Goal: Task Accomplishment & Management: Manage account settings

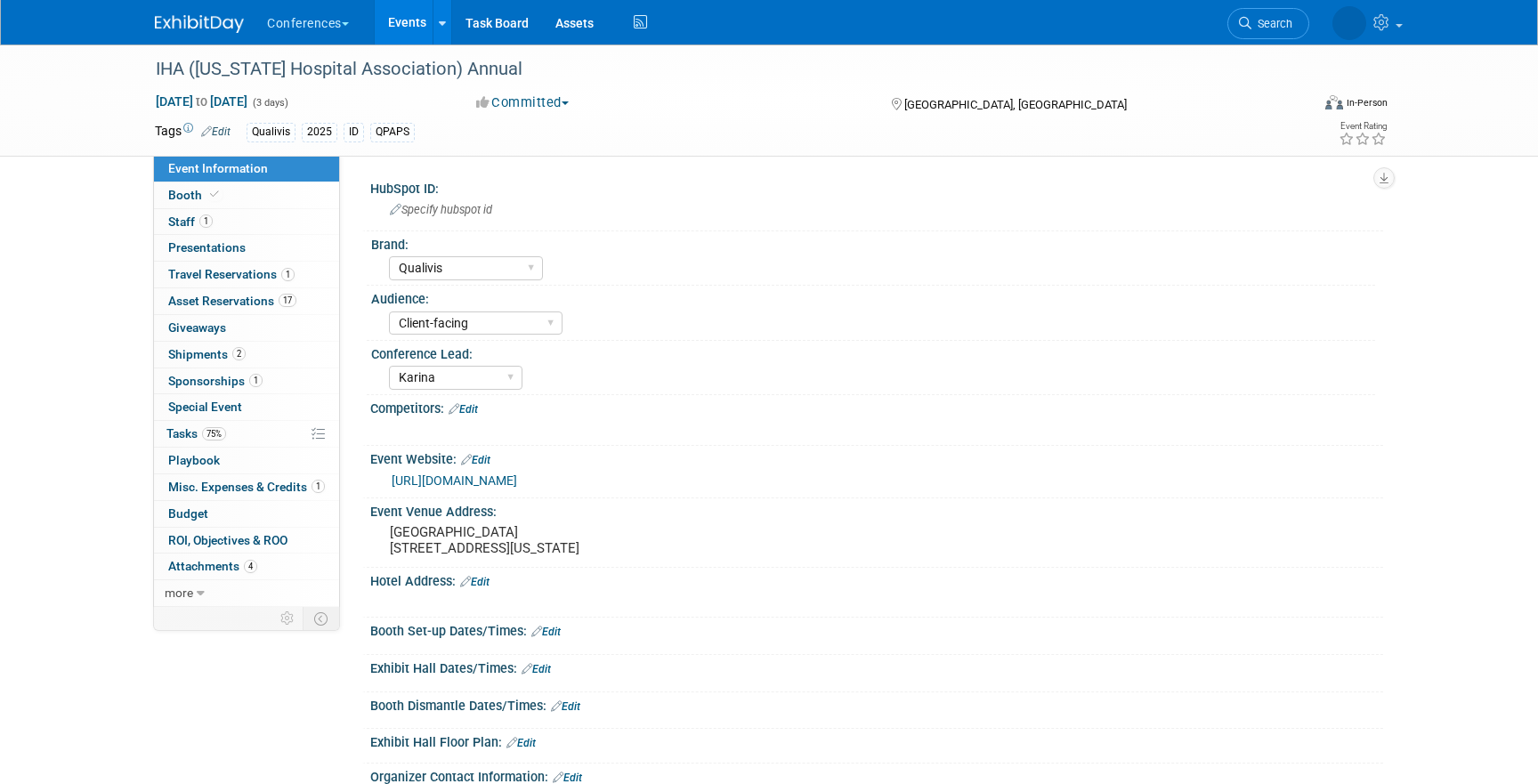
select select "Qualivis"
select select "Client-facing"
select select "Karina"
click at [517, 480] on link "https://web.cvent.com/event/9808d899-302c-406c-a6a8-e45d250c466f/summary" at bounding box center [455, 480] width 126 height 14
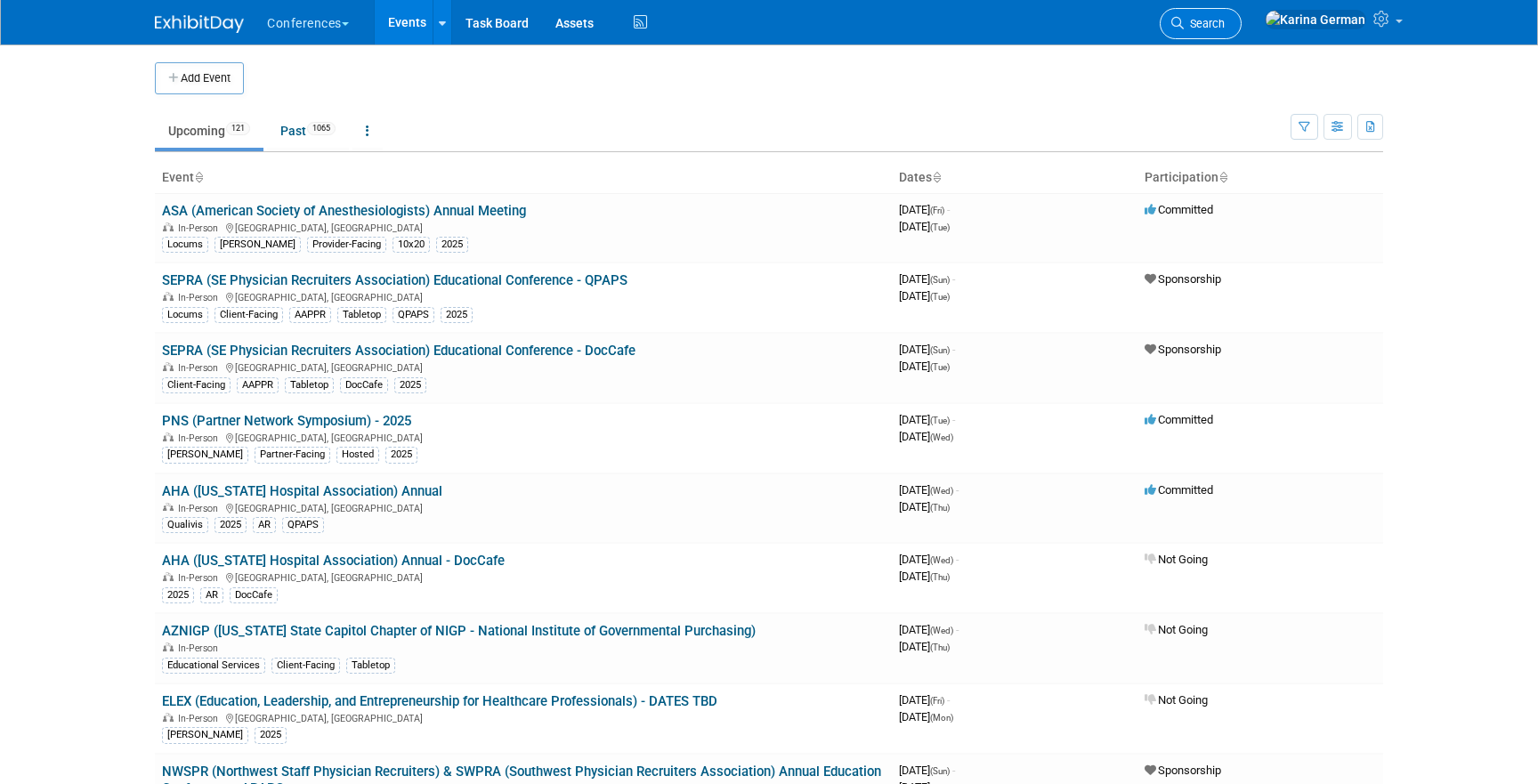
click at [1225, 28] on span "Search" at bounding box center [1205, 23] width 41 height 13
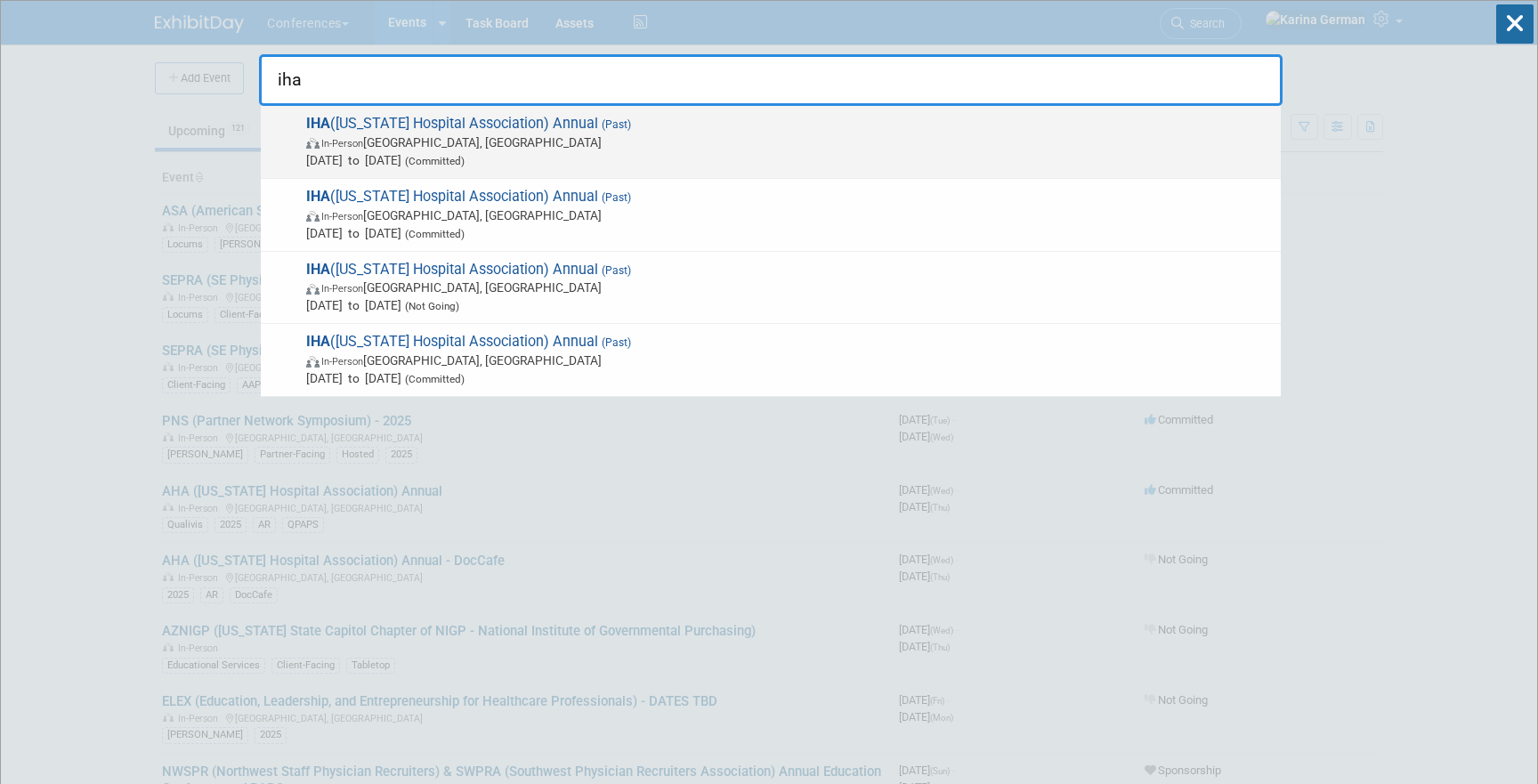
type input "iha"
click at [608, 157] on span "Oct 6, 2025 to Oct 8, 2025 (Committed)" at bounding box center [789, 160] width 966 height 18
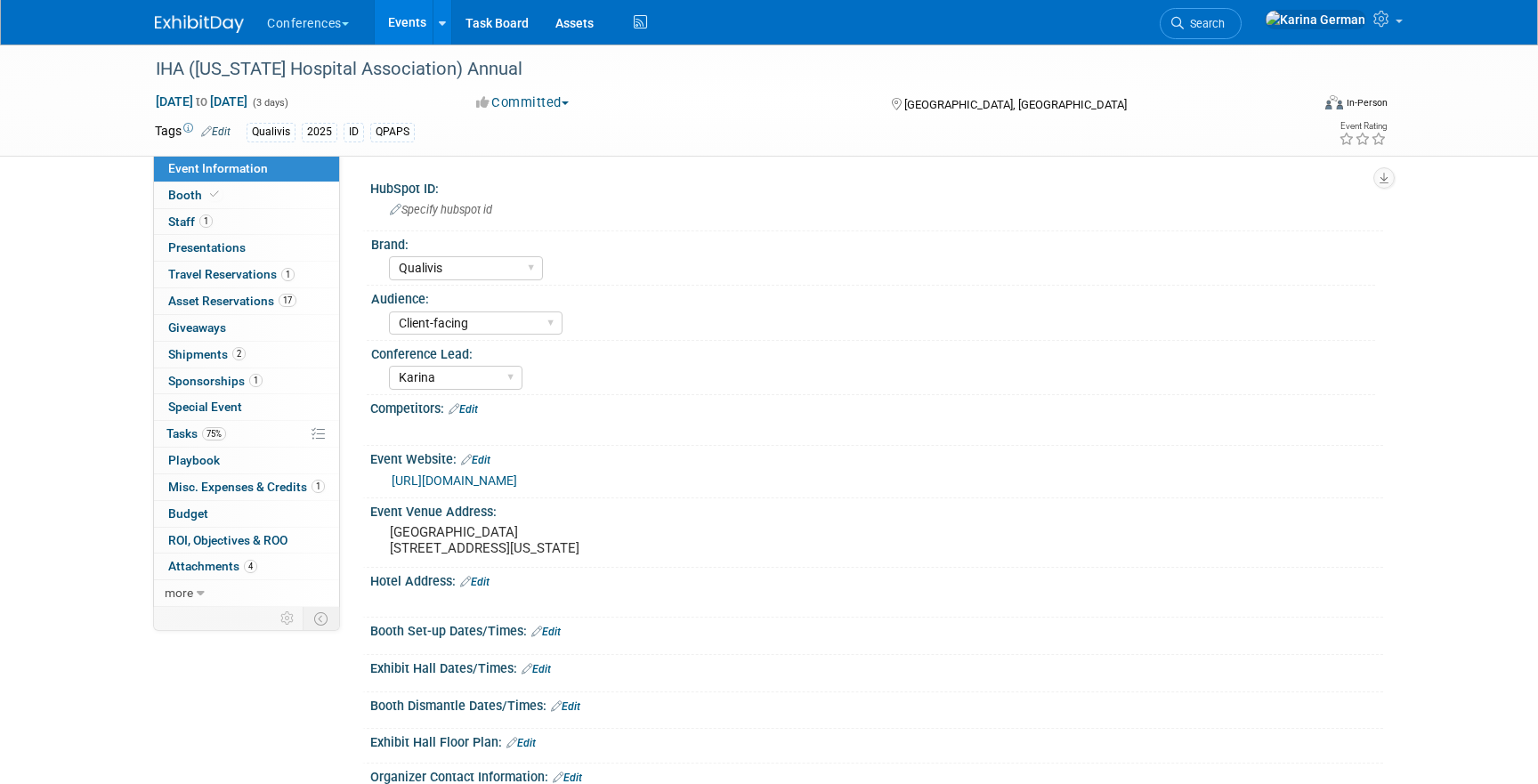
select select "Qualivis"
select select "Client-facing"
select select "Karina"
click at [399, 76] on div "IHA ([US_STATE] Hospital Association) Annual" at bounding box center [716, 69] width 1134 height 32
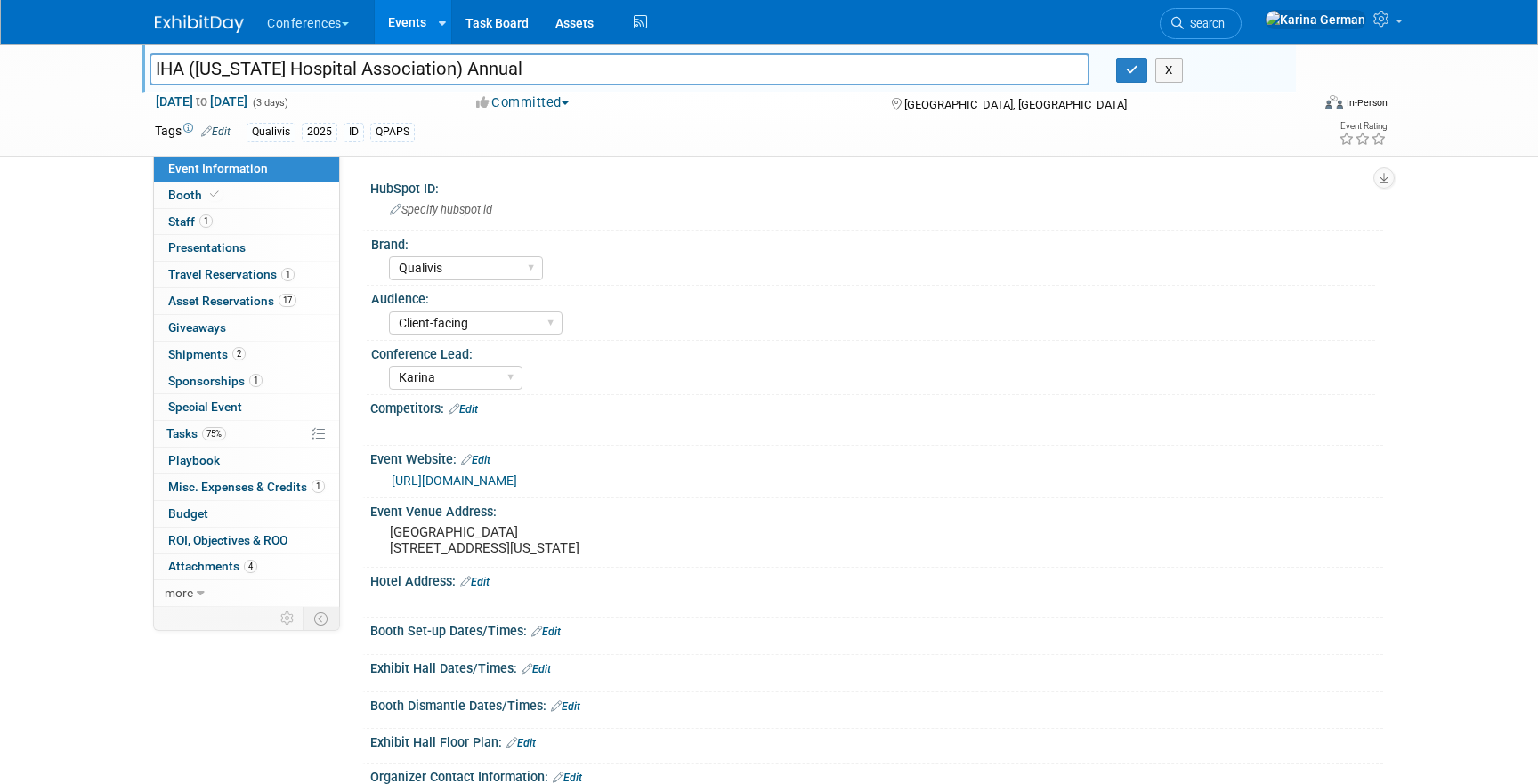
click at [399, 76] on input "IHA ([US_STATE] Hospital Association) Annual" at bounding box center [619, 68] width 940 height 31
click at [1236, 9] on link "Search" at bounding box center [1200, 23] width 82 height 31
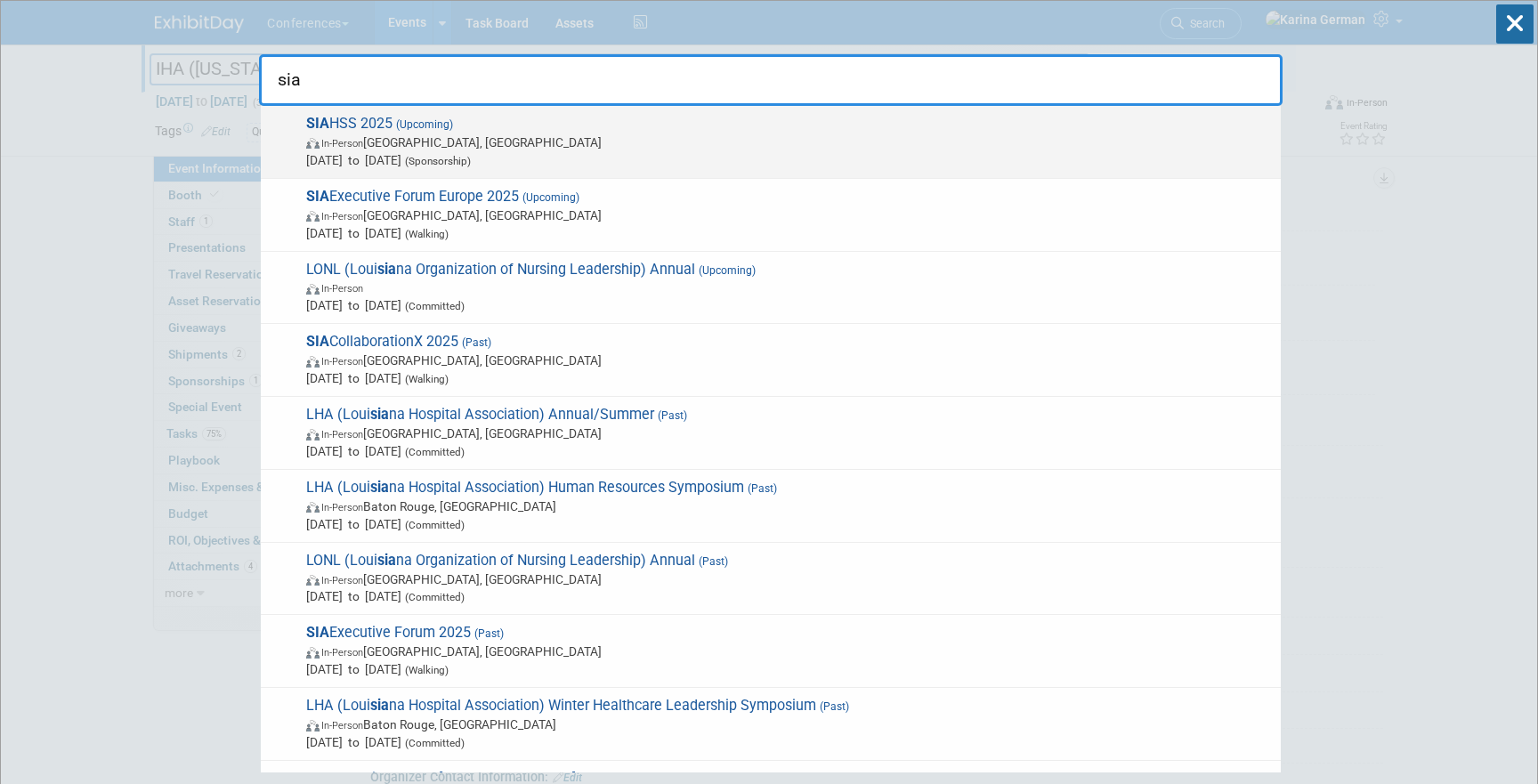
type input "sia"
click at [464, 119] on span "SIA HSS 2025 (Upcoming) In-Person Las Vegas, NV Nov 5, 2025 to Nov 7, 2025 (Spo…" at bounding box center [786, 142] width 971 height 54
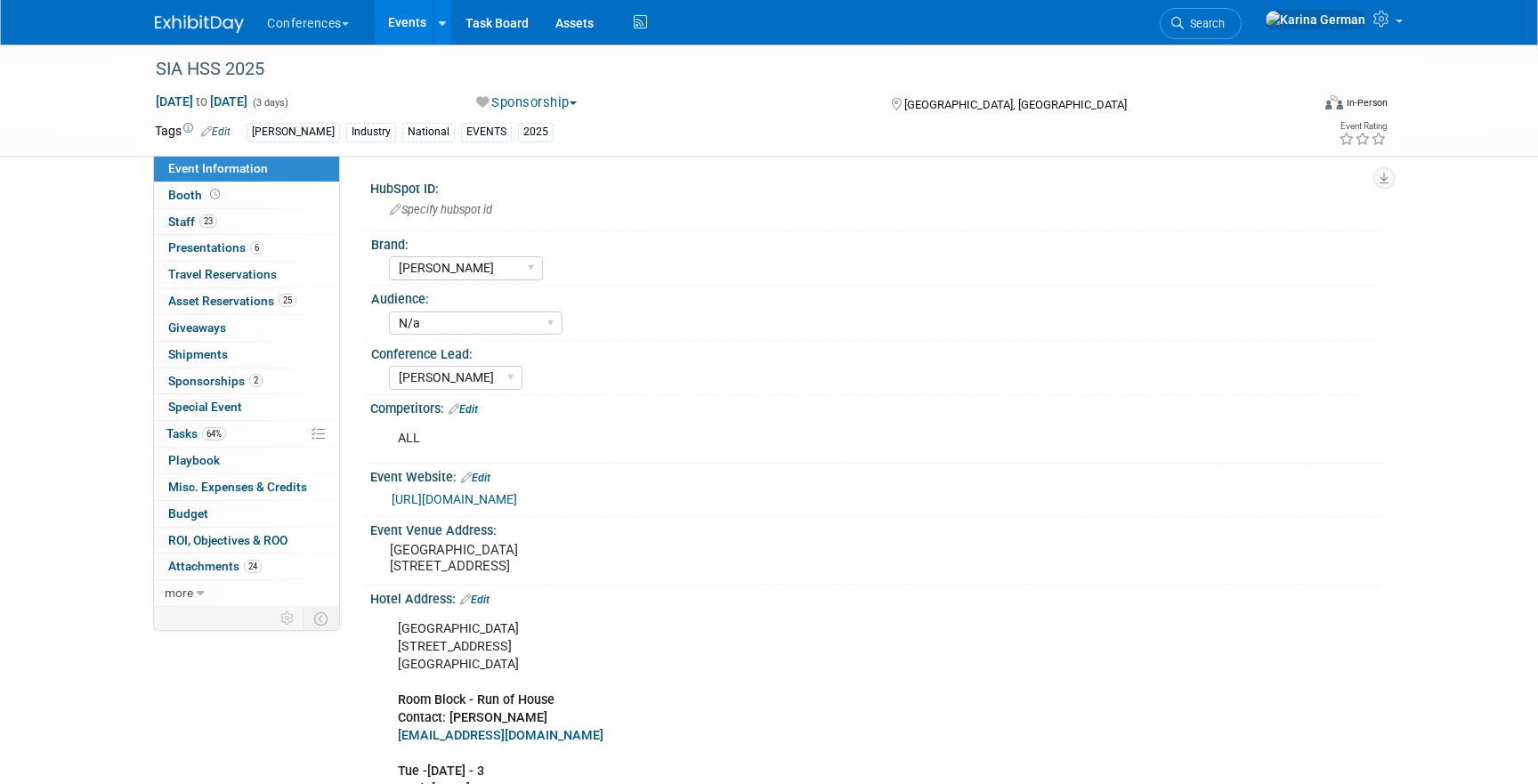
select select "[PERSON_NAME]"
select select "N/a"
select select "[PERSON_NAME]"
click at [237, 301] on span "Asset Reservations 25" at bounding box center [232, 301] width 128 height 14
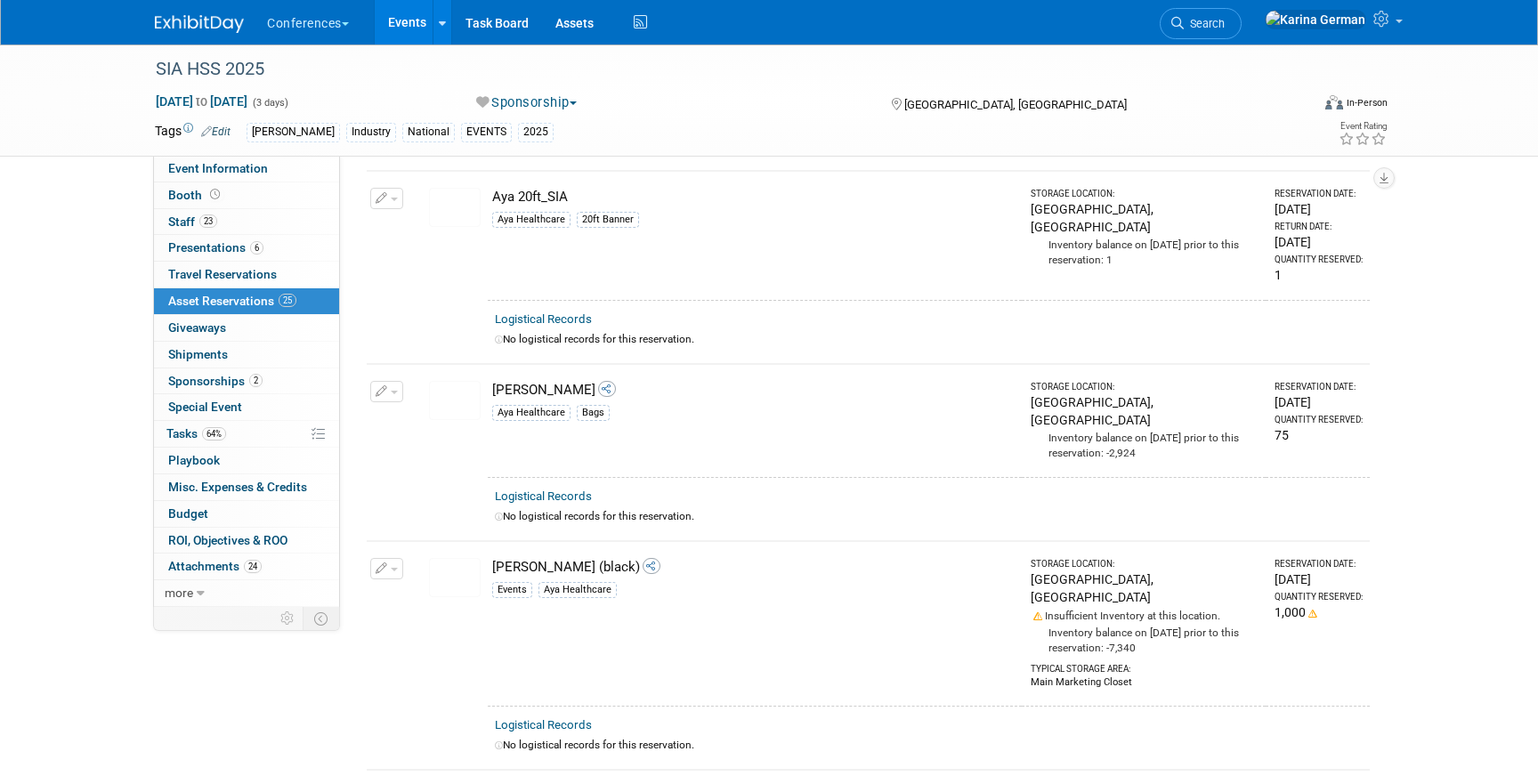
scroll to position [282, 0]
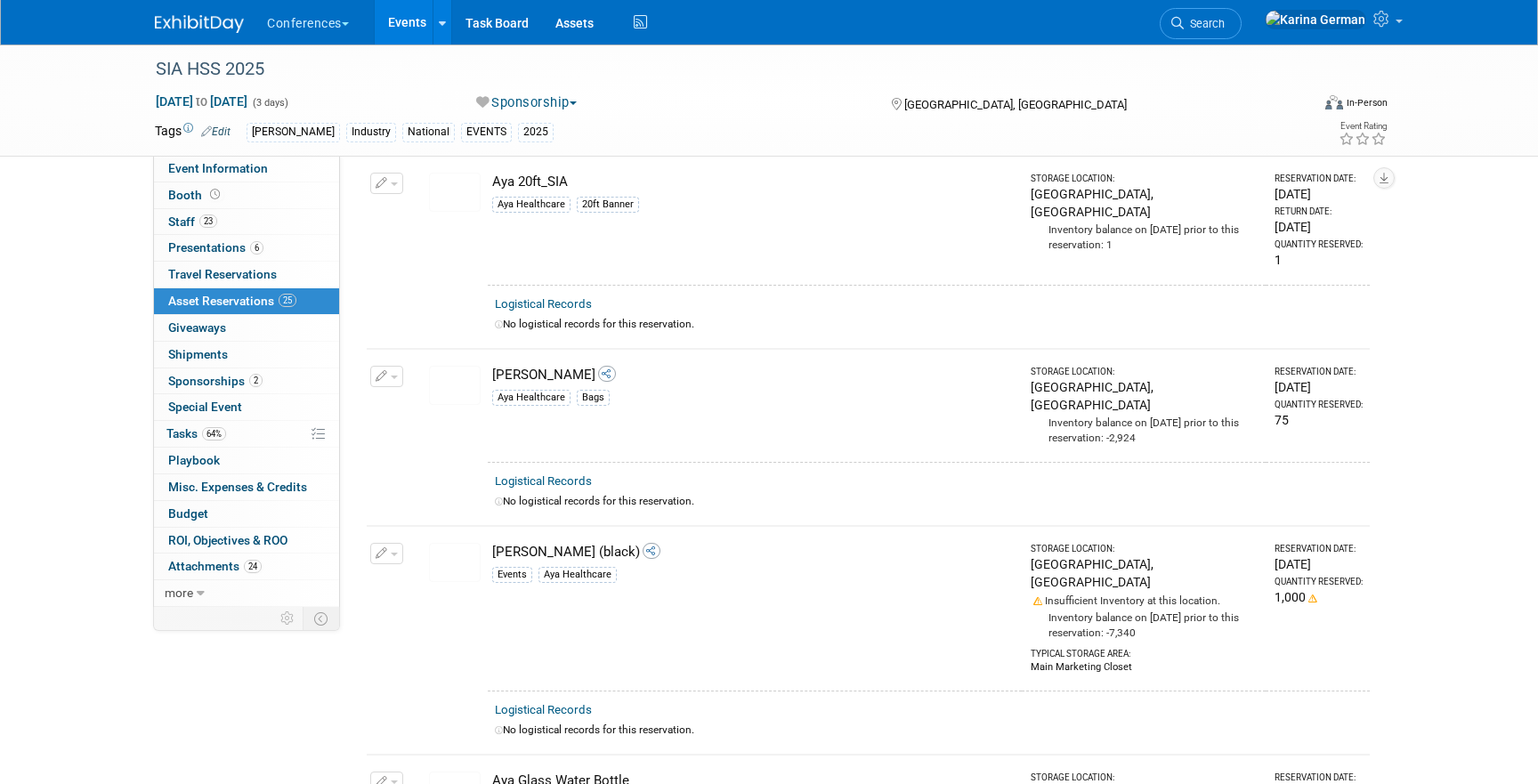
click at [436, 207] on img at bounding box center [455, 192] width 51 height 40
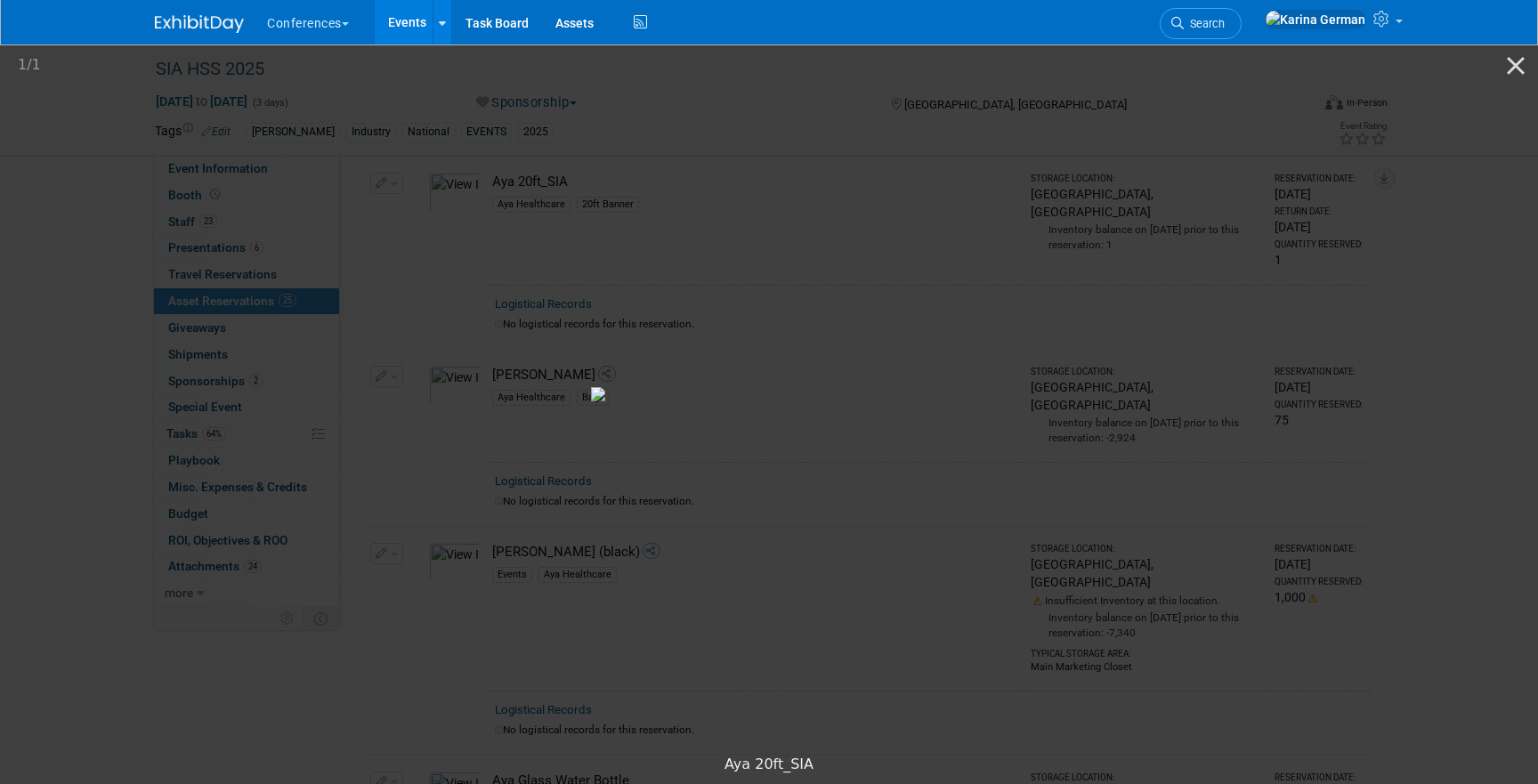
click at [947, 387] on img at bounding box center [769, 394] width 356 height 14
click at [1516, 62] on button "Close gallery" at bounding box center [1516, 66] width 45 height 42
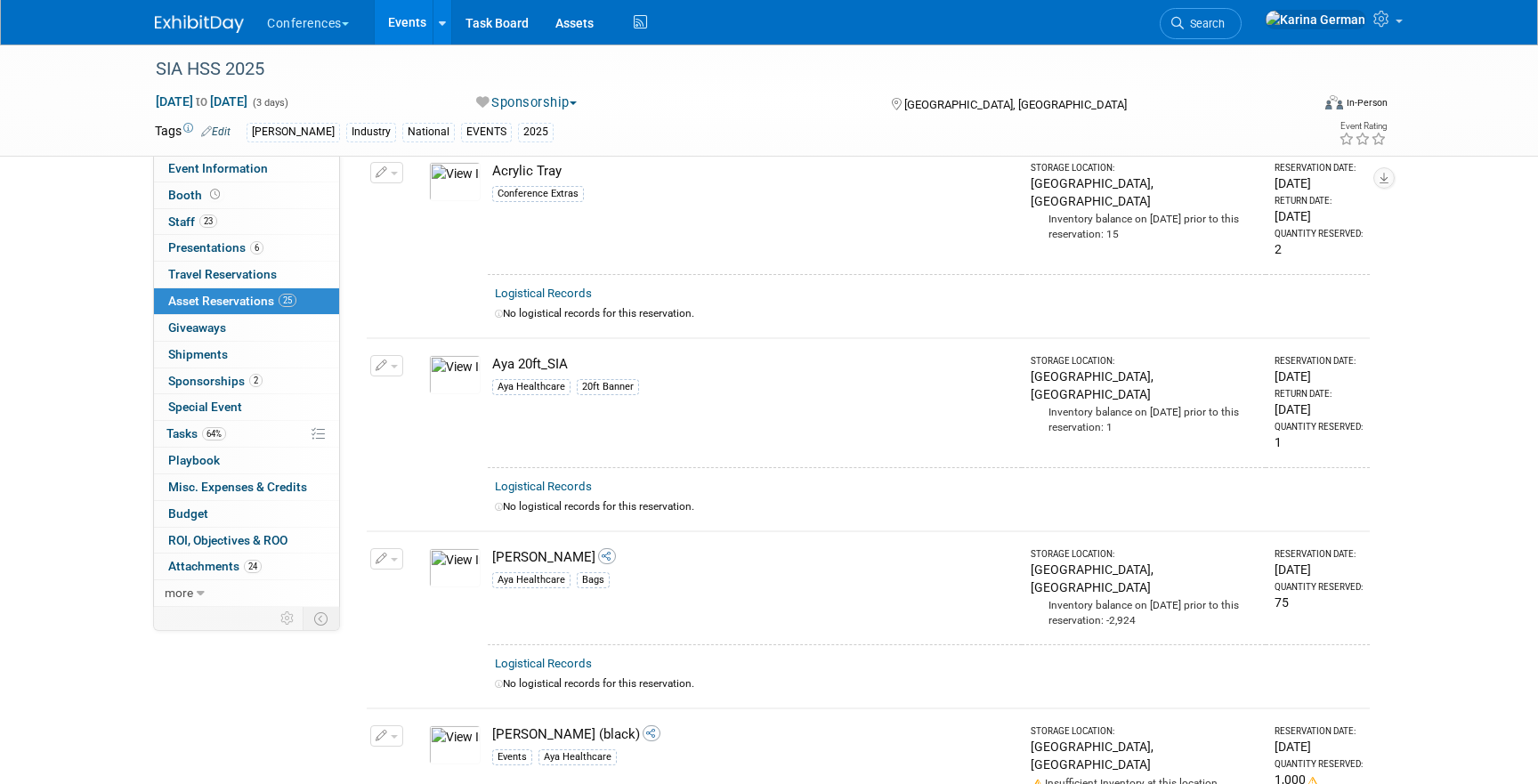
scroll to position [0, 0]
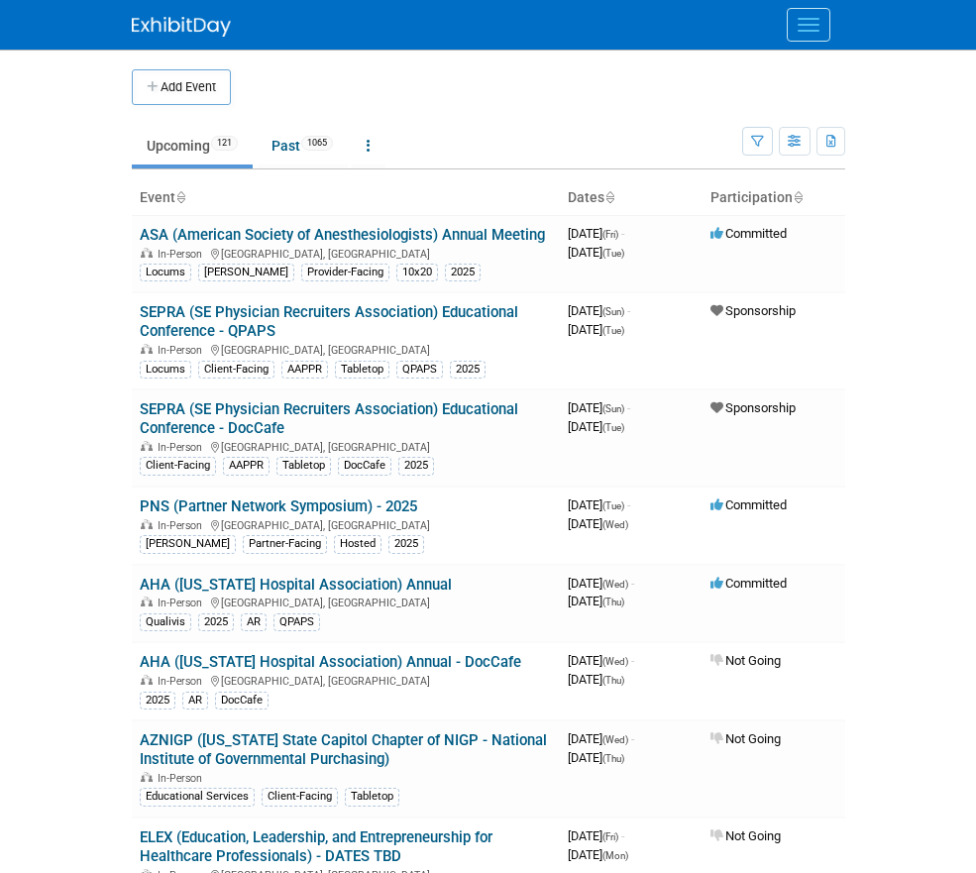
click at [795, 35] on button "Menu" at bounding box center [809, 25] width 44 height 34
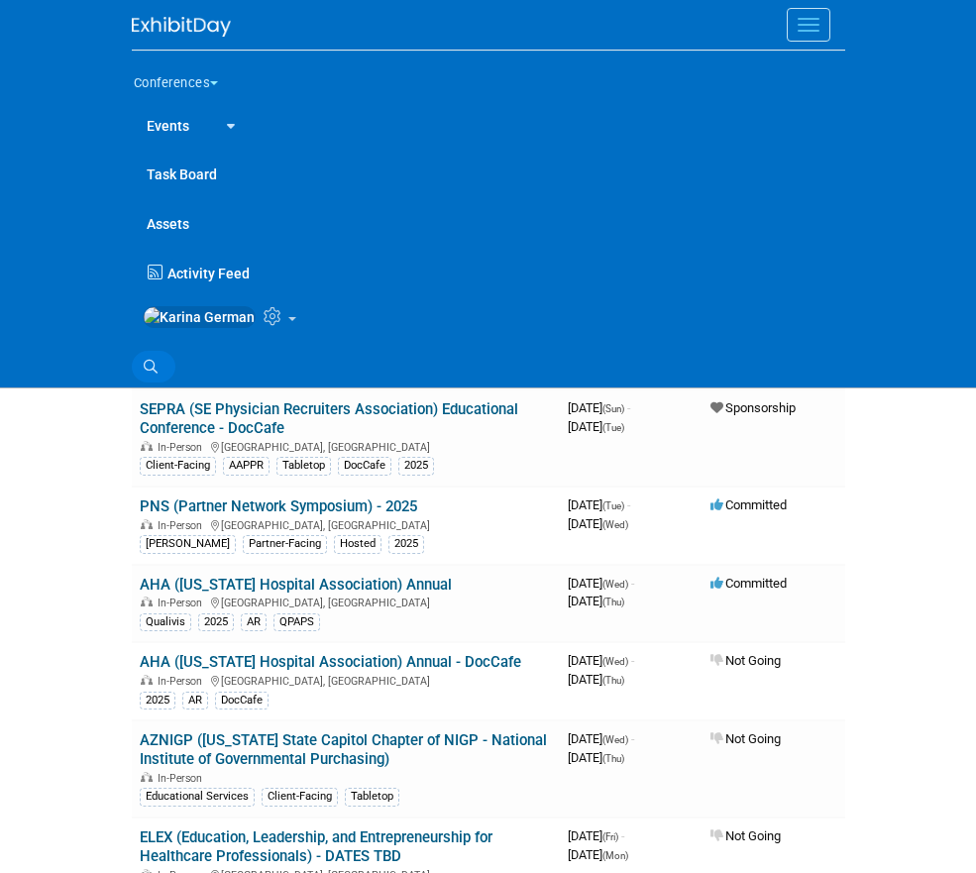
click at [160, 383] on link "Search" at bounding box center [154, 367] width 44 height 32
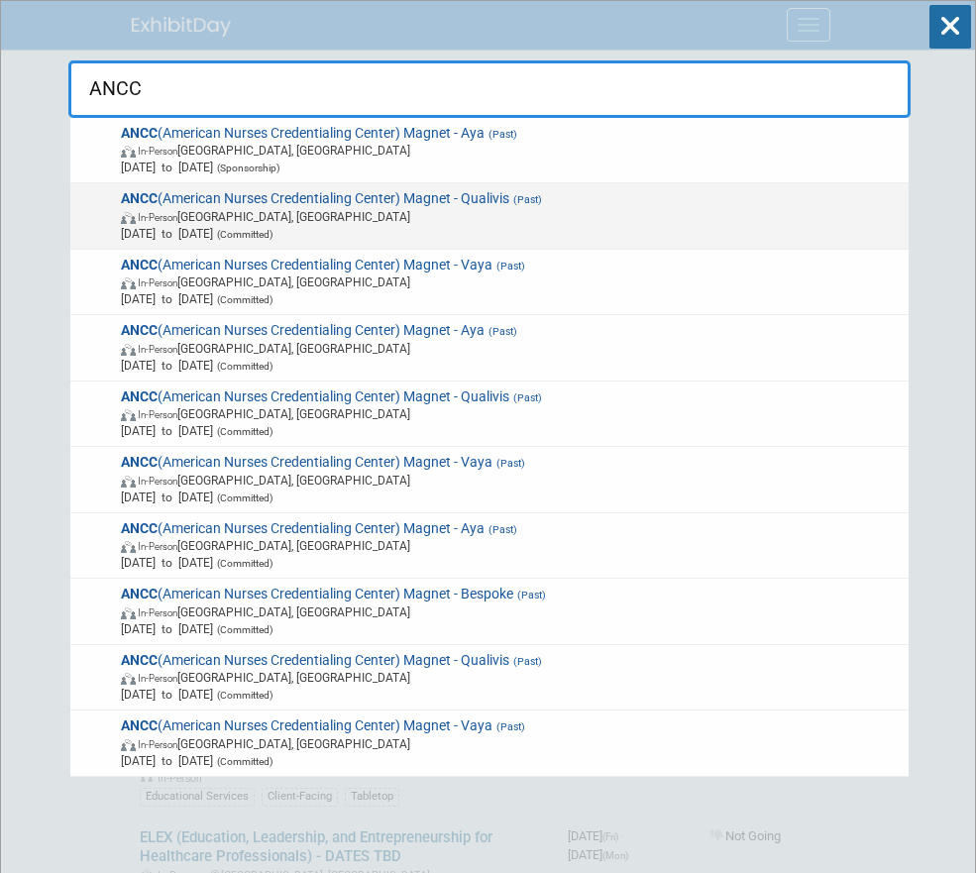
type input "ANCC"
click at [290, 208] on span "In-Person Atlanta, GA" at bounding box center [511, 216] width 781 height 17
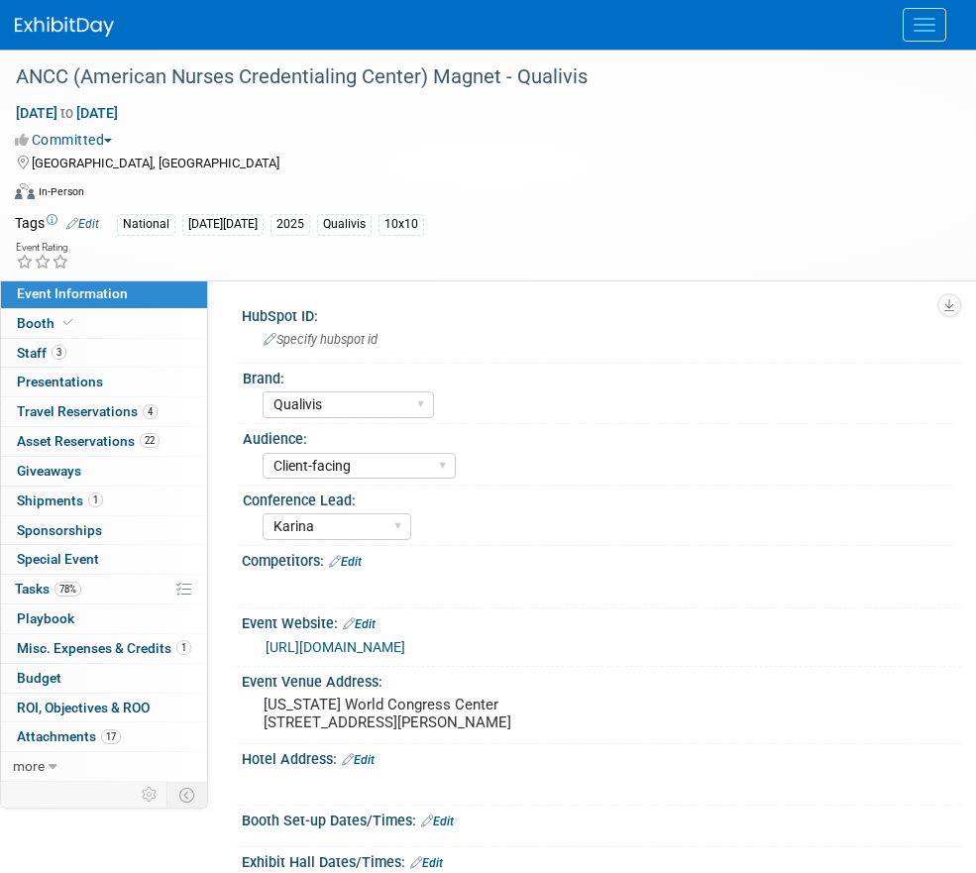
select select "Qualivis"
select select "Client-facing"
select select "Karina"
click at [250, 82] on div "ANCC (American Nurses Credentialing Center) Magnet - Qualivis" at bounding box center [473, 77] width 928 height 36
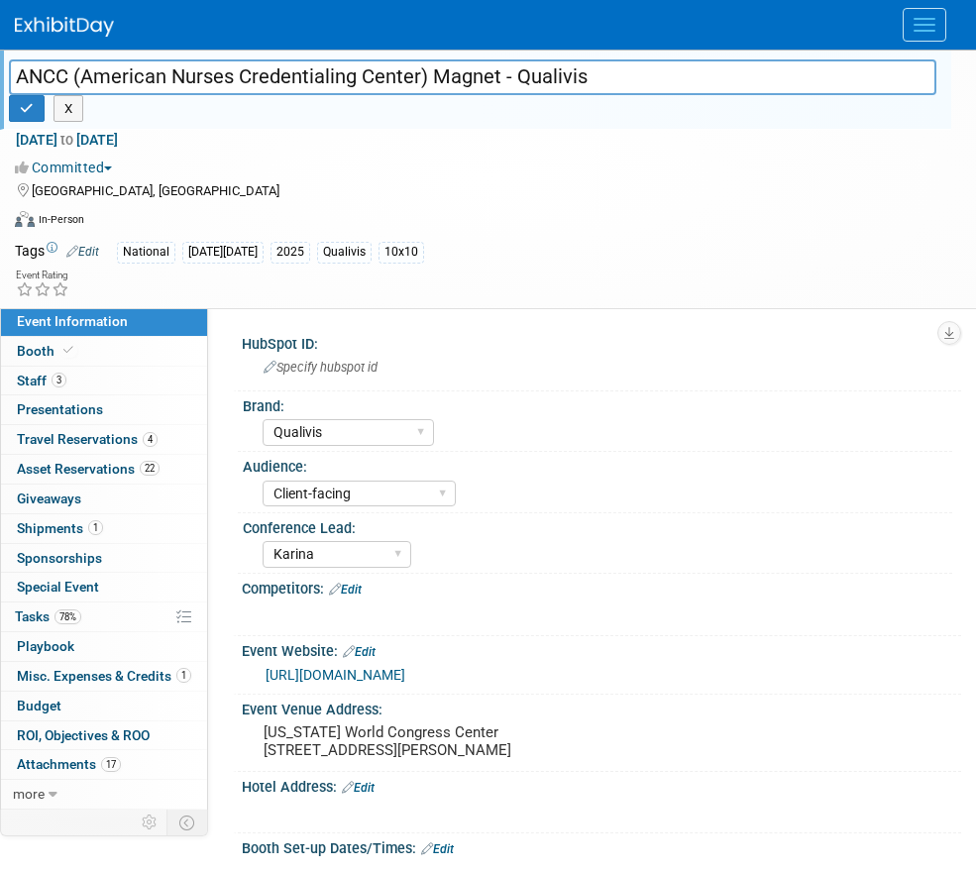
click at [250, 82] on input "ANCC (American Nurses Credentialing Center) Magnet - Qualivis" at bounding box center [473, 76] width 928 height 35
click at [121, 392] on link "3 Staff 3" at bounding box center [104, 381] width 206 height 29
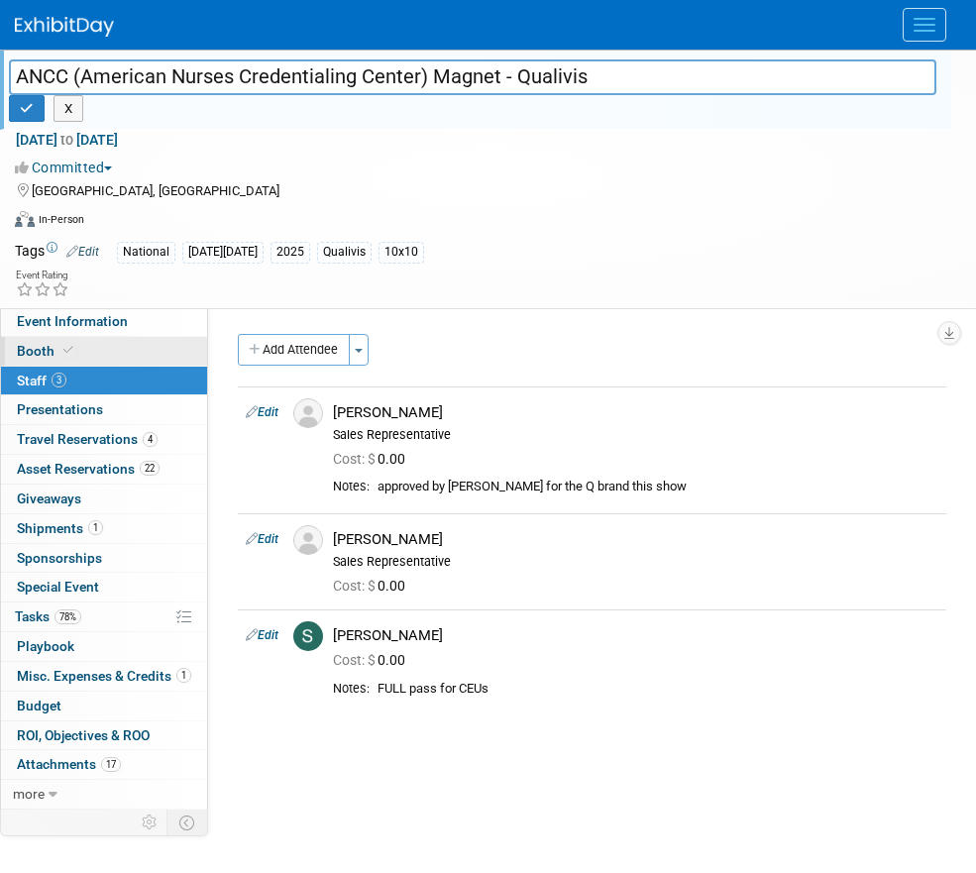
click at [120, 346] on link "Booth" at bounding box center [104, 351] width 206 height 29
select select "10'x10'"
select select "Yes"
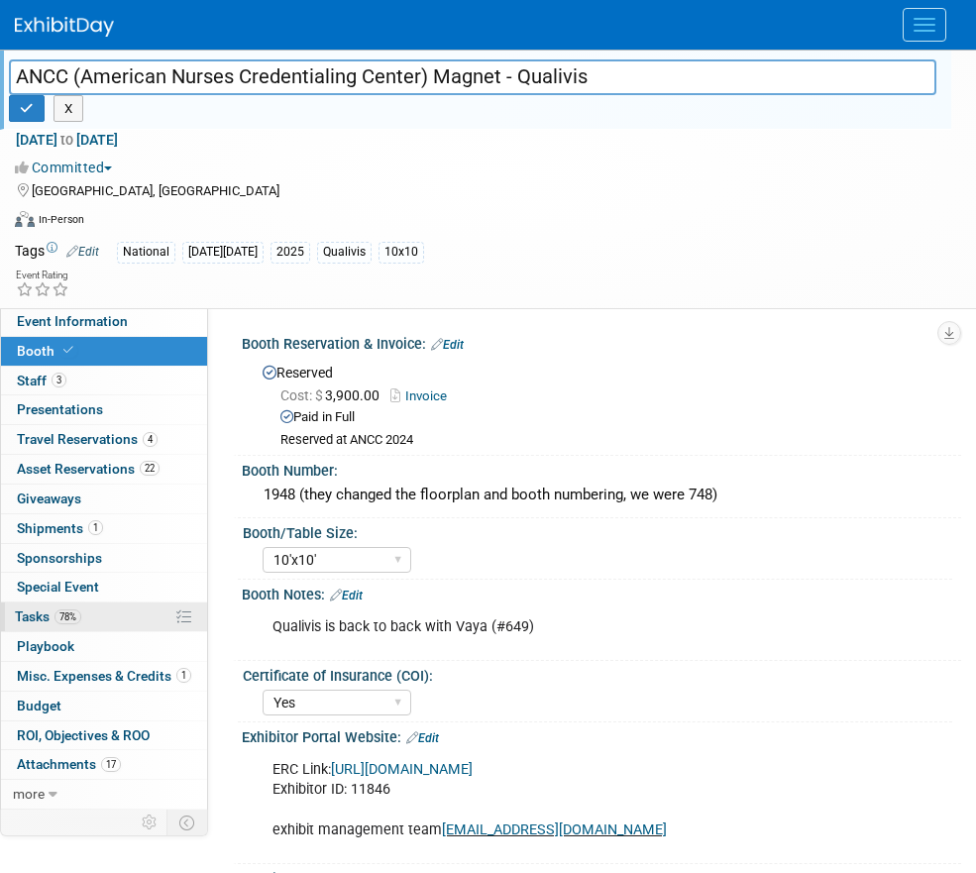
click at [87, 609] on link "78% Tasks 78%" at bounding box center [104, 617] width 206 height 29
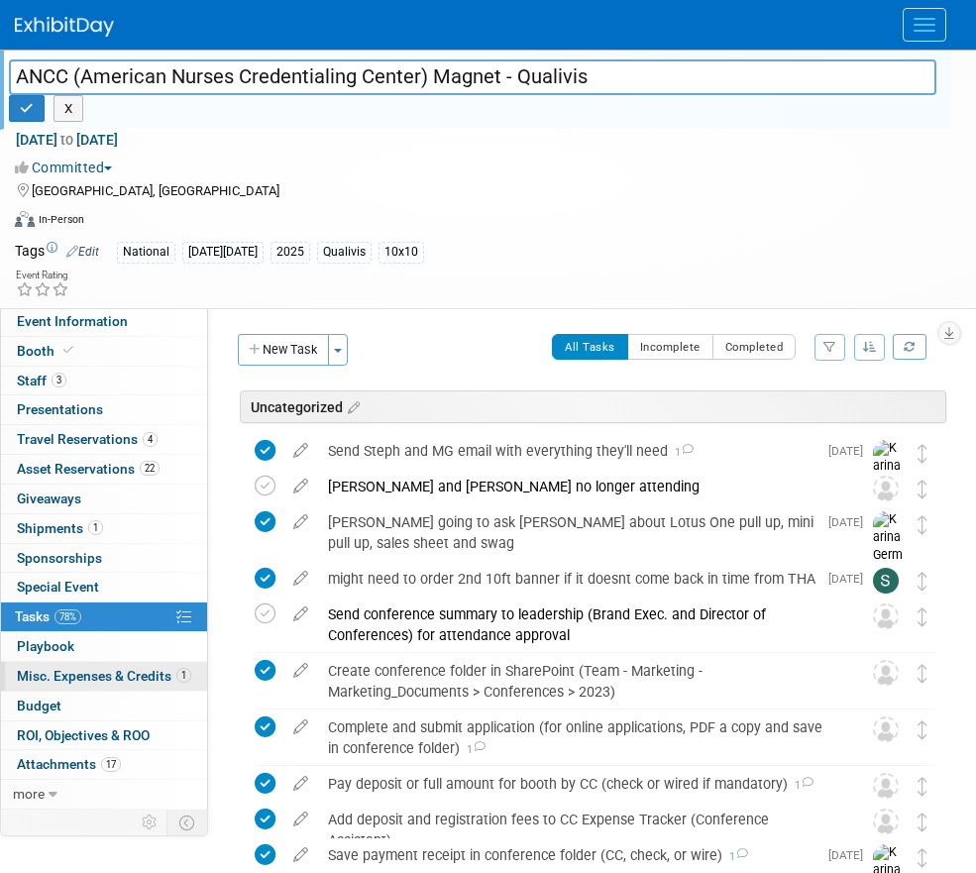
click at [134, 681] on span "Misc. Expenses & Credits 1" at bounding box center [104, 676] width 174 height 16
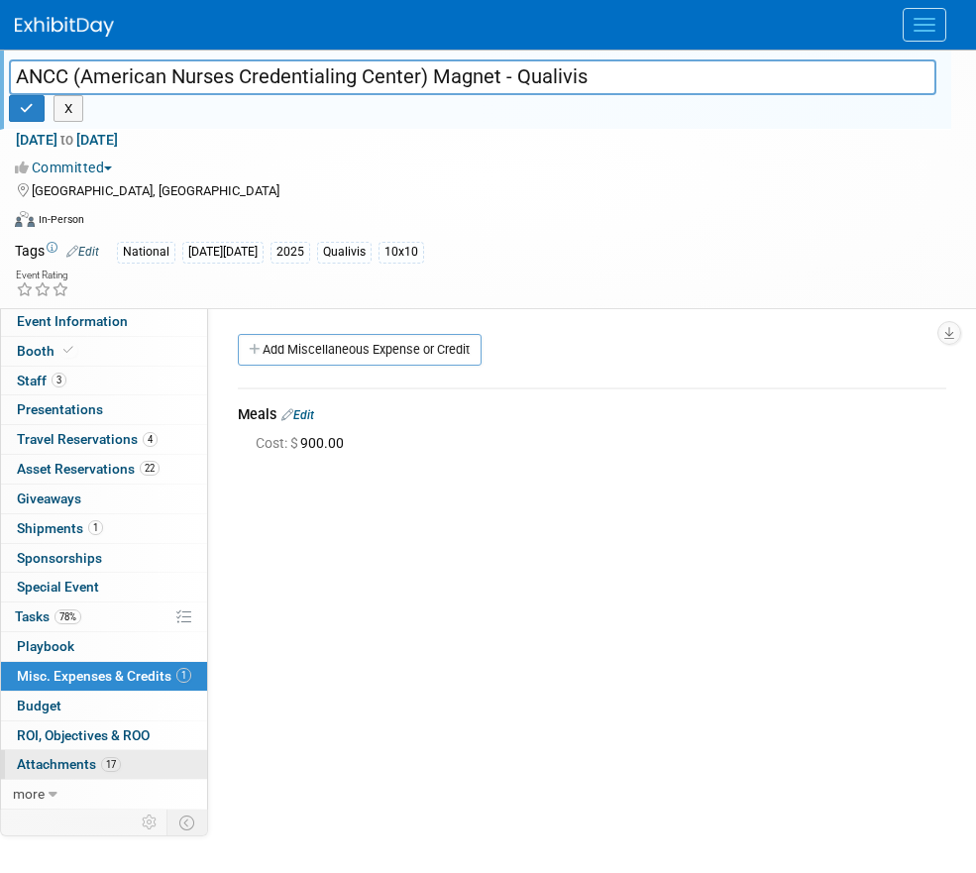
click at [105, 765] on span "17" at bounding box center [111, 764] width 20 height 15
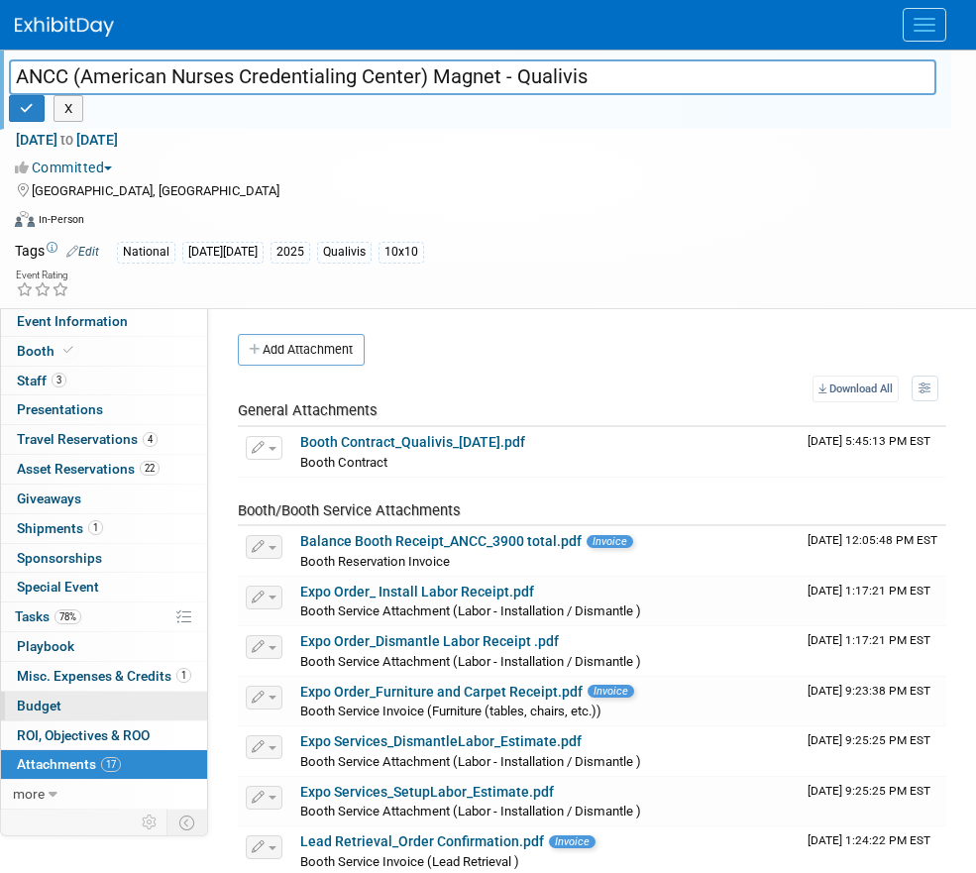
click at [116, 716] on link "Budget" at bounding box center [104, 706] width 206 height 29
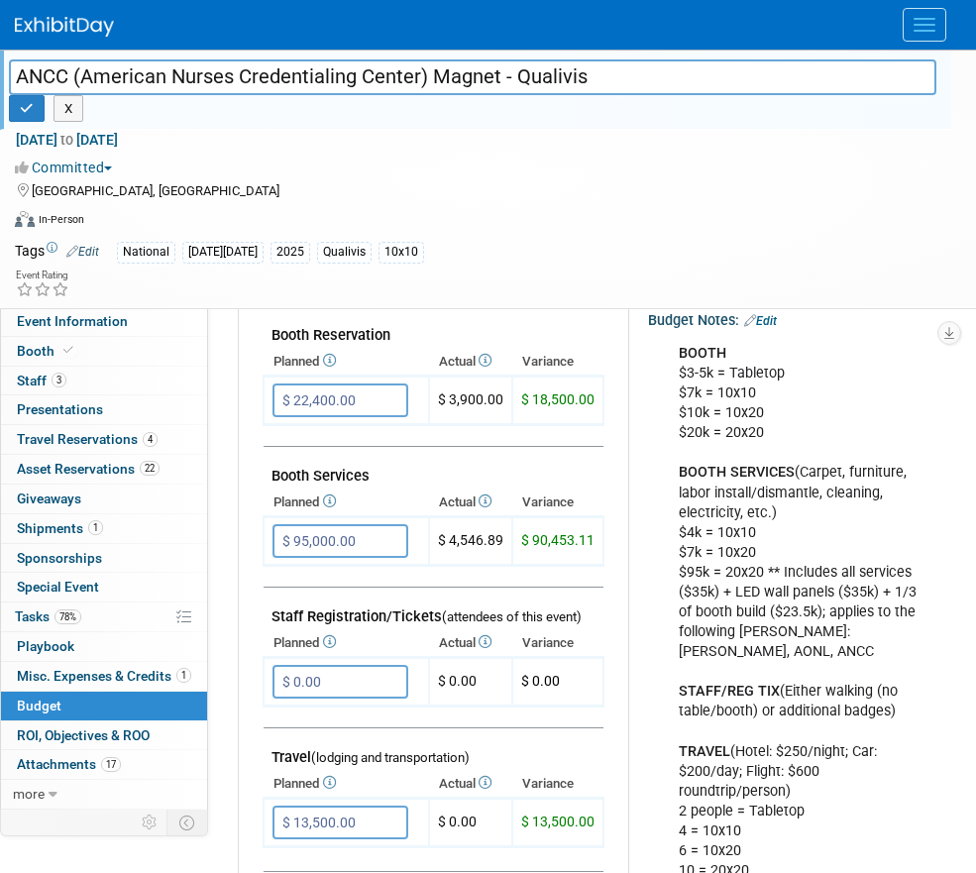
scroll to position [385, 0]
click at [376, 543] on input "$ 95,000.00" at bounding box center [341, 542] width 136 height 34
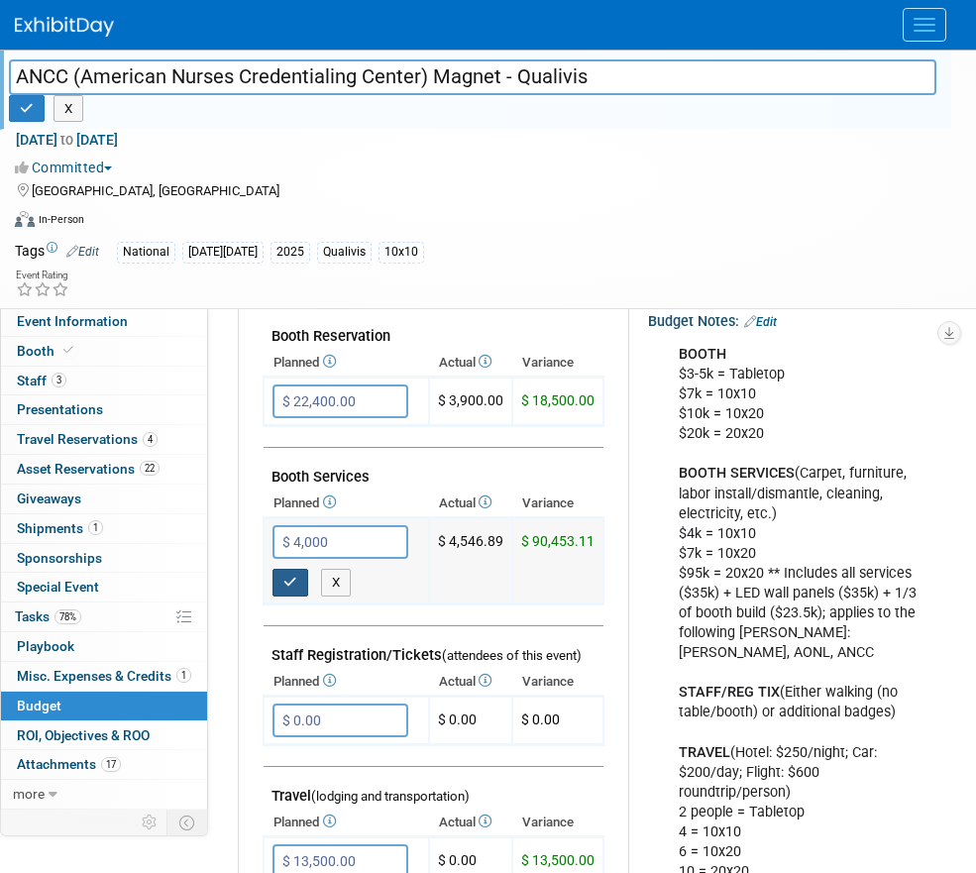
type input "$ 4,000.00"
click at [298, 576] on button "button" at bounding box center [291, 583] width 36 height 28
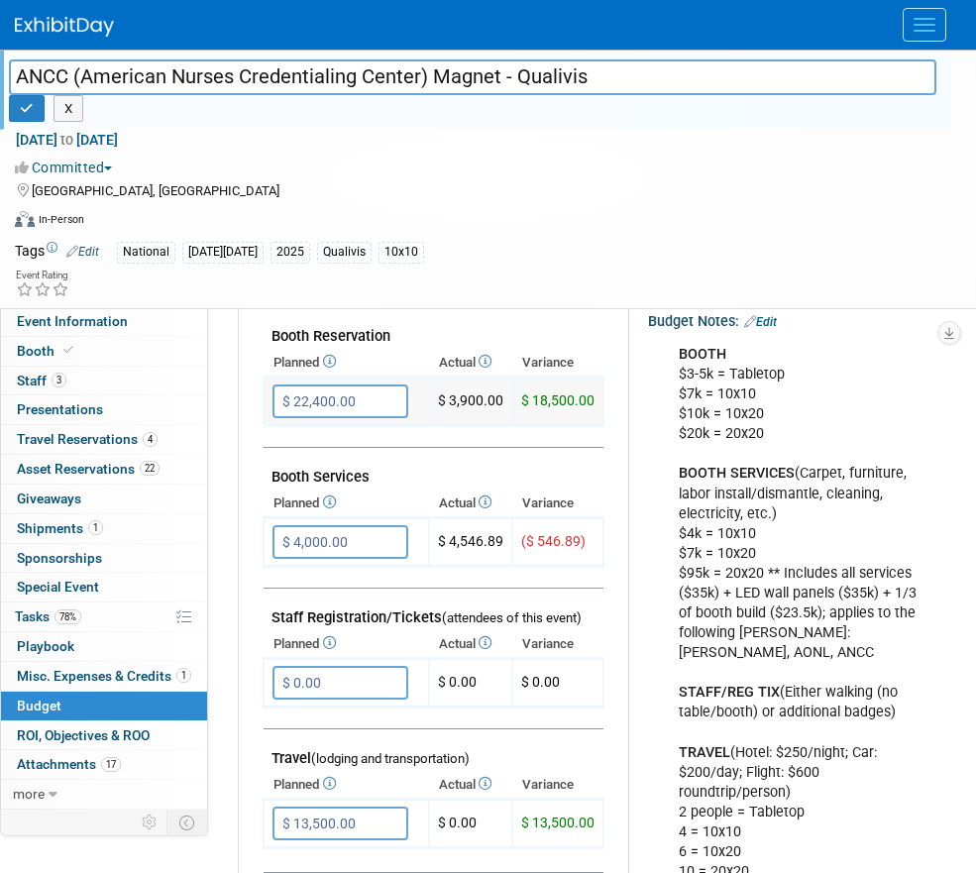
click at [371, 405] on input "$ 22,400.00" at bounding box center [341, 402] width 136 height 34
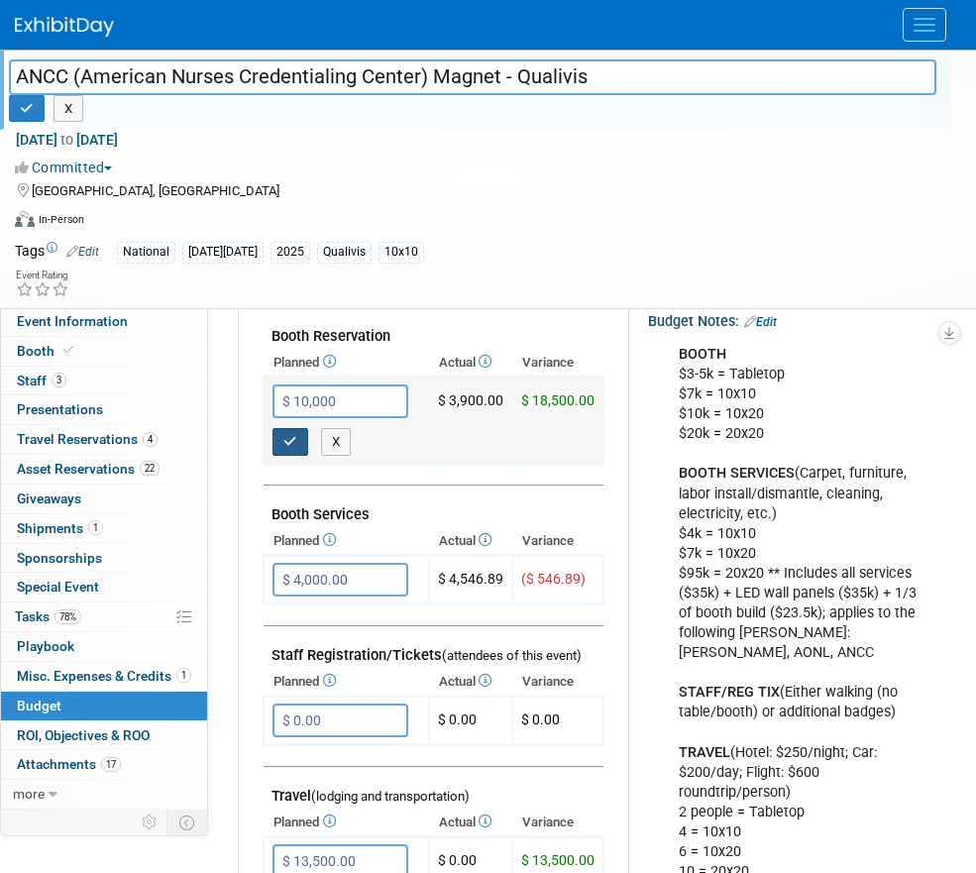
type input "$ 10,000.00"
click at [300, 440] on button "button" at bounding box center [291, 442] width 36 height 28
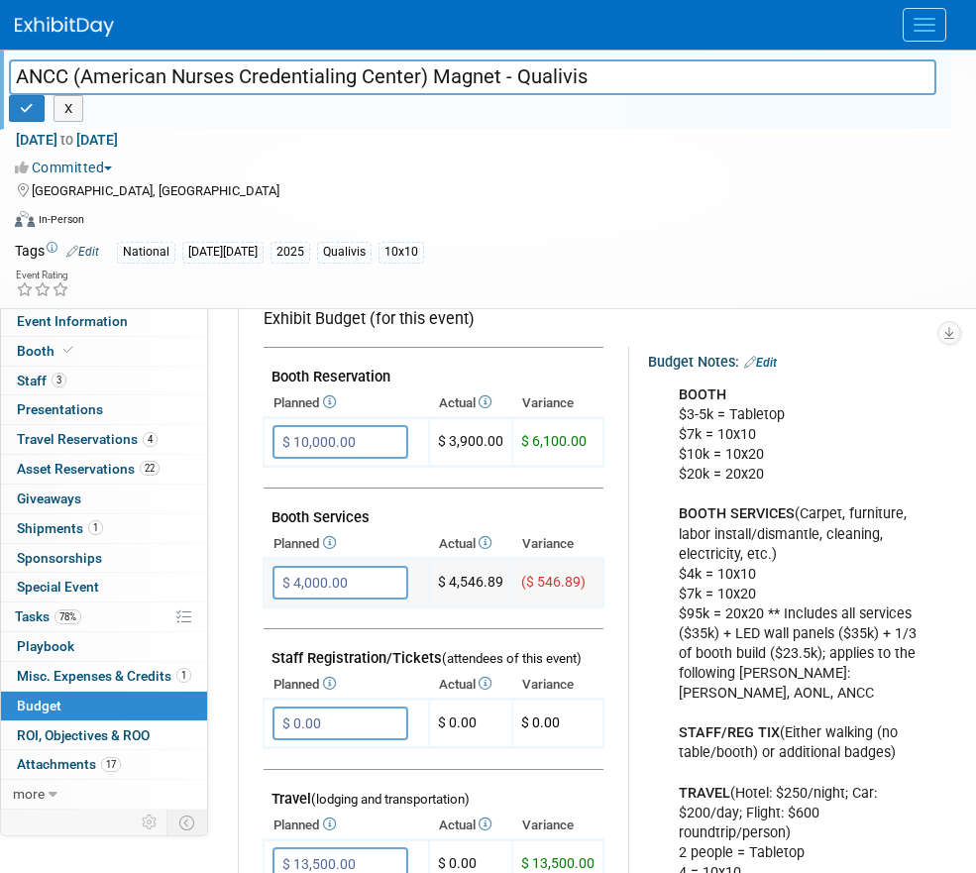
scroll to position [343, 0]
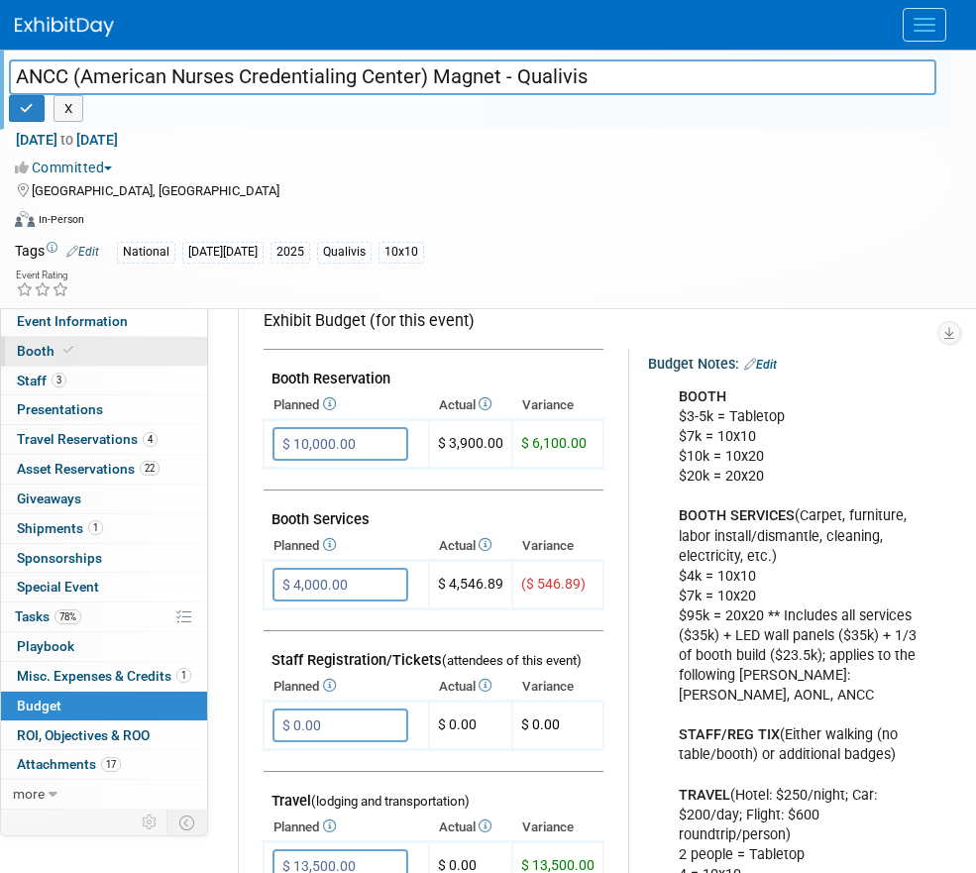
click at [86, 352] on link "Booth" at bounding box center [104, 351] width 206 height 29
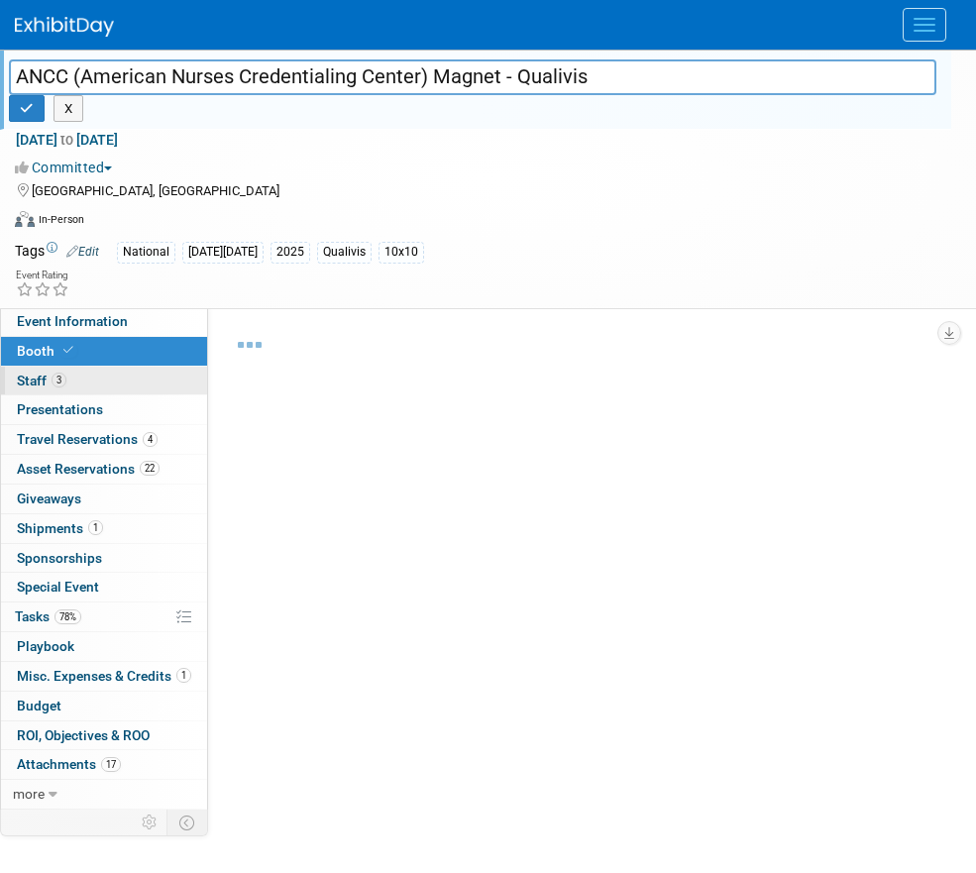
click at [96, 383] on link "3 Staff 3" at bounding box center [104, 381] width 206 height 29
select select "10'x10'"
select select "Yes"
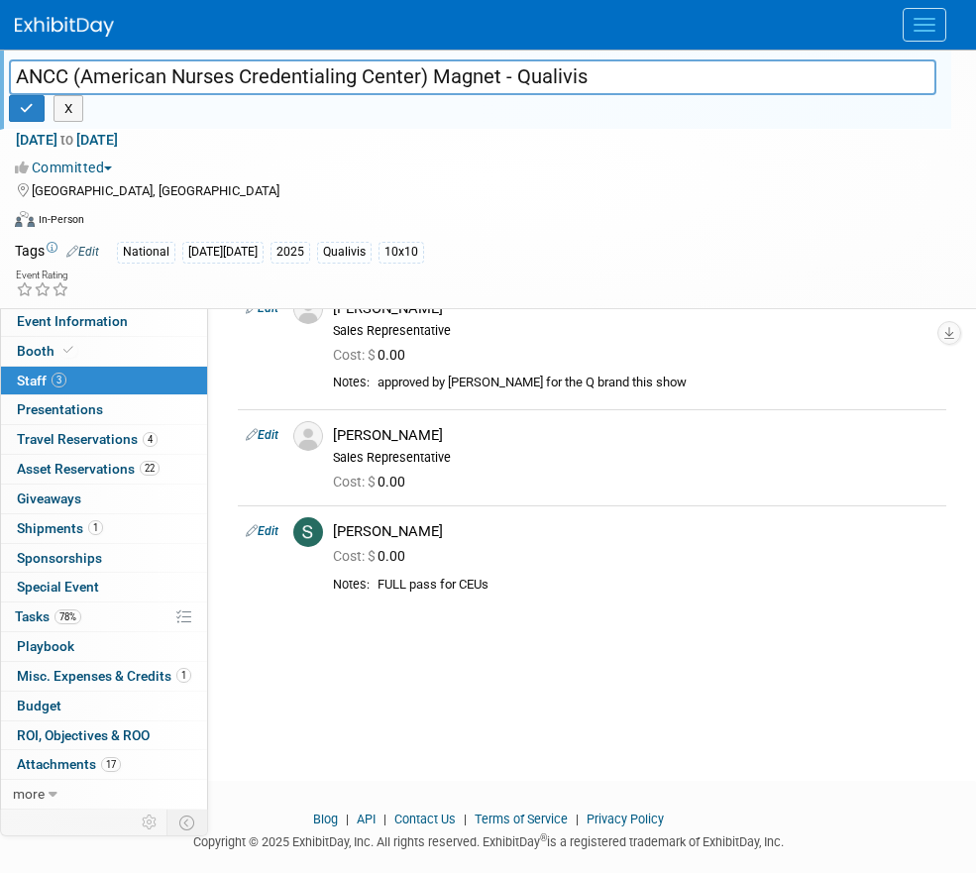
scroll to position [72, 0]
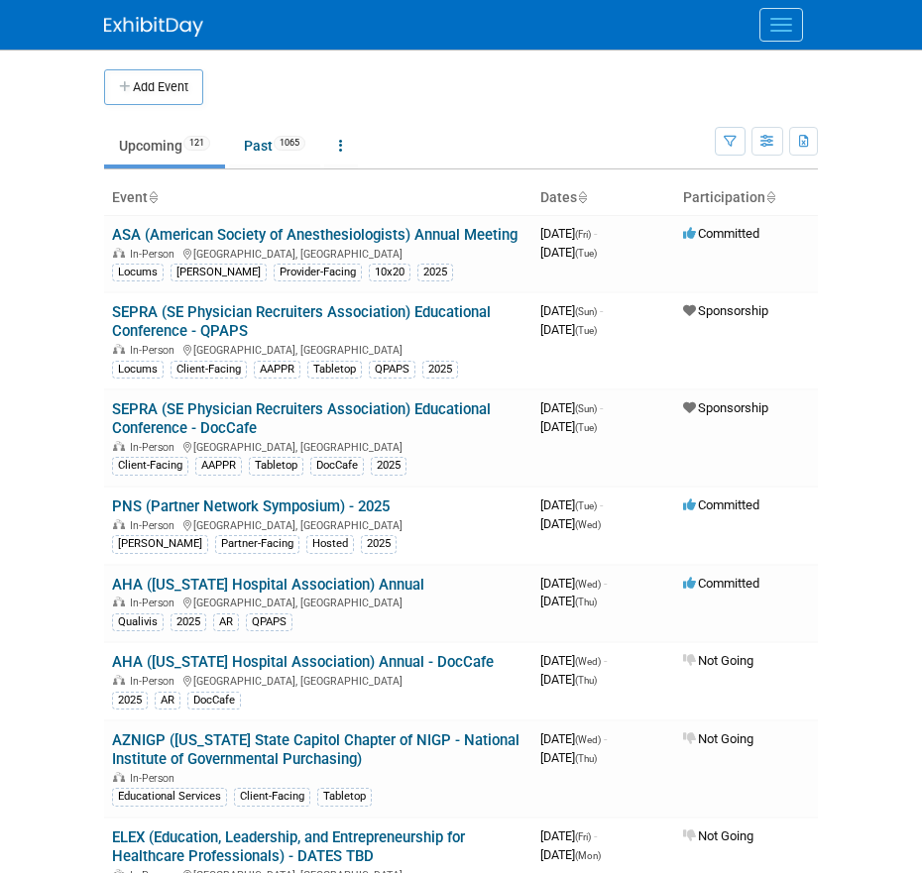
click at [771, 26] on button "Menu" at bounding box center [781, 25] width 44 height 34
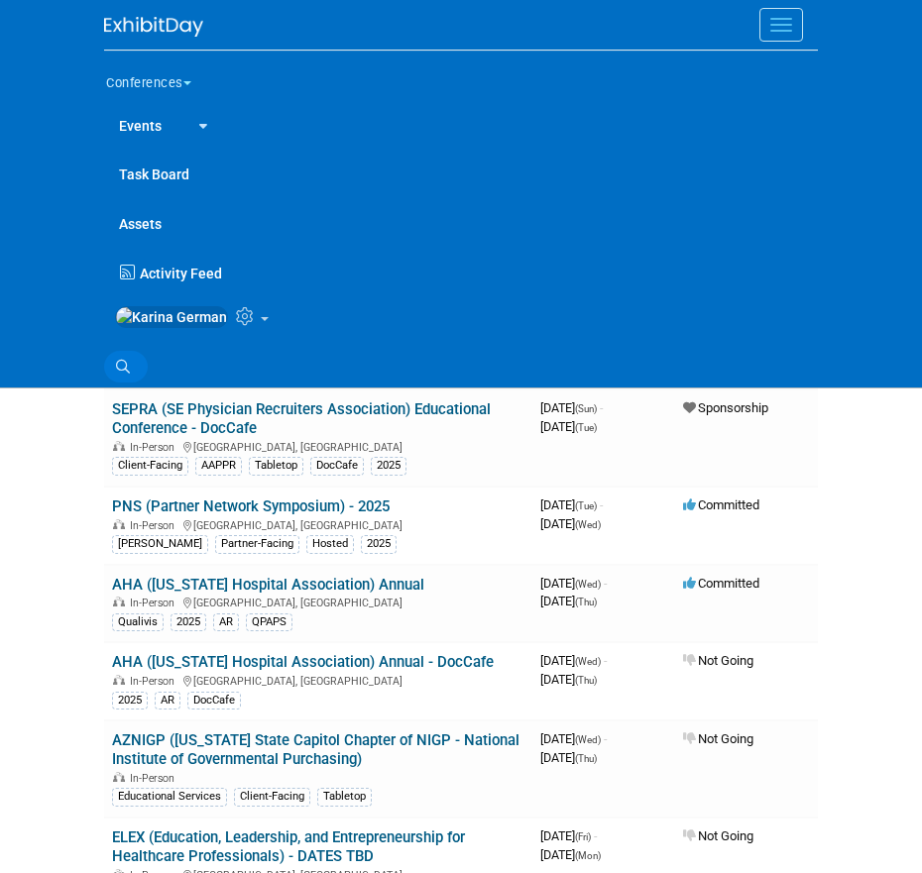
click at [121, 374] on icon at bounding box center [123, 367] width 14 height 14
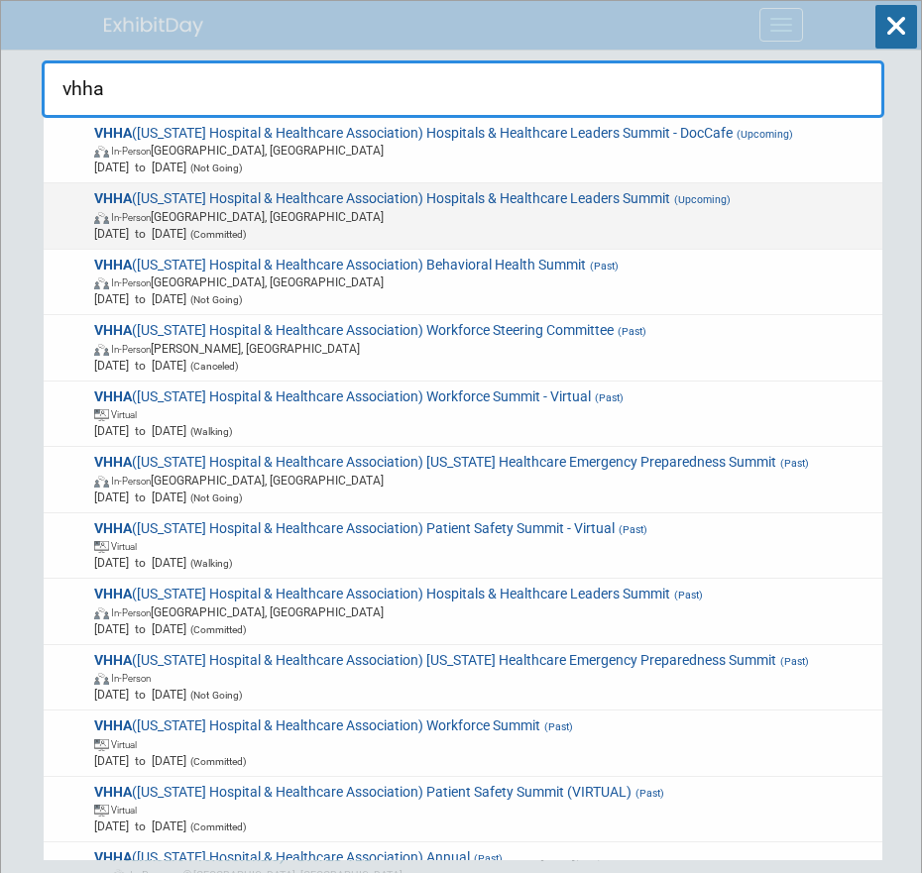
type input "vhha"
click at [485, 210] on span "In-Person Hot Springs, VA" at bounding box center [484, 216] width 781 height 17
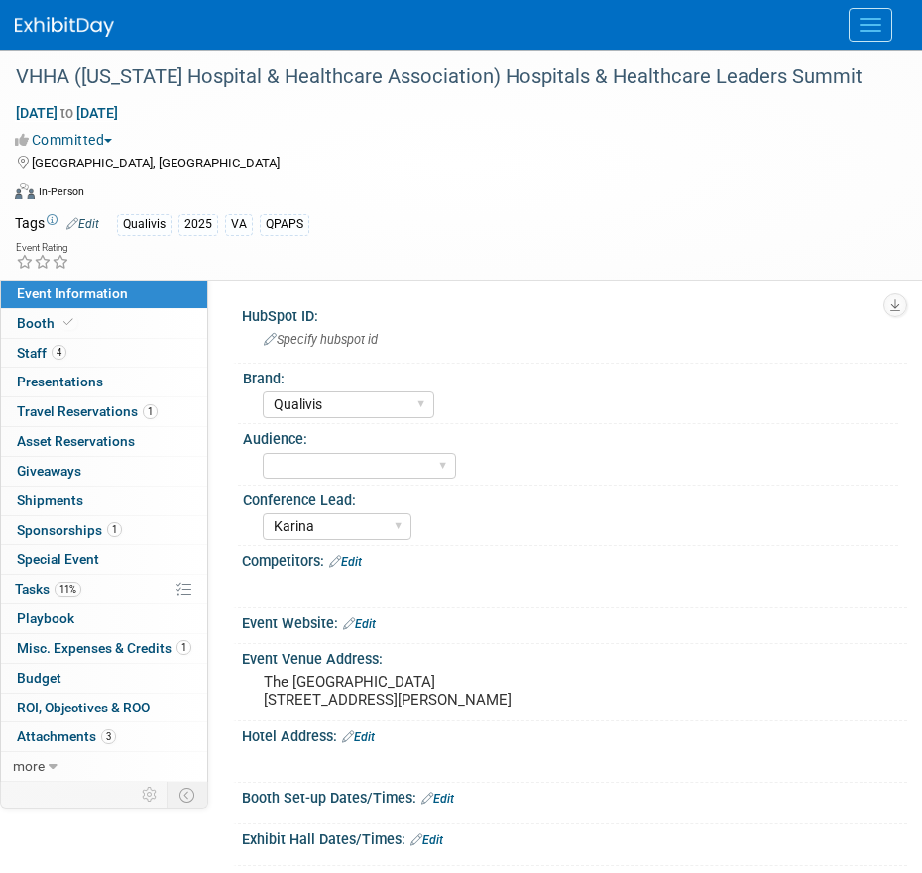
select select "Qualivis"
select select "Karina"
click at [86, 584] on link "11% Tasks 11%" at bounding box center [104, 589] width 206 height 29
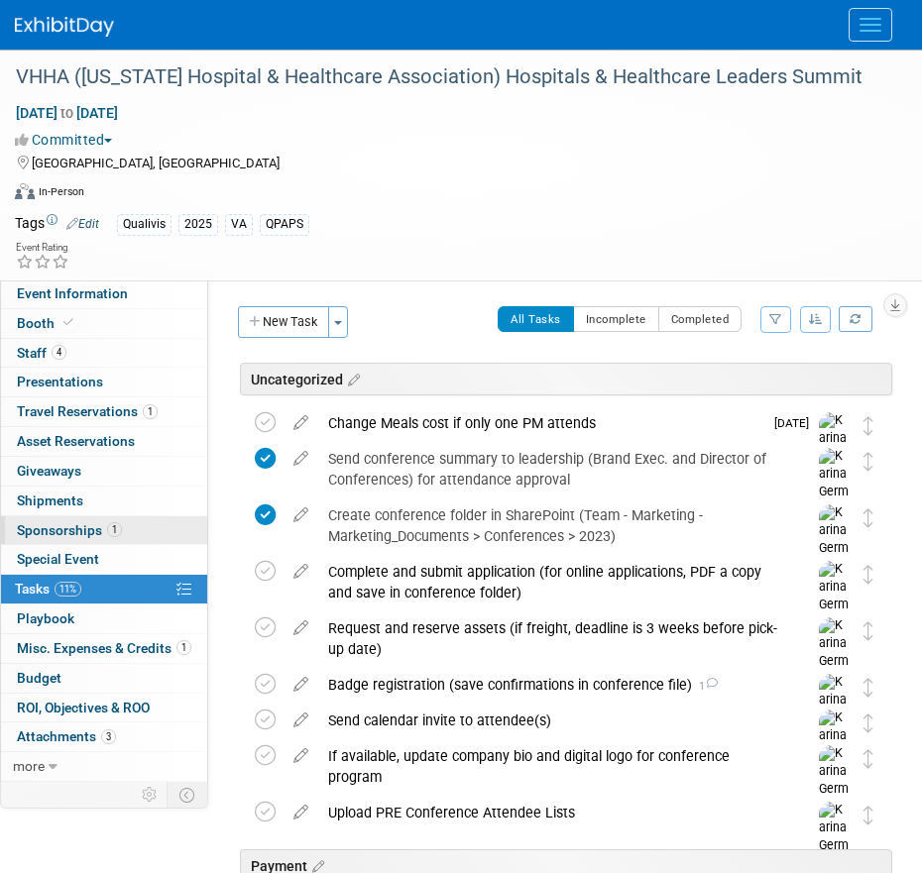
click at [113, 540] on link "1 Sponsorships 1" at bounding box center [104, 530] width 206 height 29
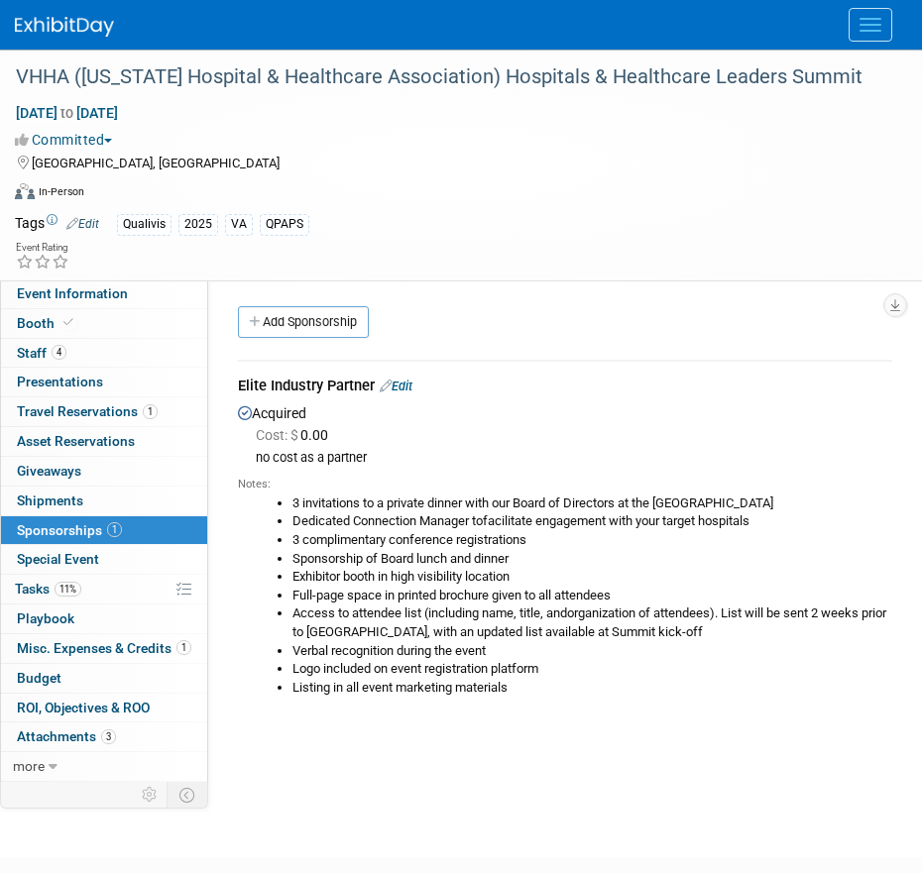
click at [530, 167] on div "[GEOGRAPHIC_DATA], [GEOGRAPHIC_DATA]" at bounding box center [448, 162] width 867 height 24
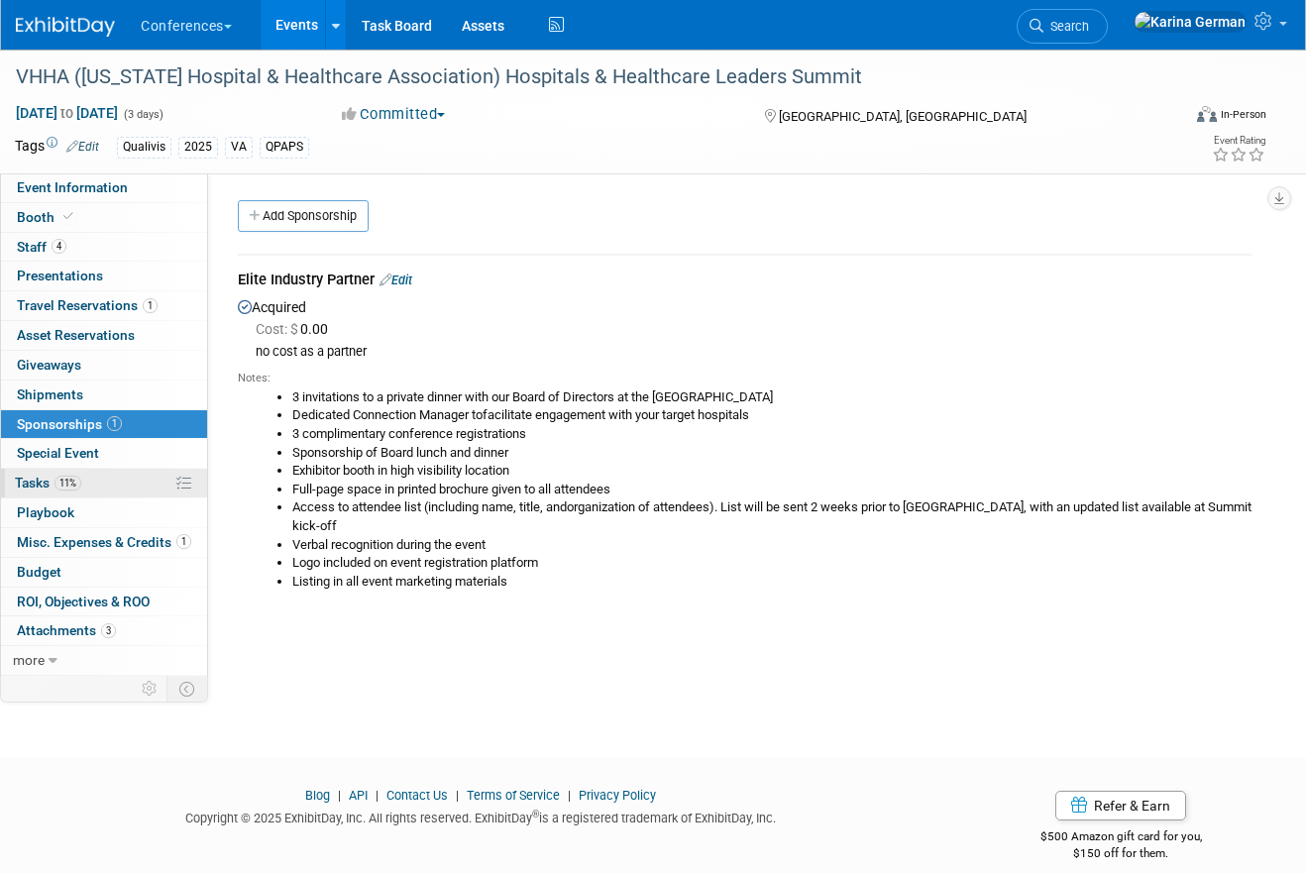
click at [78, 493] on link "11% Tasks 11%" at bounding box center [104, 483] width 206 height 29
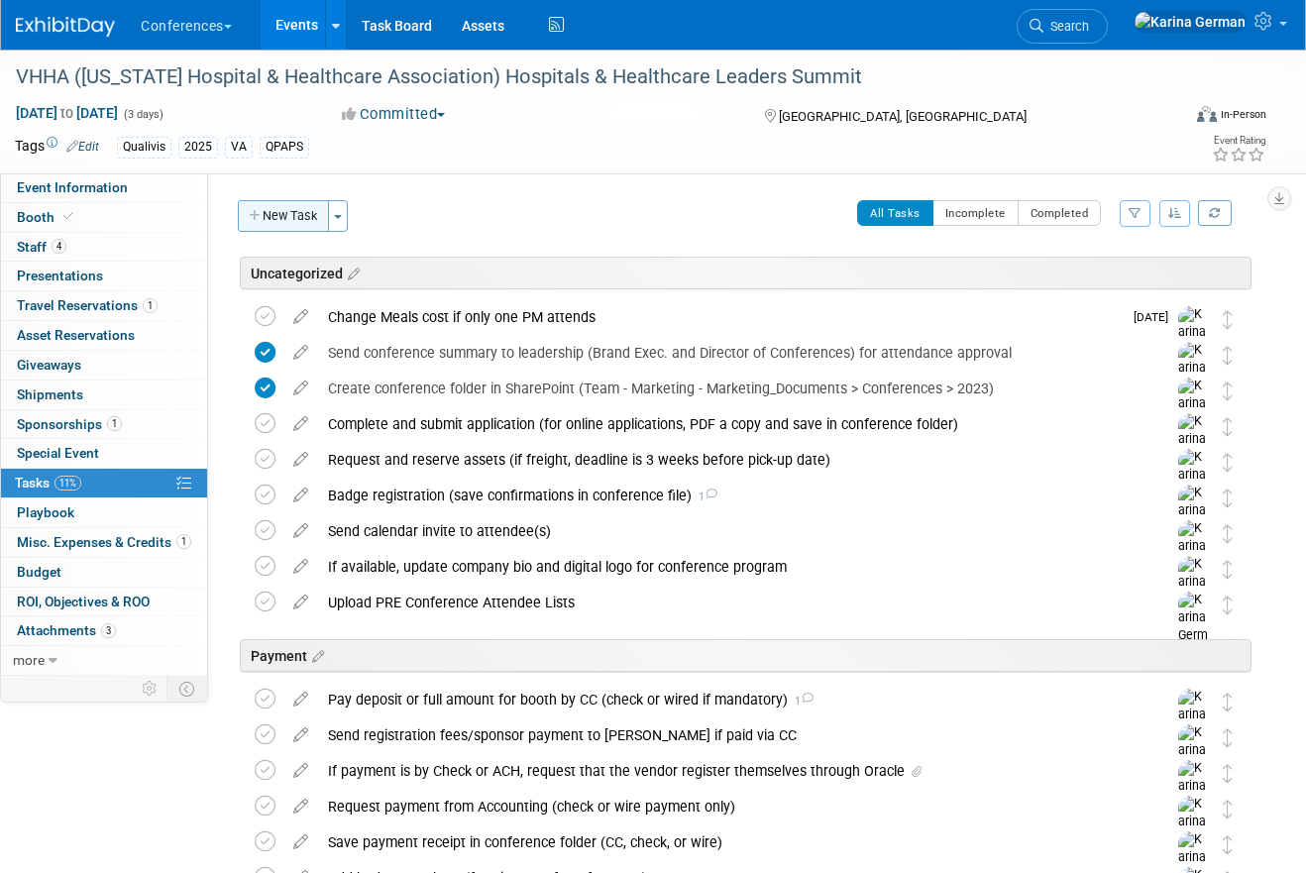
click at [299, 224] on button "New Task" at bounding box center [283, 216] width 91 height 32
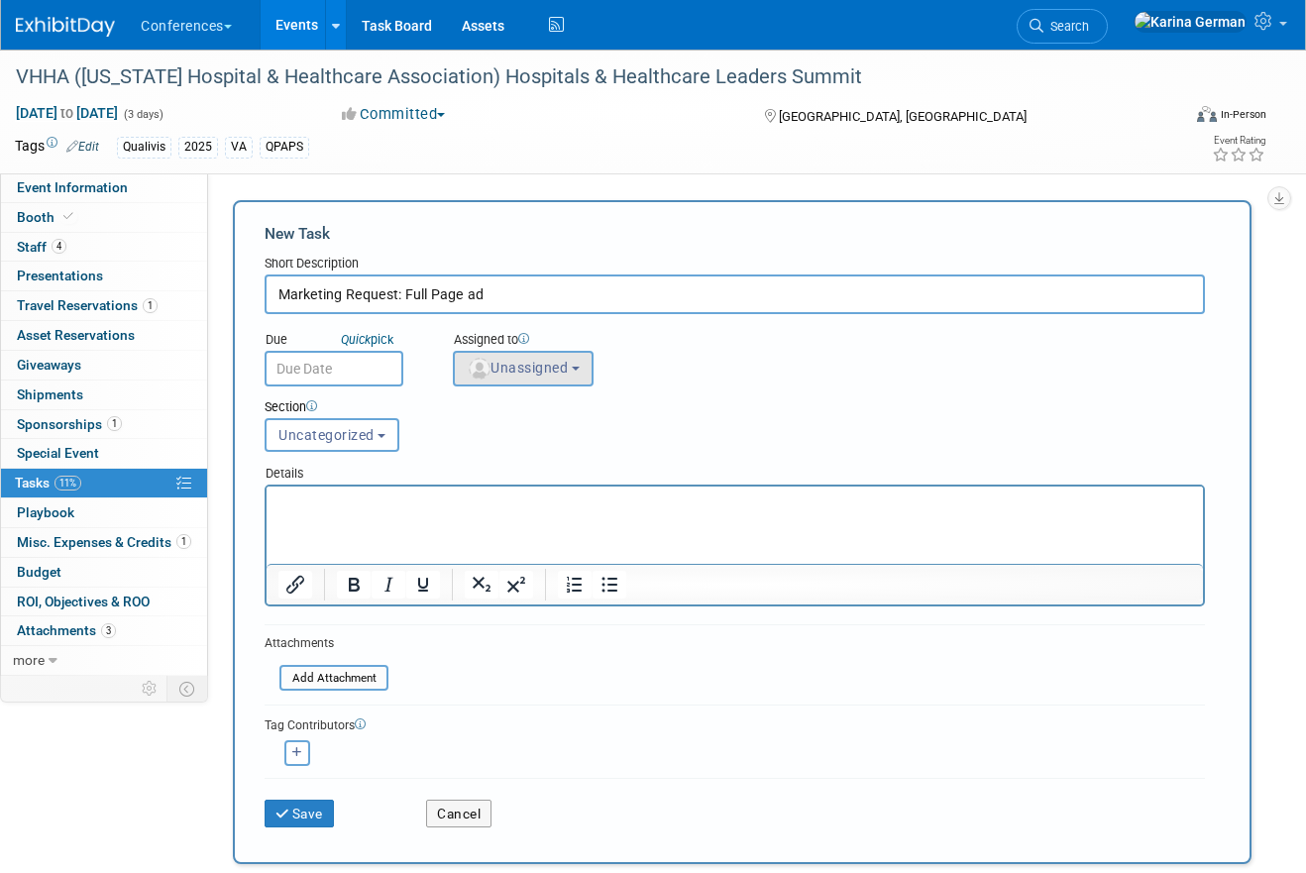
type input "Marketing Request: Full Page ad"
click at [551, 360] on span "Unassigned" at bounding box center [517, 368] width 101 height 16
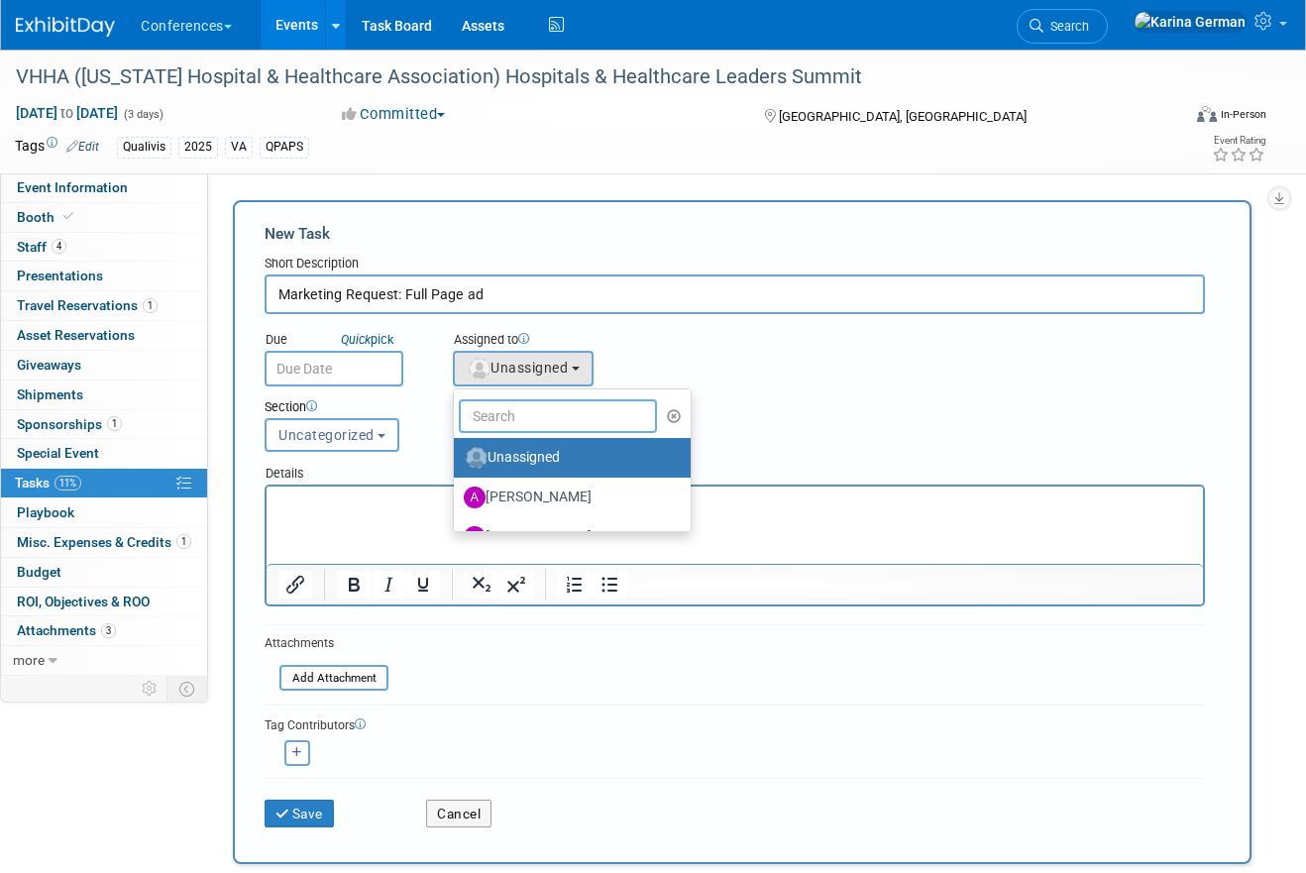
click at [556, 427] on input "text" at bounding box center [558, 416] width 198 height 34
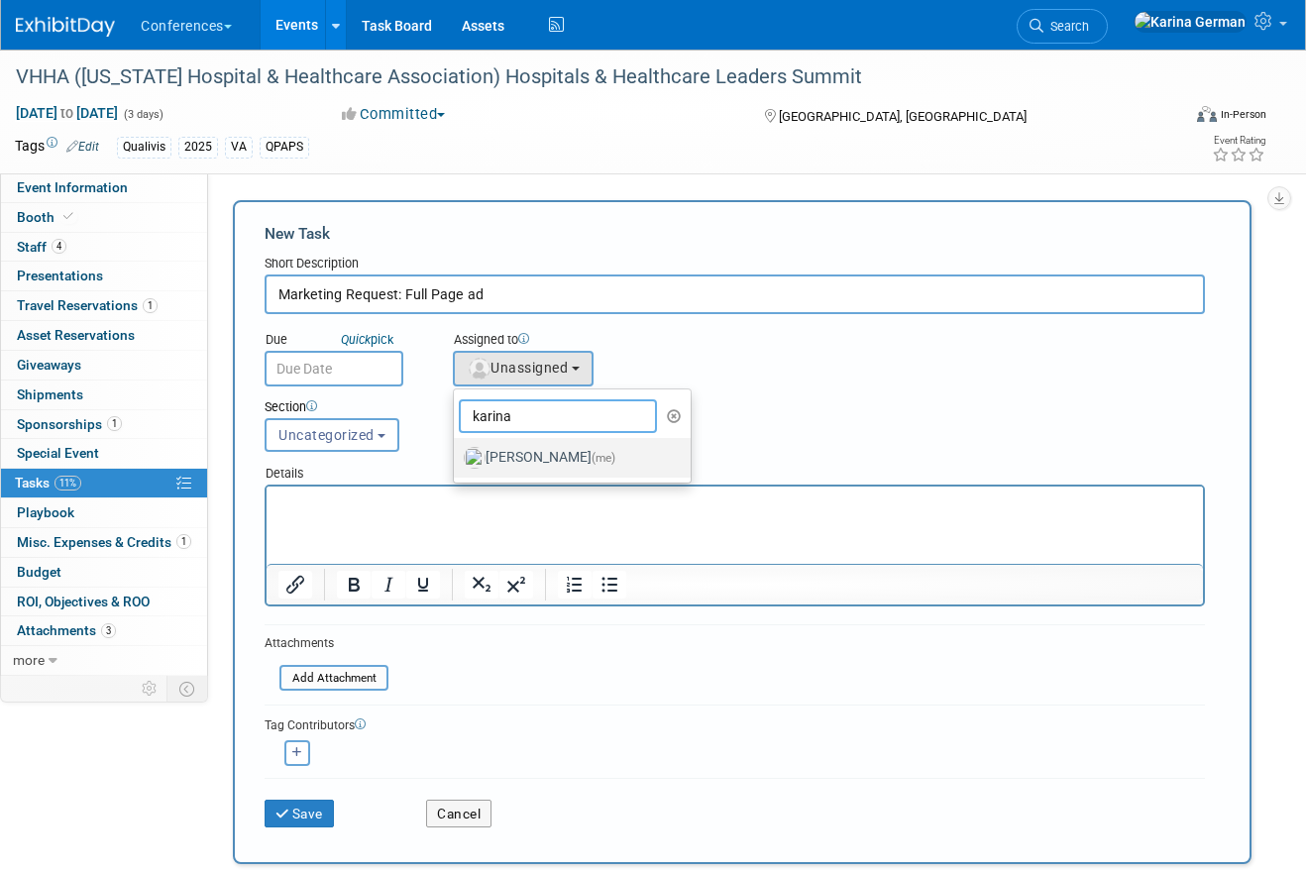
type input "karina"
click at [566, 457] on label "Karina German (me)" at bounding box center [567, 458] width 207 height 32
click at [457, 457] on input "Karina German (me)" at bounding box center [450, 455] width 13 height 13
select select "eb9a80ed-01df-455e-b7c9-ebccef2a47a7"
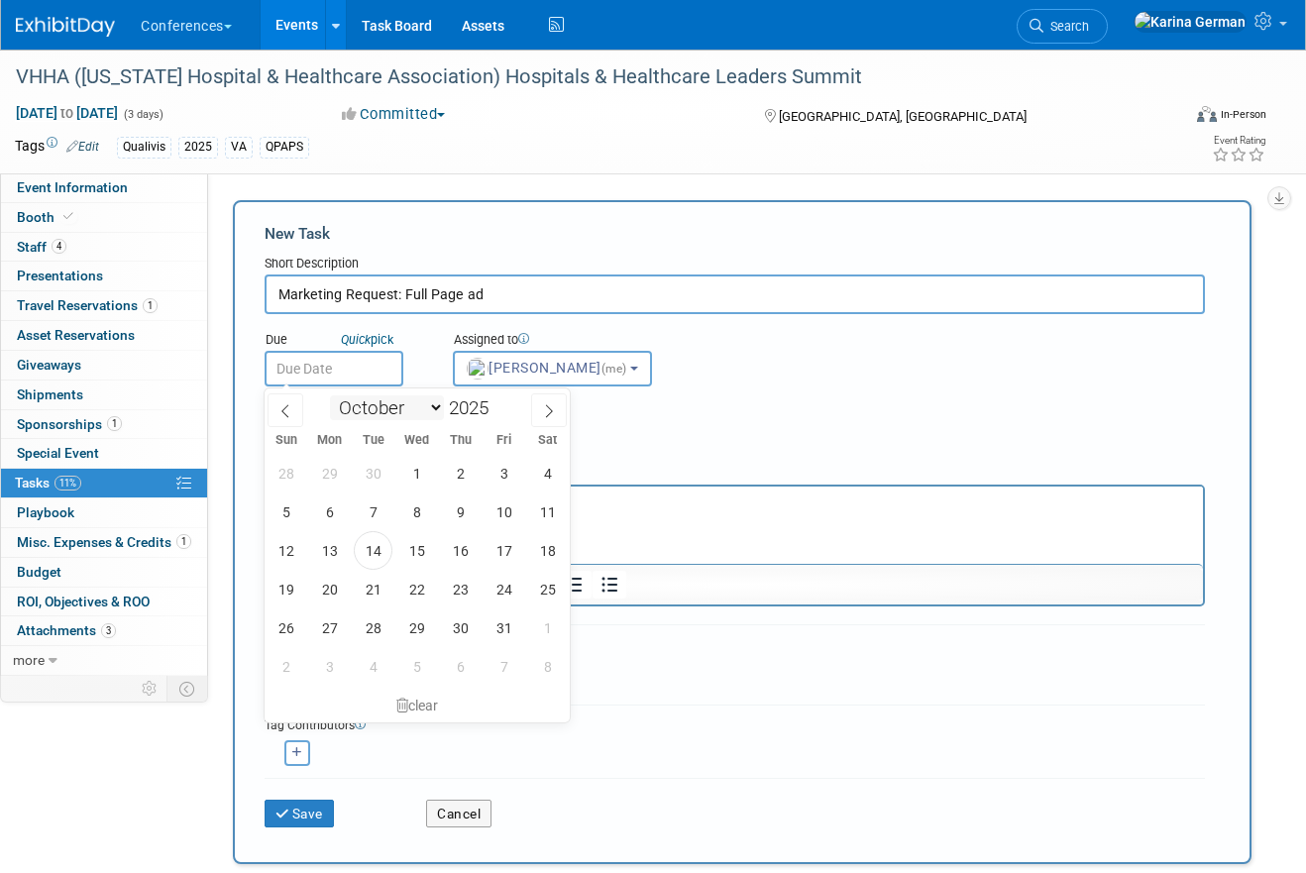
click at [367, 376] on input "text" at bounding box center [334, 369] width 139 height 36
click at [504, 540] on span "17" at bounding box center [504, 550] width 39 height 39
type input "Oct 17, 2025"
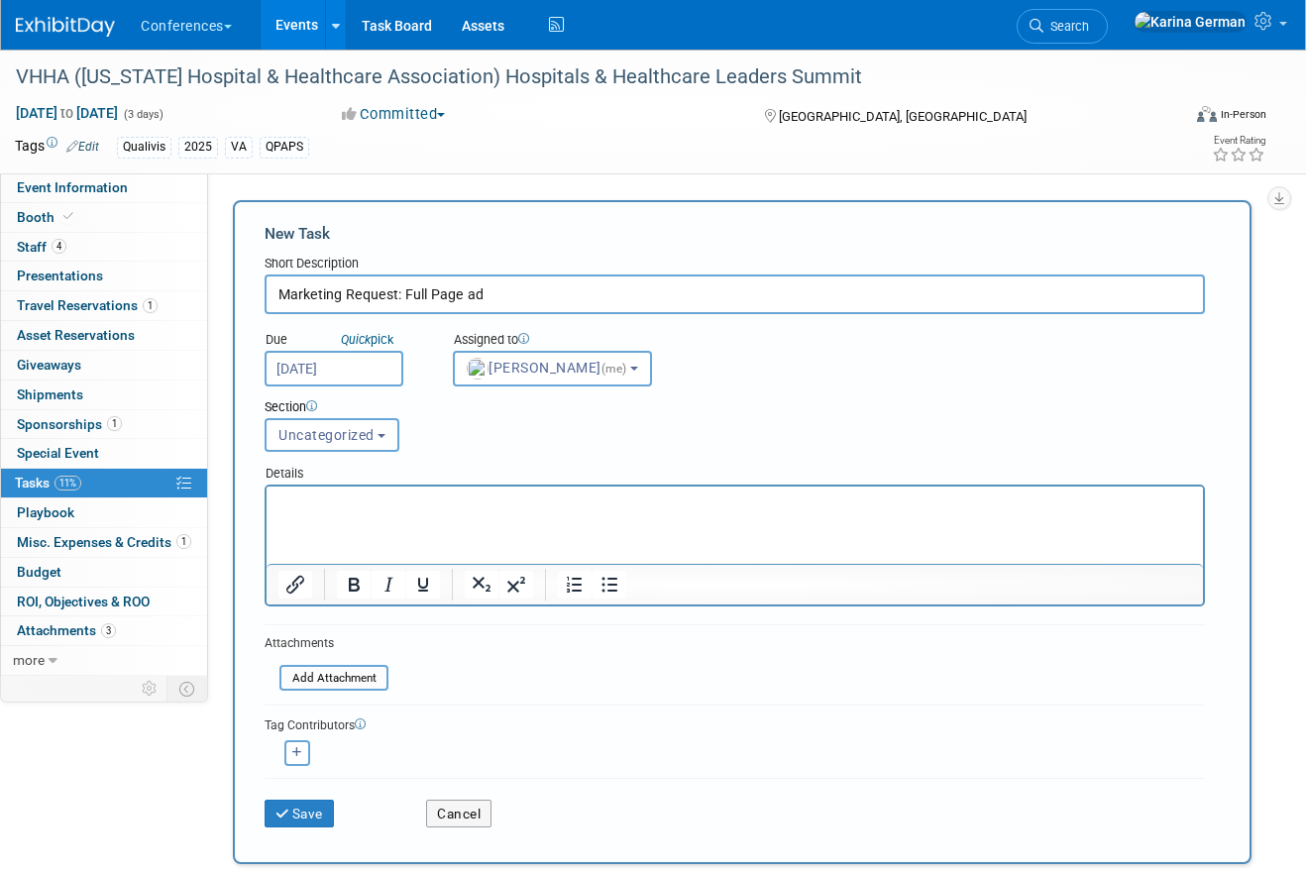
click at [366, 512] on p "Rich Text Area. Press ALT-0 for help." at bounding box center [735, 505] width 914 height 20
click at [357, 507] on p "Dimensions: ull-page: 8.5x11in, full color, full bleed" at bounding box center [735, 505] width 914 height 20
click at [323, 815] on button "Save" at bounding box center [299, 814] width 69 height 28
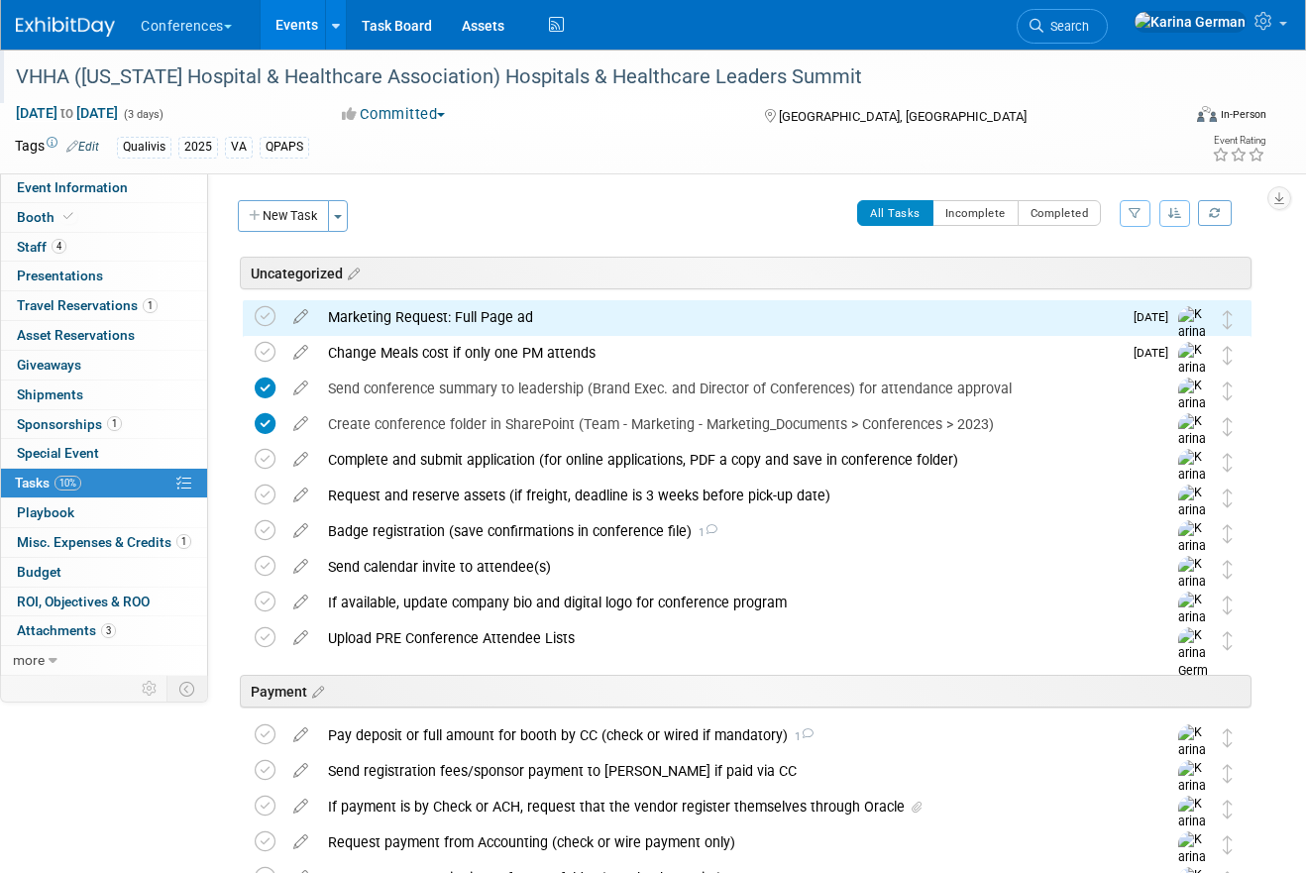
click at [512, 77] on div "VHHA (Virginia Hospital & Healthcare Association) Hospitals & Healthcare Leader…" at bounding box center [584, 77] width 1151 height 36
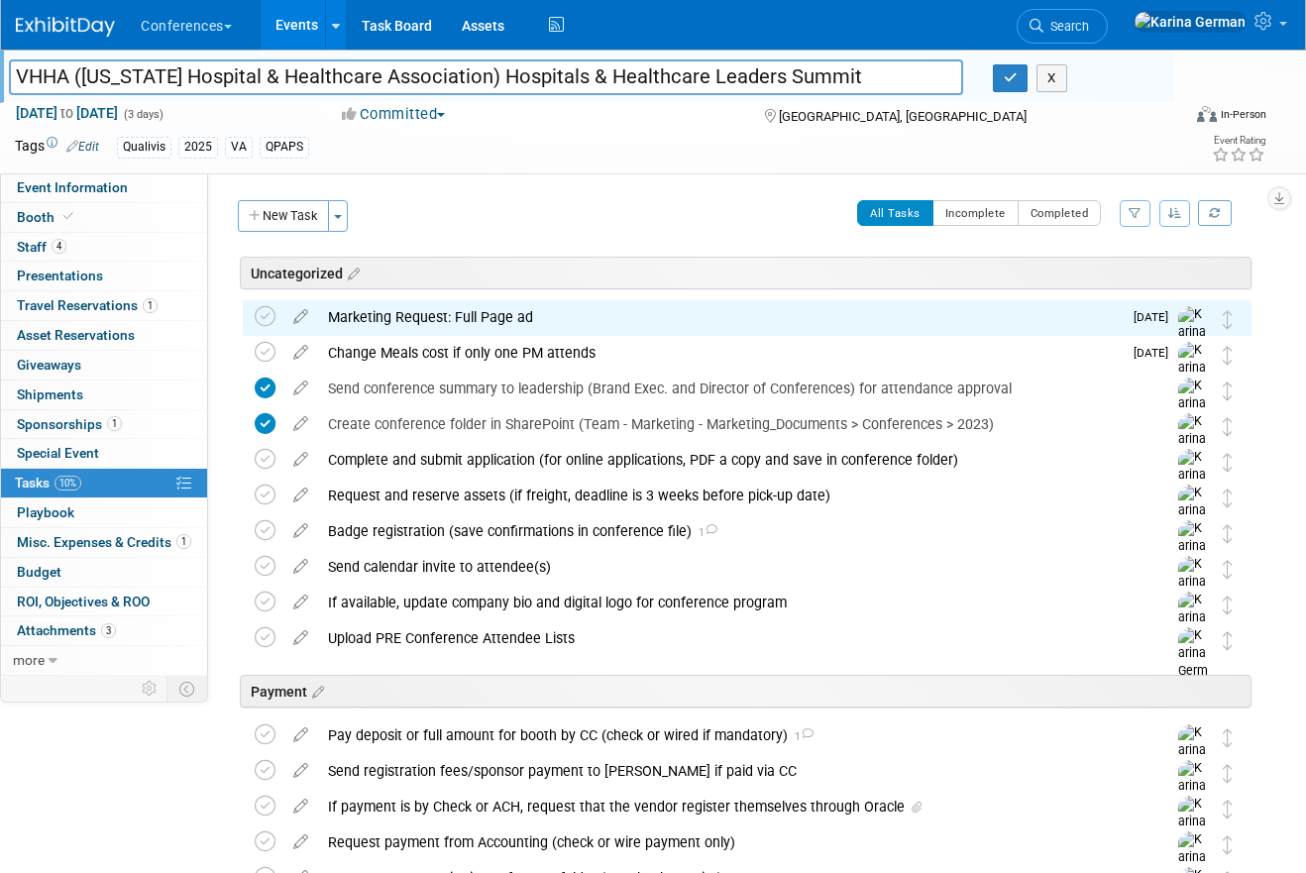
click at [512, 77] on input "VHHA (Virginia Hospital & Healthcare Association) Hospitals & Healthcare Leader…" at bounding box center [486, 76] width 954 height 35
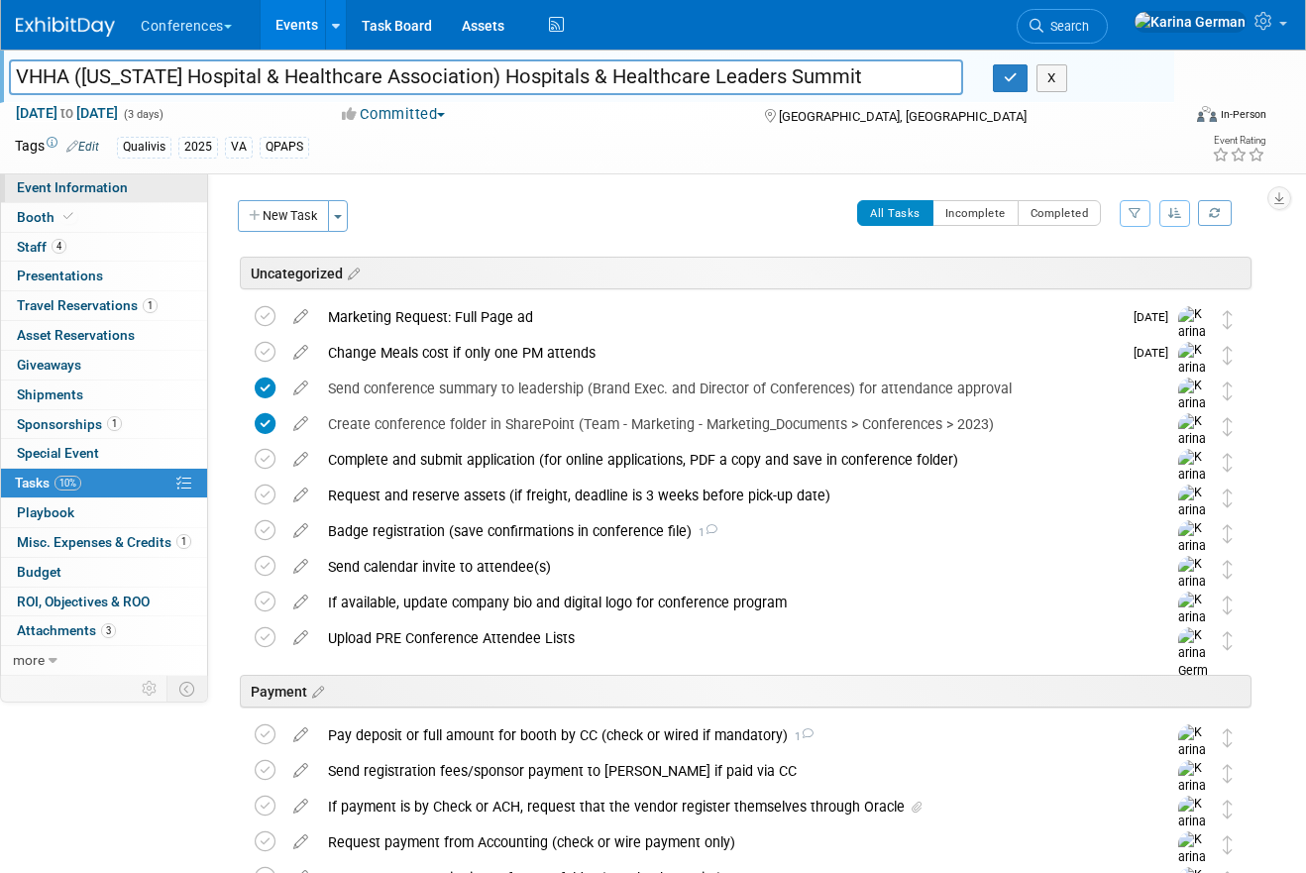
click at [118, 185] on span "Event Information" at bounding box center [72, 187] width 111 height 16
select select "Qualivis"
select select "Karina"
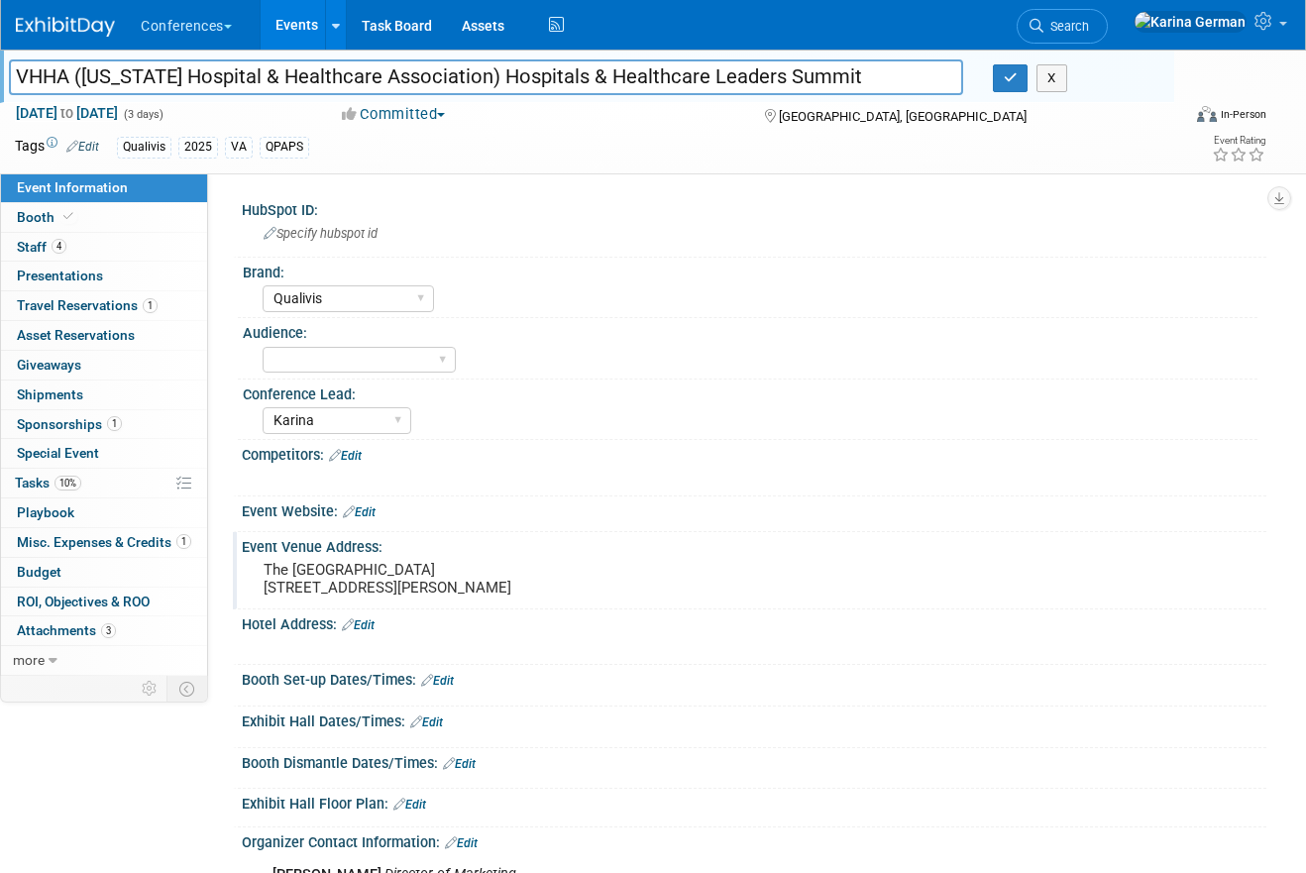
click at [300, 597] on pre "The Omni Homestead Resort 7696 Sam Snead Hwy, Hot Springs, VA 24445" at bounding box center [456, 579] width 384 height 36
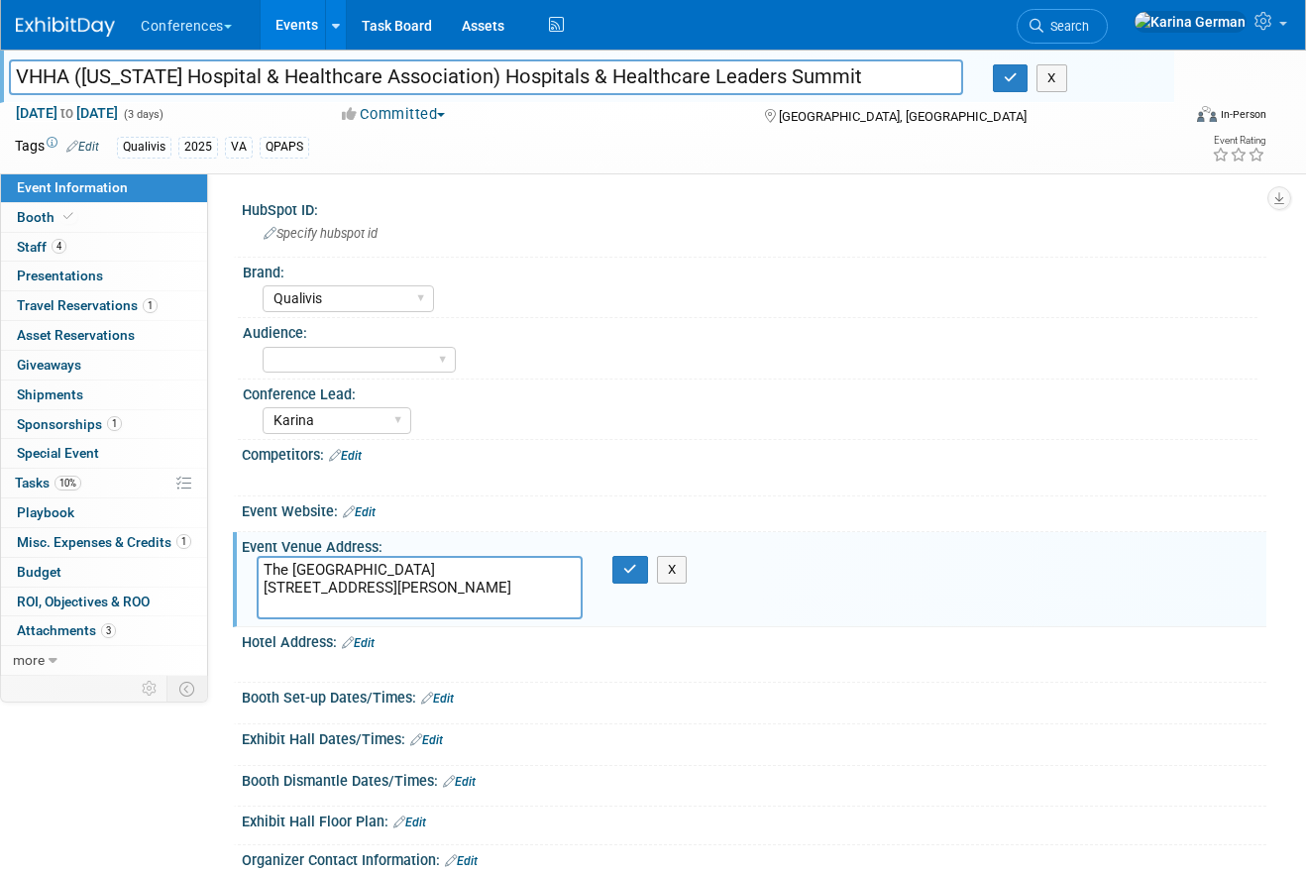
drag, startPoint x: 261, startPoint y: 605, endPoint x: 365, endPoint y: 610, distance: 104.2
click at [365, 610] on textarea "The Omni Homestead Resort 7696 Sam Snead Hwy, Hot Springs, VA 24445" at bounding box center [420, 587] width 326 height 63
click at [638, 570] on button "button" at bounding box center [630, 570] width 36 height 28
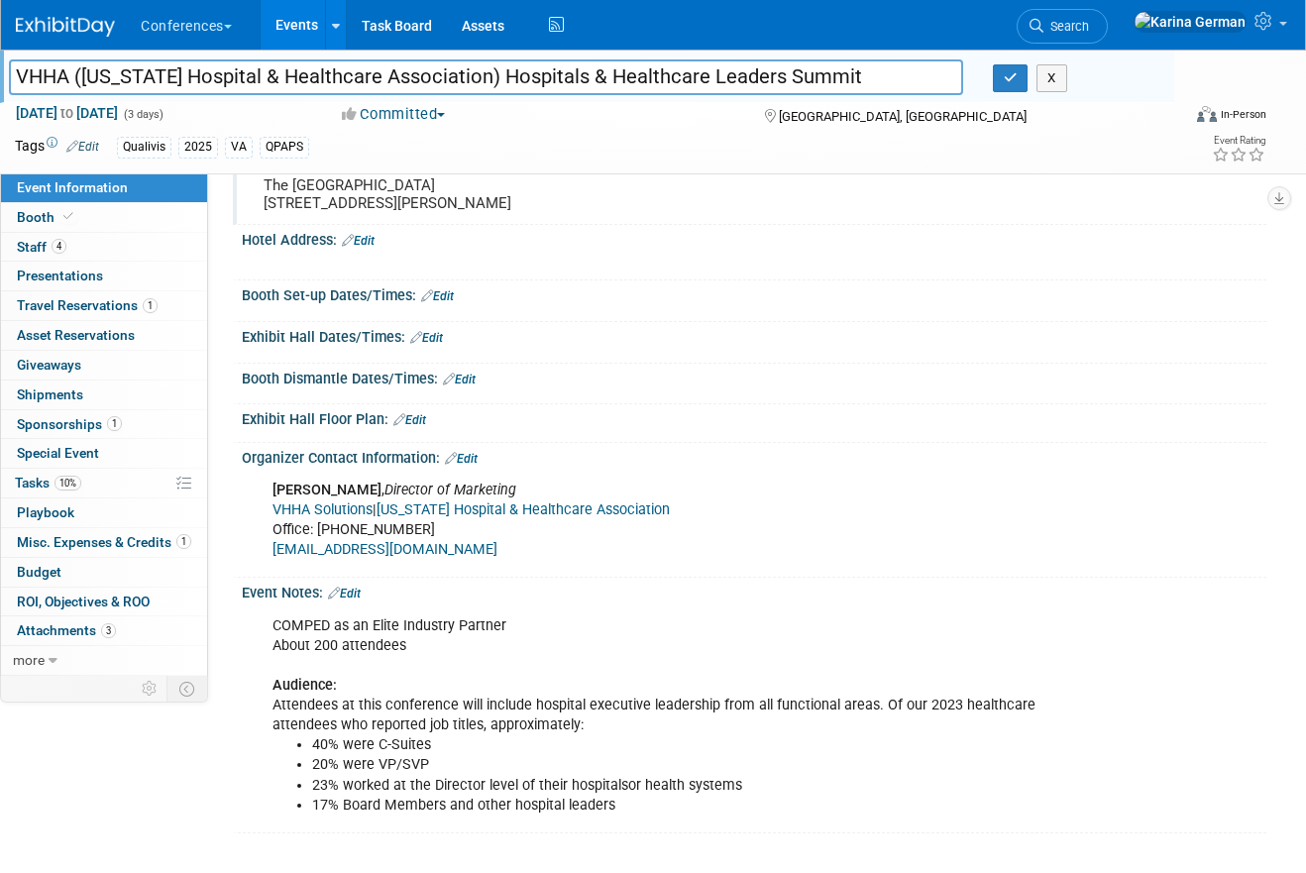
scroll to position [401, 0]
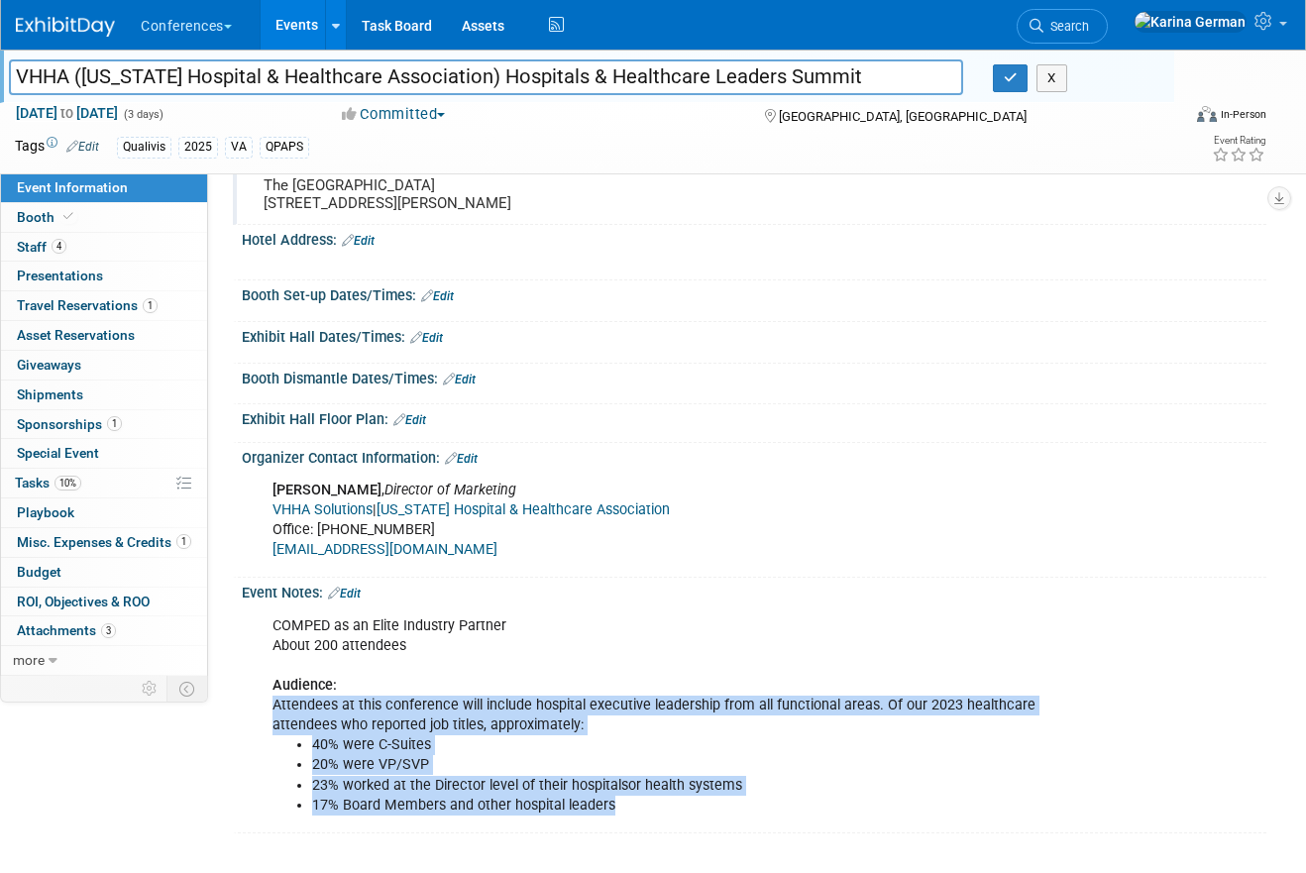
drag, startPoint x: 274, startPoint y: 705, endPoint x: 664, endPoint y: 809, distance: 404.1
click at [664, 809] on div "COMPED as an Elite Industry Partner About 200 attendees Audience: Attendees at …" at bounding box center [662, 715] width 807 height 219
copy div "Attendees at this conference will include hospital executive leadership from al…"
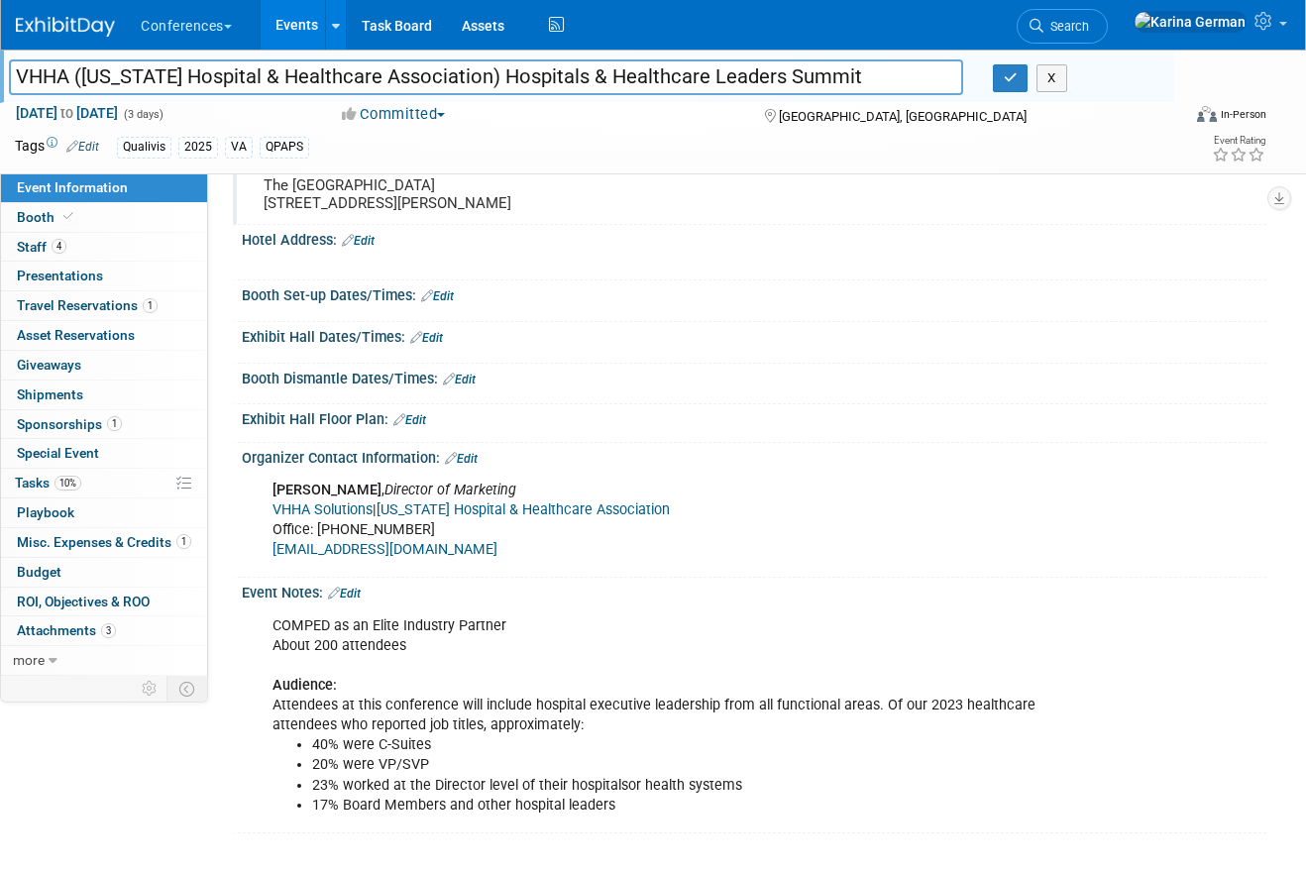
click at [400, 654] on div "COMPED as an Elite Industry Partner About 200 attendees Audience: Attendees at …" at bounding box center [662, 715] width 807 height 219
click at [97, 482] on link "10% Tasks 10%" at bounding box center [104, 483] width 206 height 29
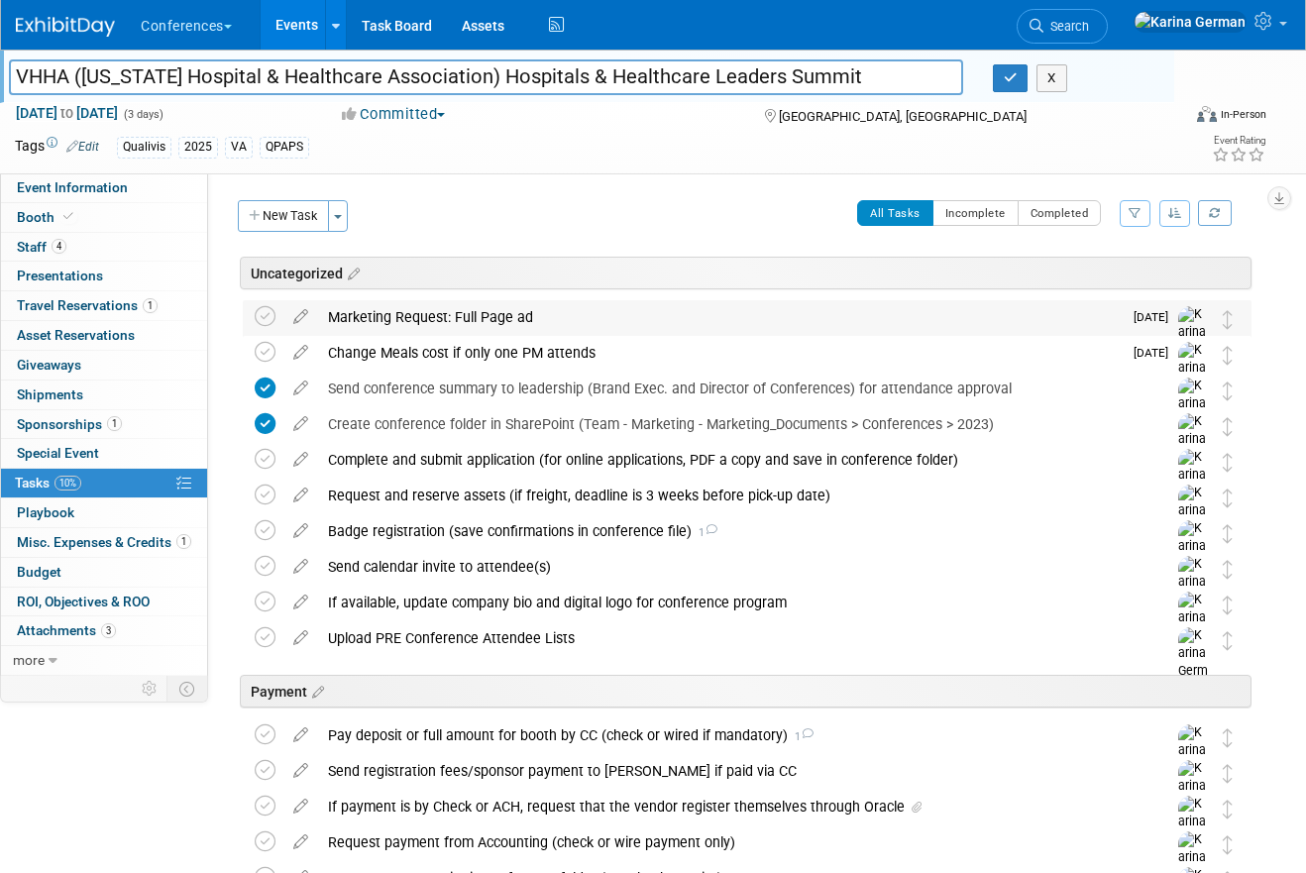
click at [545, 325] on div "Marketing Request: Full Page ad" at bounding box center [720, 317] width 804 height 34
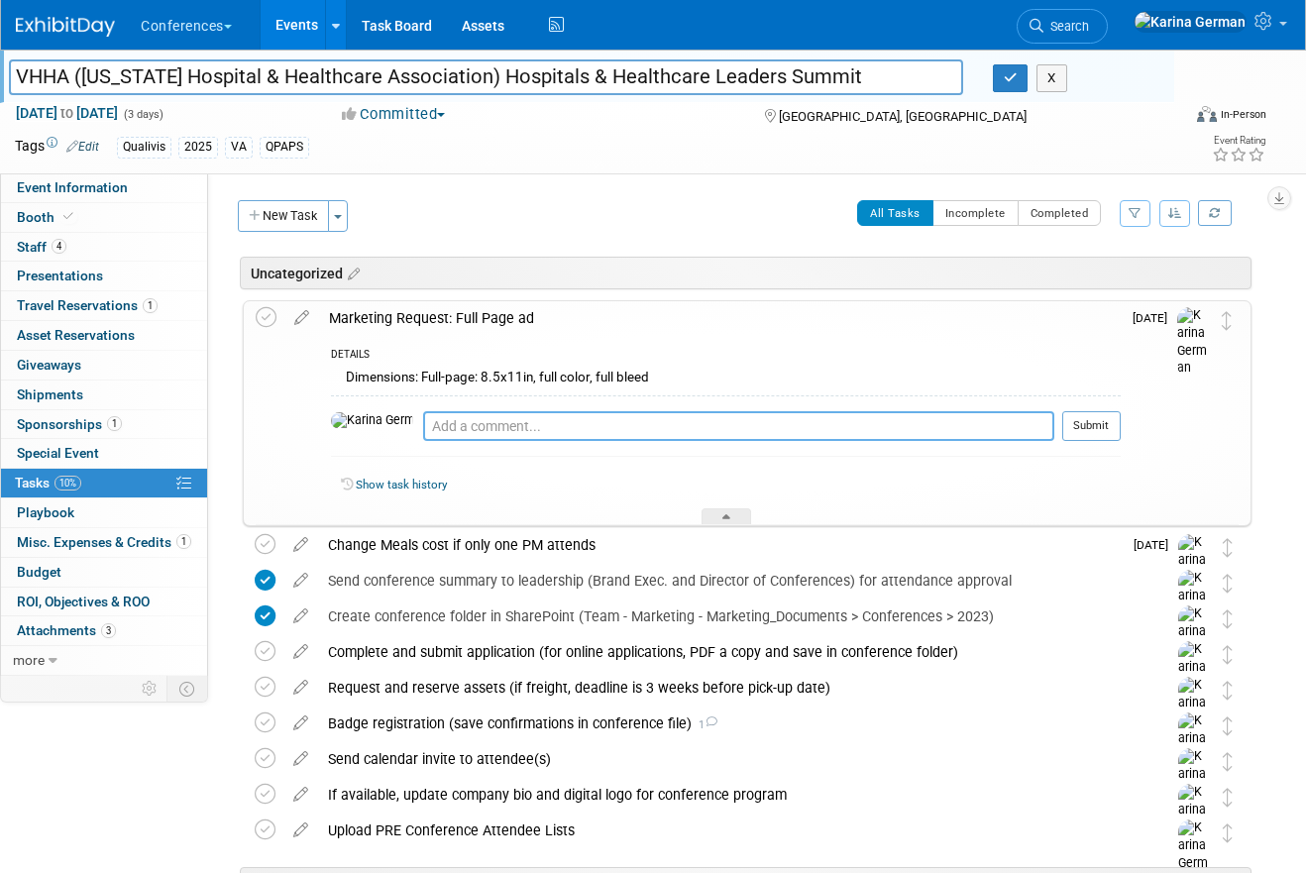
click at [443, 420] on textarea at bounding box center [738, 426] width 631 height 30
type textarea "s"
type textarea "submitted to be due Friday 10/17"
click at [921, 439] on button "Submit" at bounding box center [1091, 426] width 58 height 30
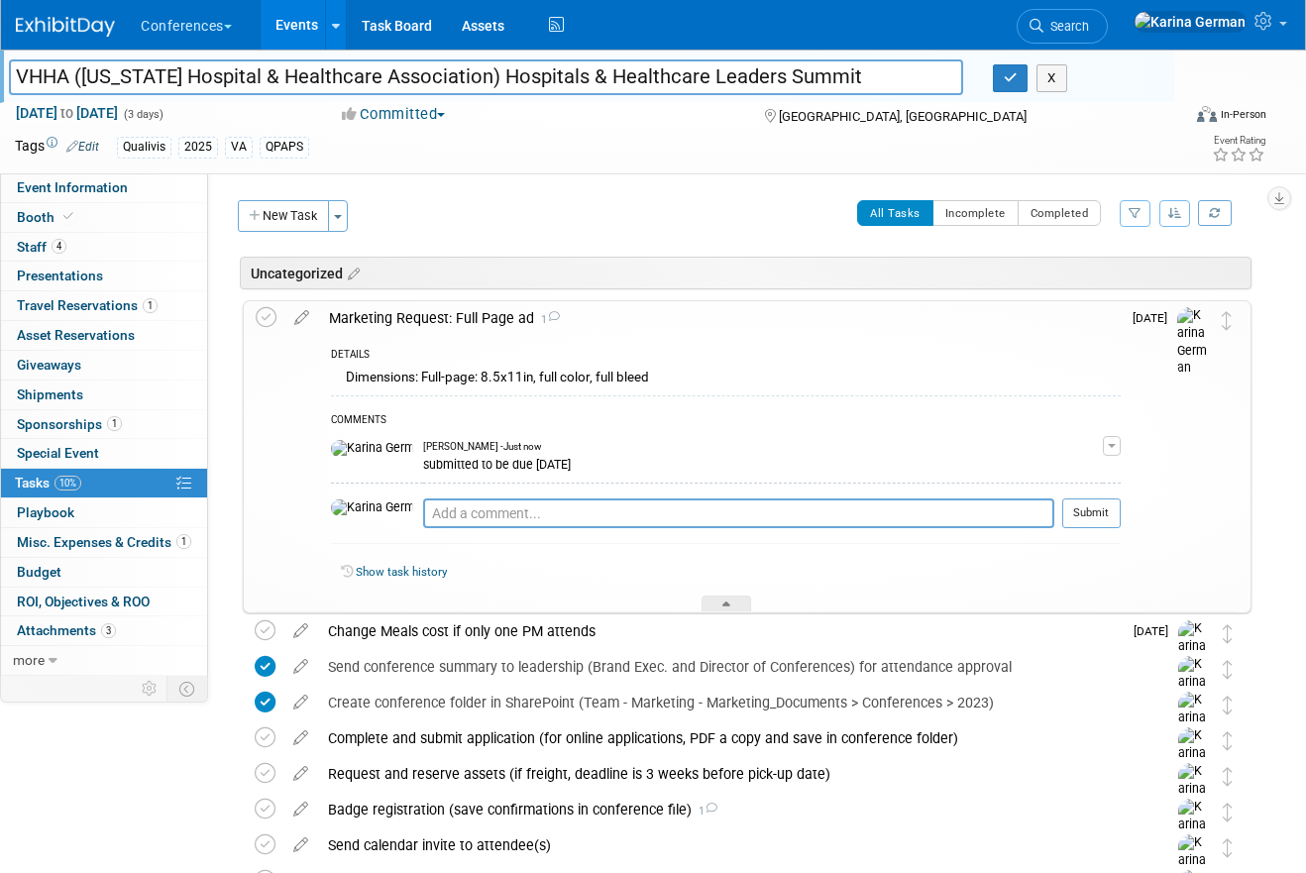
click at [455, 318] on div "Marketing Request: Full Page ad 1" at bounding box center [720, 318] width 802 height 34
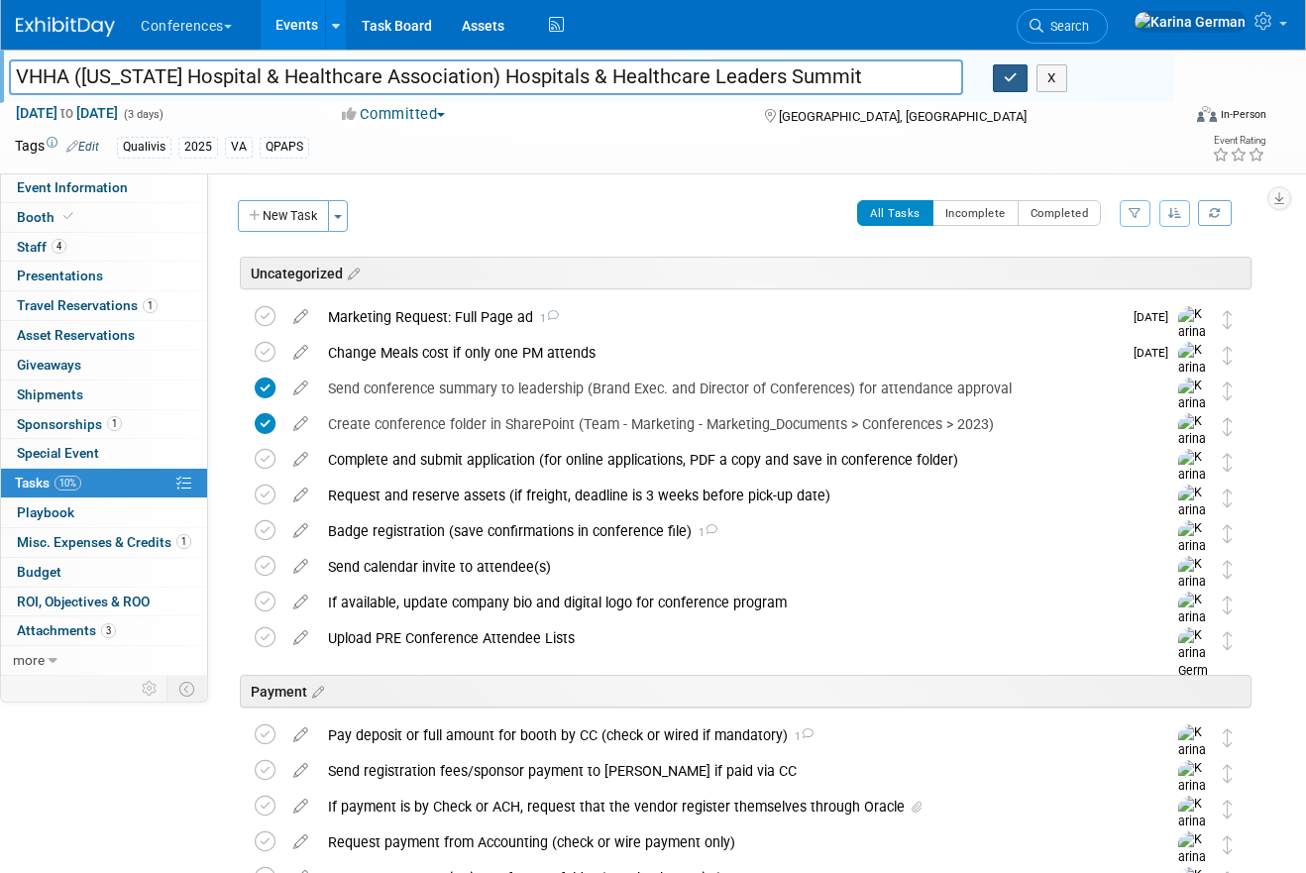
click at [921, 78] on icon "button" at bounding box center [1011, 77] width 14 height 13
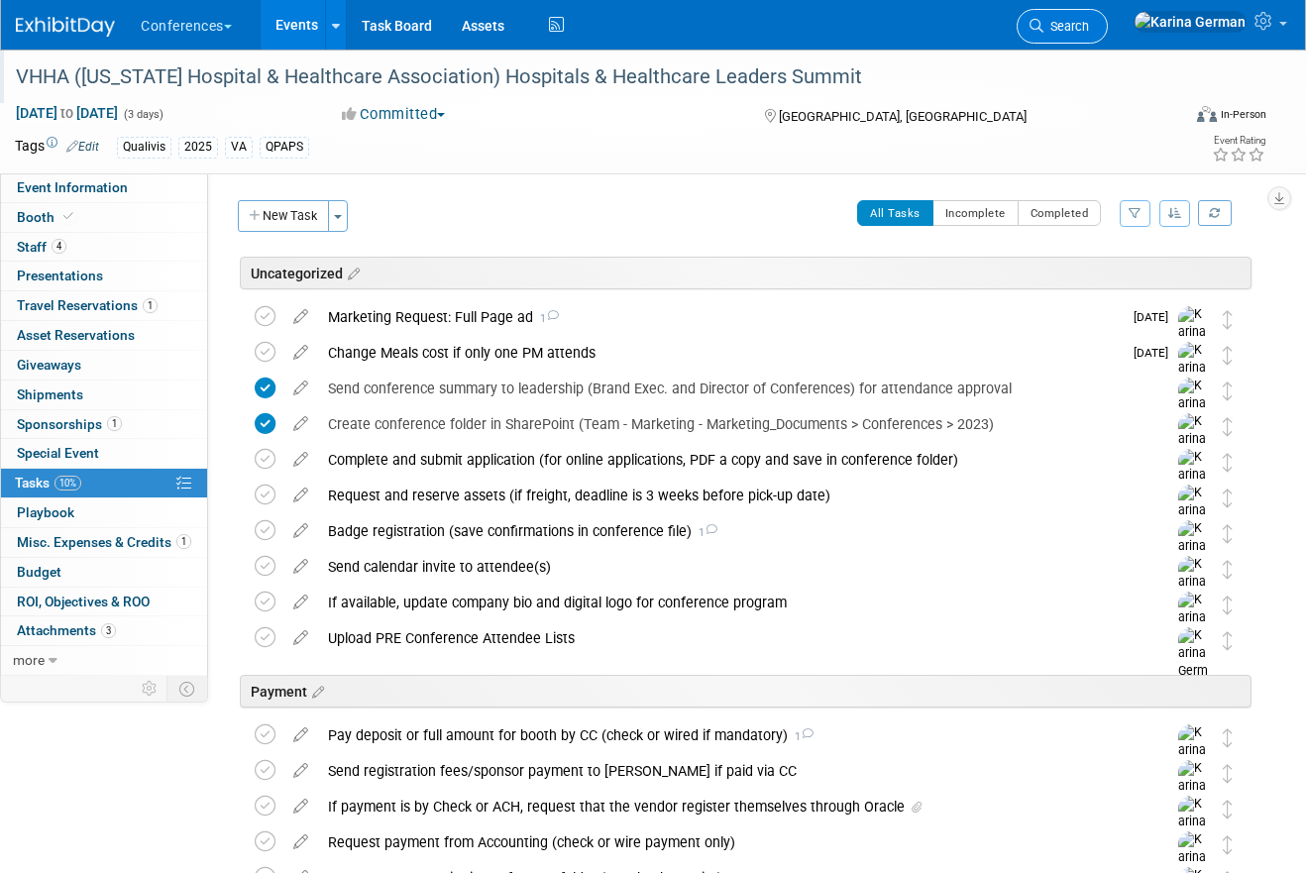
click at [921, 30] on span "Search" at bounding box center [1067, 26] width 46 height 15
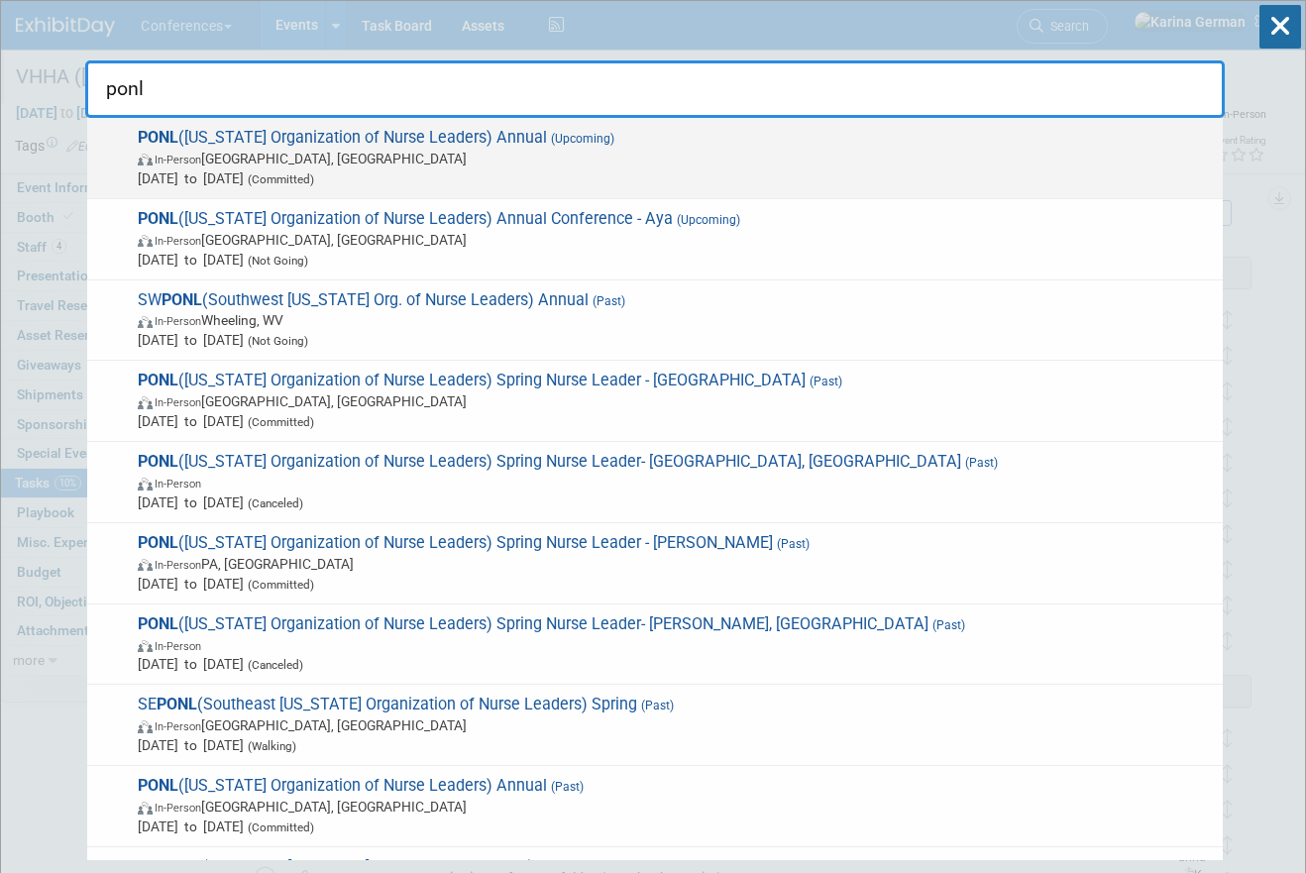
type input "ponl"
click at [691, 171] on span "Oct 23, 2025 to Oct 24, 2025 (Committed)" at bounding box center [675, 178] width 1075 height 20
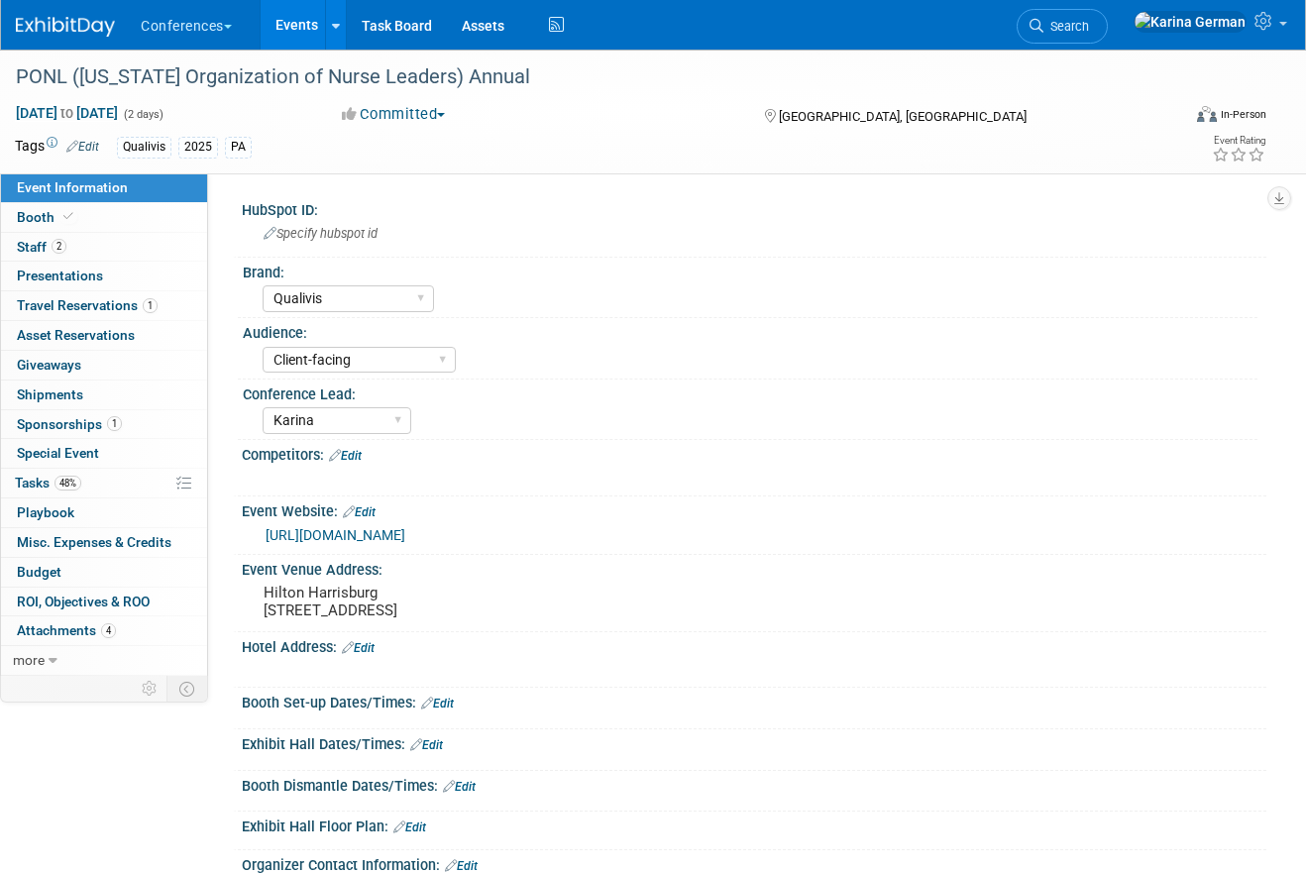
select select "Qualivis"
select select "Client-facing"
select select "Karina"
click at [104, 479] on link "48% Tasks 48%" at bounding box center [104, 483] width 206 height 29
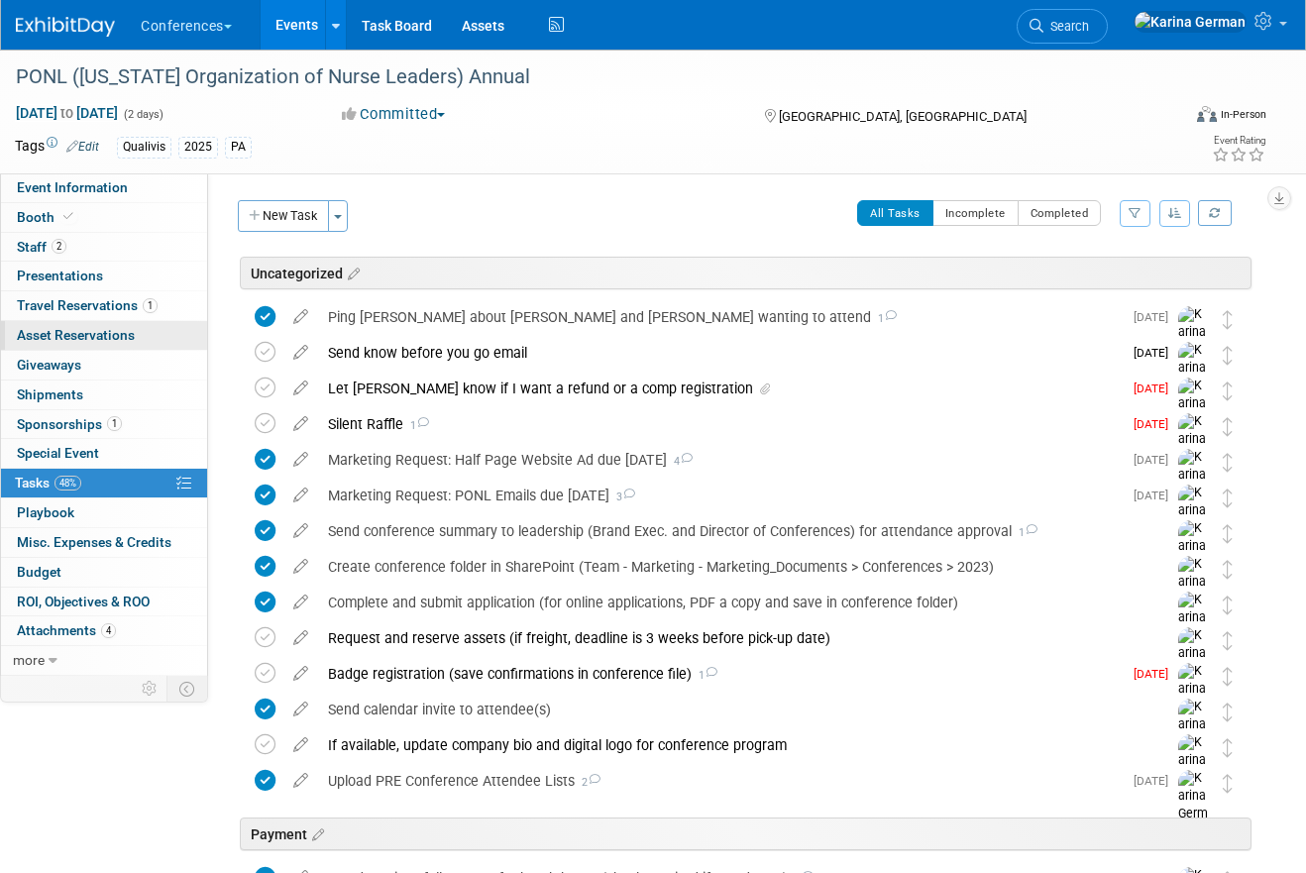
click at [102, 337] on span "Asset Reservations 0" at bounding box center [76, 335] width 118 height 16
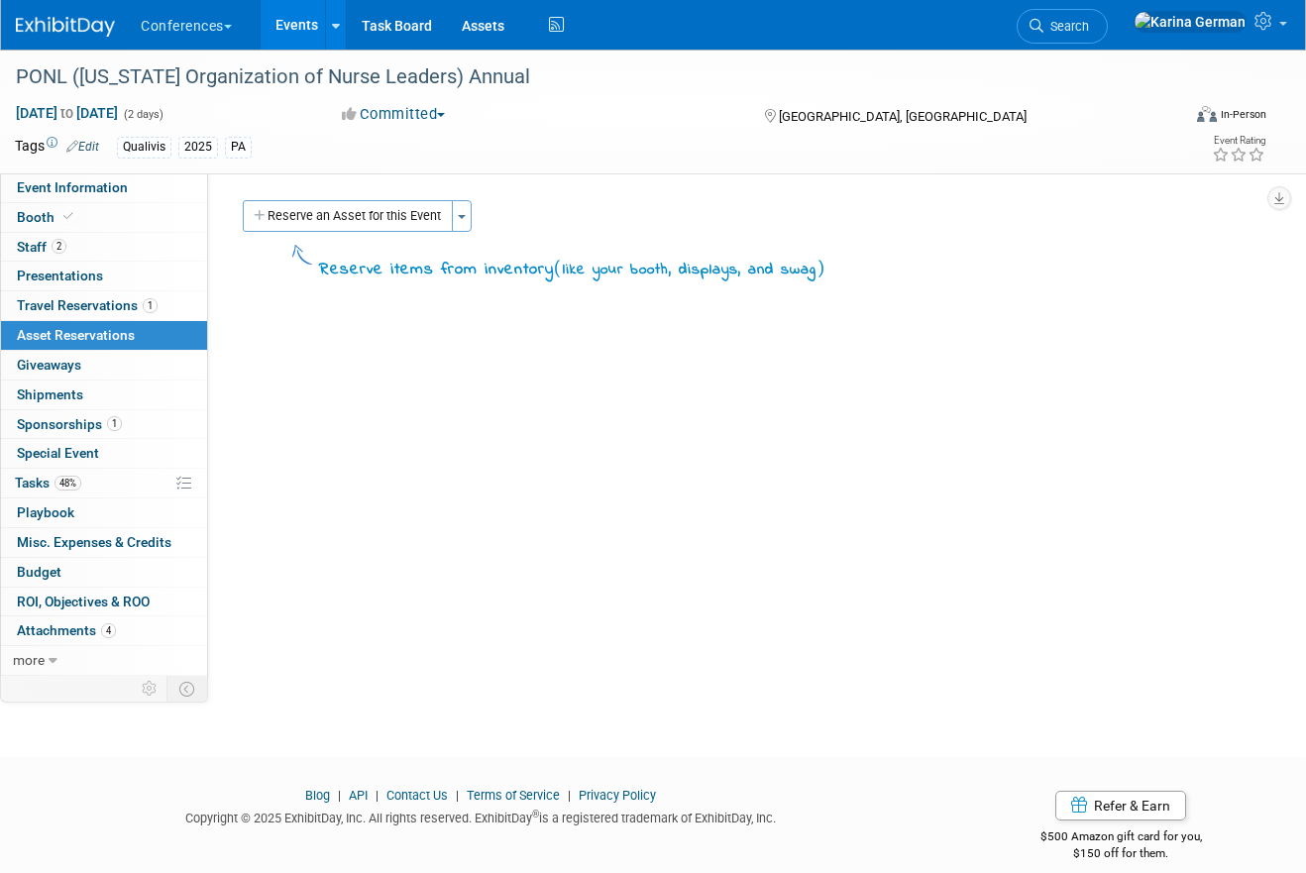
click at [475, 229] on div "Reserve an Asset for this Event Toggle Dropdown New asset reservation Copy asse…" at bounding box center [745, 218] width 1014 height 37
click at [466, 219] on button "Toggle Dropdown" at bounding box center [462, 216] width 20 height 32
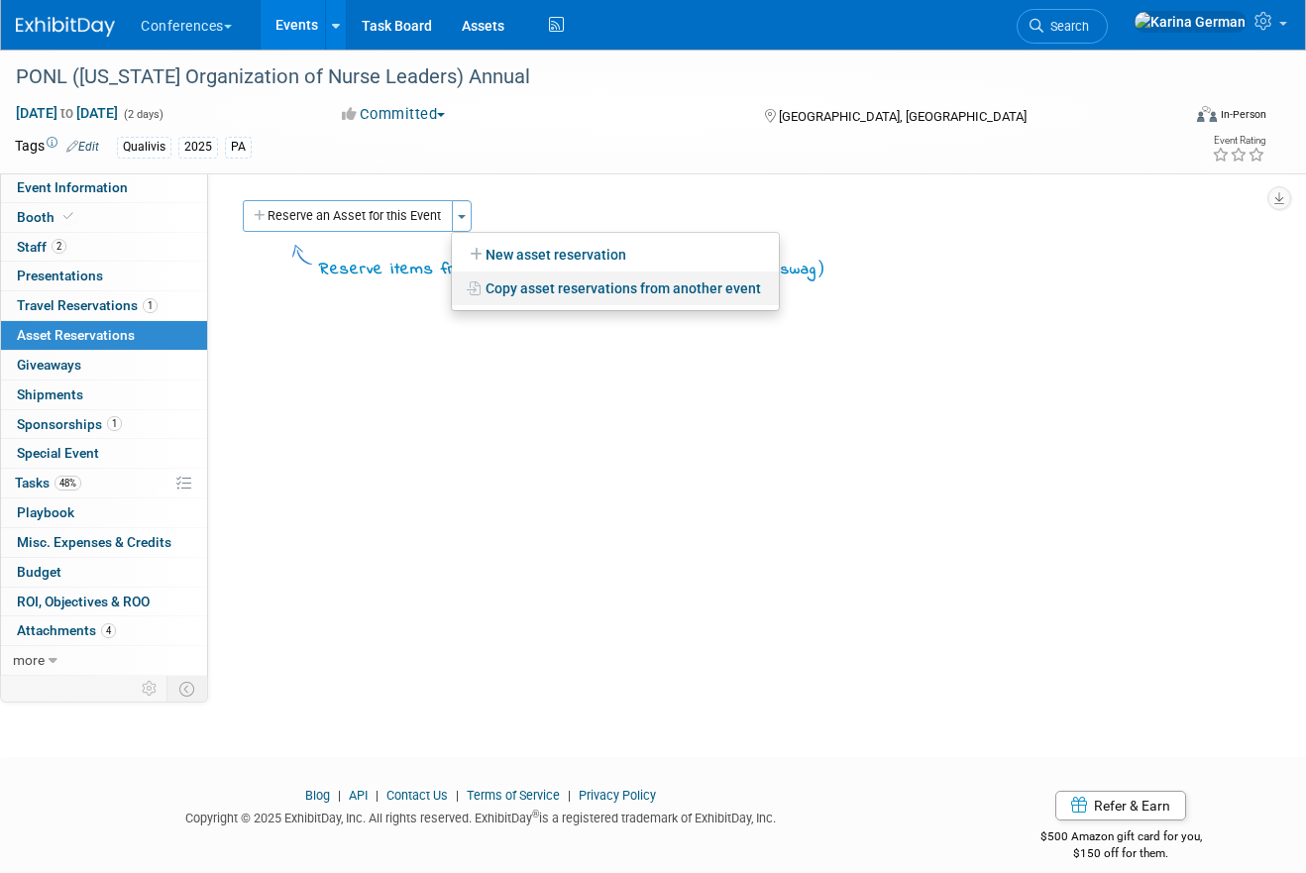
click at [609, 293] on link "Copy asset reservations from another event" at bounding box center [615, 289] width 327 height 34
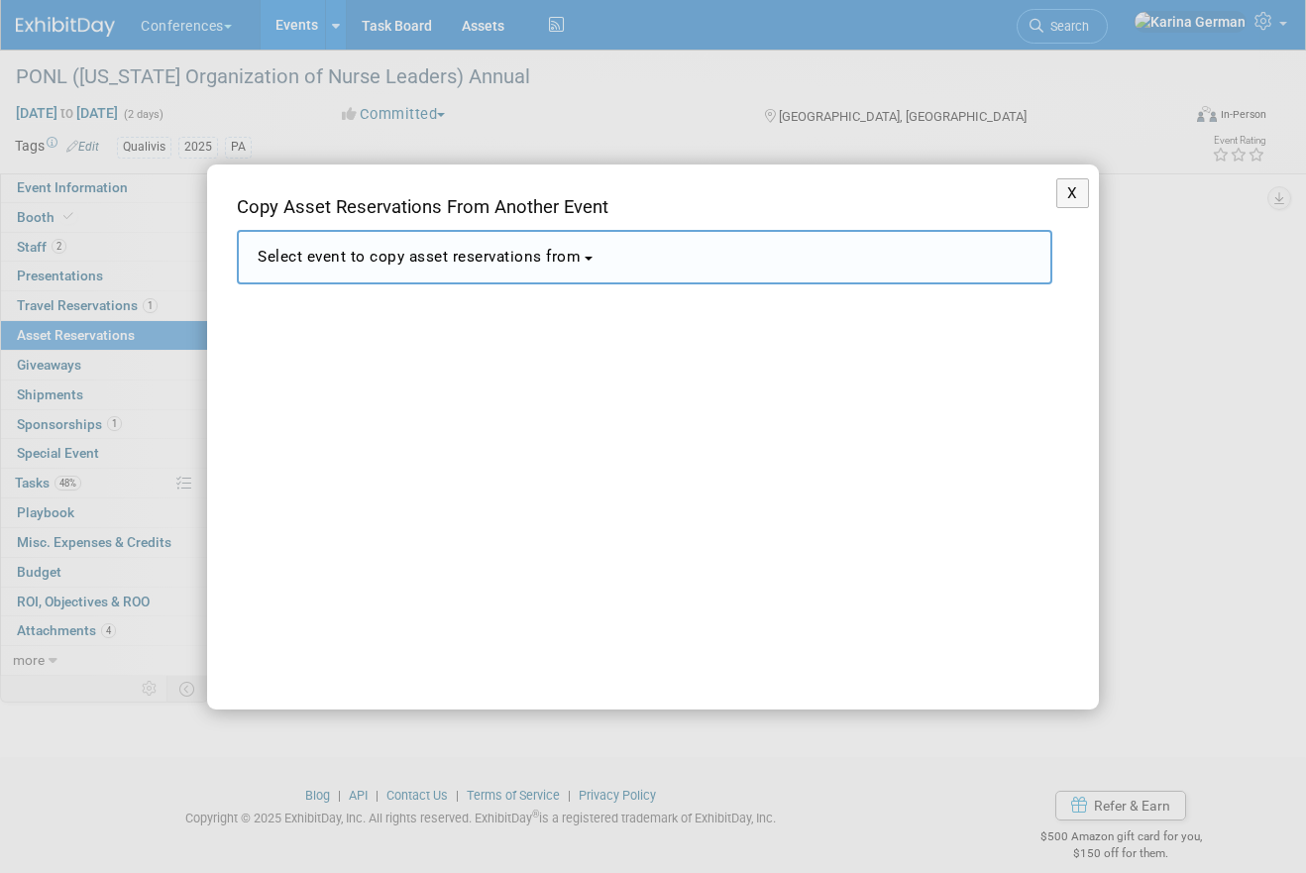
click at [484, 262] on span "Select event to copy asset reservations from" at bounding box center [419, 257] width 323 height 18
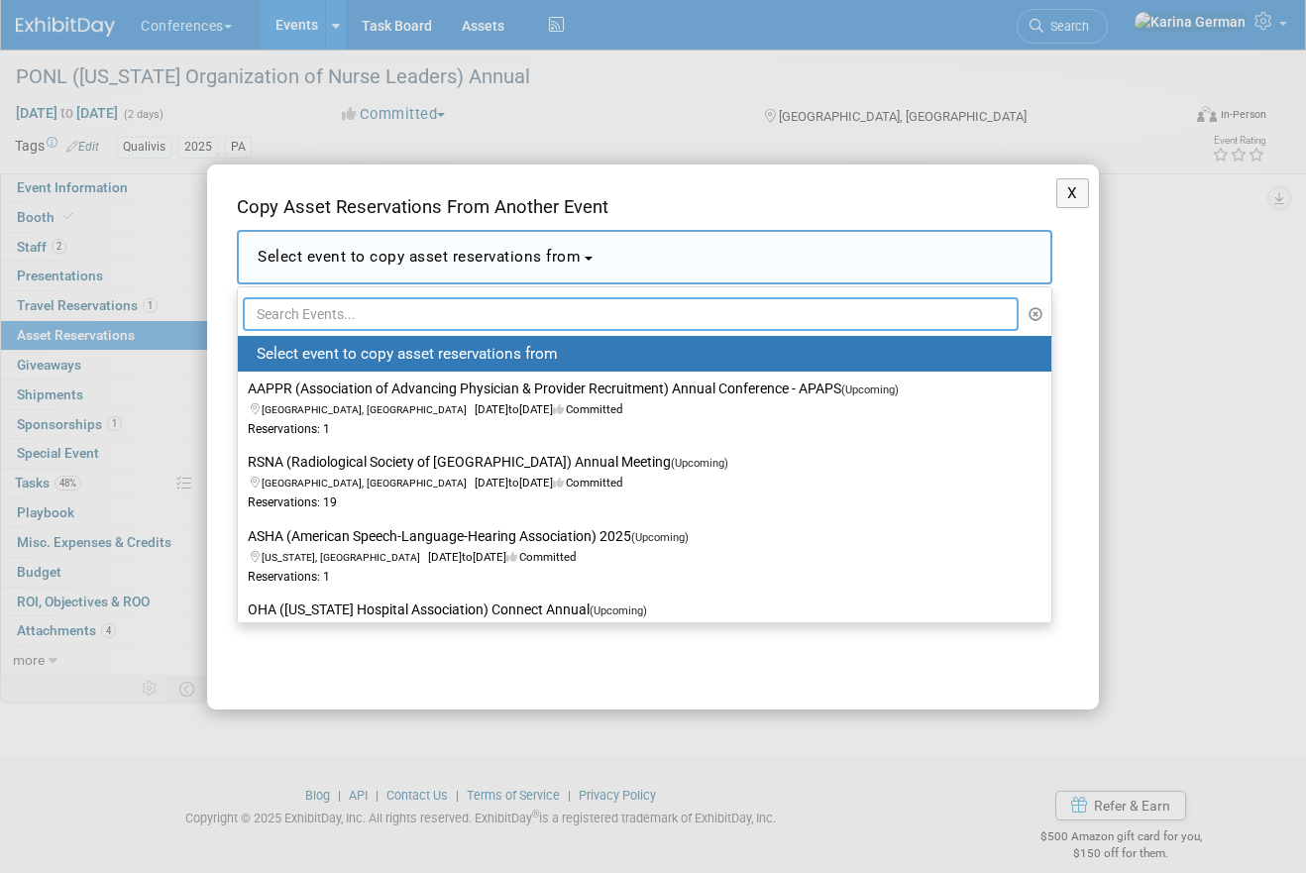
click at [433, 304] on input "text" at bounding box center [631, 314] width 776 height 34
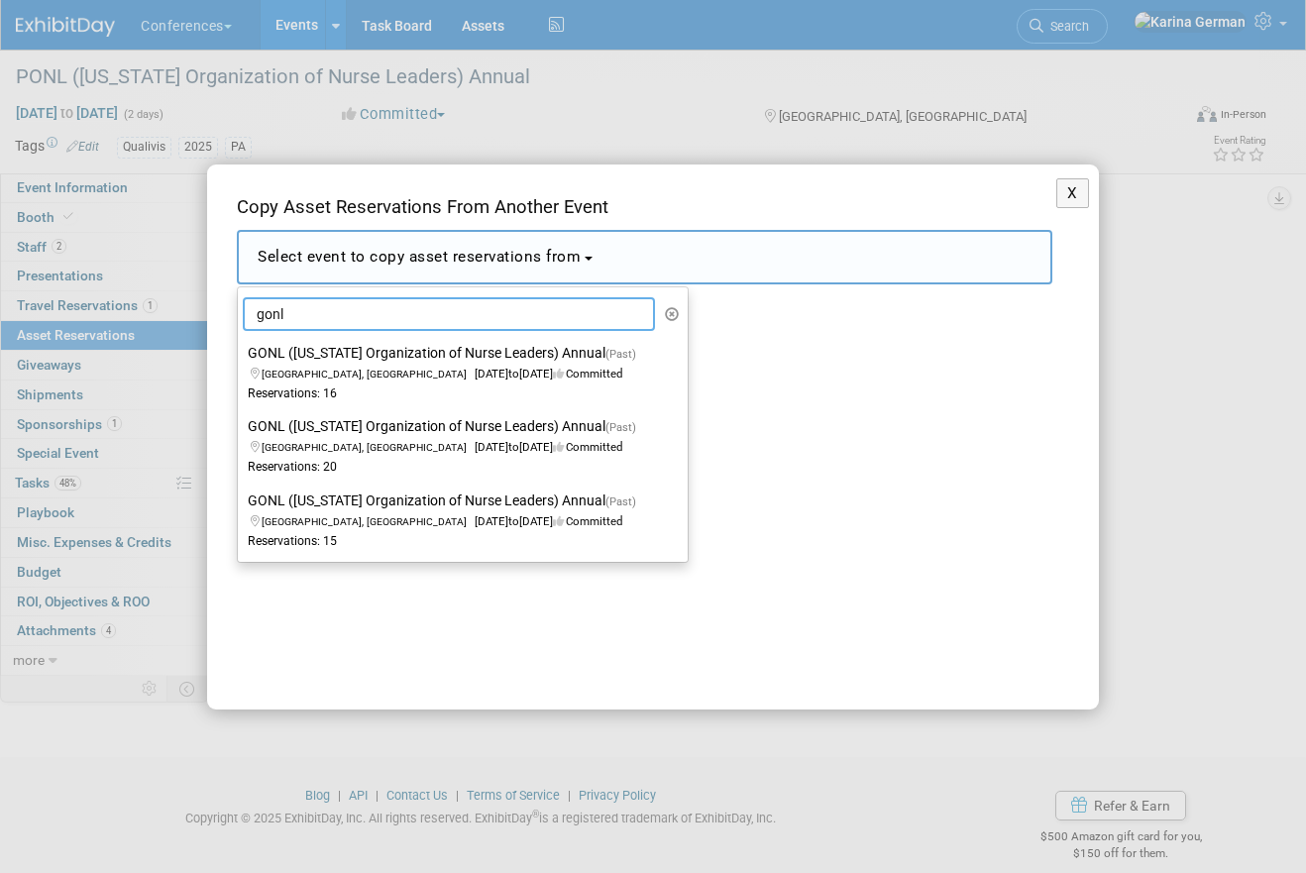
click at [342, 309] on input "gonl" at bounding box center [449, 314] width 412 height 34
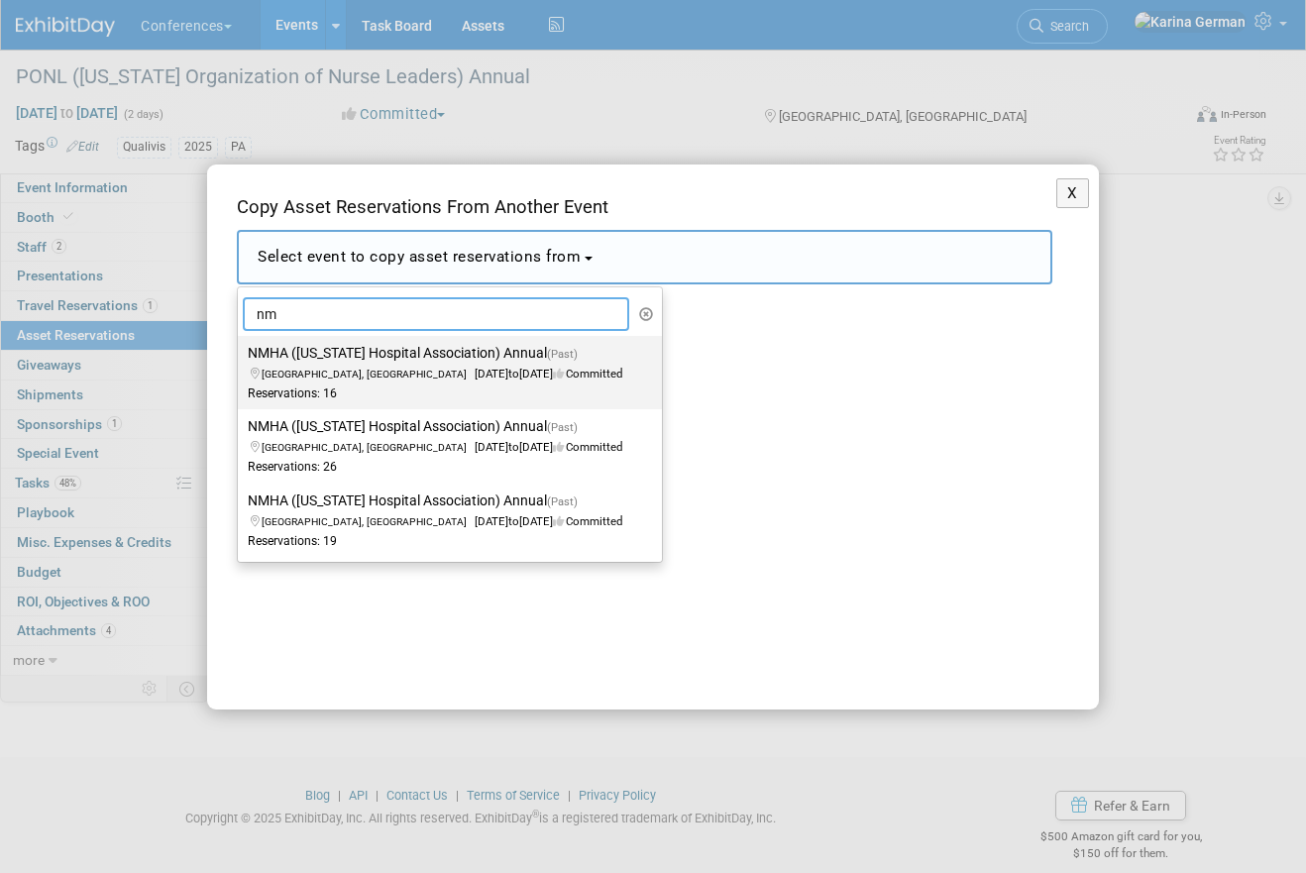
type input "n"
type input "gonl"
click at [443, 376] on span "Savannah, GA Sep 15, 2025 to Sep 17, 2025 Committed" at bounding box center [448, 364] width 400 height 34
click at [241, 360] on input "GONL (Georgia Organization of Nurse Leaders) Annual (Past) Savannah, GA Sep 15,…" at bounding box center [234, 353] width 13 height 13
select select "11130764"
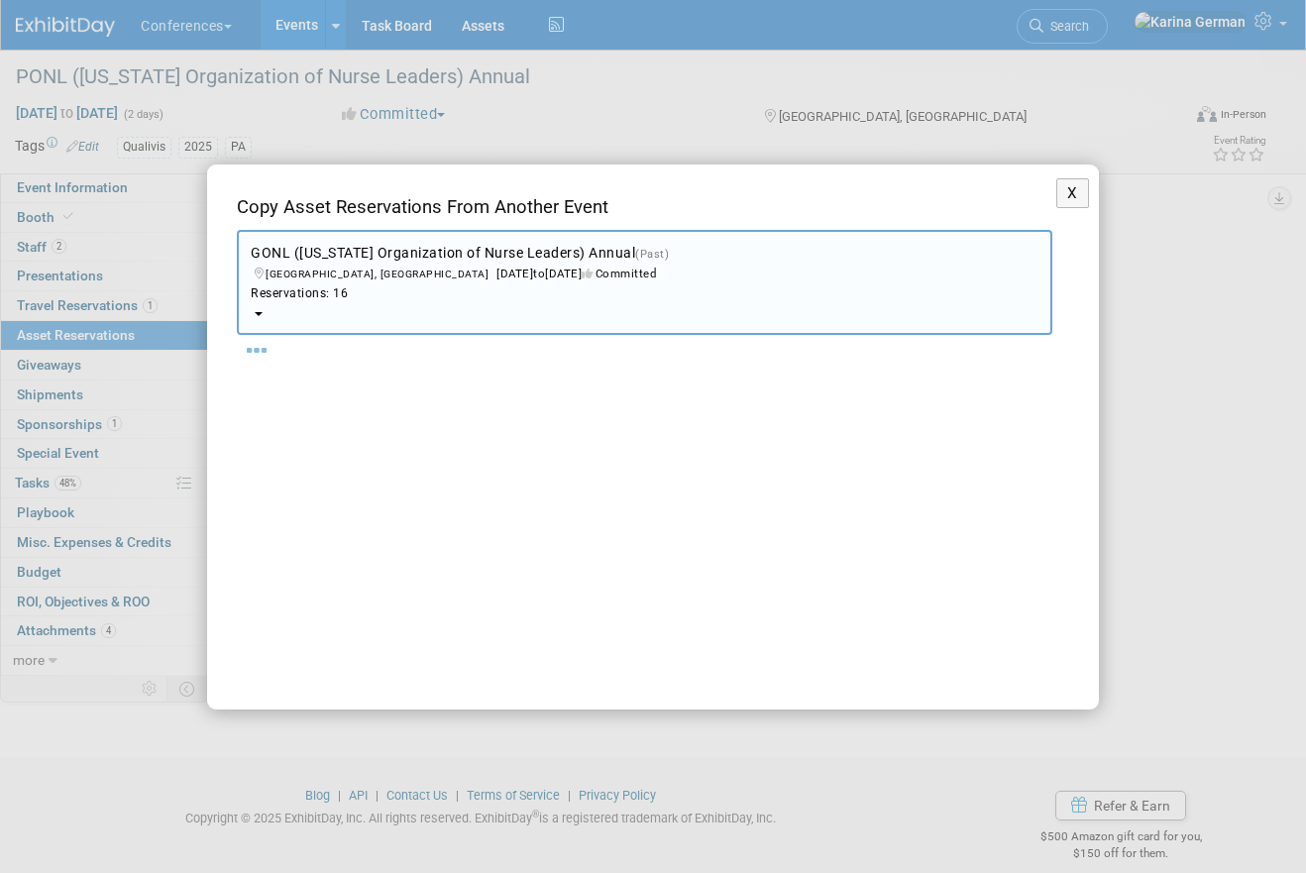
select select "9"
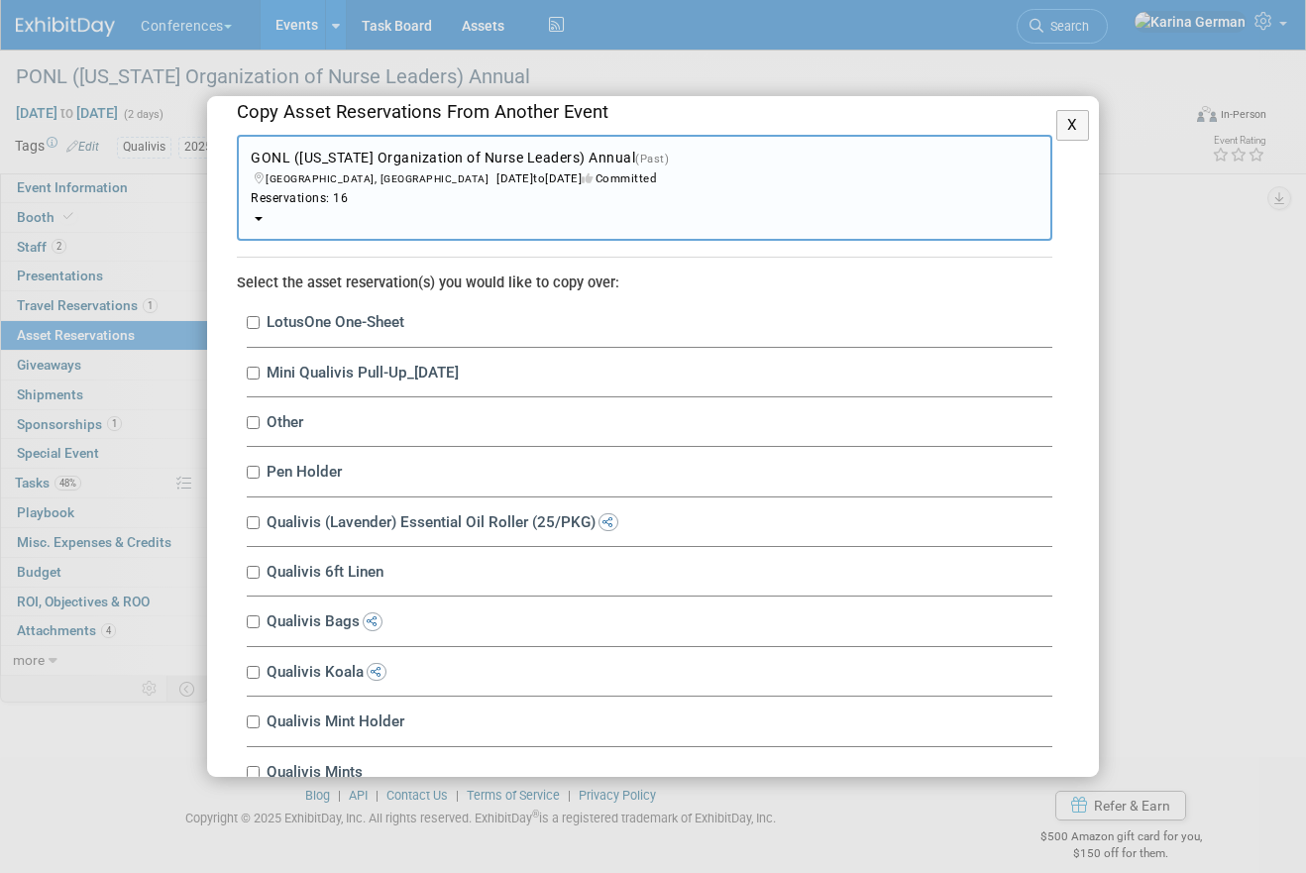
scroll to position [35, 0]
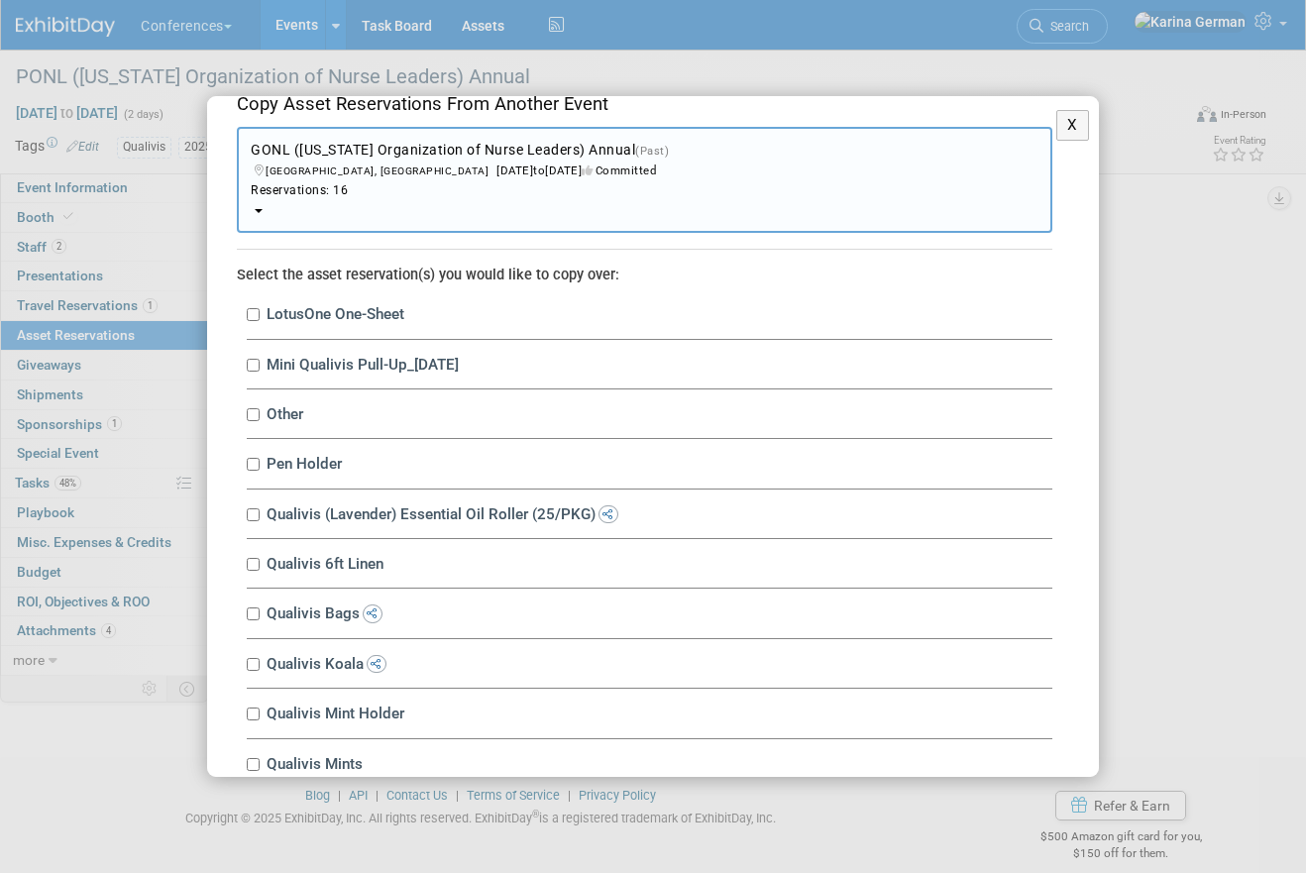
click at [260, 320] on div "LotusOne One-Sheet 10034671-10721575-57fde427-6dd3-4510-b780-b02082df4991.jpg Q…" at bounding box center [650, 314] width 806 height 50
click at [254, 314] on input "LotusOne One-Sheet" at bounding box center [253, 314] width 13 height 13
checkbox input "true"
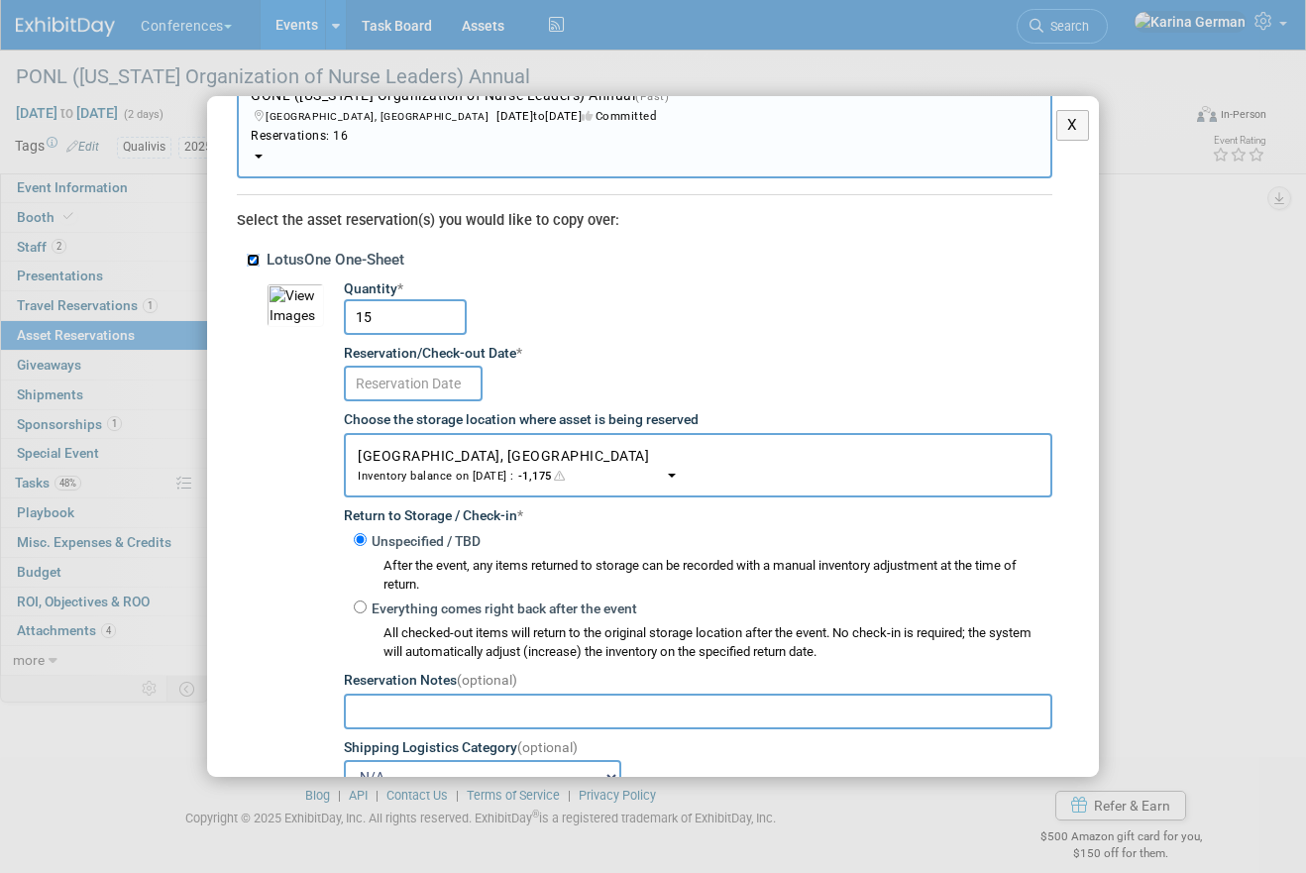
scroll to position [110, 0]
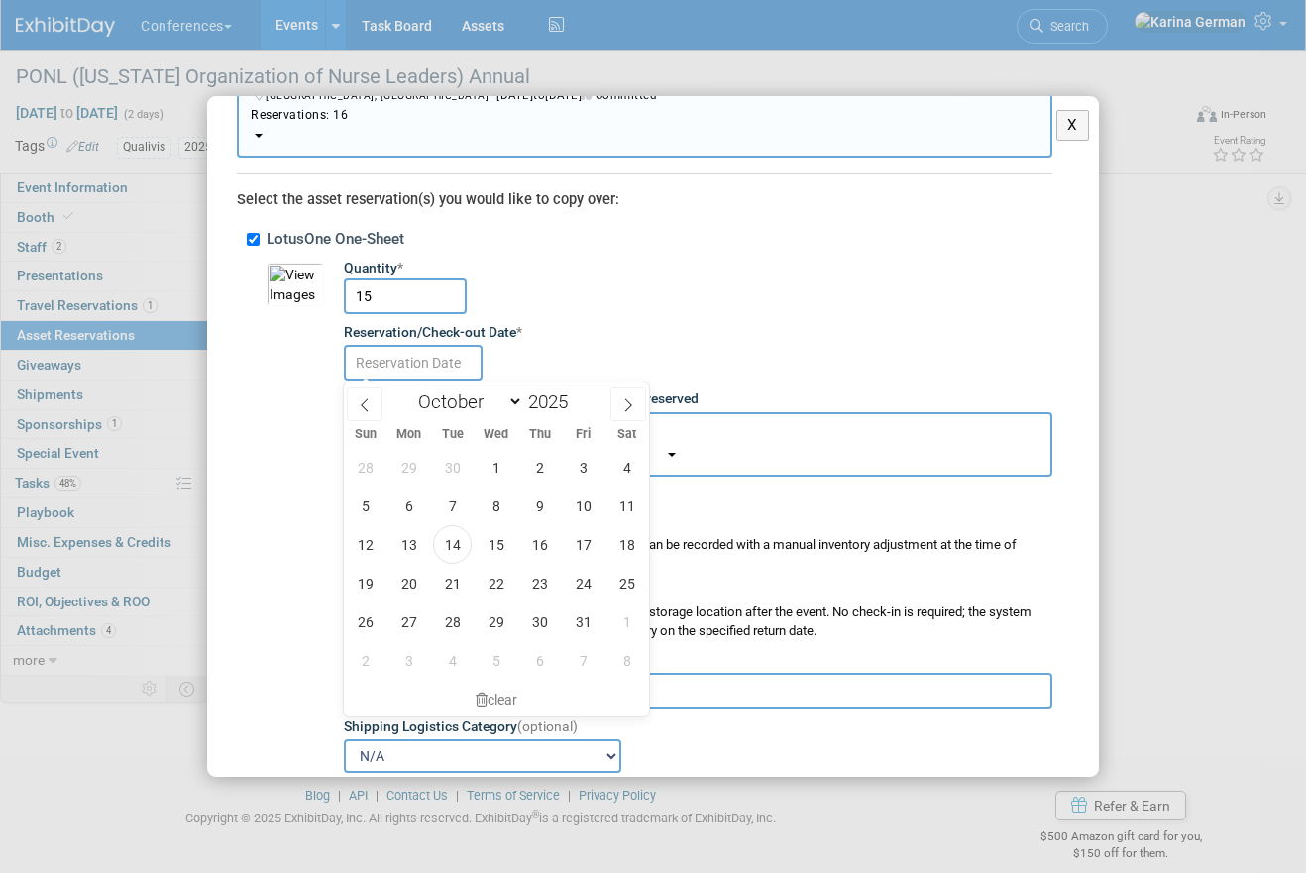
click at [419, 367] on input "text" at bounding box center [413, 363] width 139 height 36
click at [505, 543] on span "15" at bounding box center [496, 544] width 39 height 39
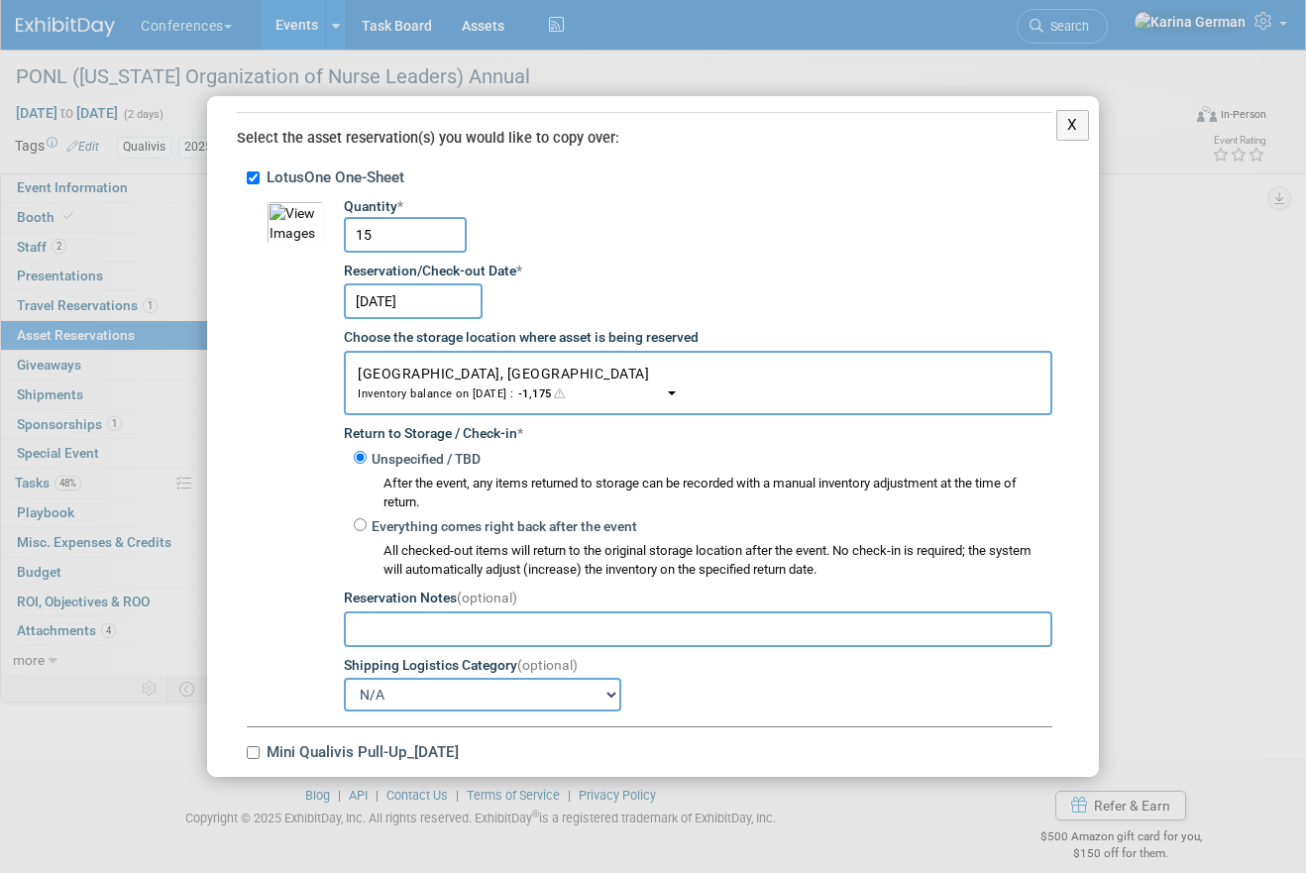
scroll to position [176, 0]
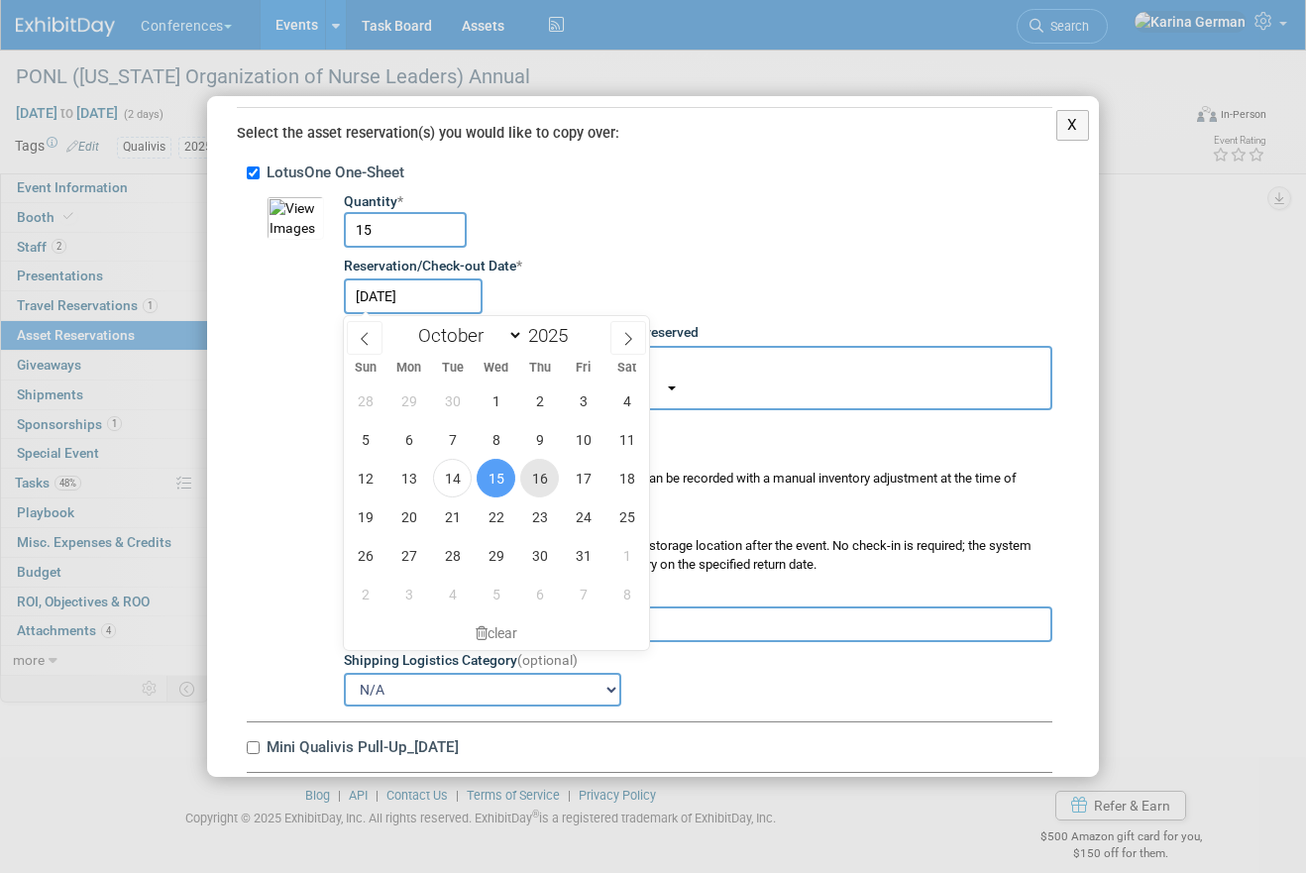
click at [550, 482] on span "16" at bounding box center [539, 478] width 39 height 39
type input "Oct 16, 2025"
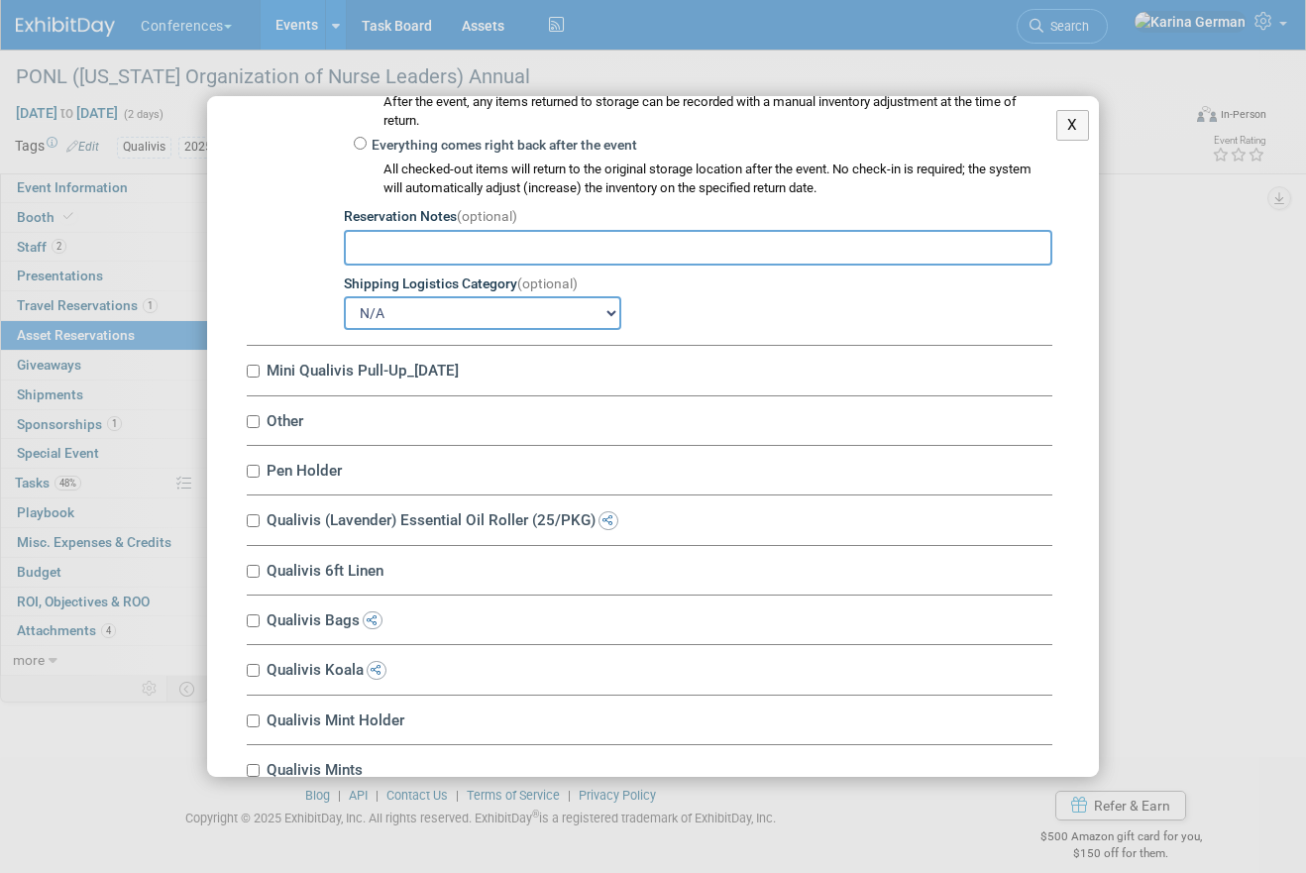
click at [392, 366] on label "Mini Qualivis Pull-Up_1.29.24" at bounding box center [657, 370] width 792 height 19
click at [260, 366] on input "Mini Qualivis Pull-Up_1.29.24" at bounding box center [253, 371] width 13 height 13
checkbox input "true"
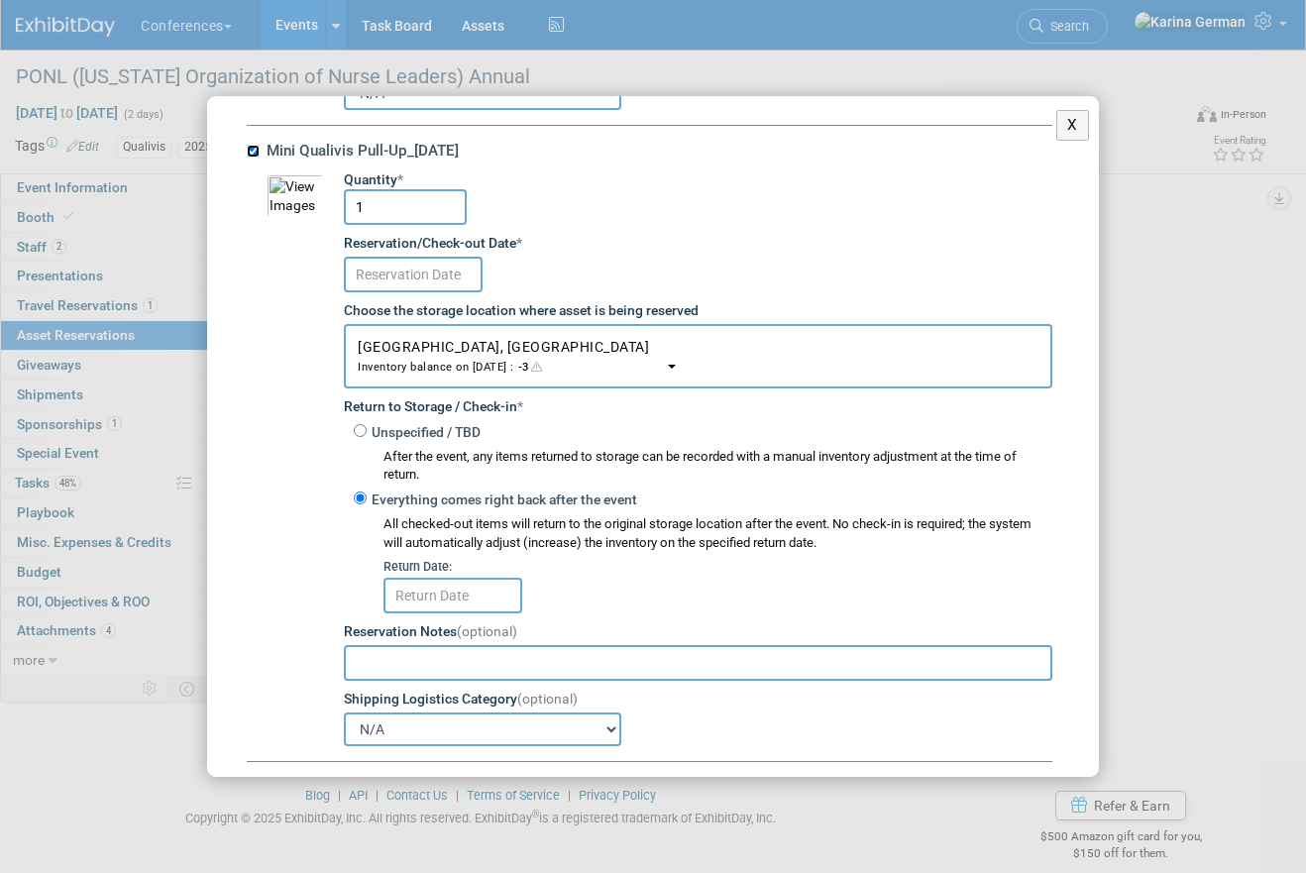
scroll to position [788, 0]
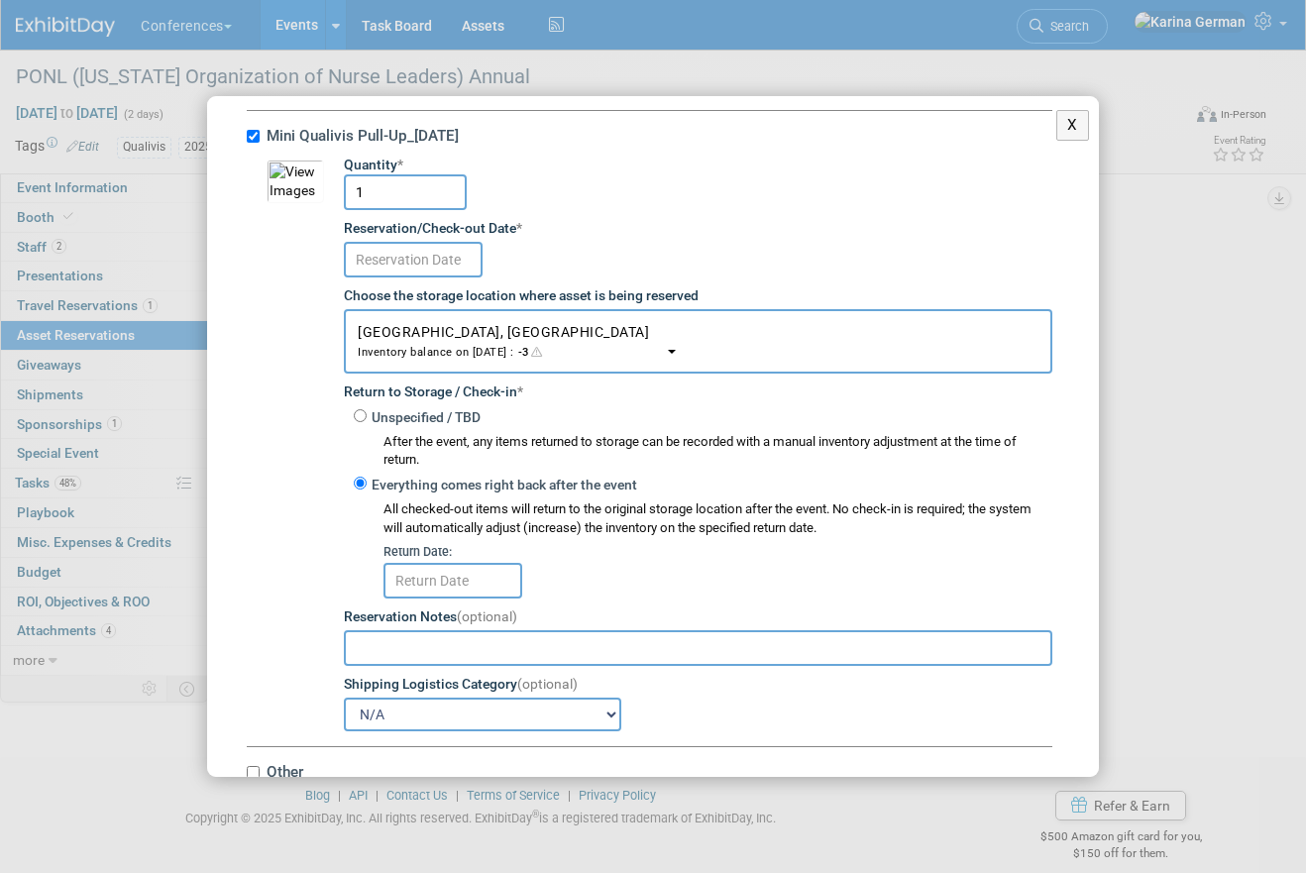
click at [432, 244] on input "text" at bounding box center [413, 260] width 139 height 36
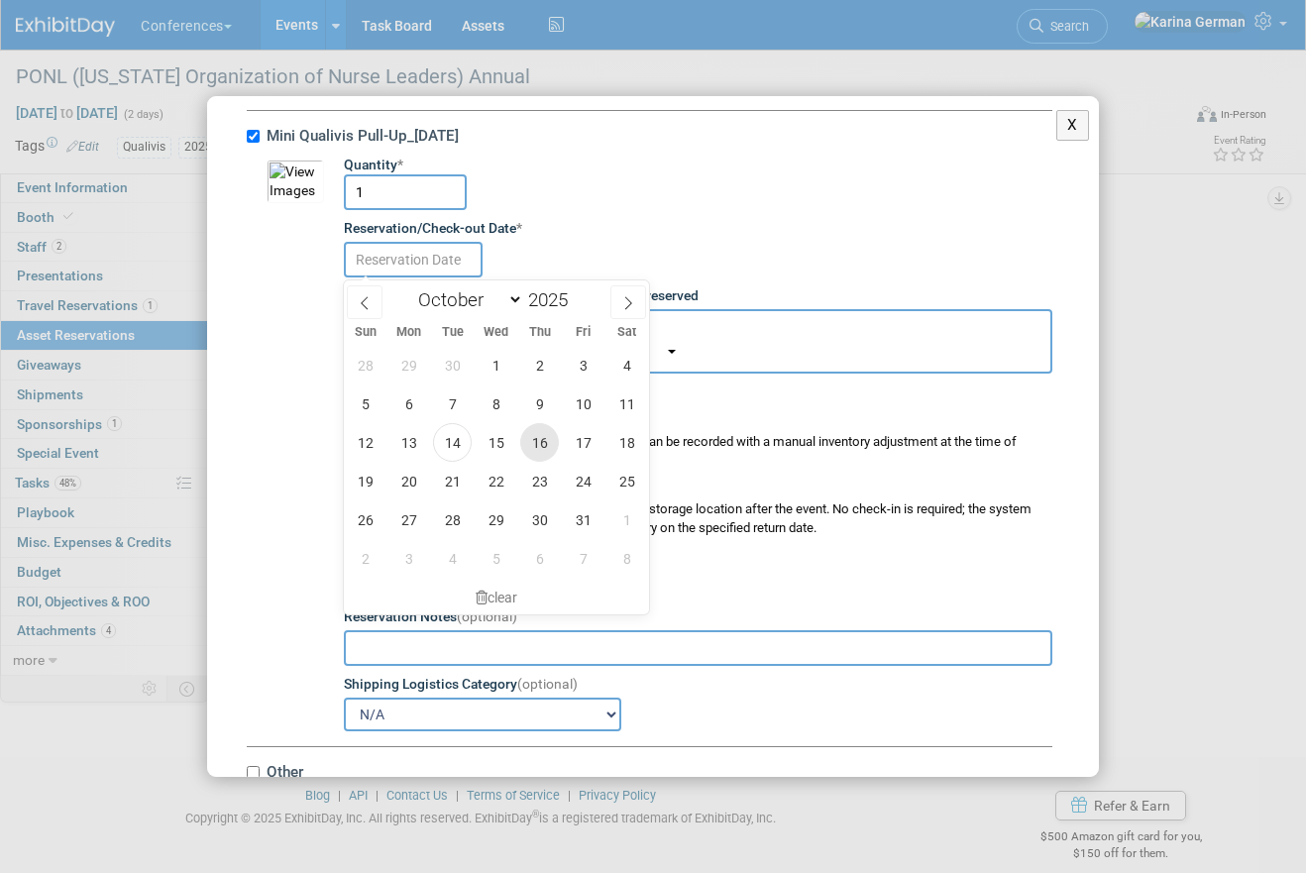
click at [536, 439] on span "16" at bounding box center [539, 442] width 39 height 39
type input "Oct 16, 2025"
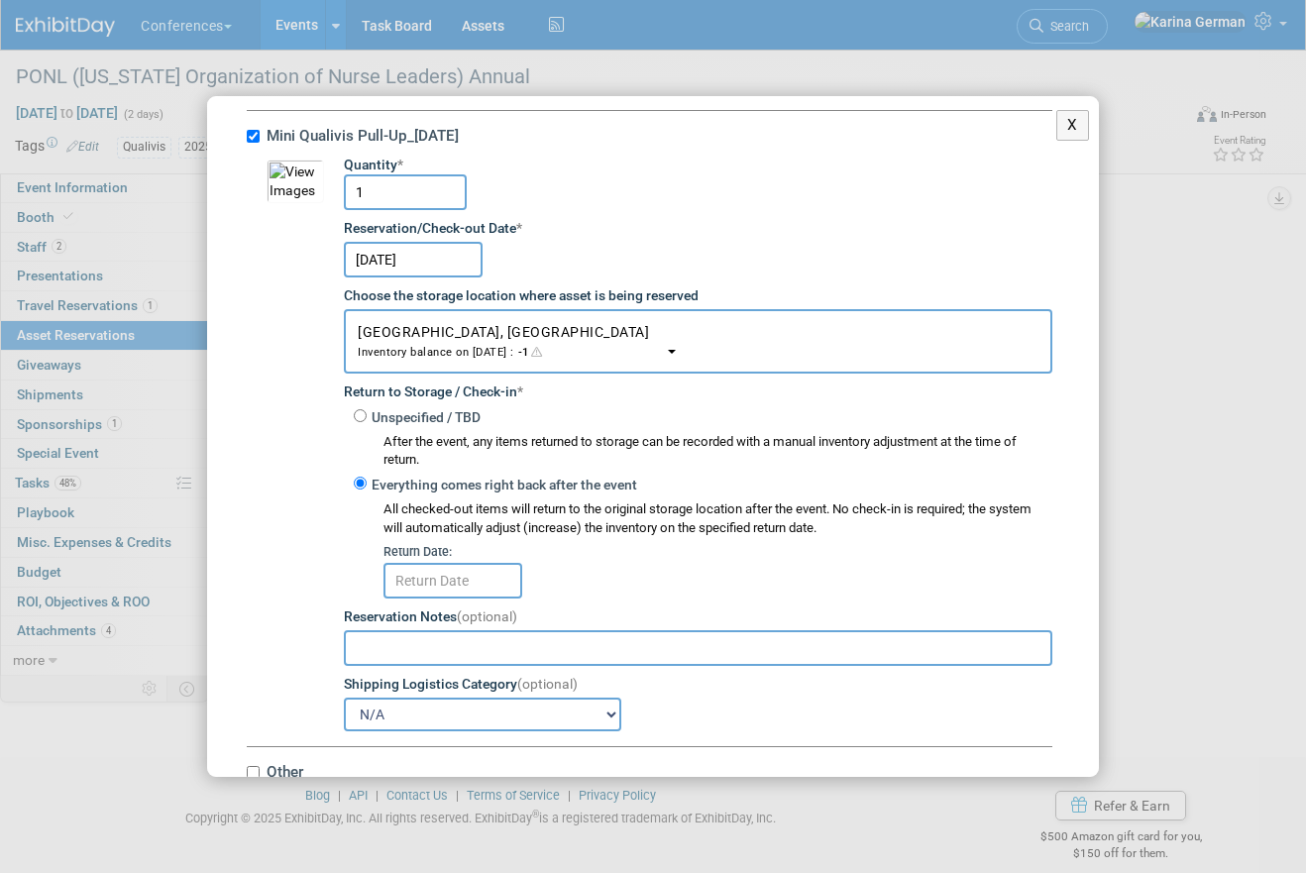
click at [444, 582] on input "text" at bounding box center [453, 581] width 139 height 36
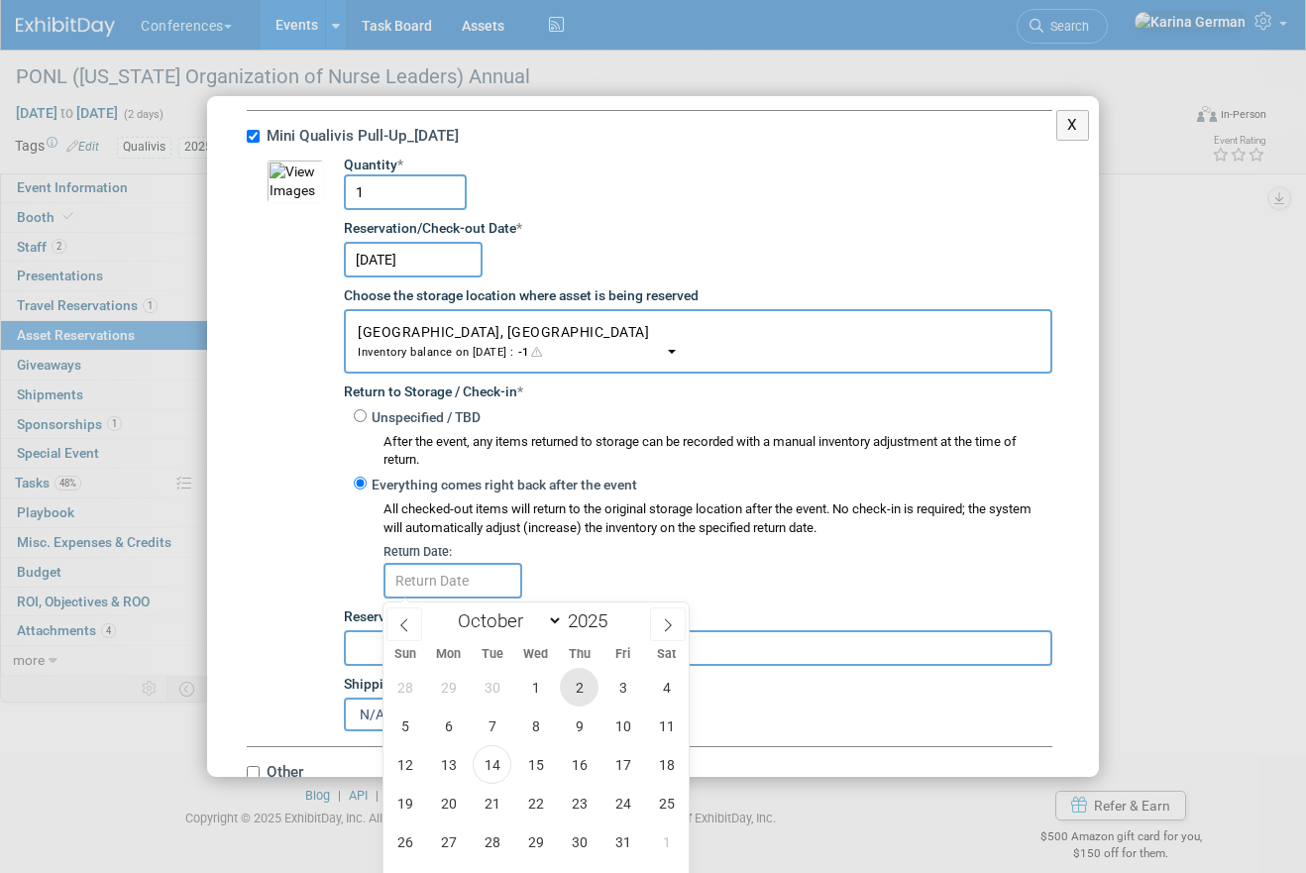
scroll to position [63, 0]
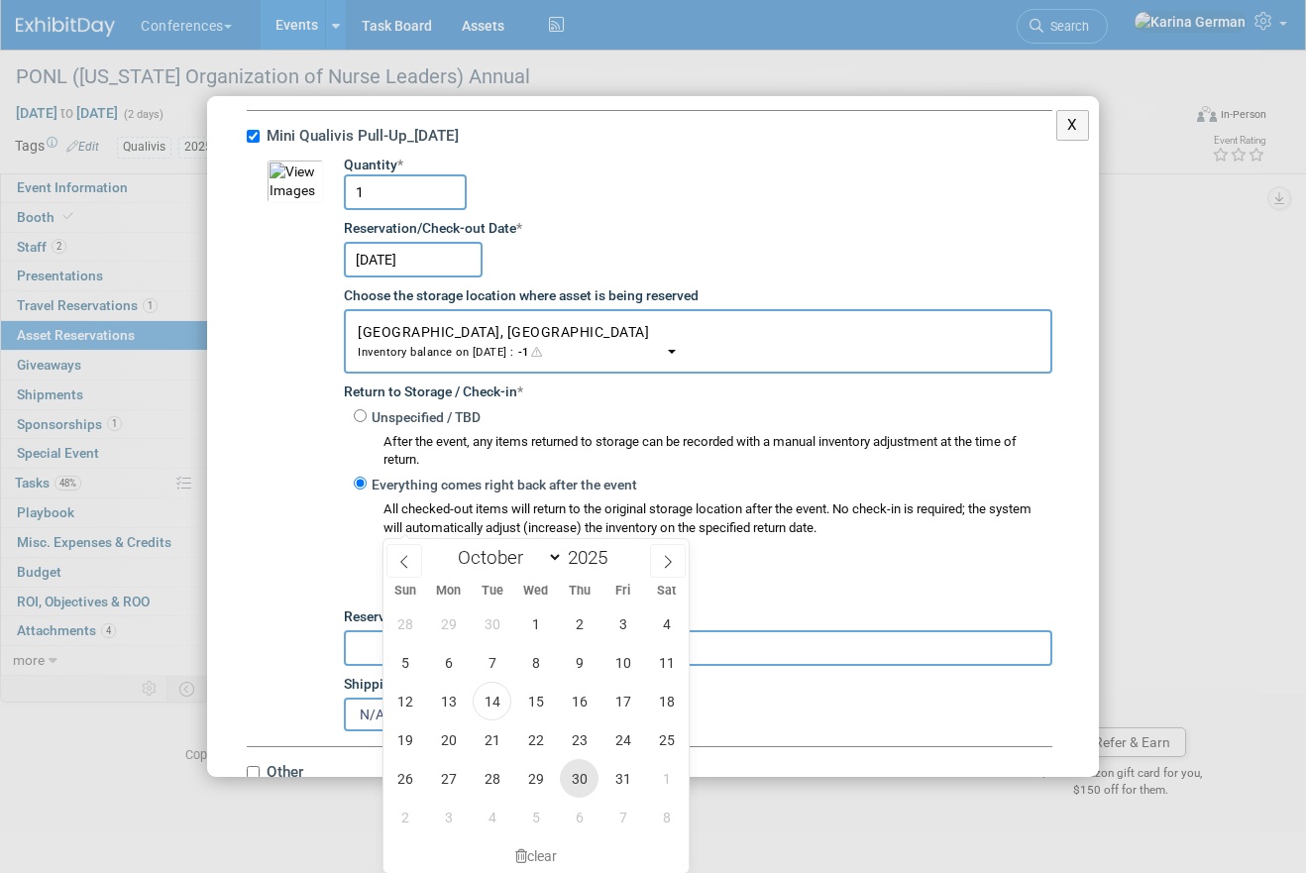
click at [583, 793] on span "30" at bounding box center [579, 778] width 39 height 39
type input "Oct 30, 2025"
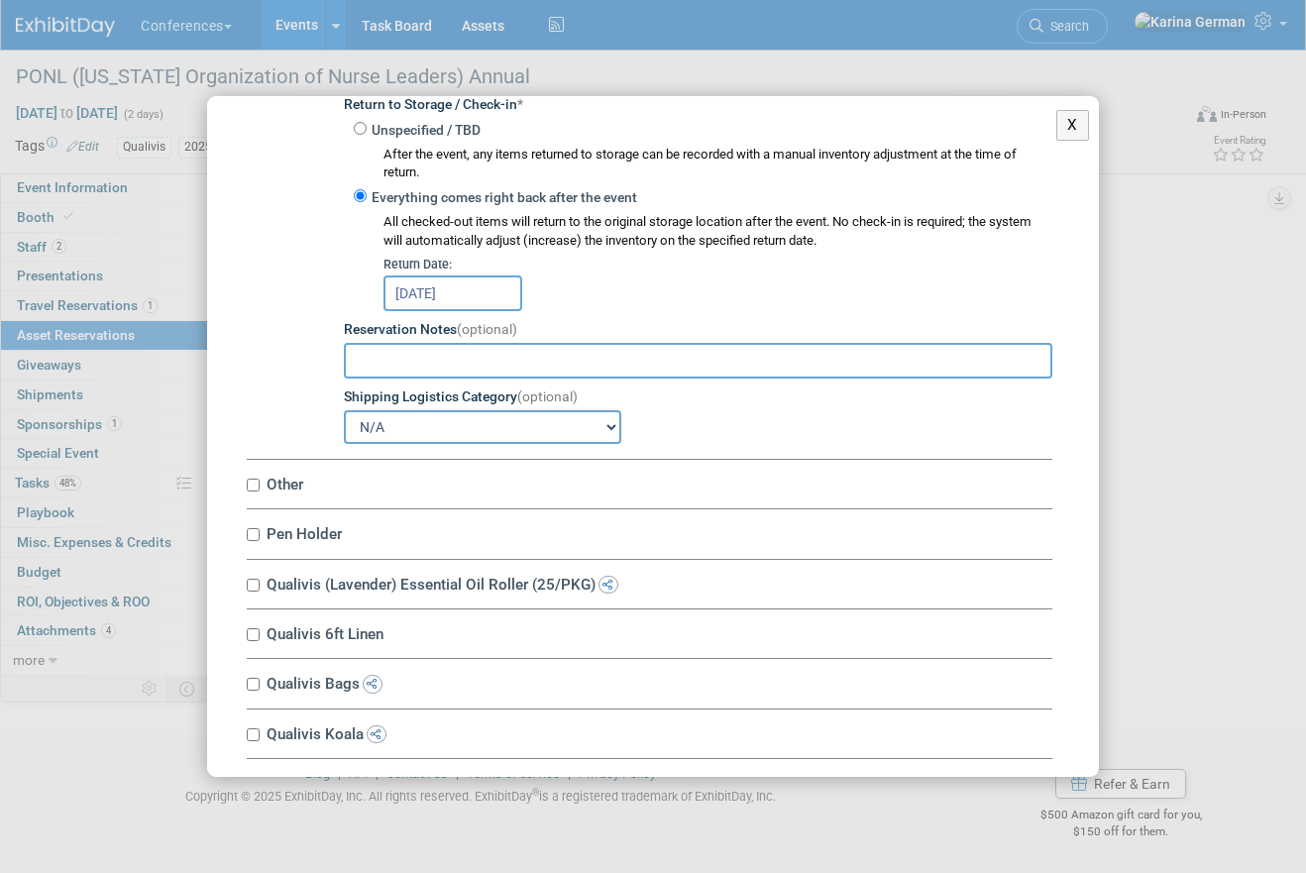
scroll to position [1174, 0]
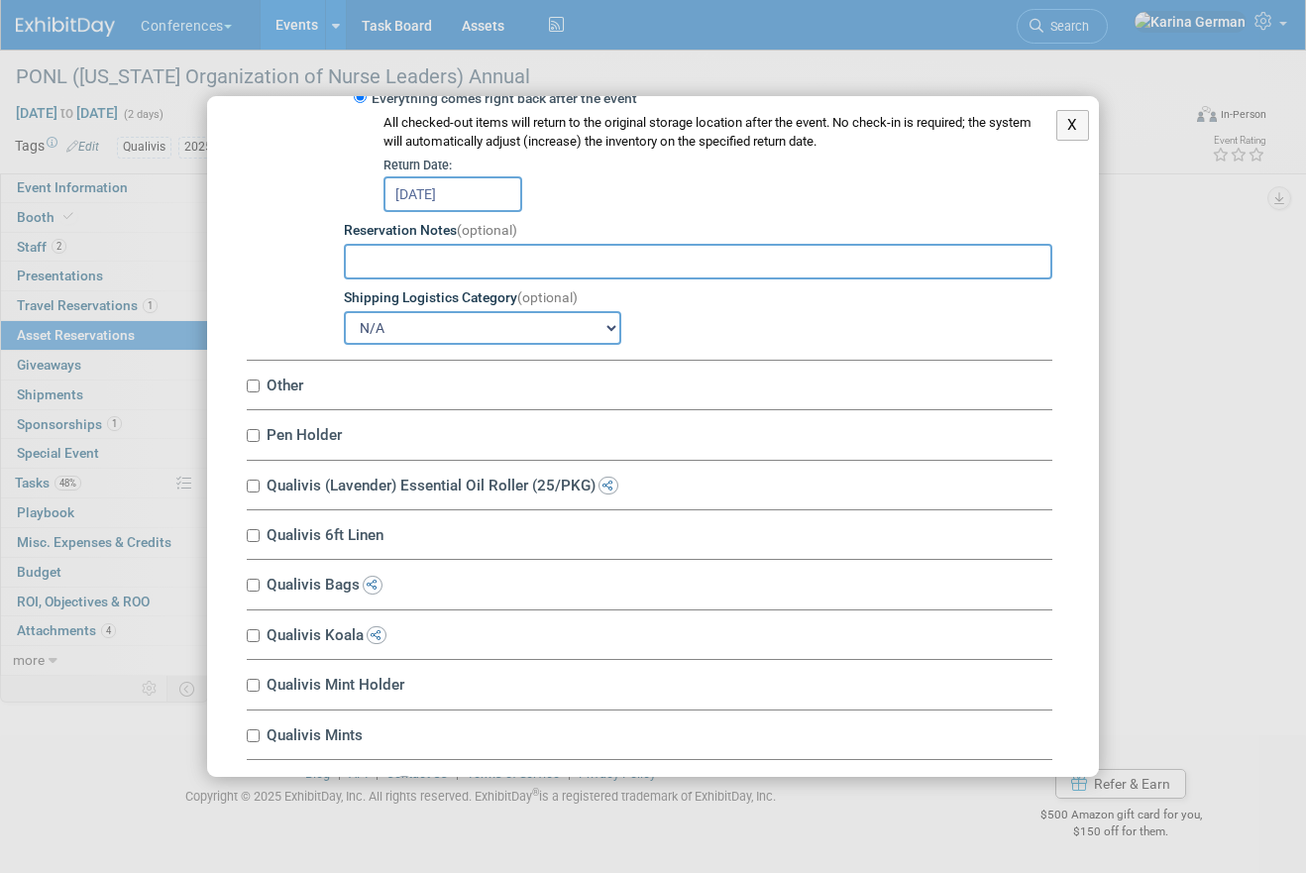
click at [347, 382] on label "Other" at bounding box center [657, 385] width 792 height 19
click at [260, 382] on input "Other" at bounding box center [253, 386] width 13 height 13
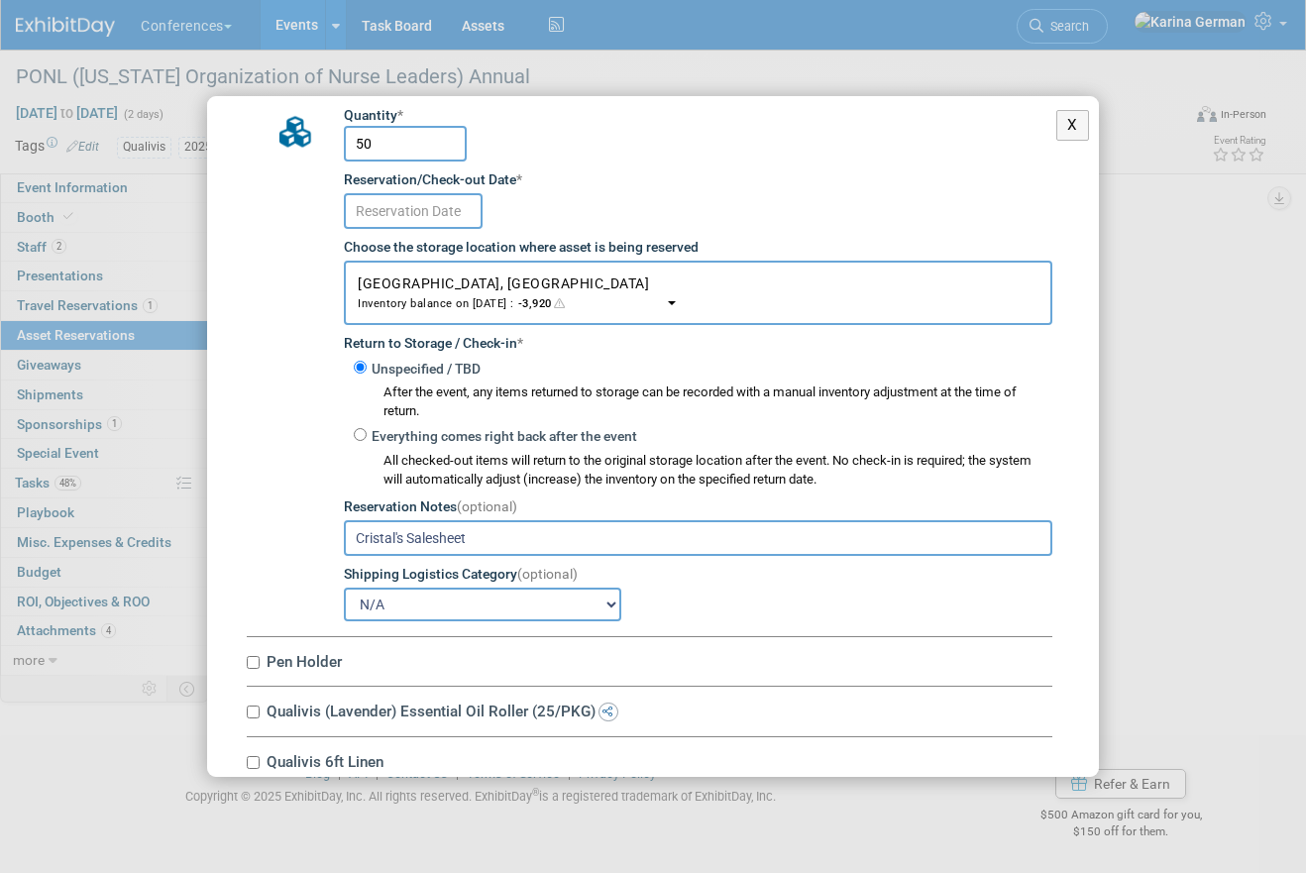
scroll to position [1476, 0]
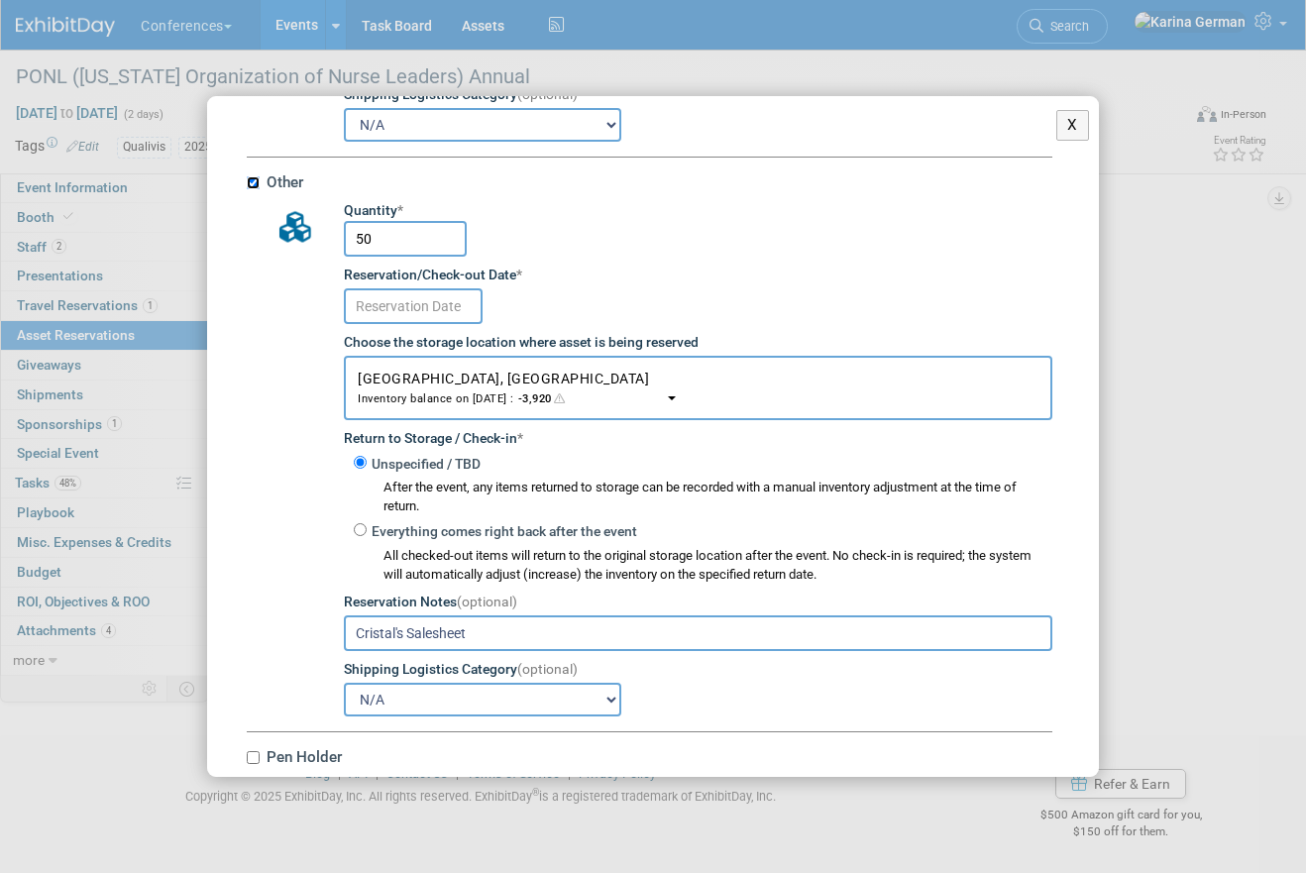
click at [258, 180] on input "Other" at bounding box center [253, 182] width 13 height 13
checkbox input "false"
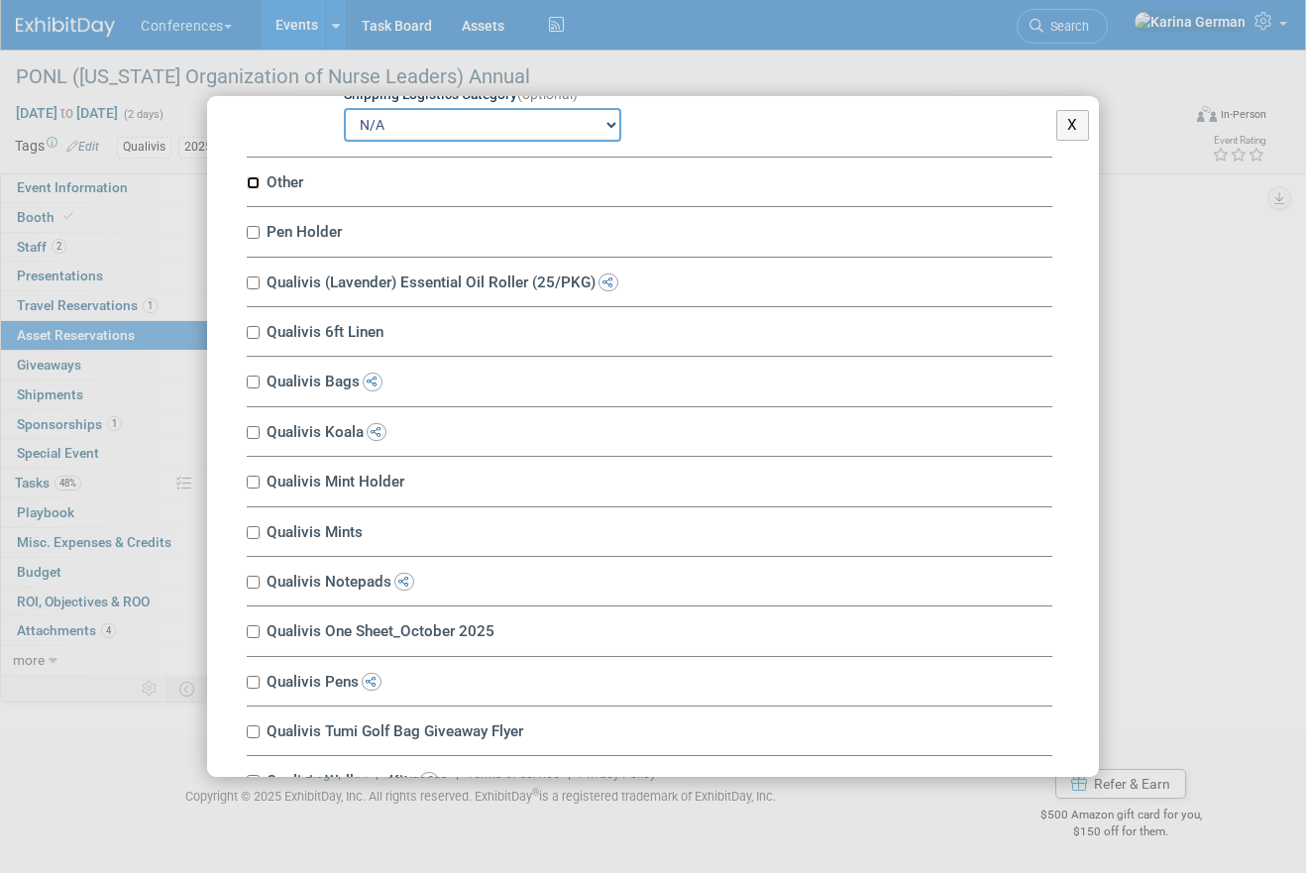
scroll to position [1451, 0]
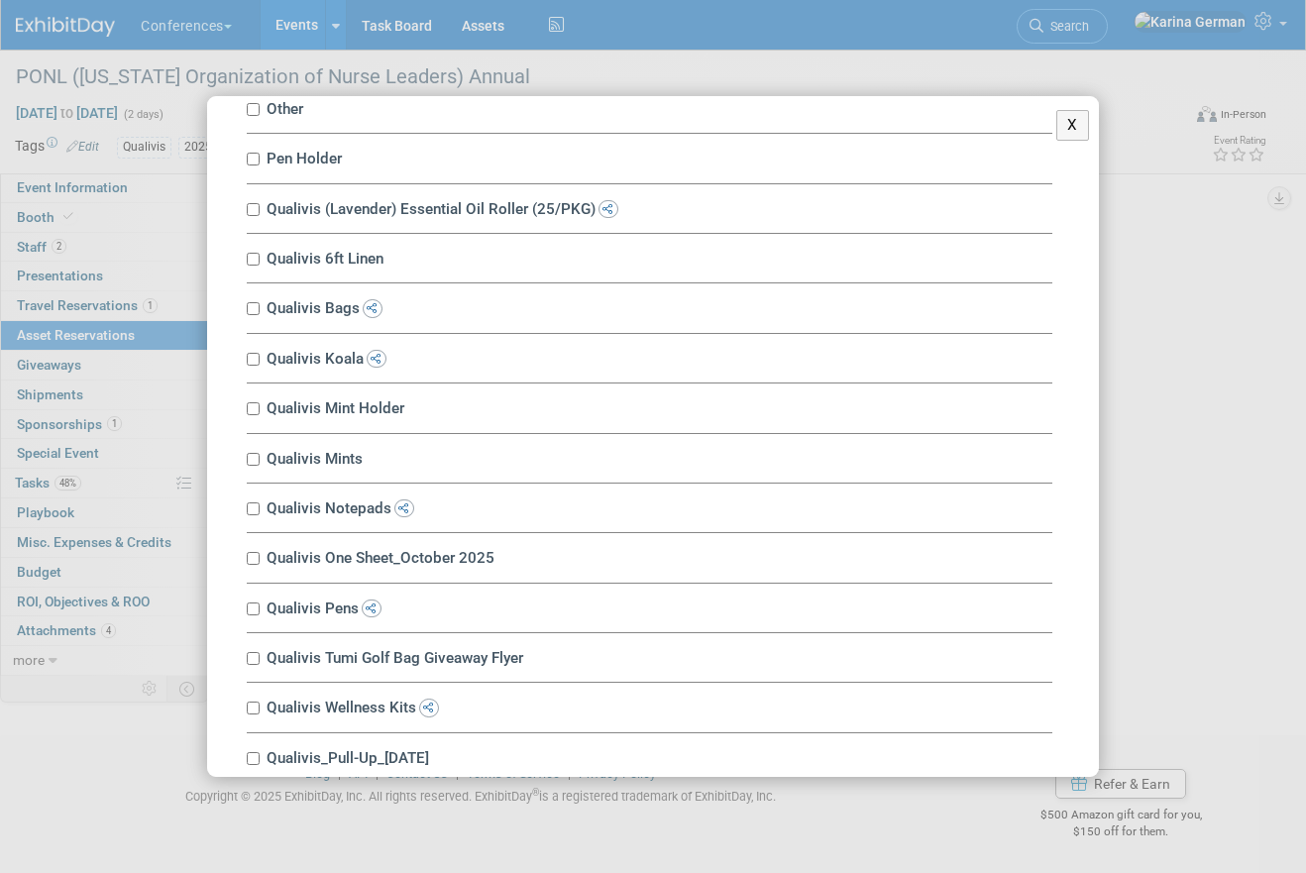
click at [317, 167] on label "Pen Holder" at bounding box center [657, 158] width 792 height 19
click at [260, 165] on input "Pen Holder" at bounding box center [253, 159] width 13 height 13
checkbox input "true"
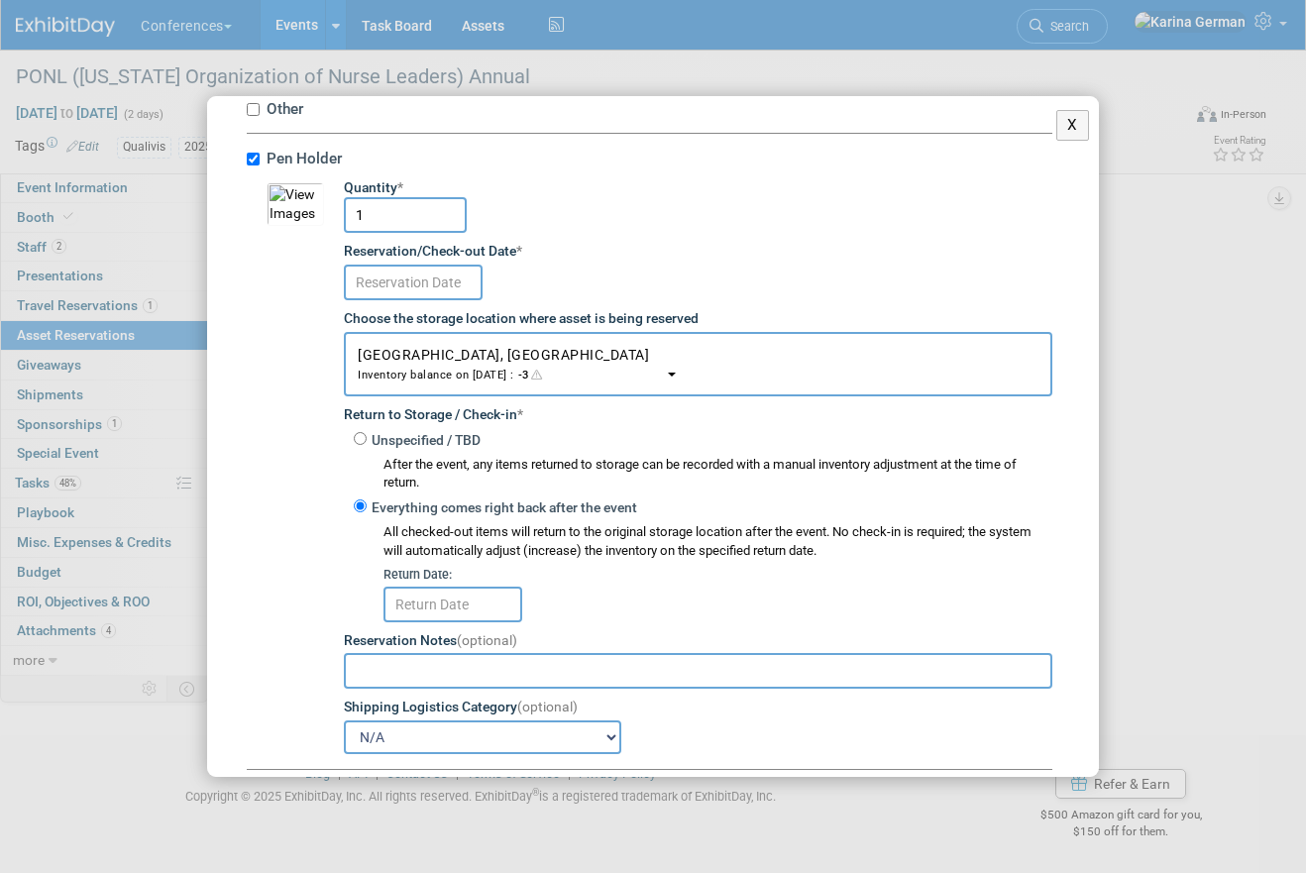
click at [443, 283] on input "text" at bounding box center [413, 283] width 139 height 36
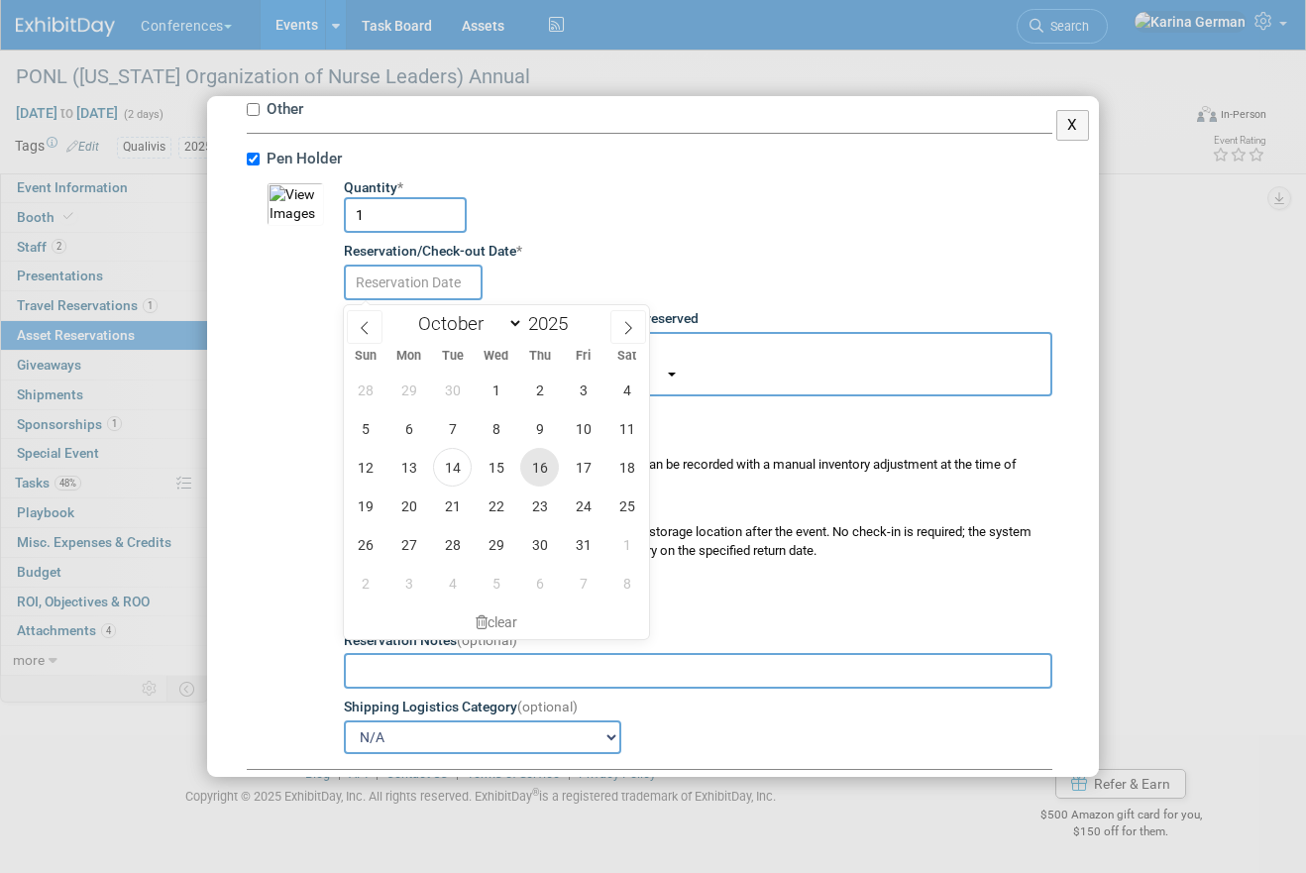
click at [544, 472] on span "16" at bounding box center [539, 467] width 39 height 39
type input "Oct 16, 2025"
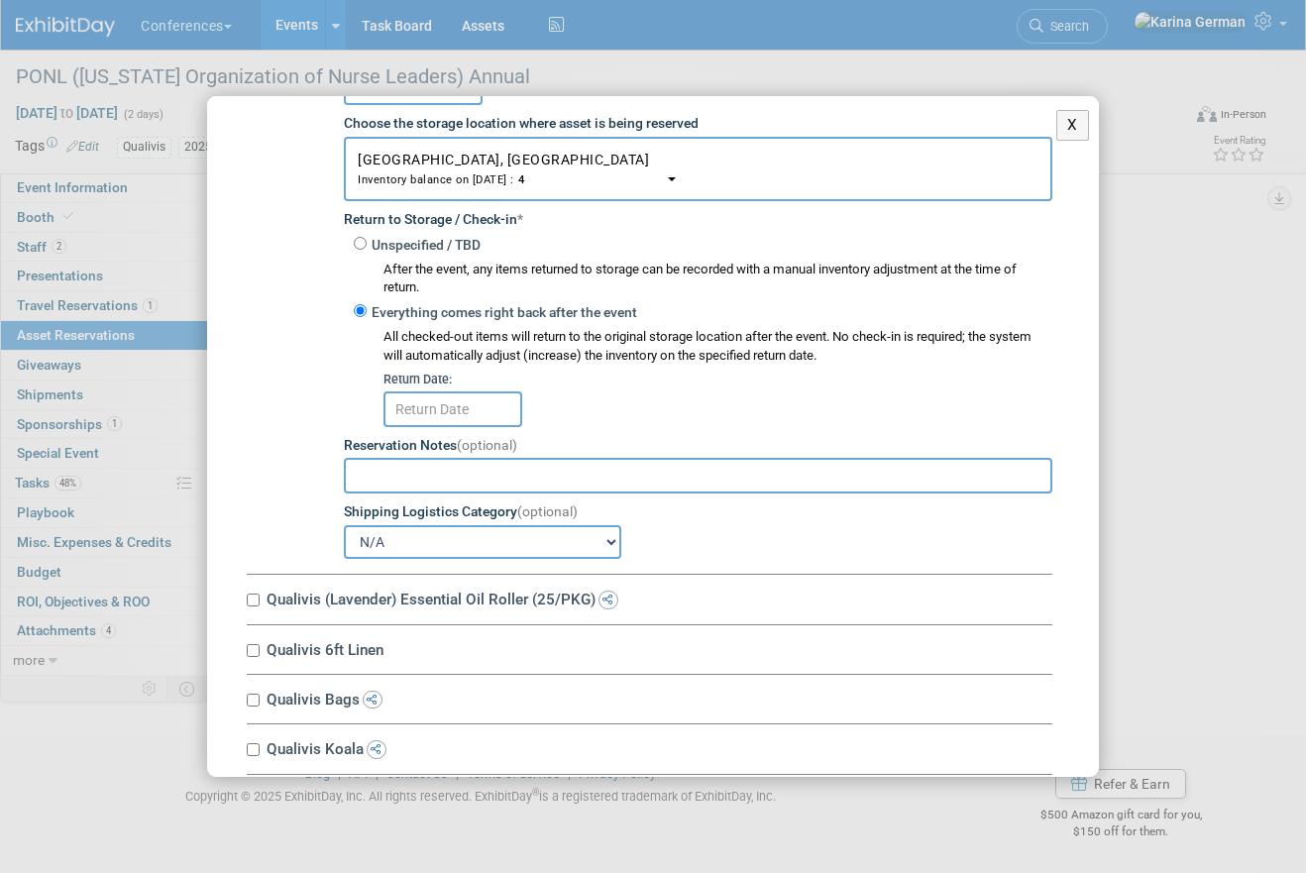
scroll to position [1648, 0]
click at [426, 411] on input "text" at bounding box center [453, 407] width 139 height 36
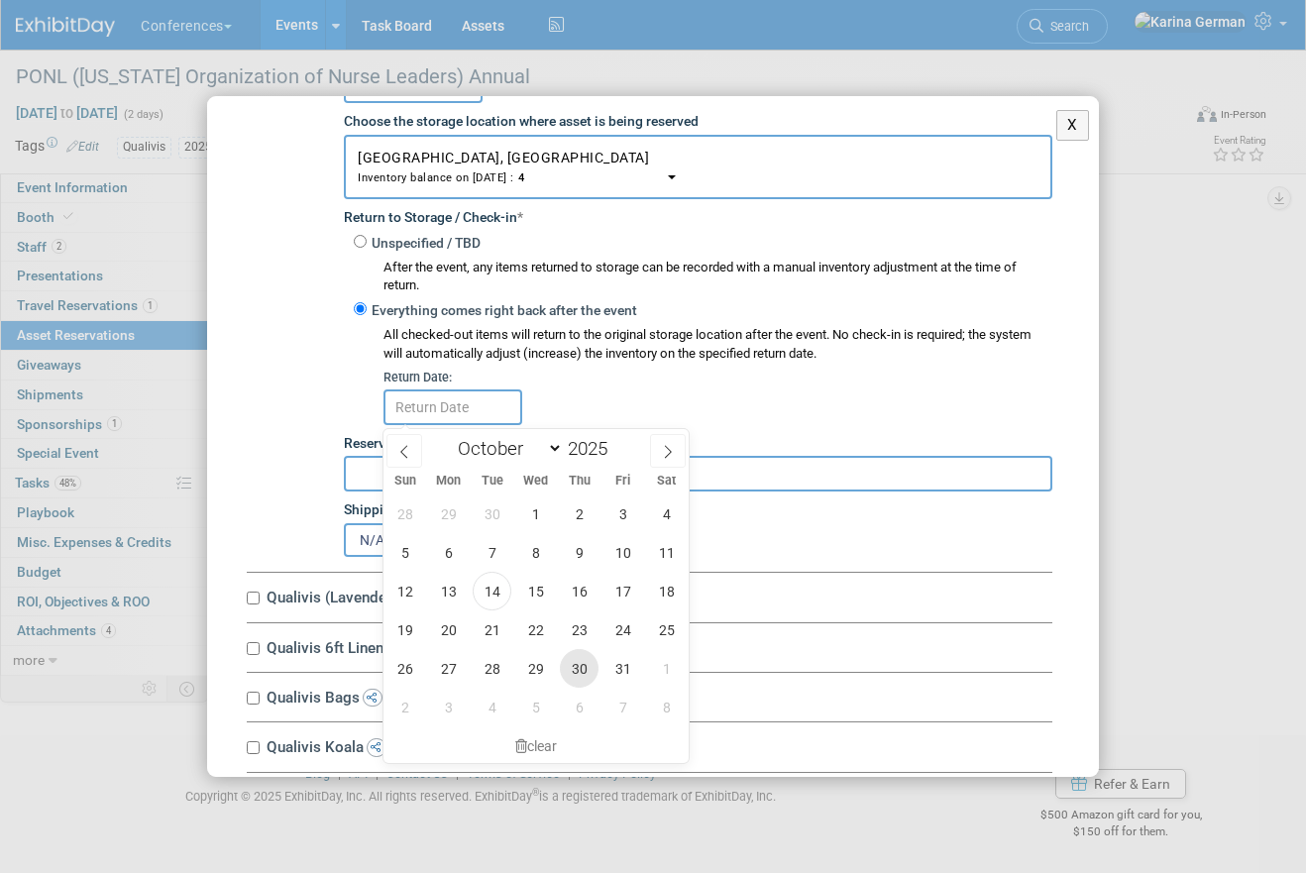
click at [578, 668] on span "30" at bounding box center [579, 668] width 39 height 39
type input "Oct 30, 2025"
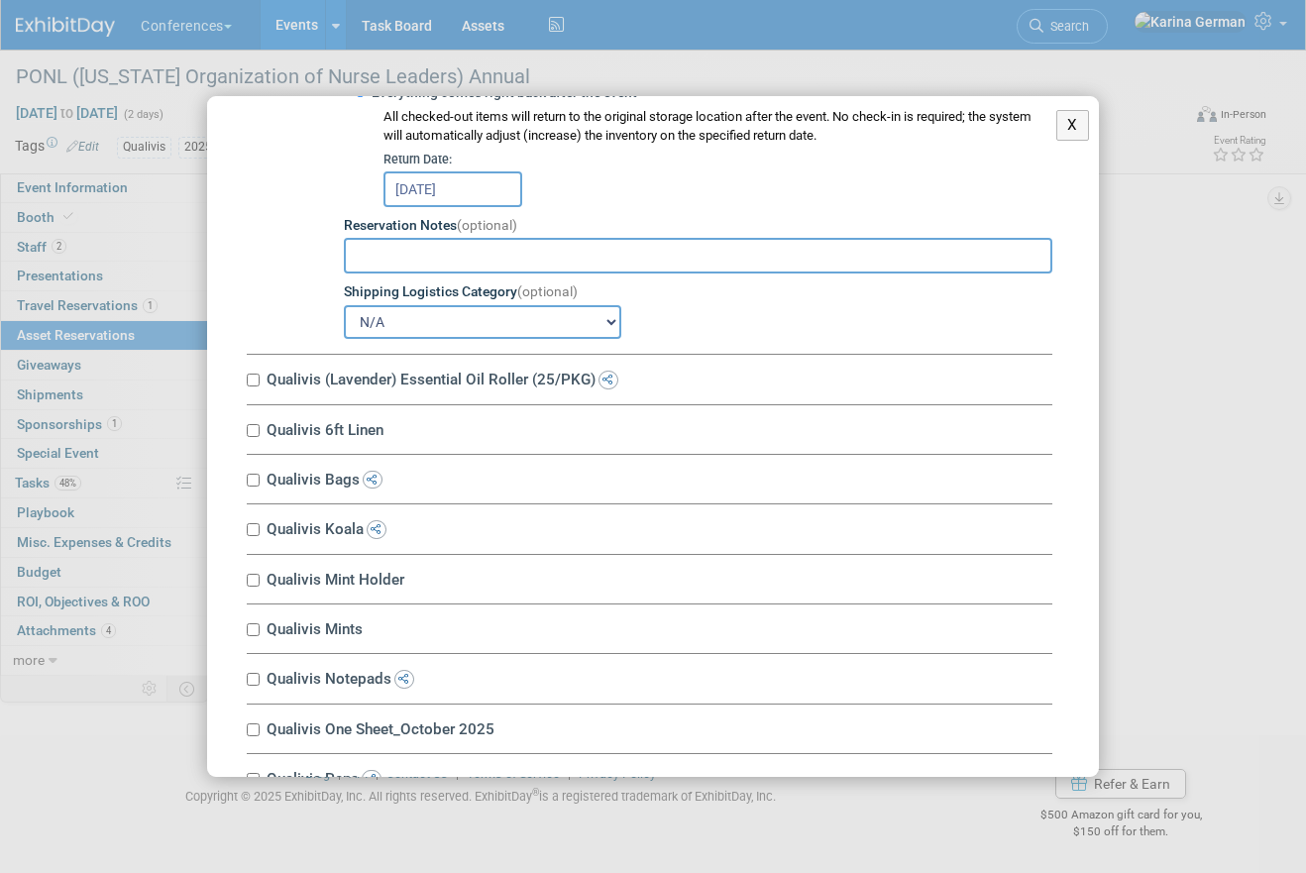
scroll to position [1869, 0]
click at [397, 392] on div "Qualivis (Lavender) Essential Oil Roller (25/PKG) 10034671-10714434-665aa913-cd…" at bounding box center [650, 377] width 806 height 50
click at [385, 382] on label "Qualivis (Lavender) Essential Oil Roller (25/PKG)" at bounding box center [657, 376] width 792 height 19
click at [260, 382] on input "Qualivis (Lavender) Essential Oil Roller (25/PKG)" at bounding box center [253, 377] width 13 height 13
checkbox input "true"
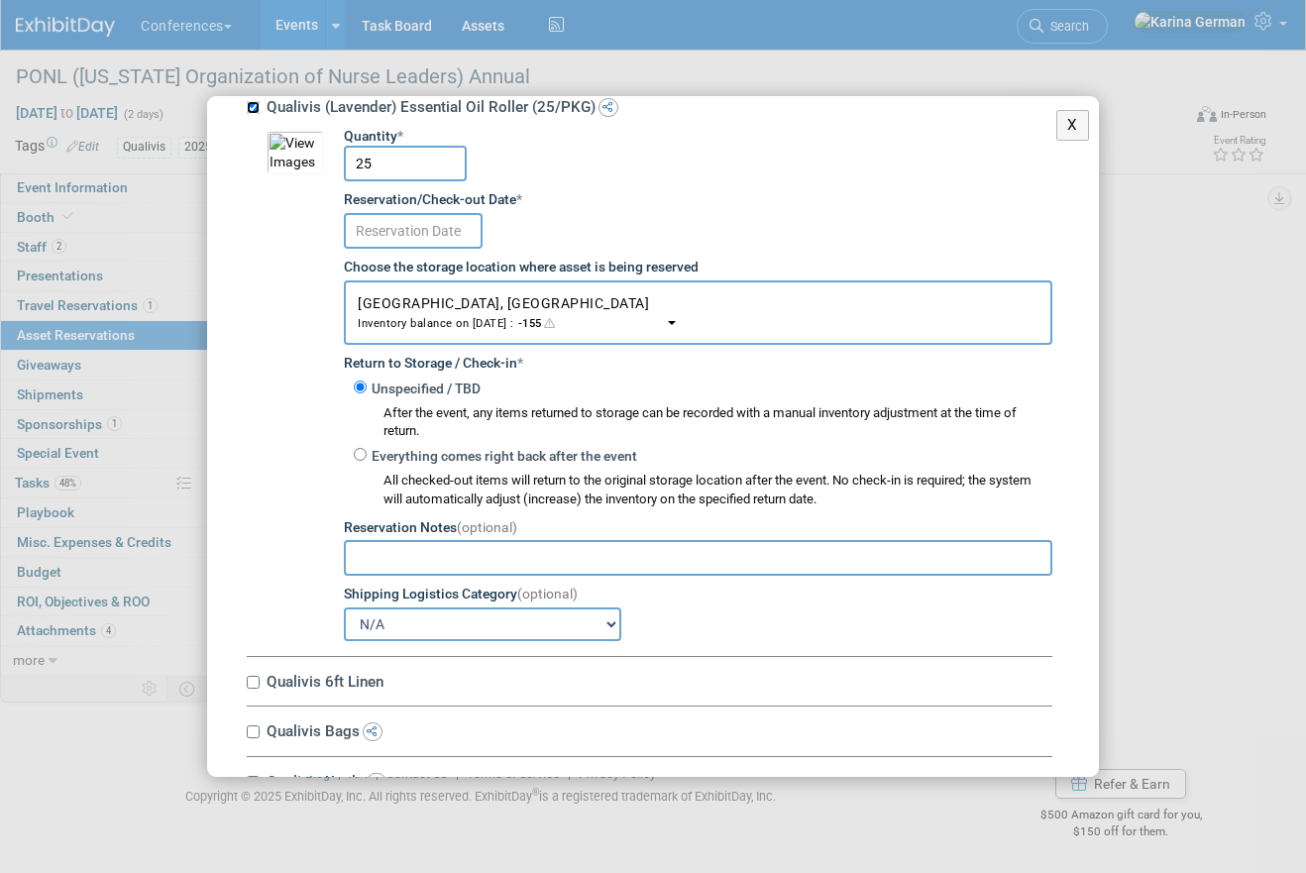
scroll to position [2144, 0]
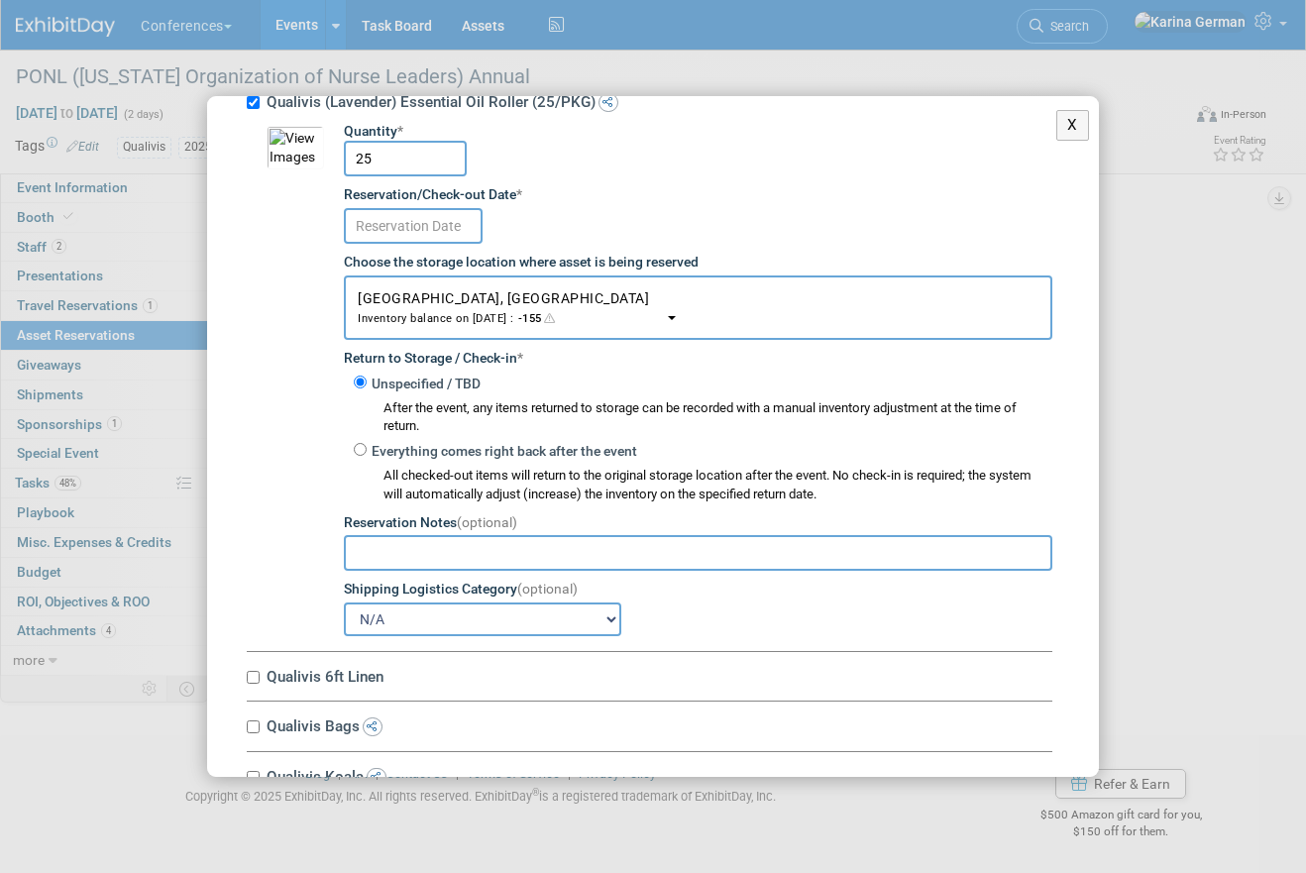
click at [396, 221] on input "text" at bounding box center [413, 226] width 139 height 36
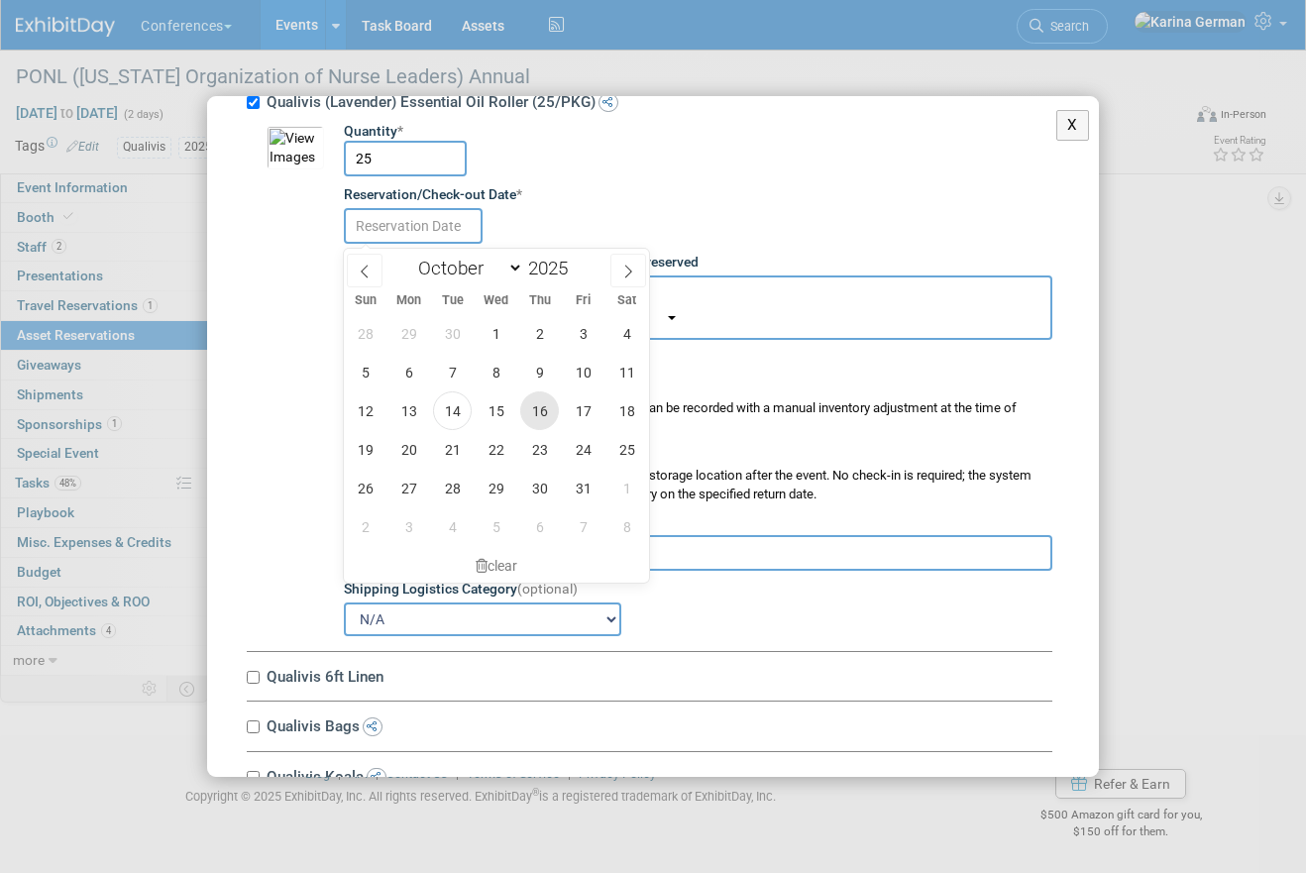
click at [543, 412] on span "16" at bounding box center [539, 410] width 39 height 39
type input "Oct 16, 2025"
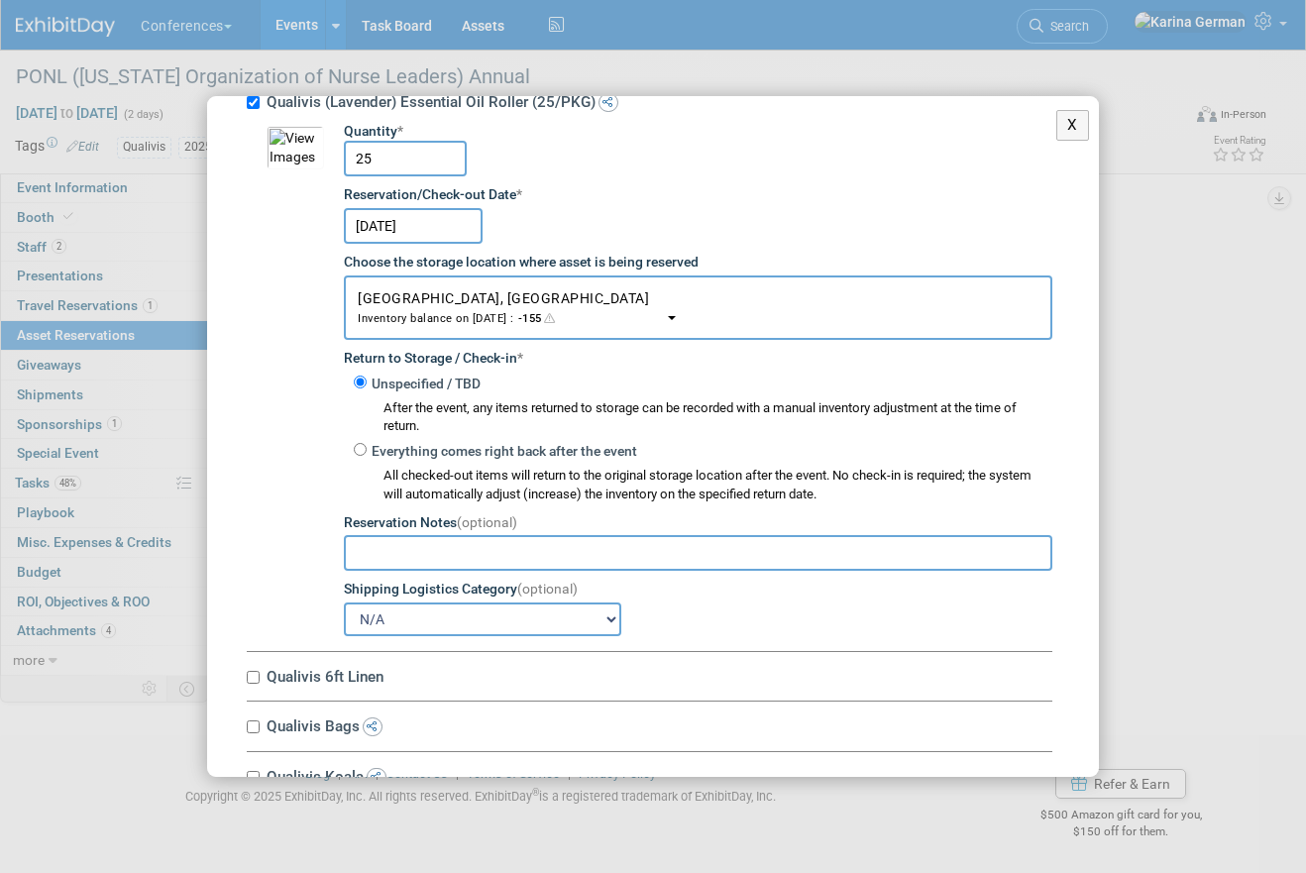
click at [381, 167] on input "25" at bounding box center [405, 159] width 123 height 36
type input "15"
click at [1080, 124] on button "X" at bounding box center [1072, 125] width 33 height 31
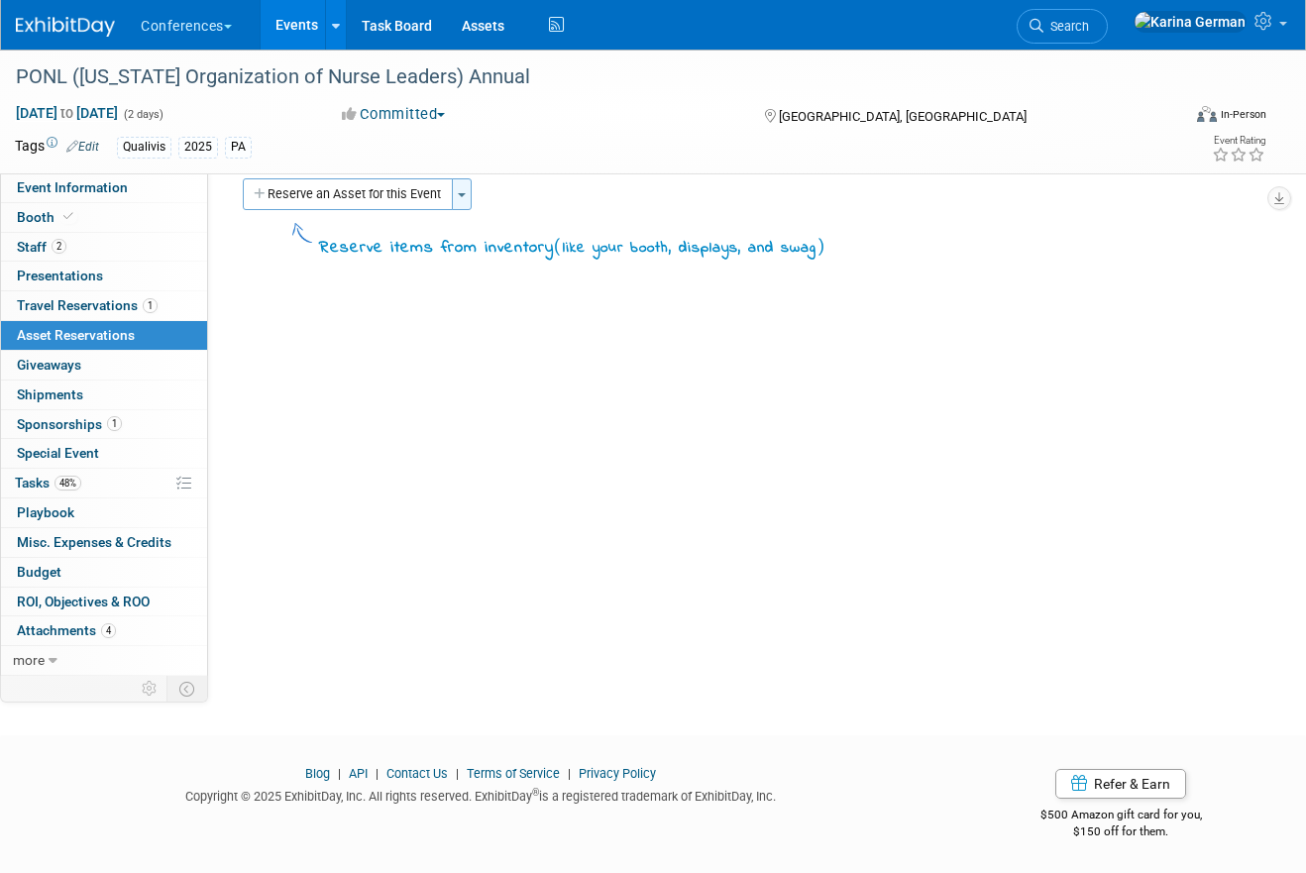
click at [464, 197] on button "Toggle Dropdown" at bounding box center [462, 194] width 20 height 32
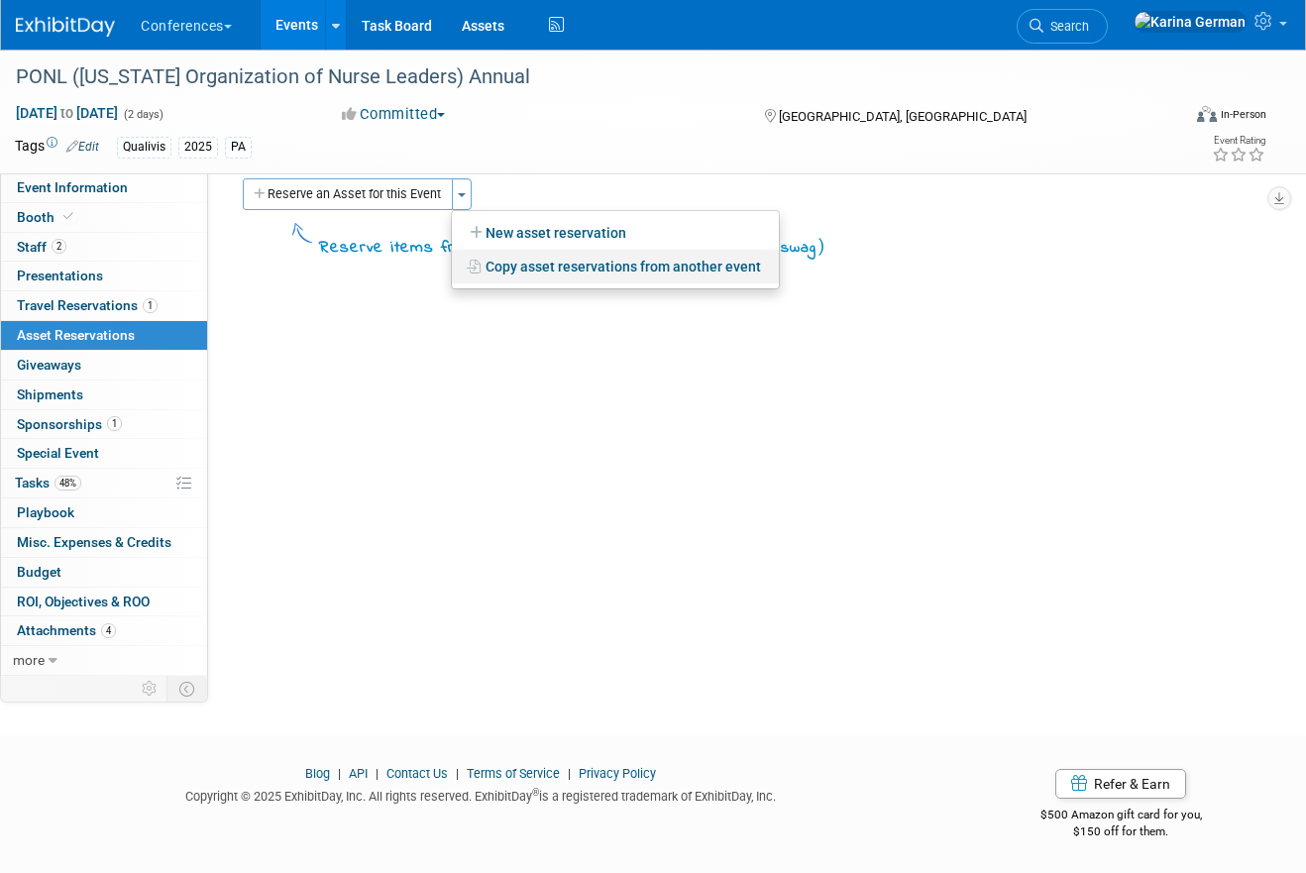
click at [548, 261] on link "Copy asset reservations from another event" at bounding box center [615, 267] width 327 height 34
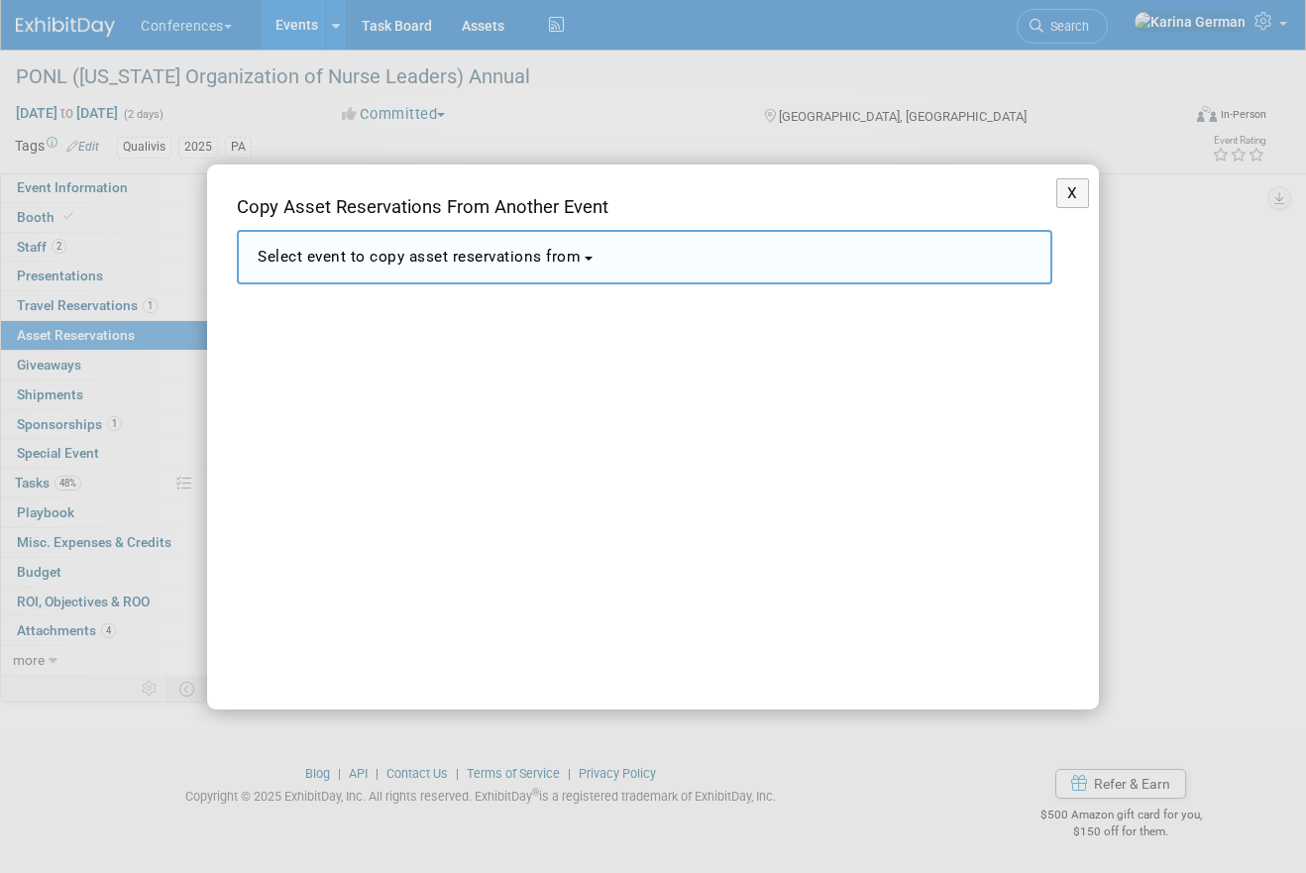
click at [420, 269] on button "Select event to copy asset reservations from" at bounding box center [645, 257] width 816 height 55
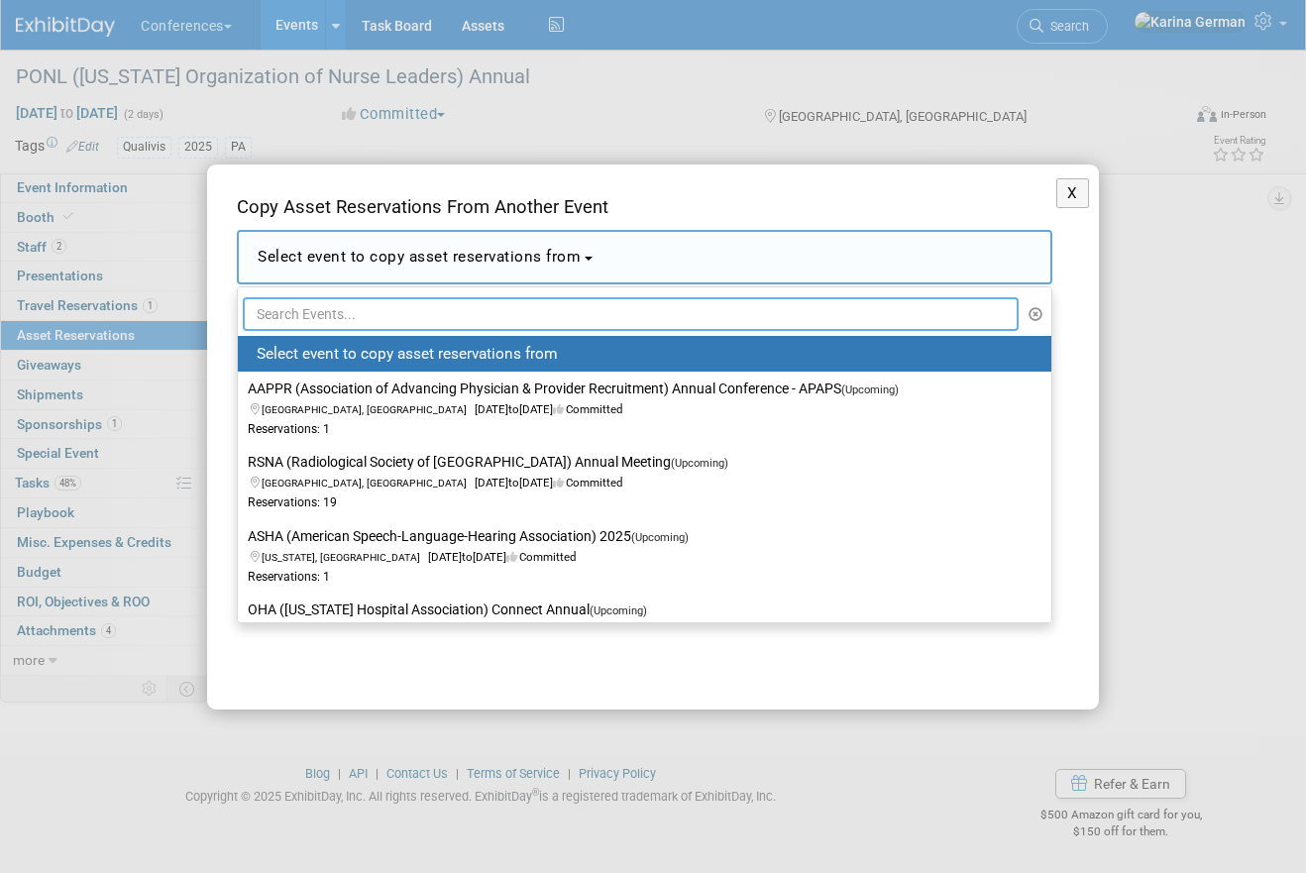
click at [369, 307] on input "text" at bounding box center [631, 314] width 776 height 34
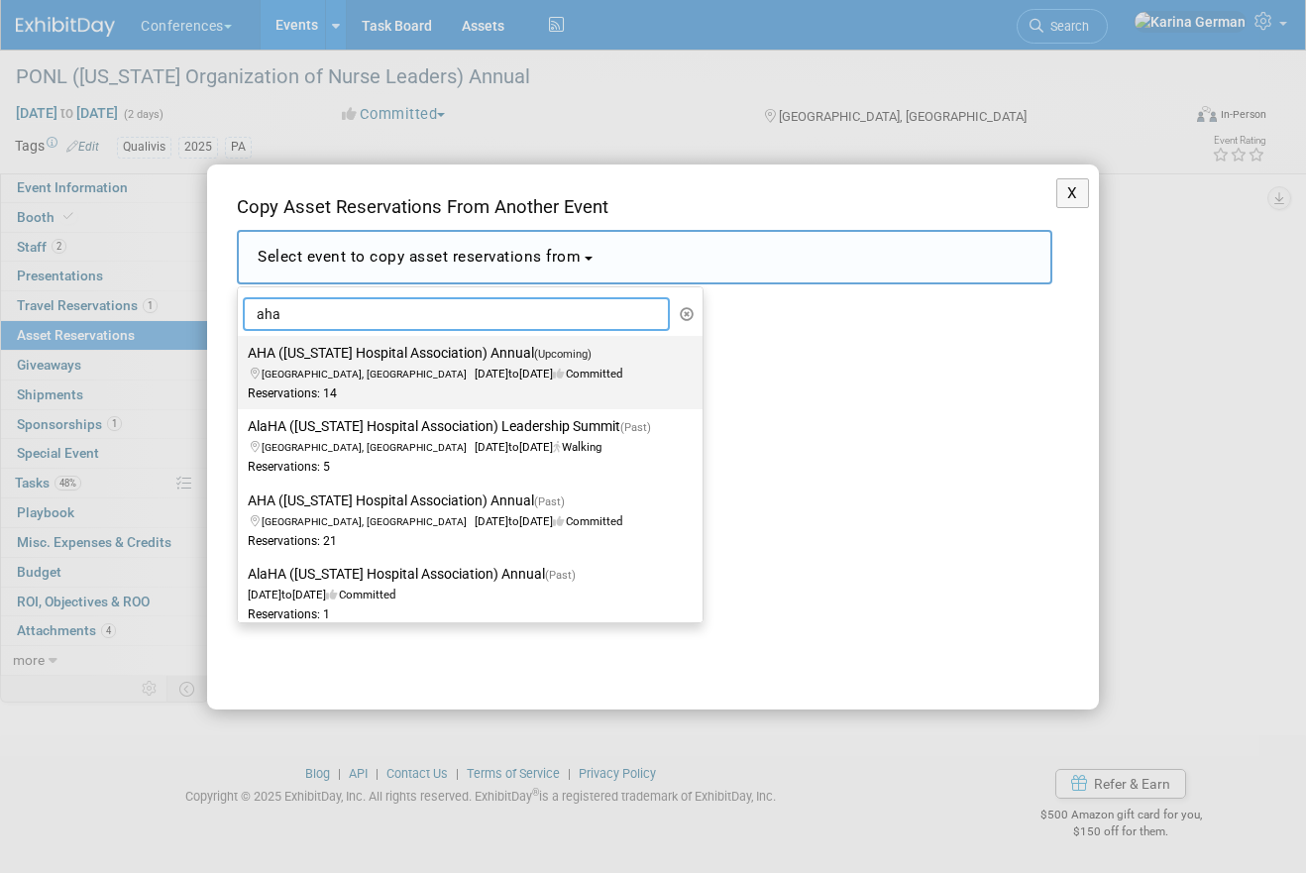
type input "aha"
click at [508, 376] on span "to" at bounding box center [513, 374] width 11 height 14
click at [241, 360] on input "AHA (Arkansas Hospital Association) Annual (Upcoming) Little Rock, AR Oct 15, 2…" at bounding box center [234, 353] width 13 height 13
select select "11134049"
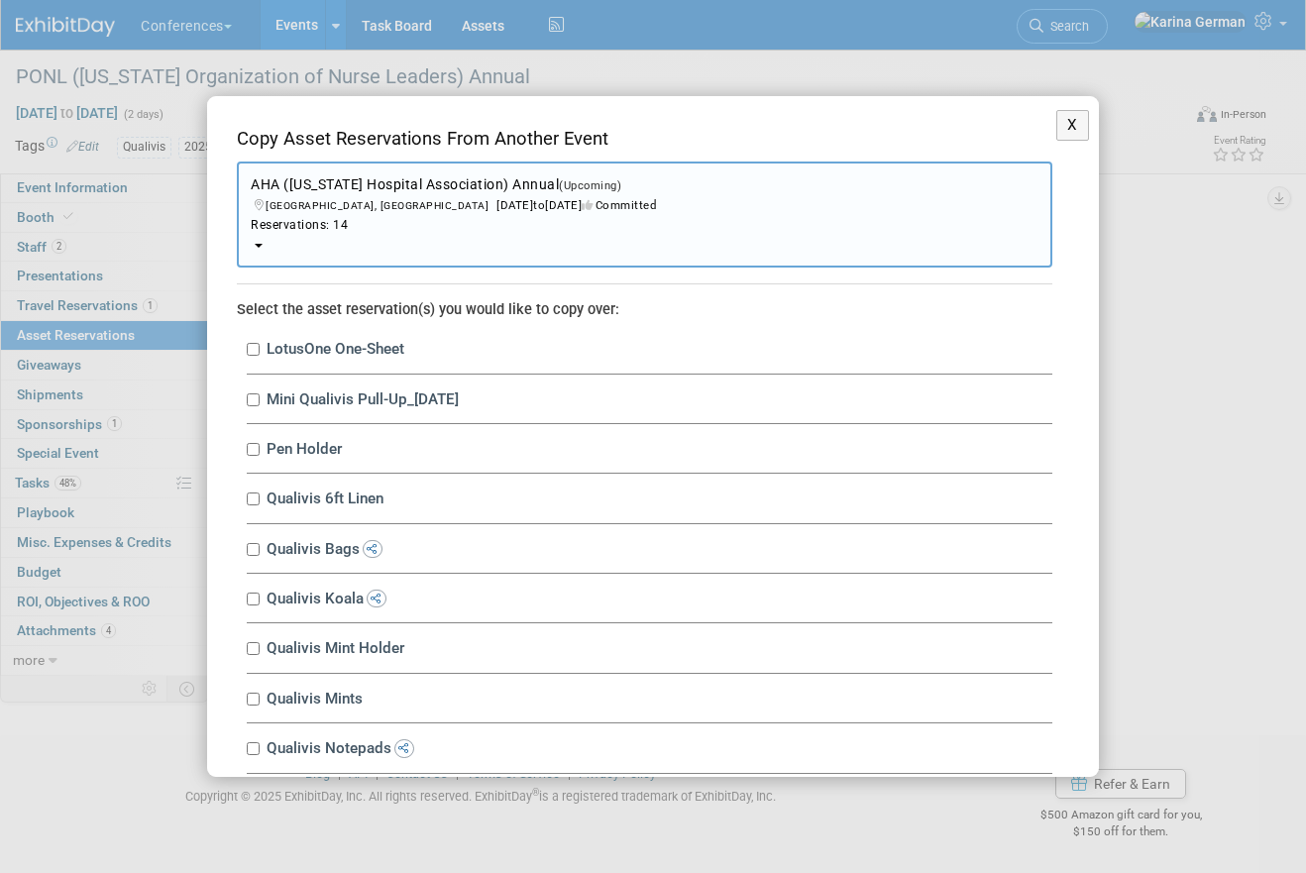
scroll to position [81, 0]
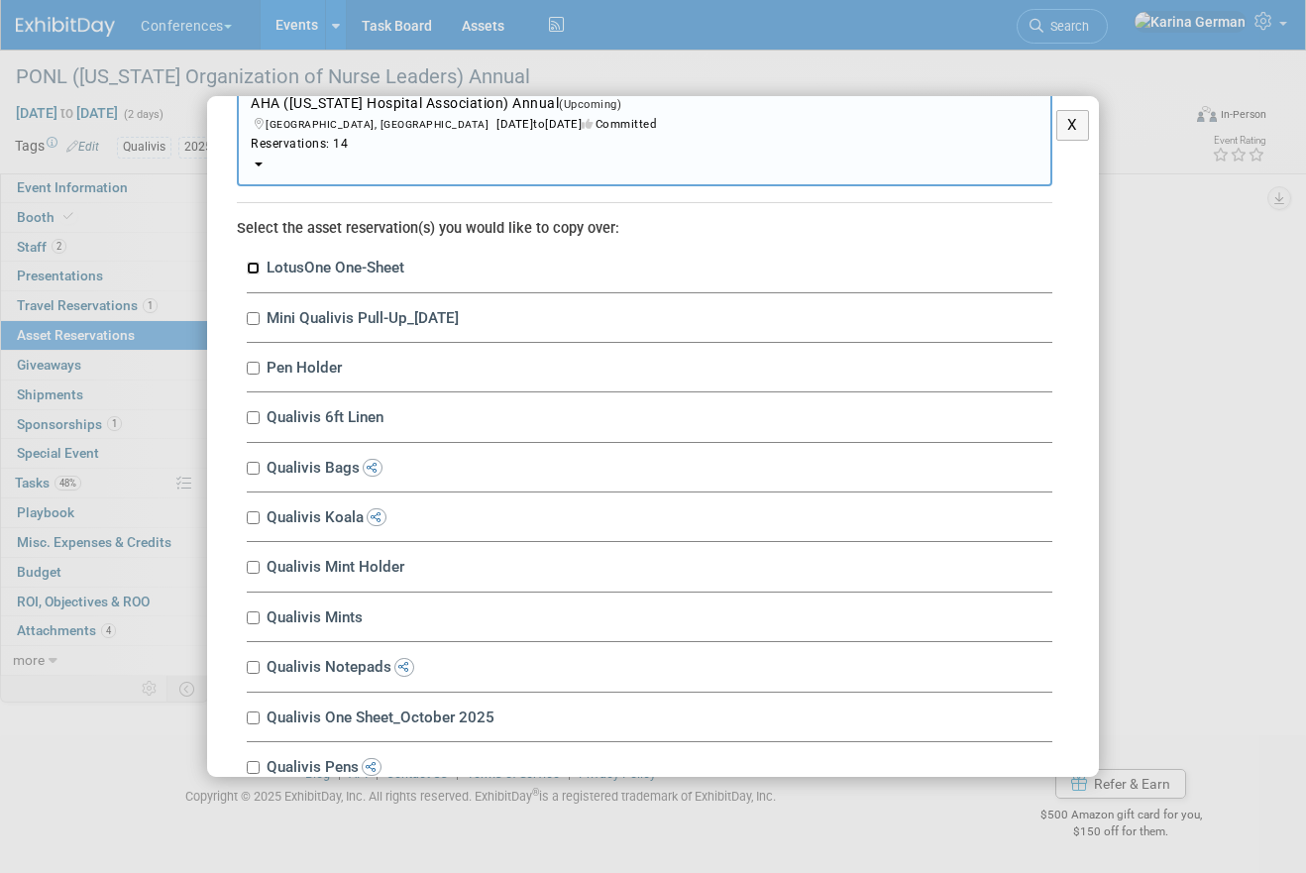
click at [251, 273] on input "LotusOne One-Sheet" at bounding box center [253, 268] width 13 height 13
checkbox input "true"
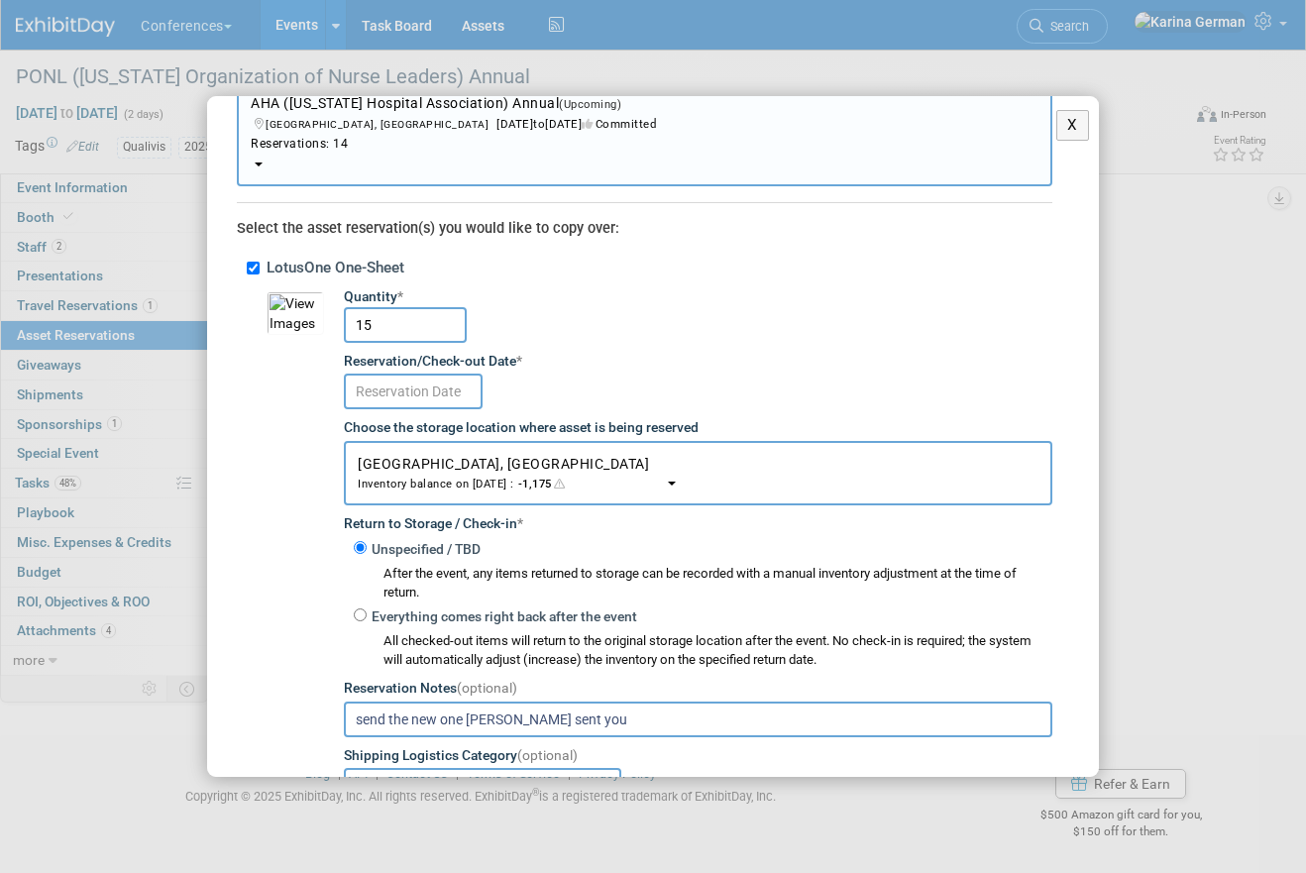
click at [424, 401] on input "text" at bounding box center [413, 392] width 139 height 36
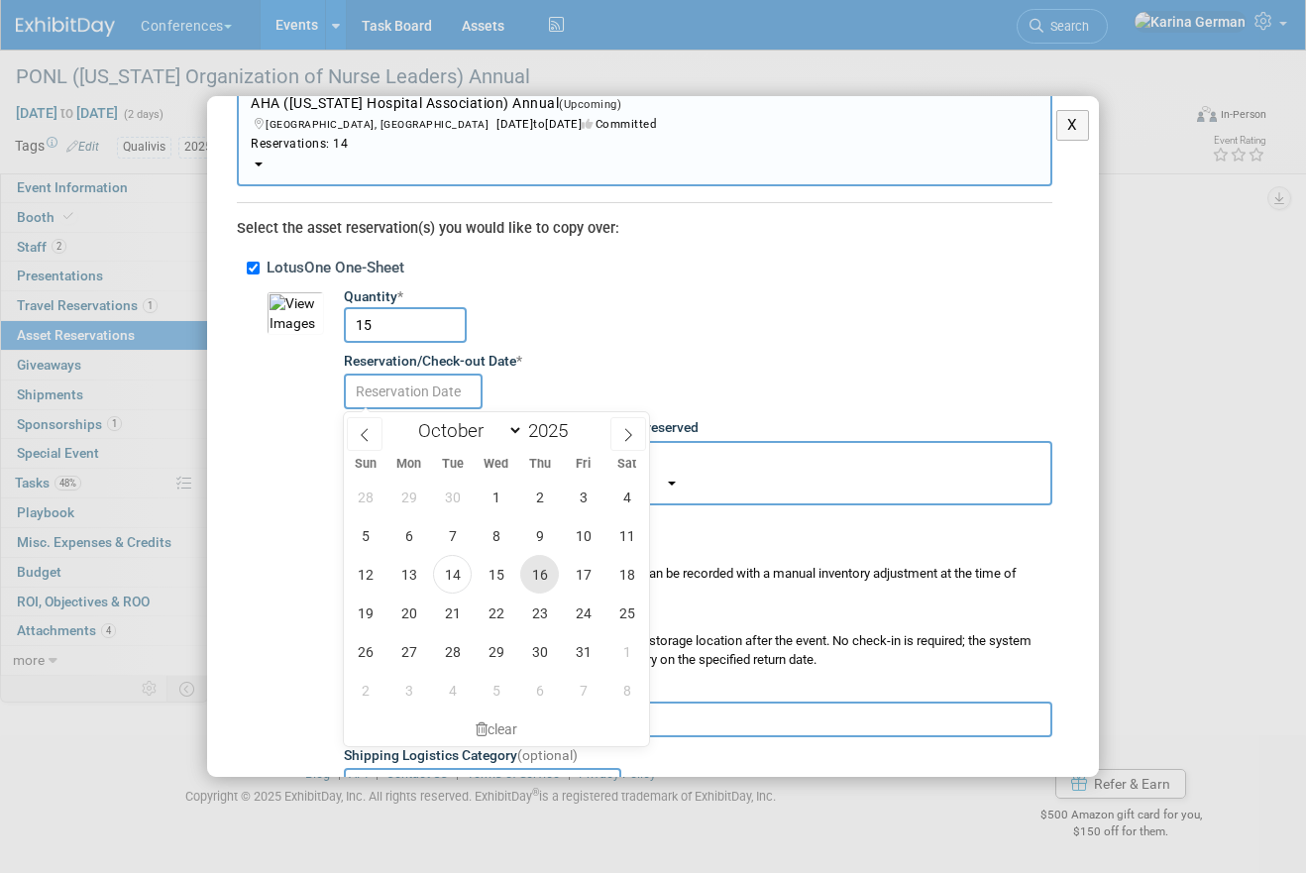
click at [539, 570] on span "16" at bounding box center [539, 574] width 39 height 39
type input "Oct 16, 2025"
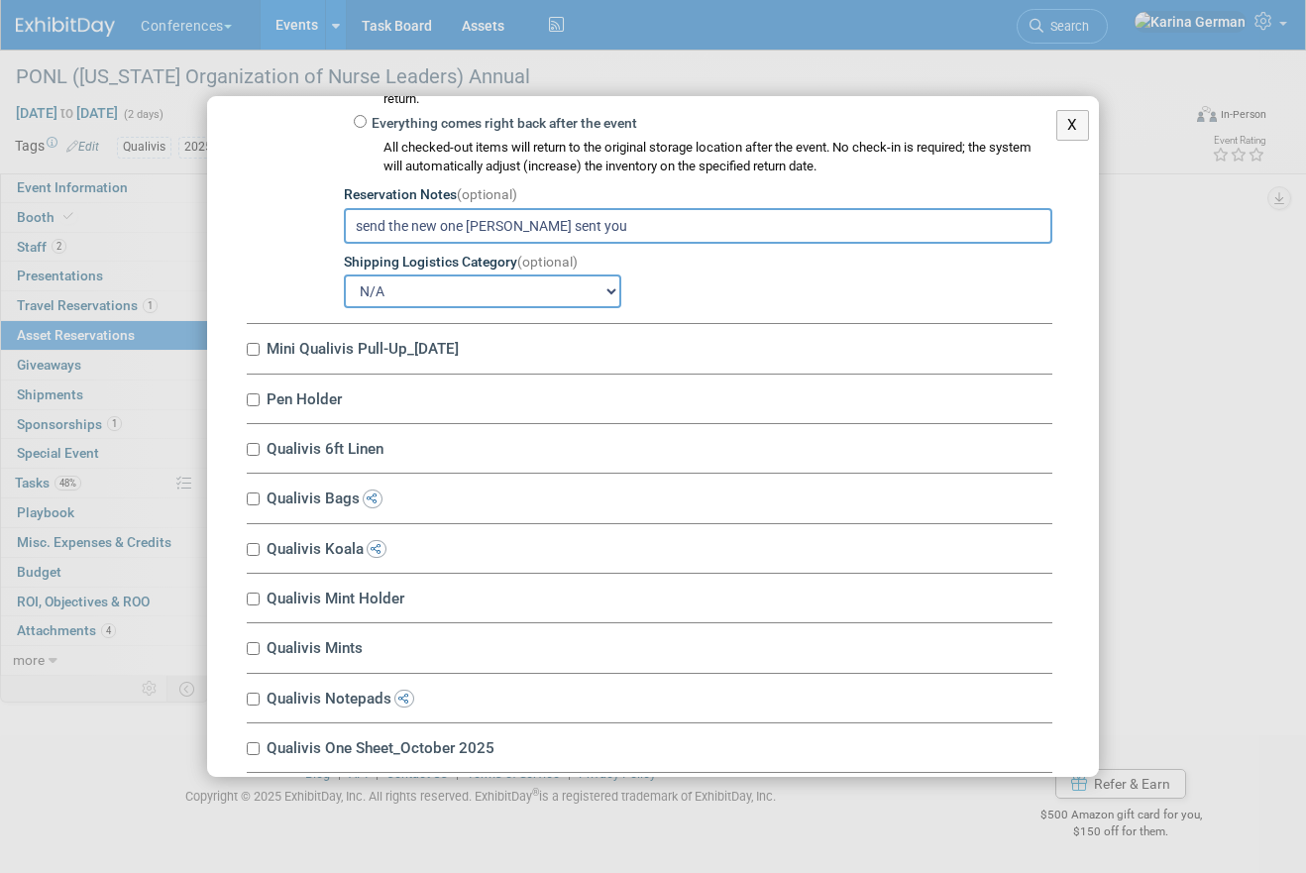
scroll to position [602, 0]
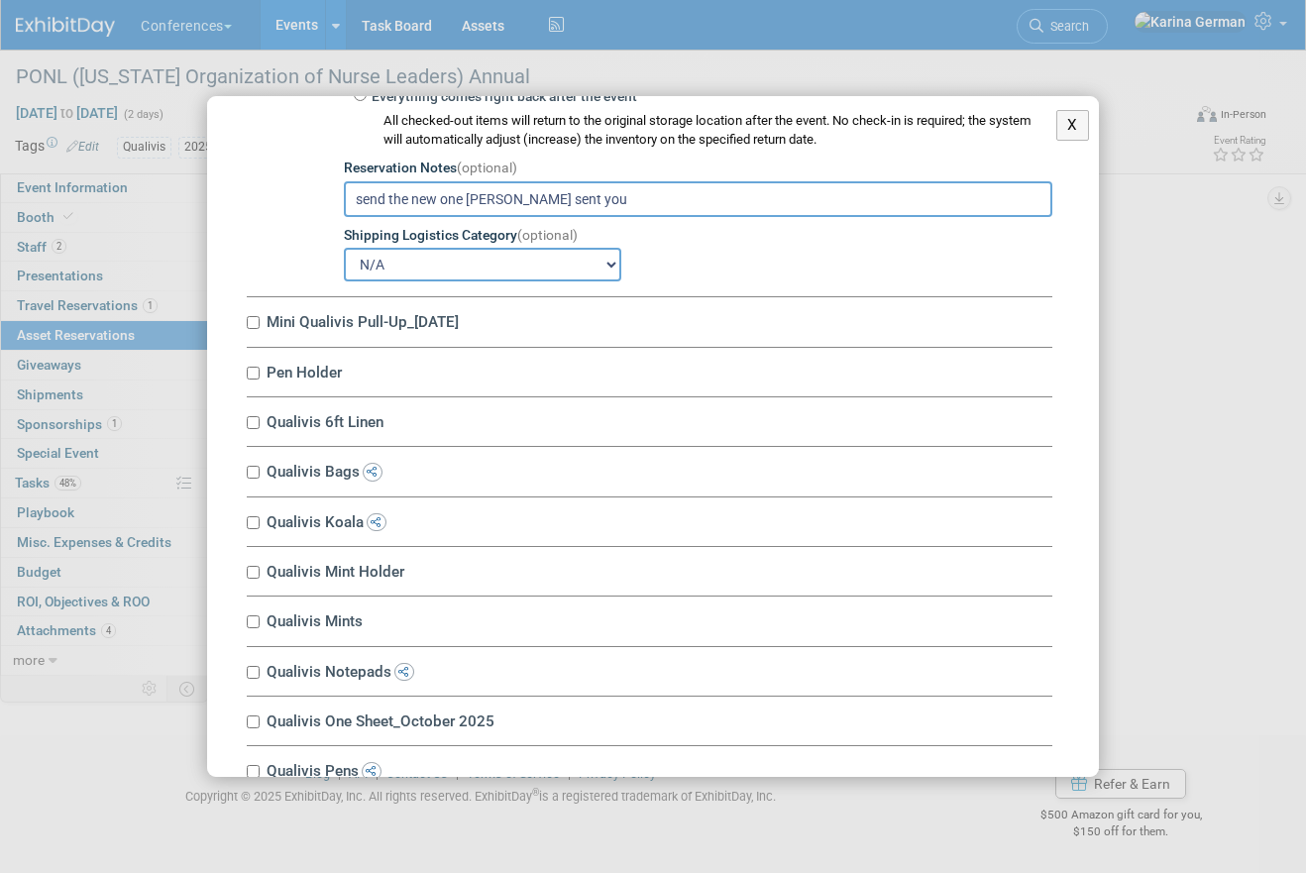
click at [367, 324] on label "Mini Qualivis Pull-Up_1.29.24" at bounding box center [657, 321] width 792 height 19
click at [260, 324] on input "Mini Qualivis Pull-Up_1.29.24" at bounding box center [253, 322] width 13 height 13
checkbox input "true"
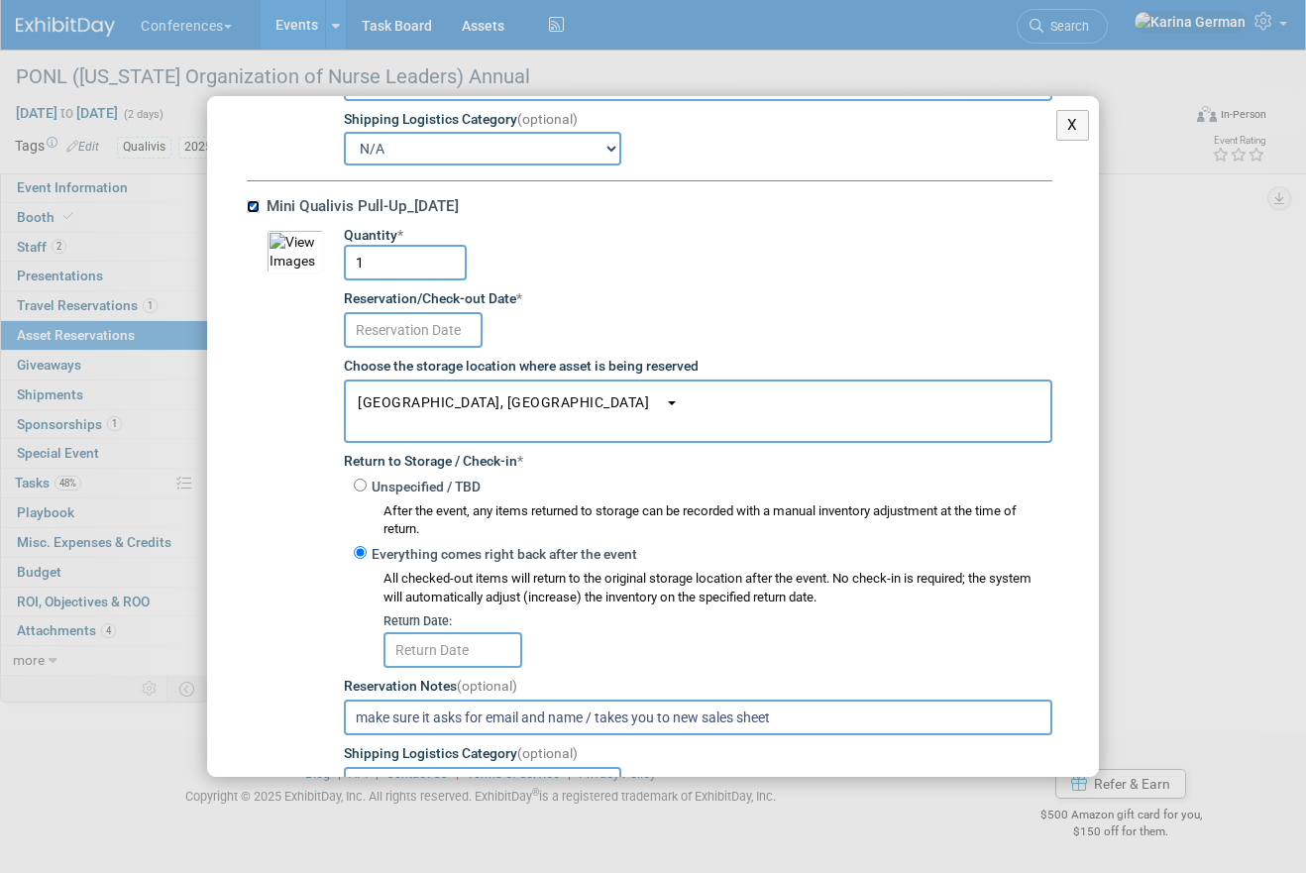
scroll to position [719, 0]
click at [424, 305] on div "Reservation/Check-out Date *" at bounding box center [698, 297] width 709 height 20
click at [424, 330] on input "text" at bounding box center [413, 328] width 139 height 36
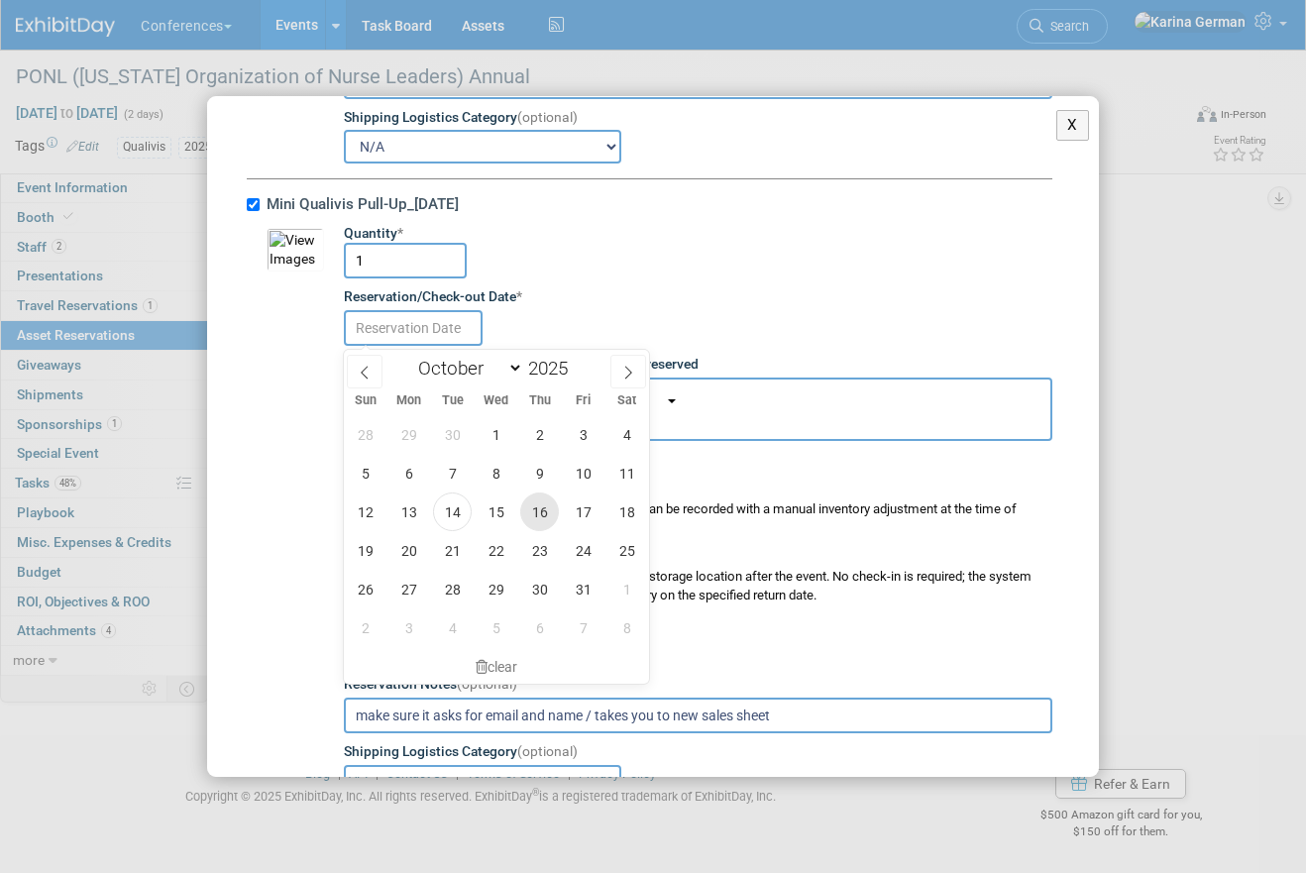
click at [545, 517] on span "16" at bounding box center [539, 512] width 39 height 39
type input "Oct 16, 2025"
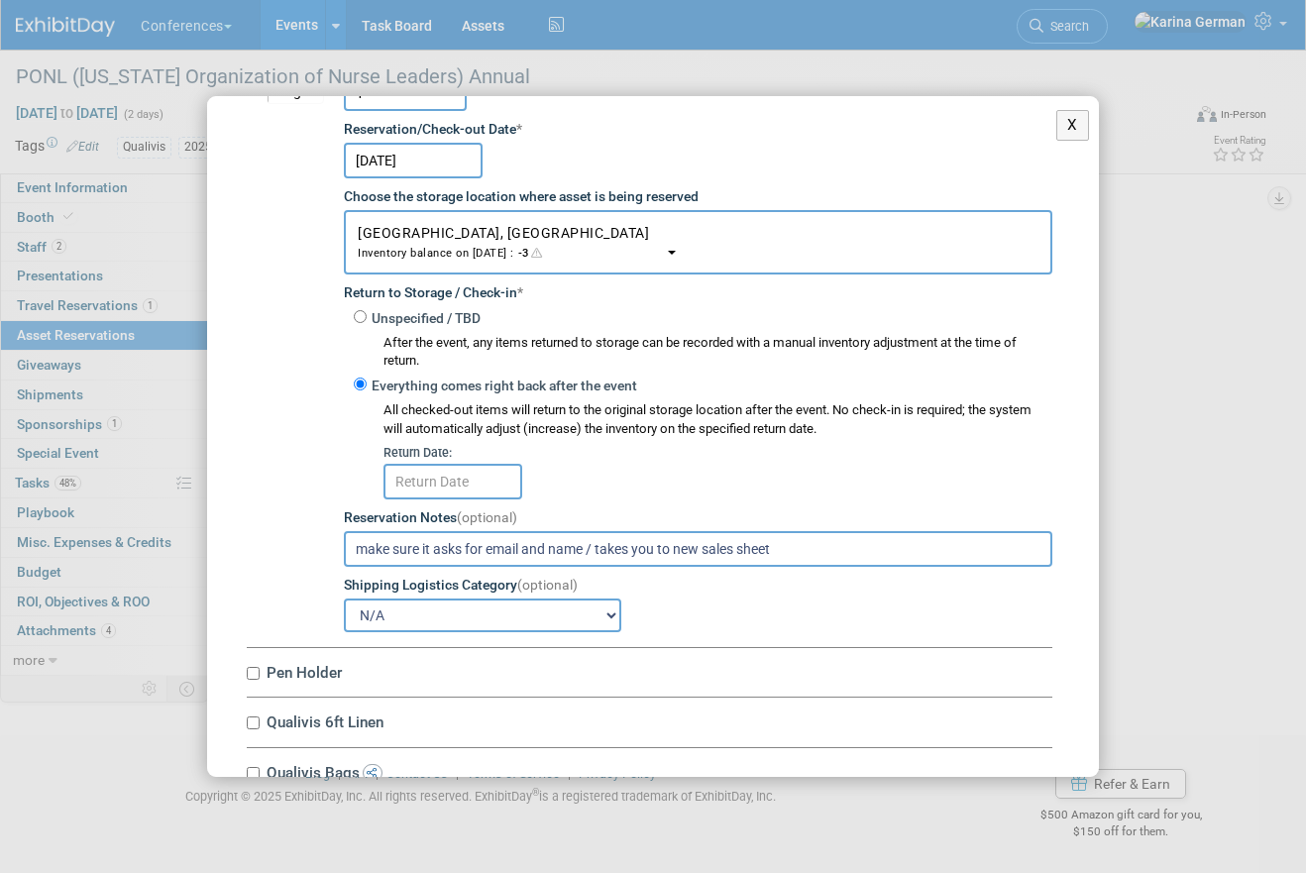
scroll to position [888, 0]
drag, startPoint x: 599, startPoint y: 547, endPoint x: 435, endPoint y: 543, distance: 163.6
click at [435, 543] on input "make sure it asks for email and name / takes you to new sales sheet" at bounding box center [698, 548] width 709 height 36
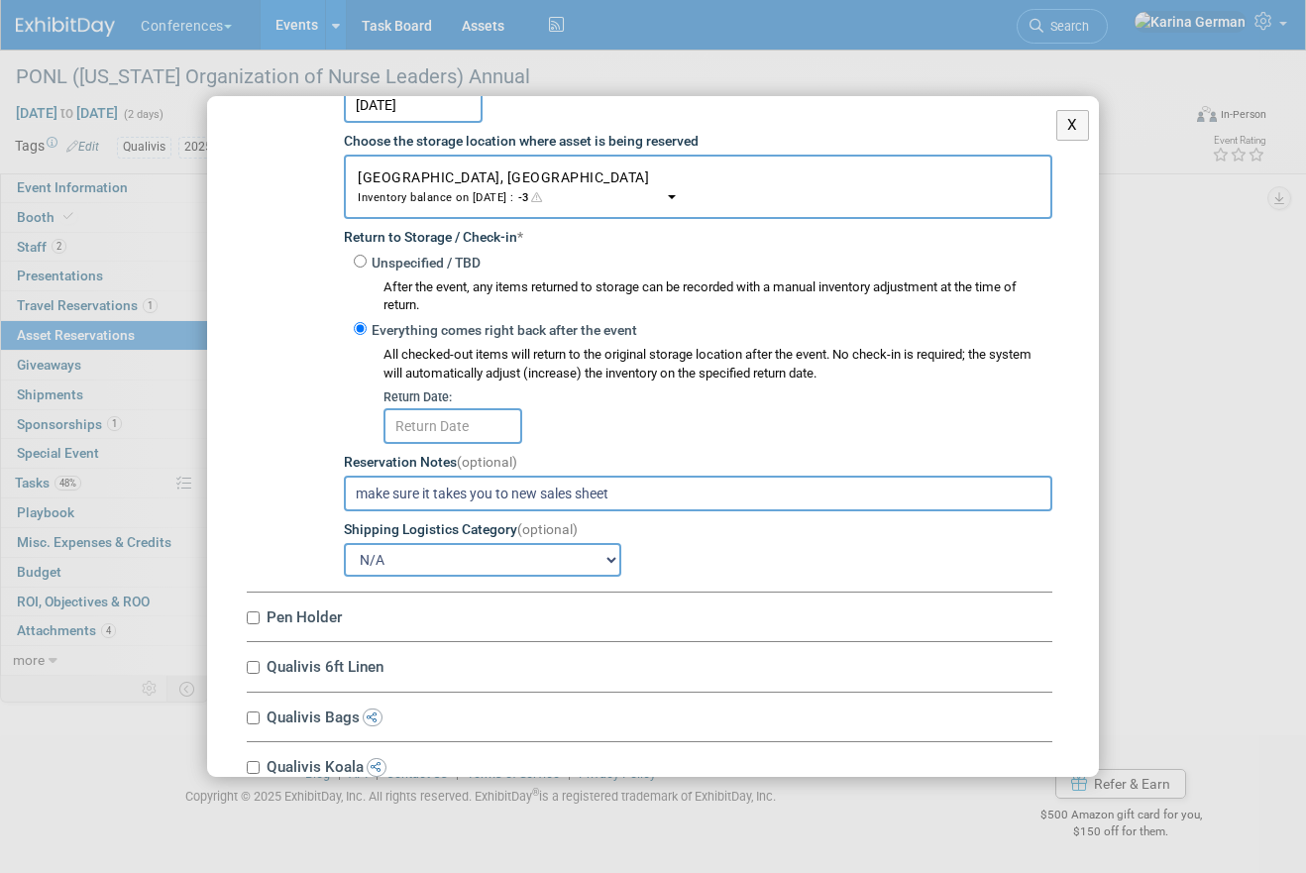
scroll to position [948, 0]
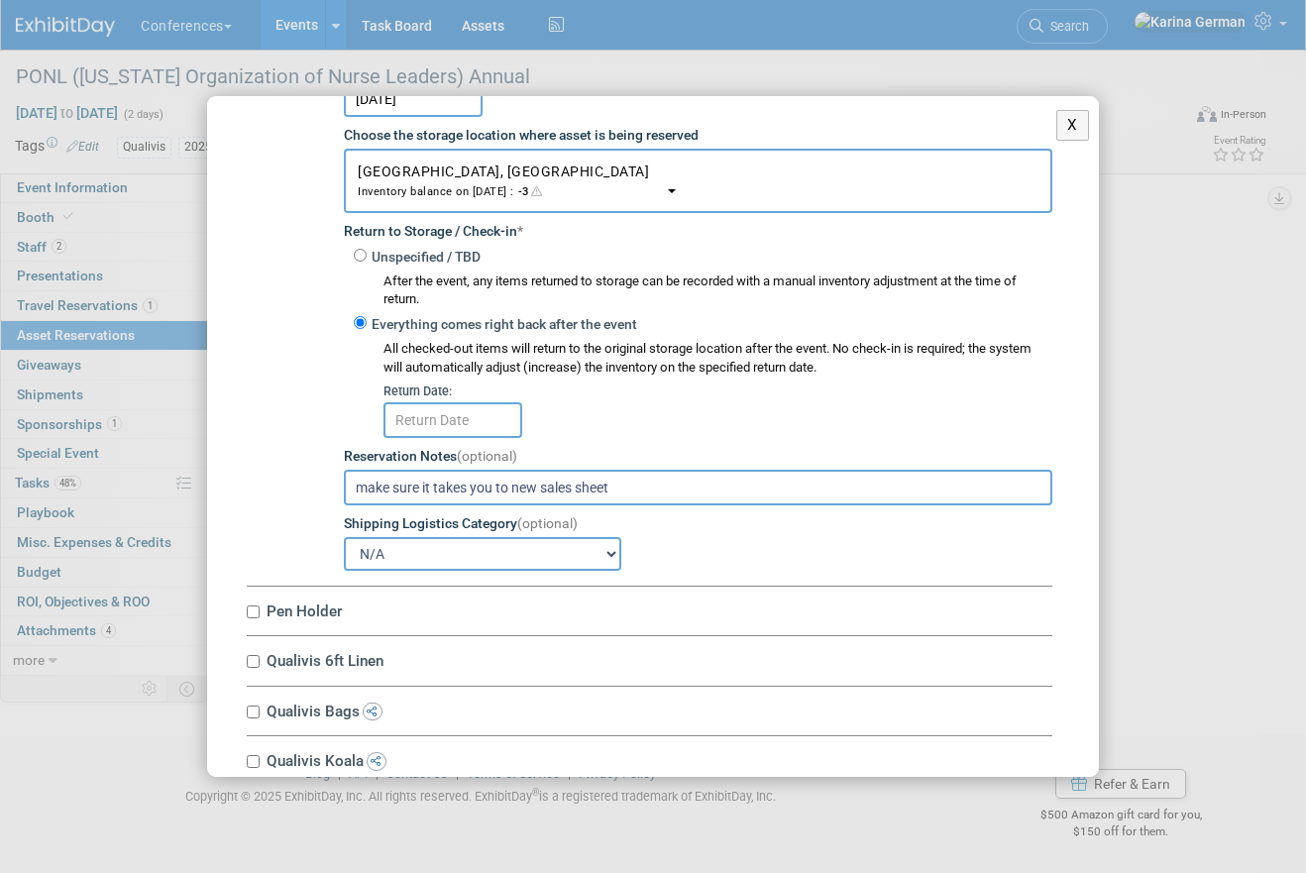
type input "make sure it takes you to new sales sheet"
click at [465, 414] on input "text" at bounding box center [453, 420] width 139 height 36
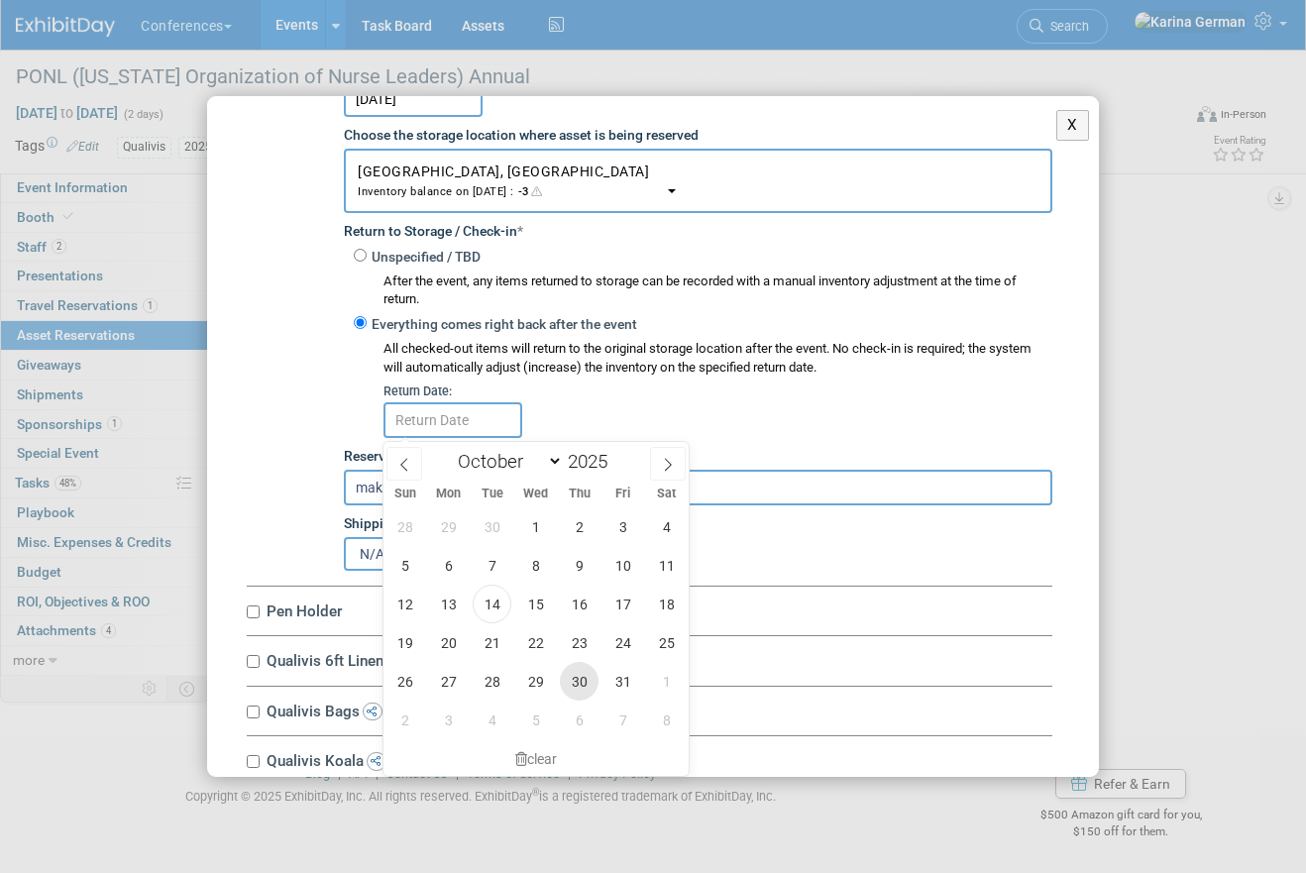
click at [583, 690] on span "30" at bounding box center [579, 681] width 39 height 39
type input "Oct 30, 2025"
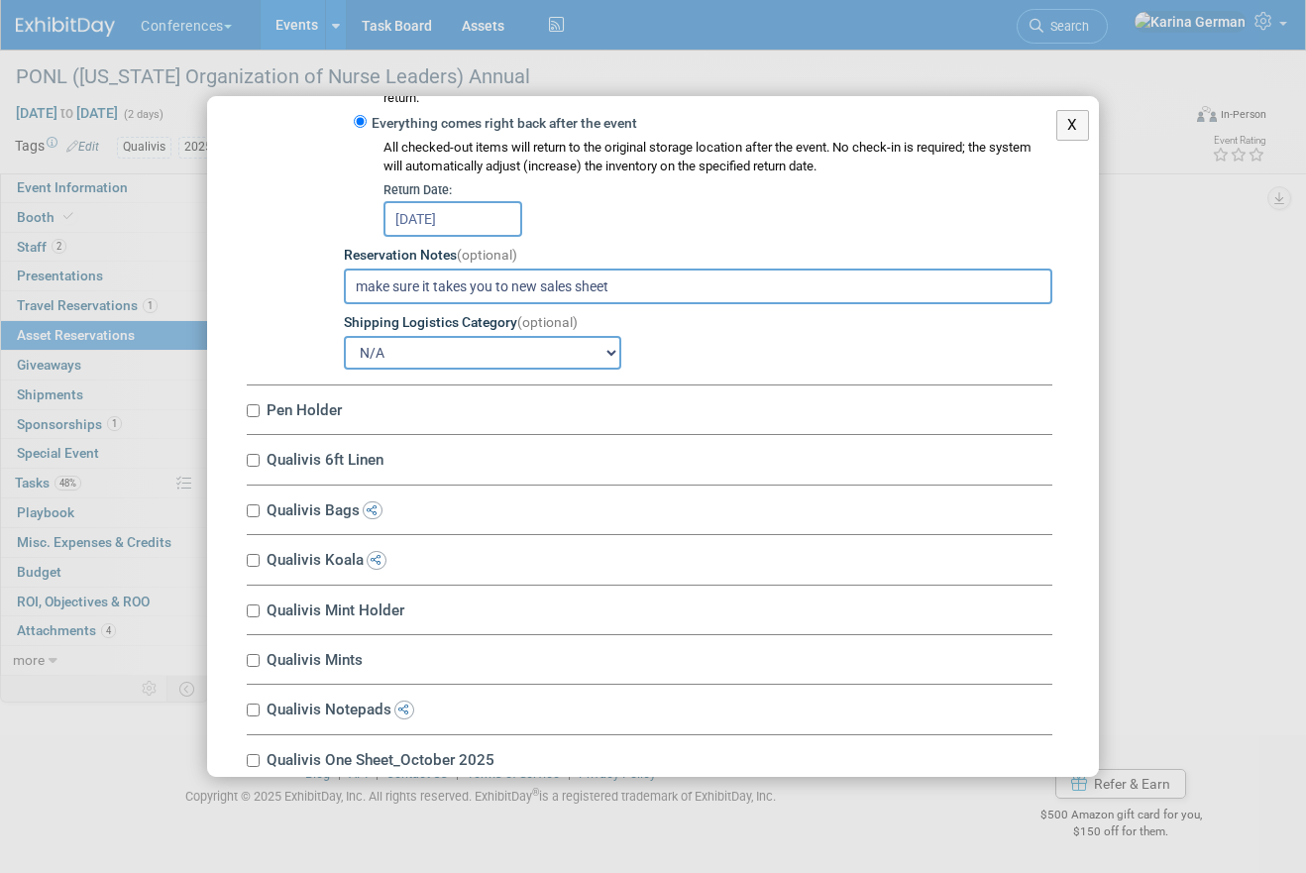
scroll to position [1192, 0]
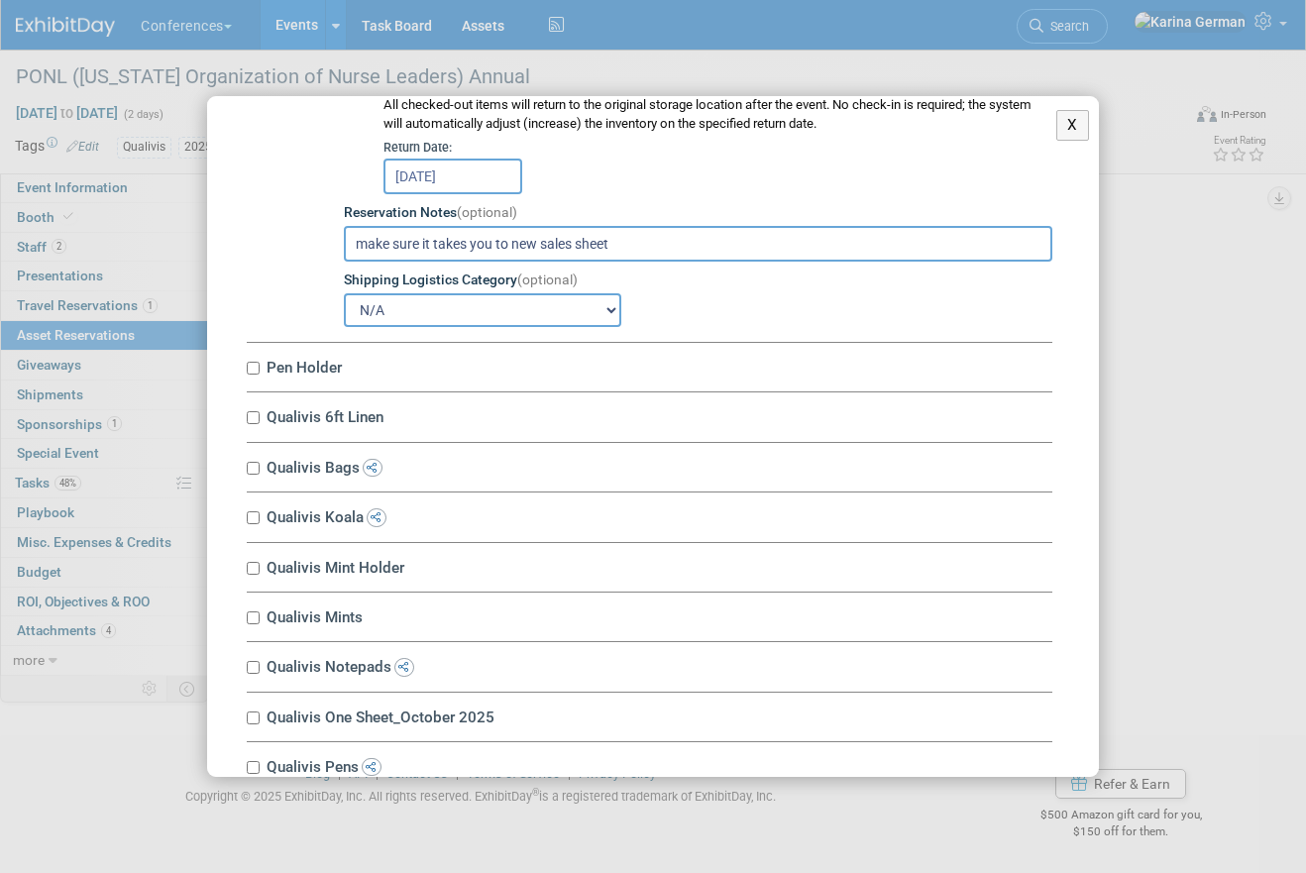
click at [318, 365] on label "Pen Holder" at bounding box center [657, 367] width 792 height 19
click at [260, 365] on input "Pen Holder" at bounding box center [253, 368] width 13 height 13
checkbox input "true"
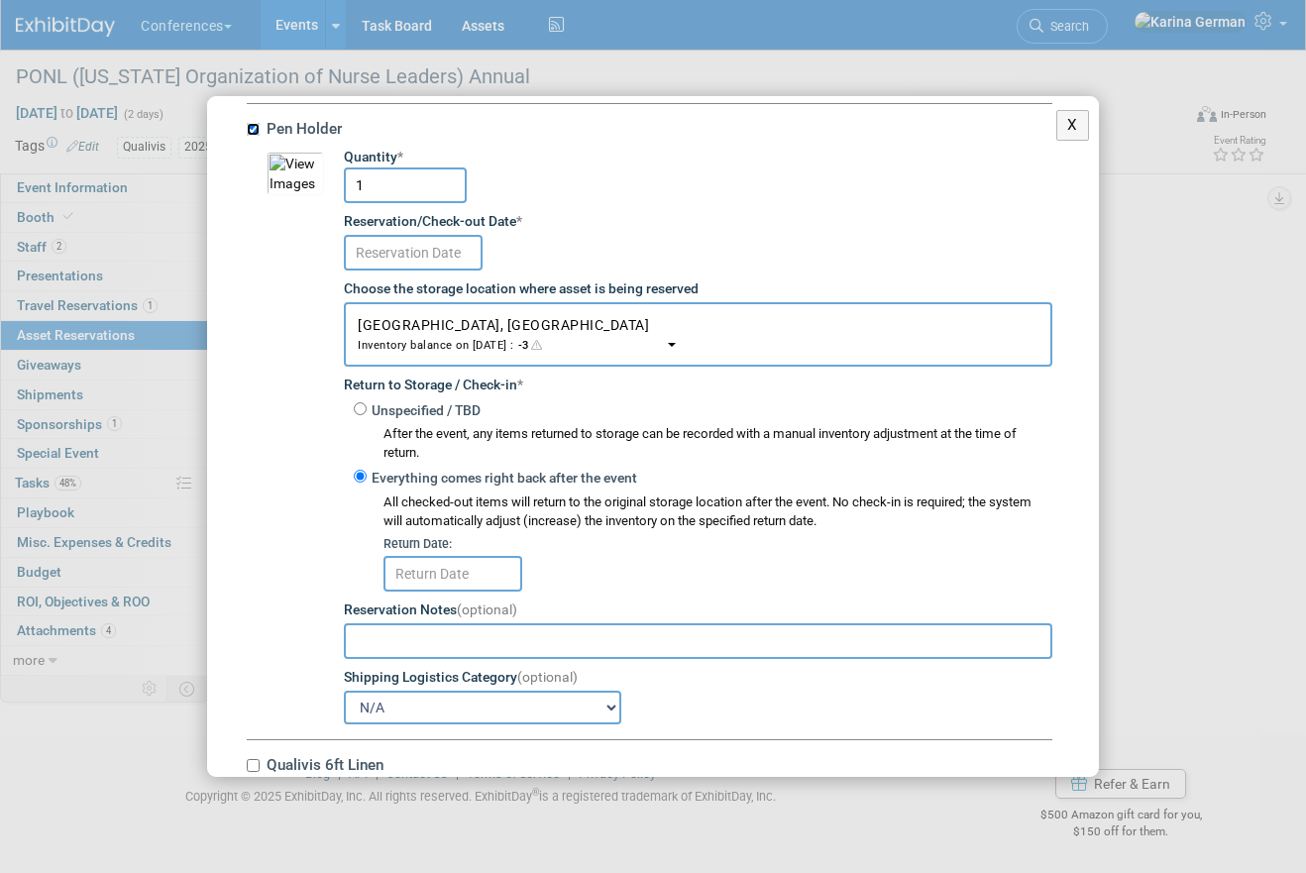
scroll to position [1480, 0]
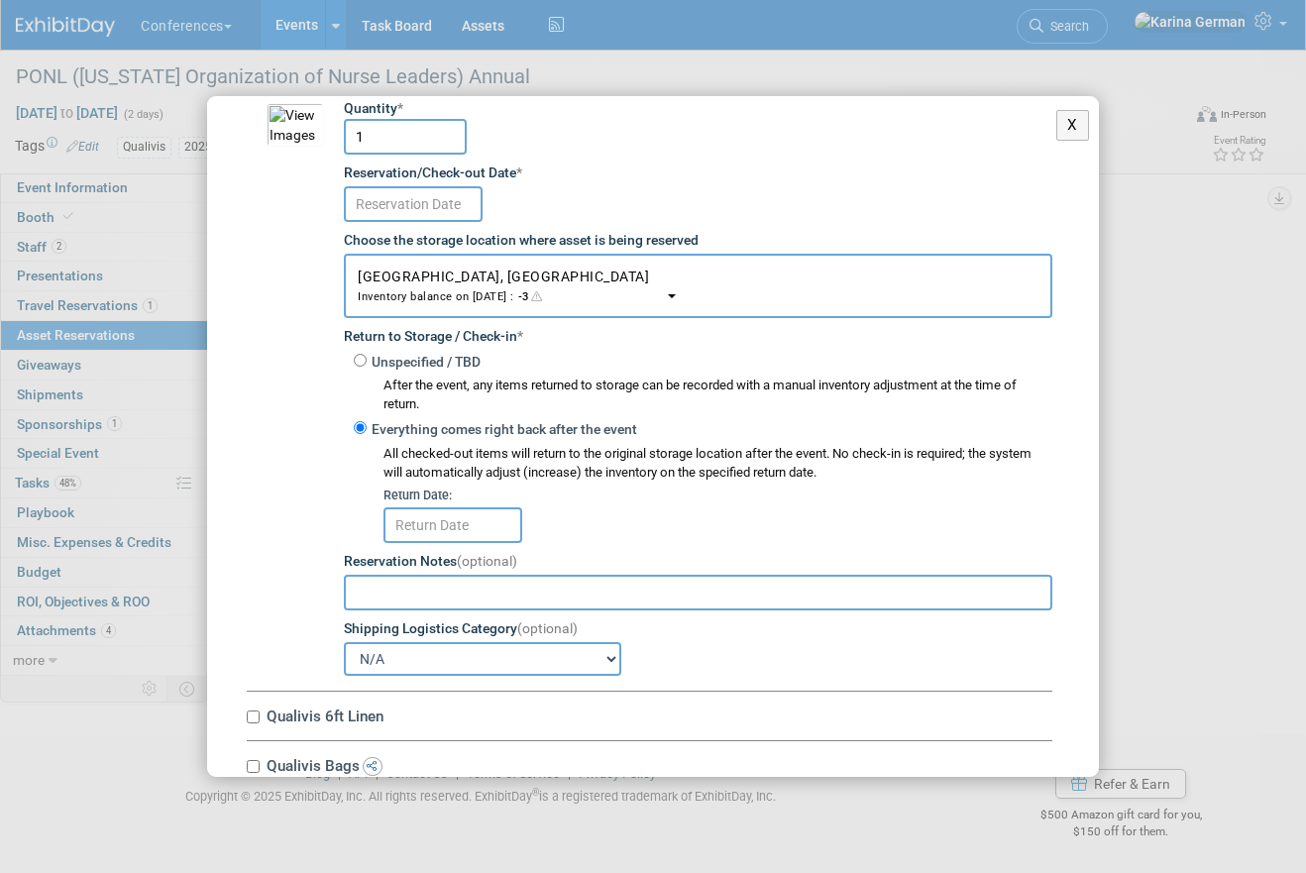
click at [437, 202] on input "text" at bounding box center [413, 204] width 139 height 36
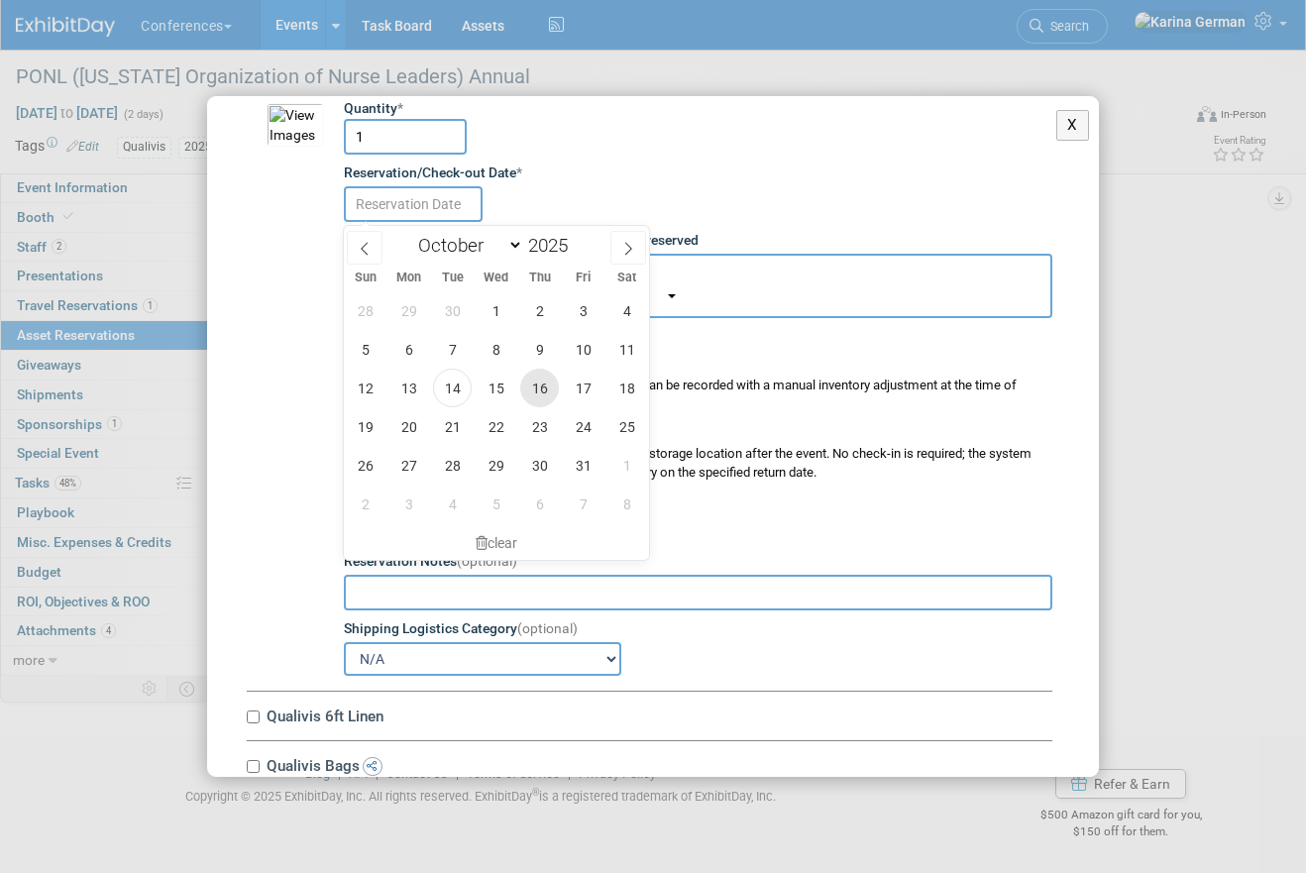
click at [543, 388] on span "16" at bounding box center [539, 388] width 39 height 39
type input "Oct 16, 2025"
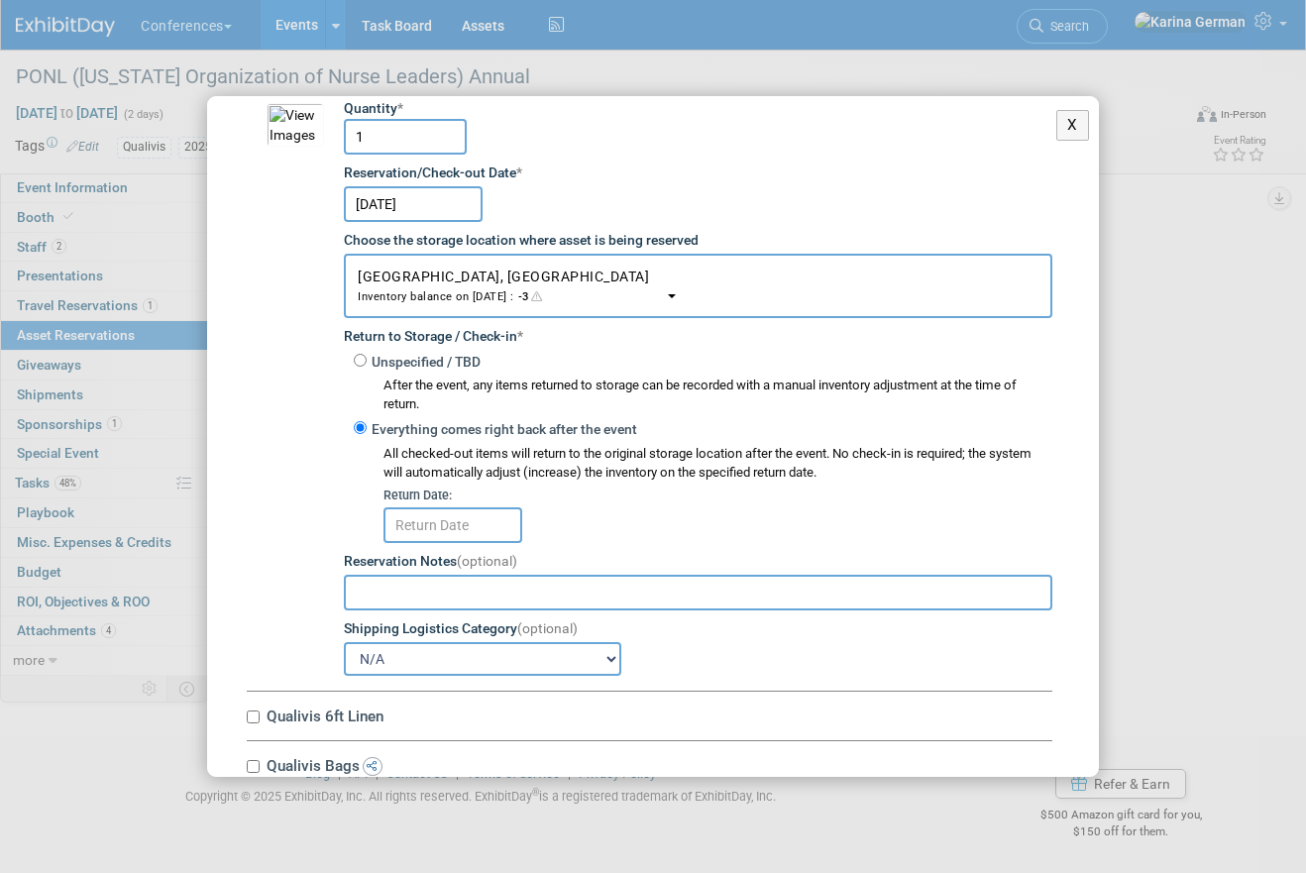
click at [446, 517] on input "text" at bounding box center [453, 525] width 139 height 36
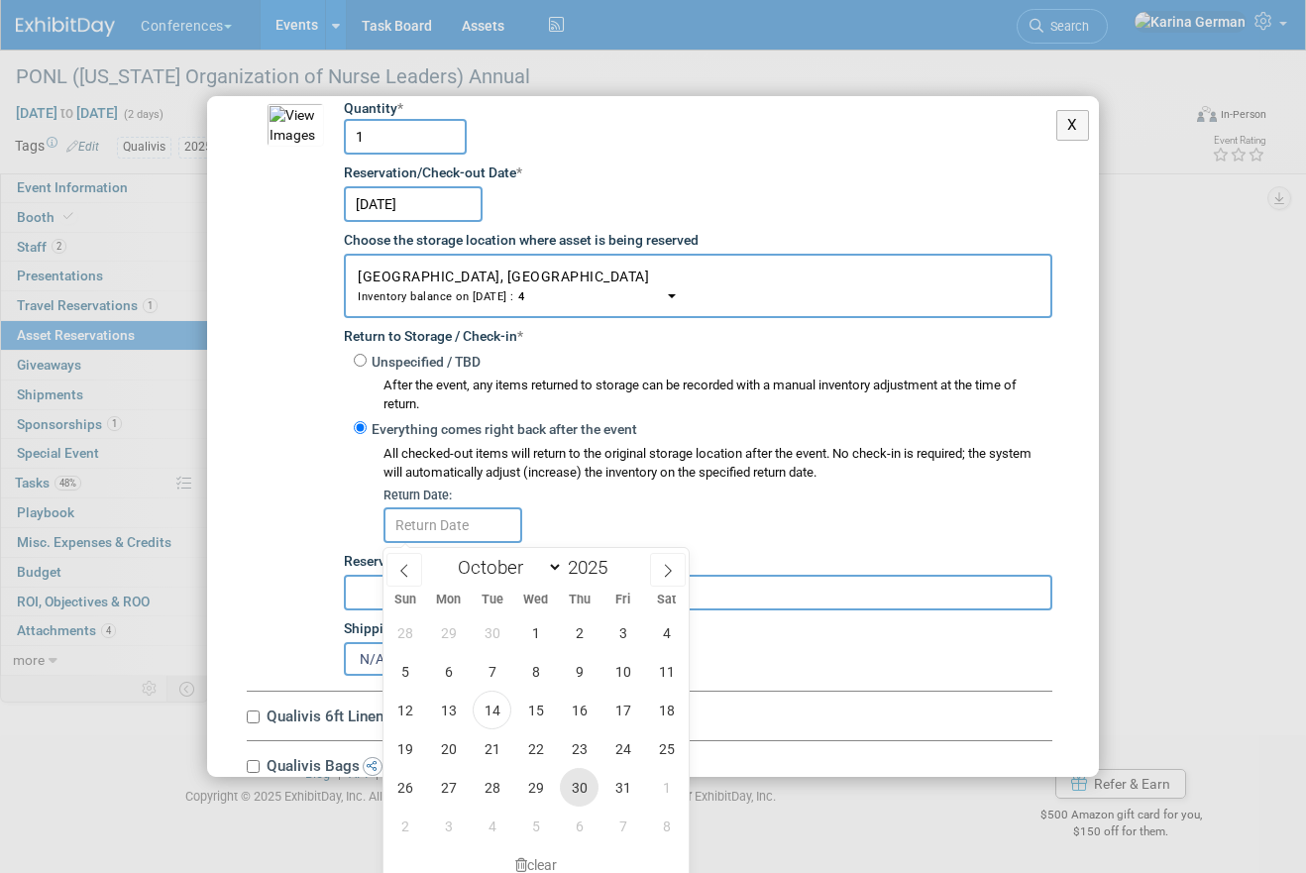
click at [582, 783] on span "30" at bounding box center [579, 787] width 39 height 39
type input "Oct 30, 2025"
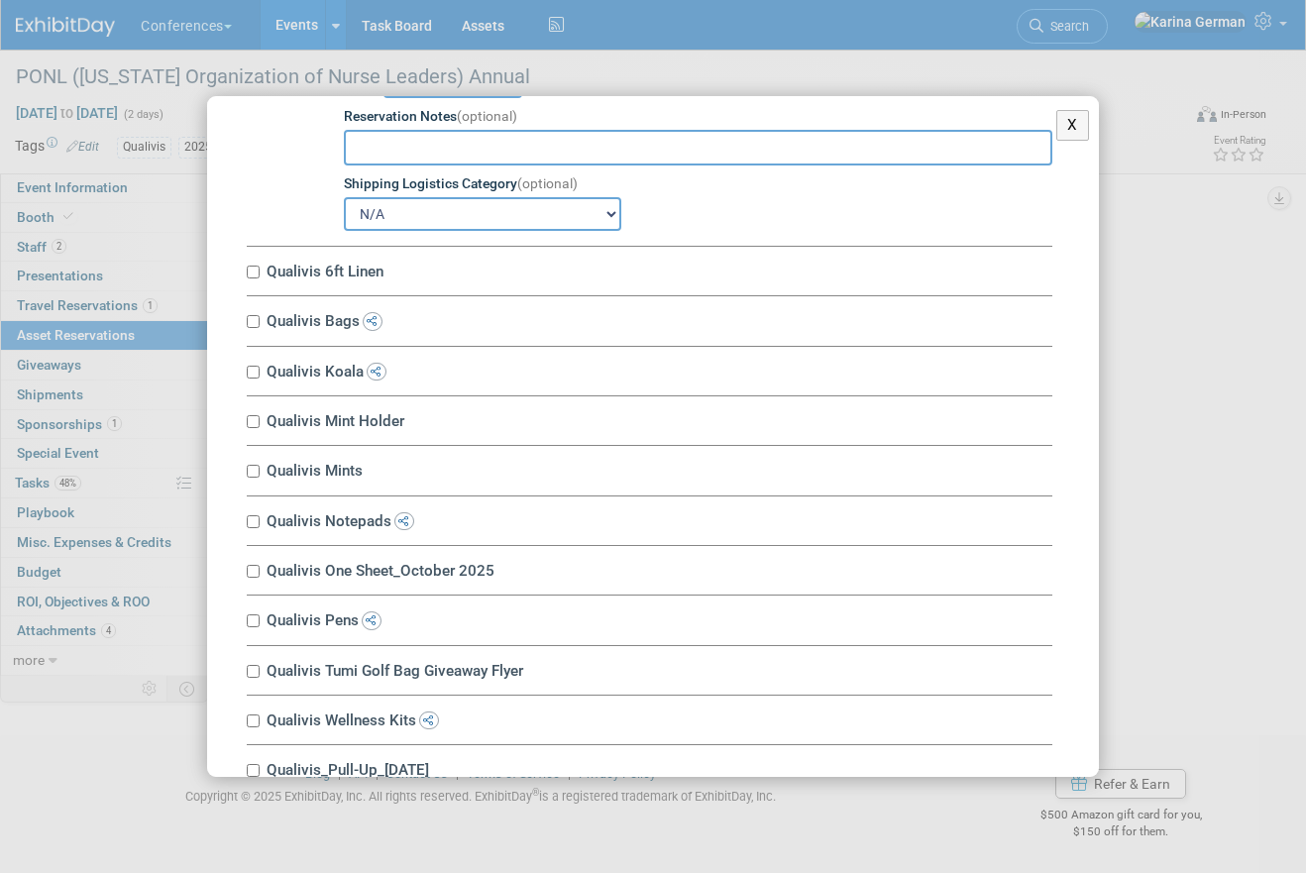
scroll to position [1933, 0]
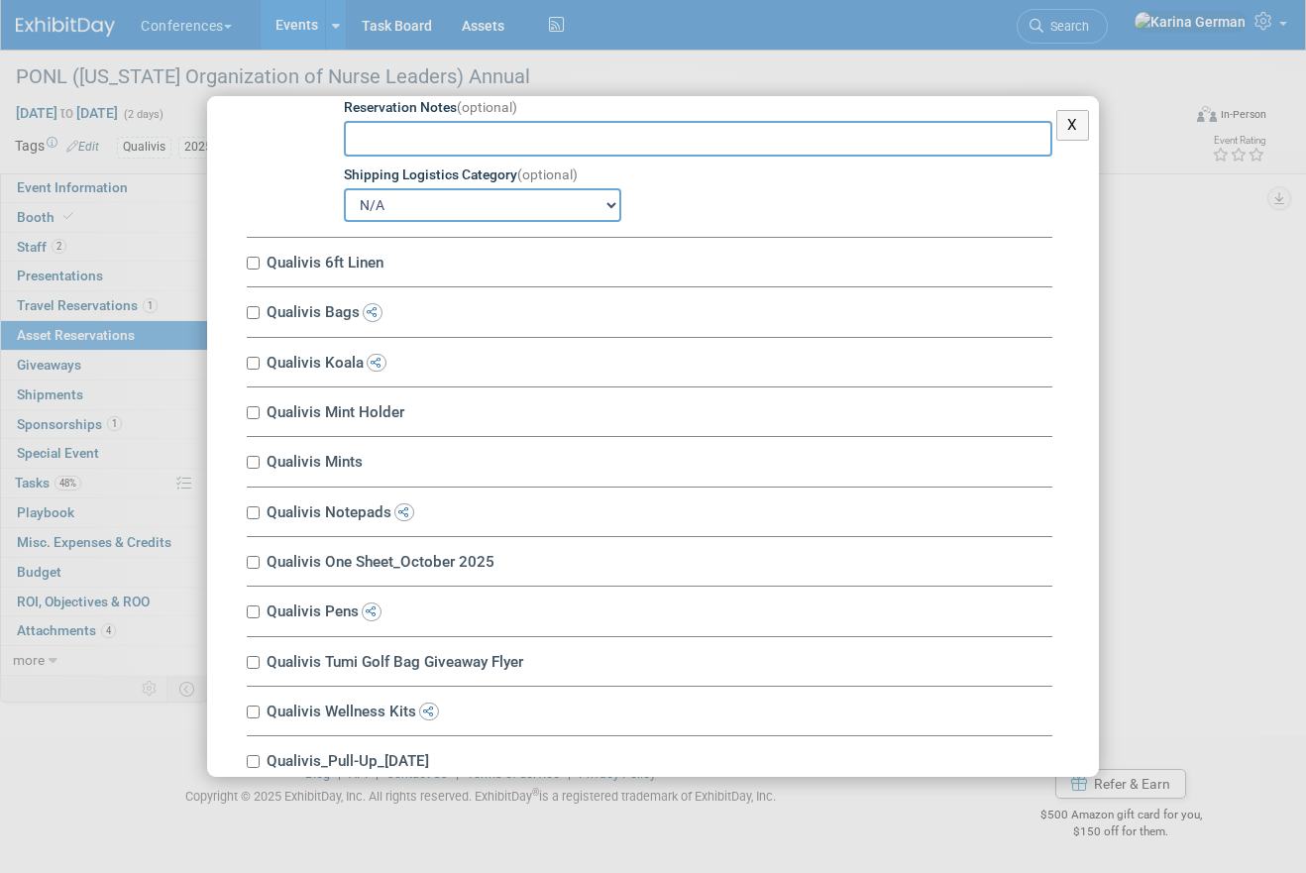
click at [340, 266] on label "Qualivis 6ft Linen" at bounding box center [657, 262] width 792 height 19
click at [260, 266] on input "Qualivis 6ft Linen" at bounding box center [253, 263] width 13 height 13
checkbox input "true"
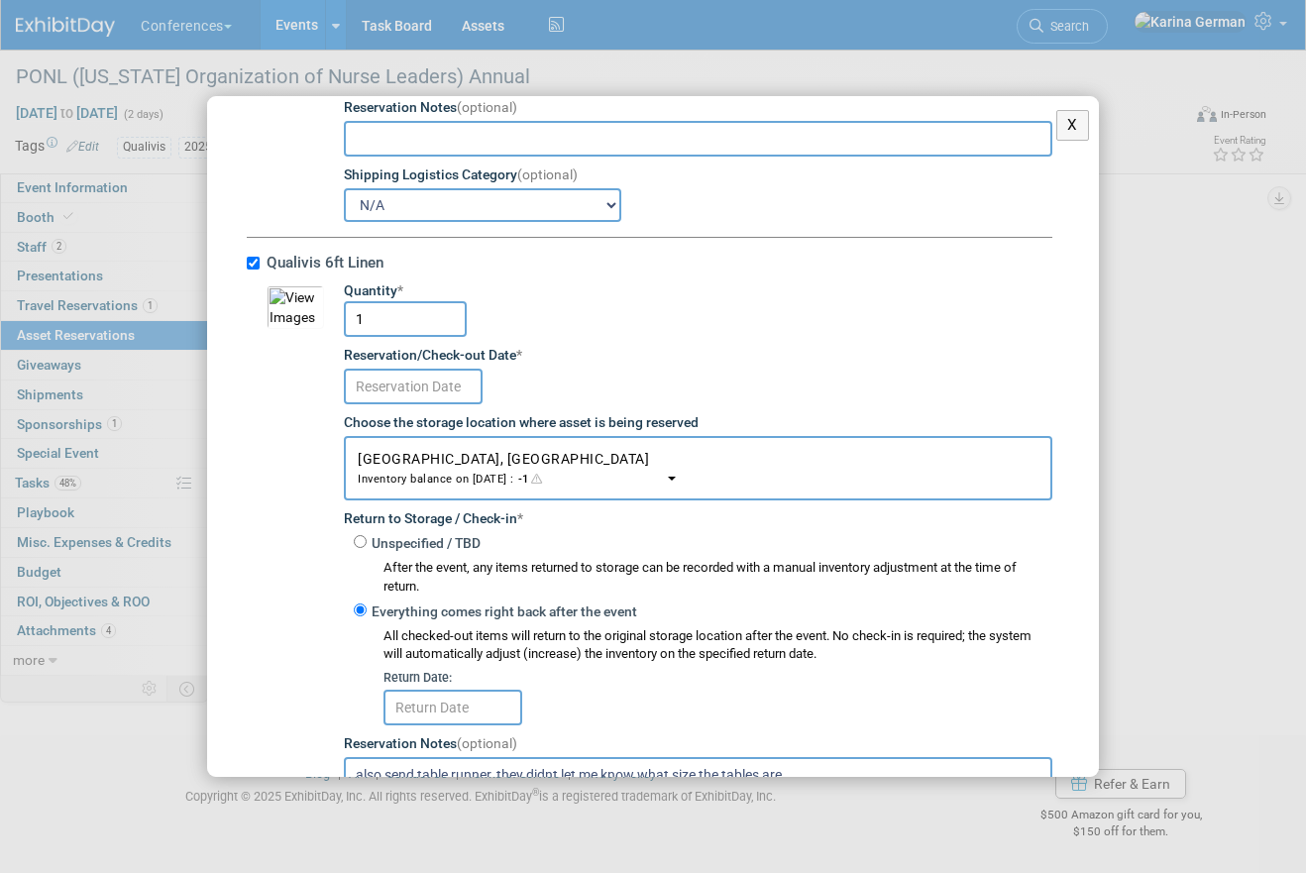
click at [424, 395] on input "text" at bounding box center [413, 387] width 139 height 36
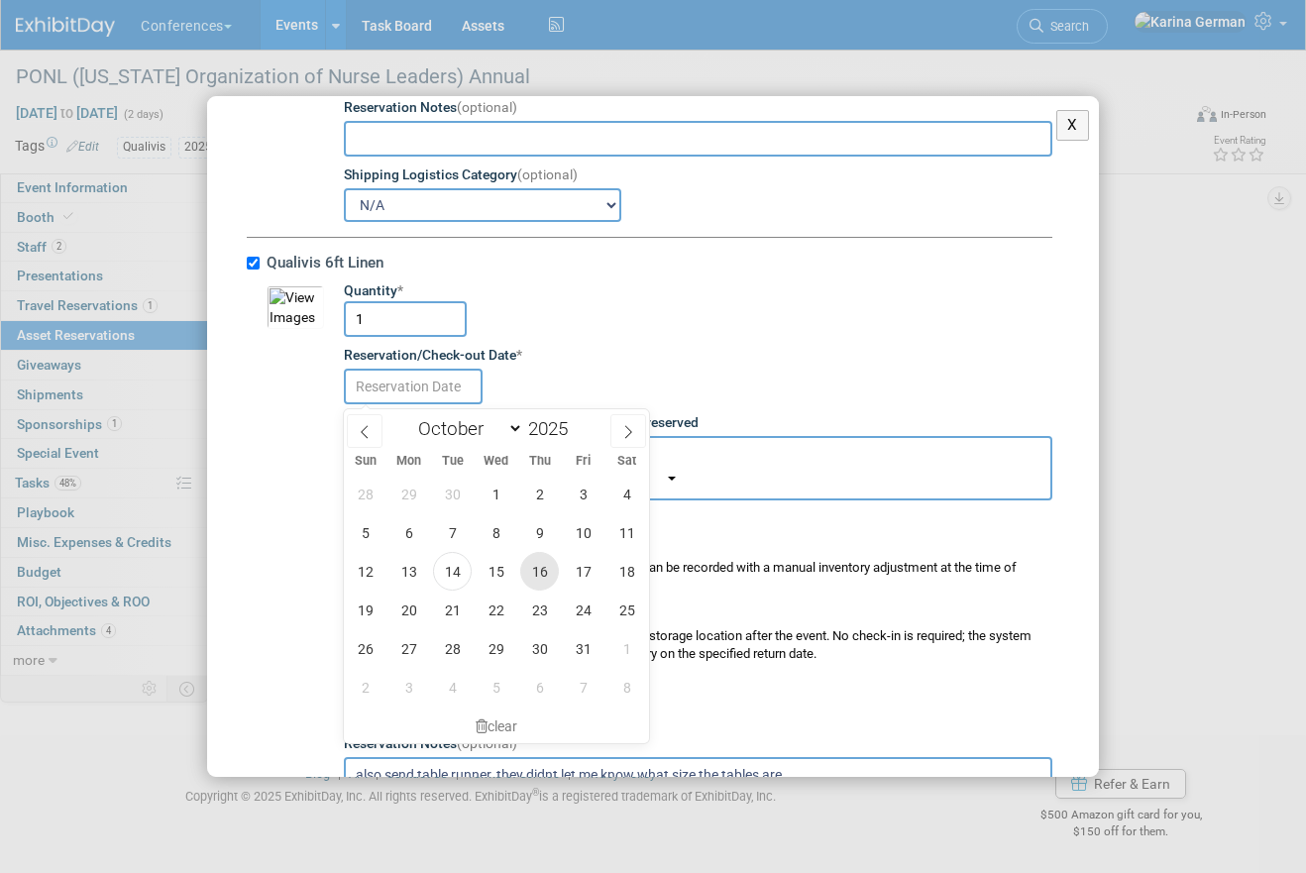
click at [535, 559] on span "16" at bounding box center [539, 571] width 39 height 39
type input "Oct 16, 2025"
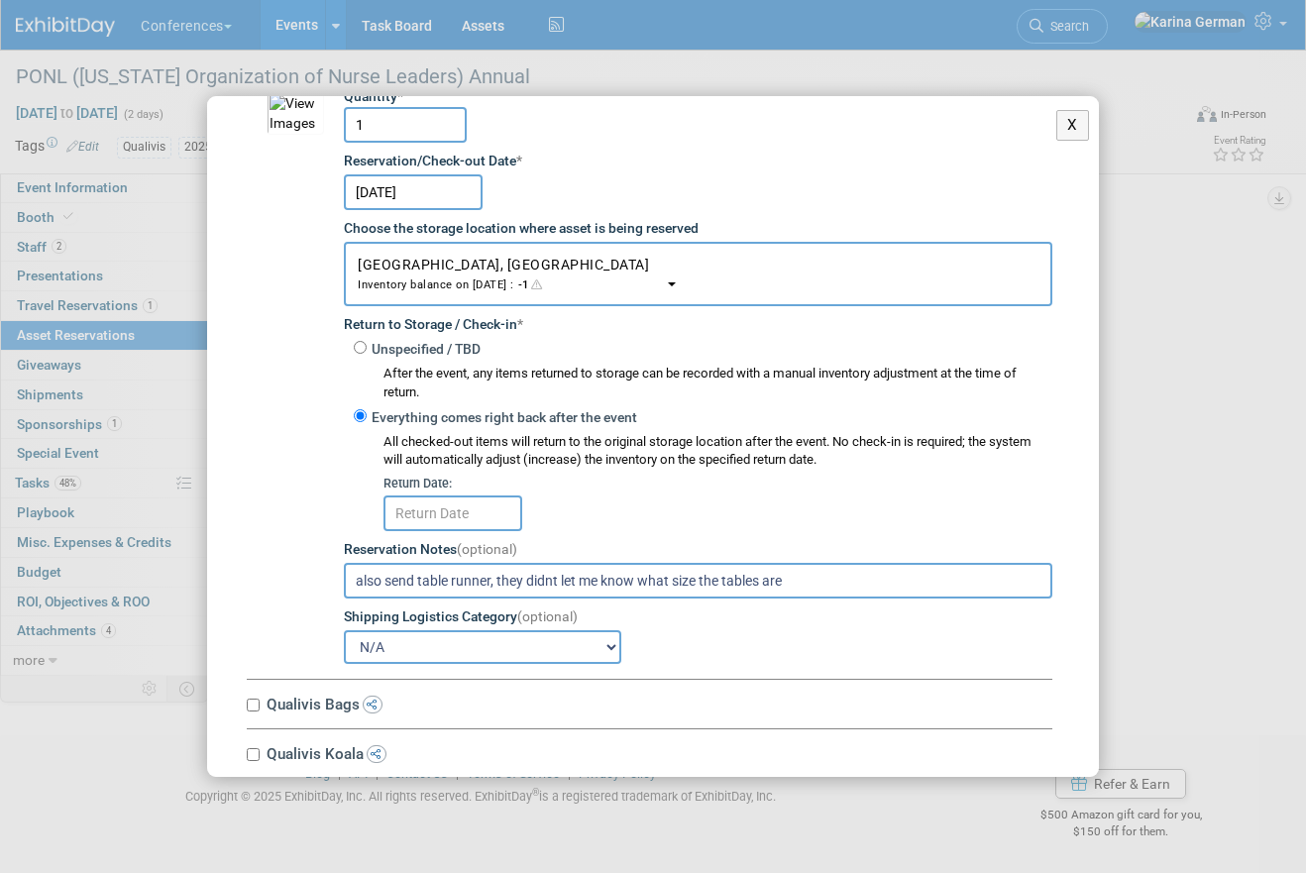
scroll to position [2172, 0]
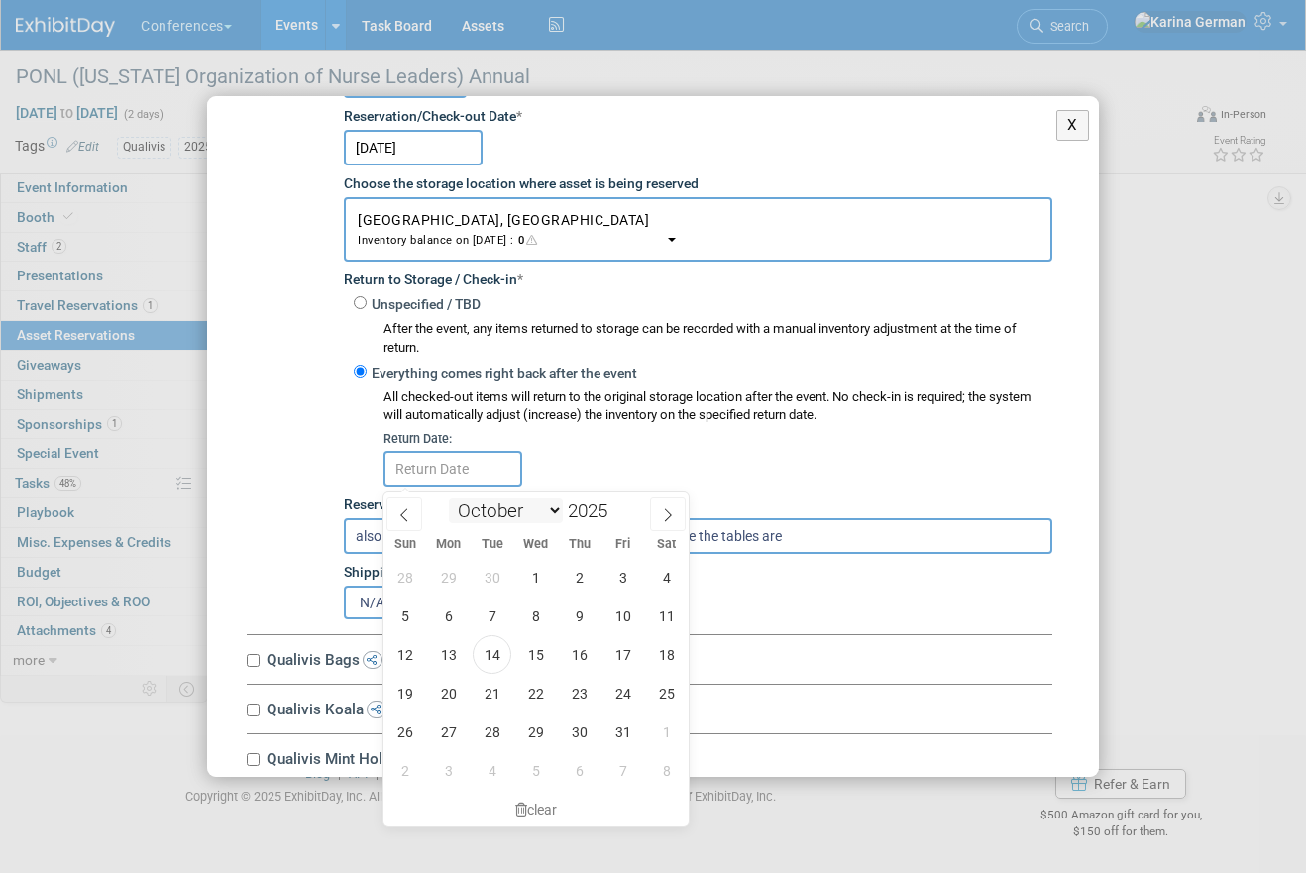
click at [468, 487] on input "text" at bounding box center [453, 469] width 139 height 36
click at [572, 734] on span "30" at bounding box center [579, 732] width 39 height 39
type input "Oct 30, 2025"
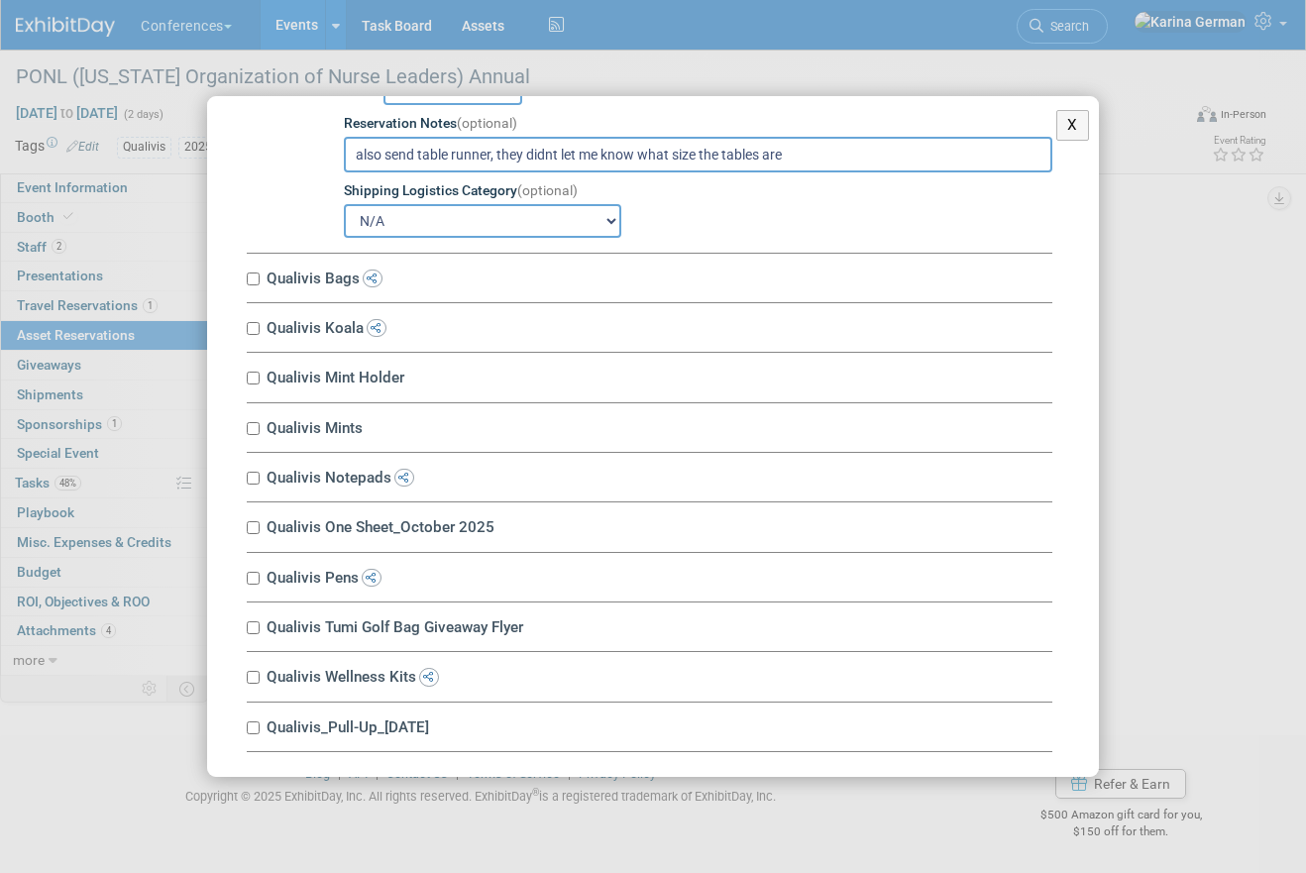
scroll to position [2609, 0]
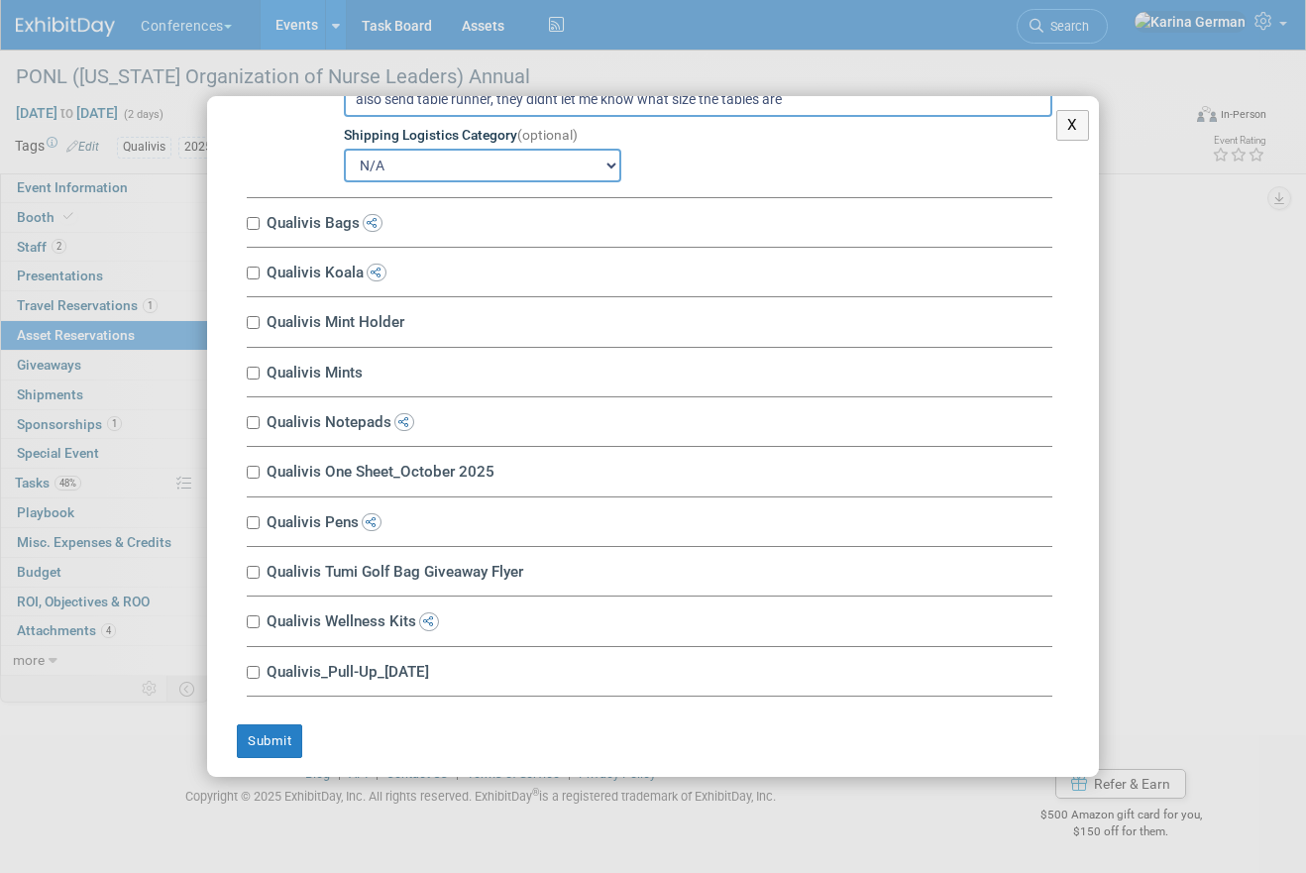
click at [316, 216] on label "Qualivis Bags" at bounding box center [657, 222] width 792 height 19
click at [260, 217] on input "Qualivis Bags" at bounding box center [253, 223] width 13 height 13
checkbox input "true"
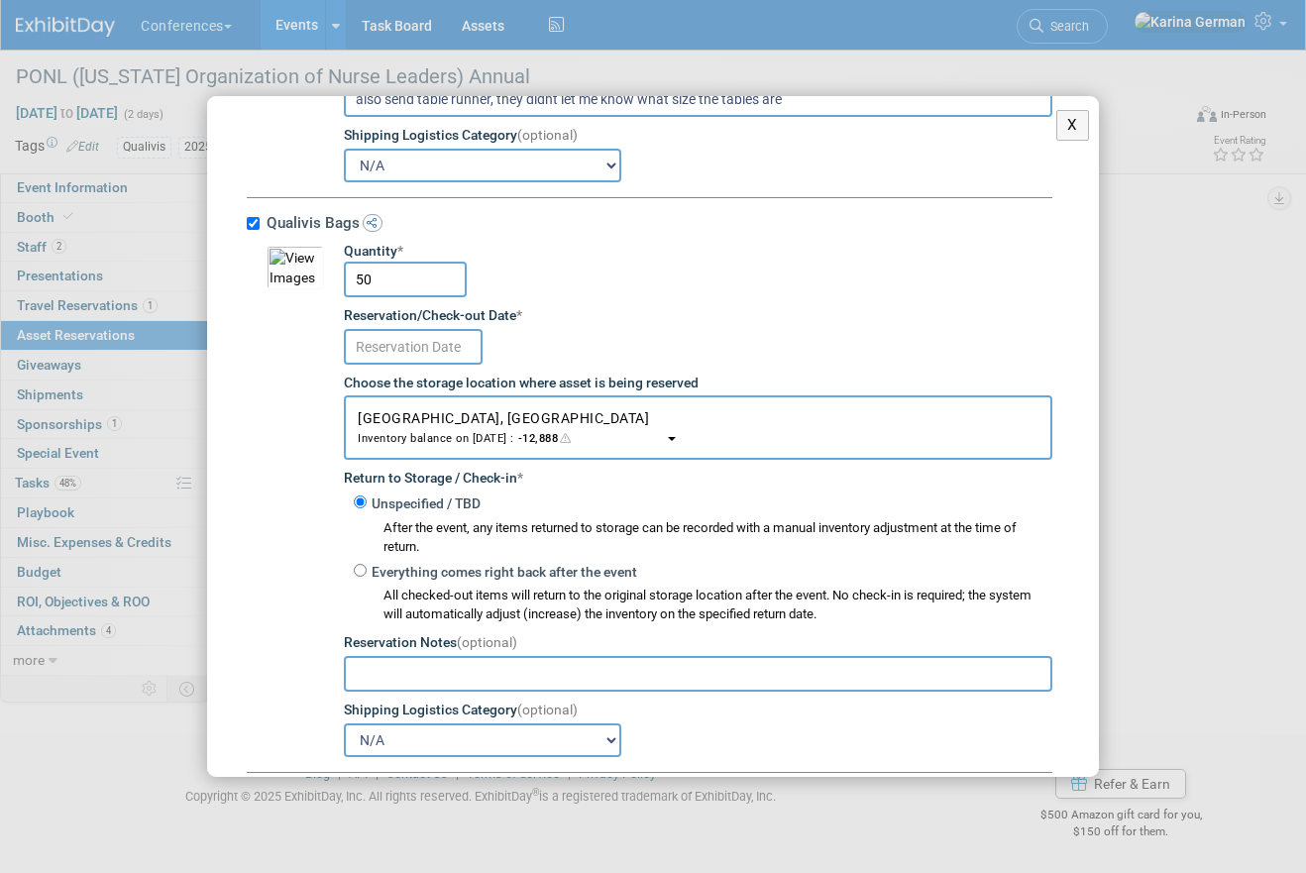
click at [423, 348] on input "text" at bounding box center [413, 347] width 139 height 36
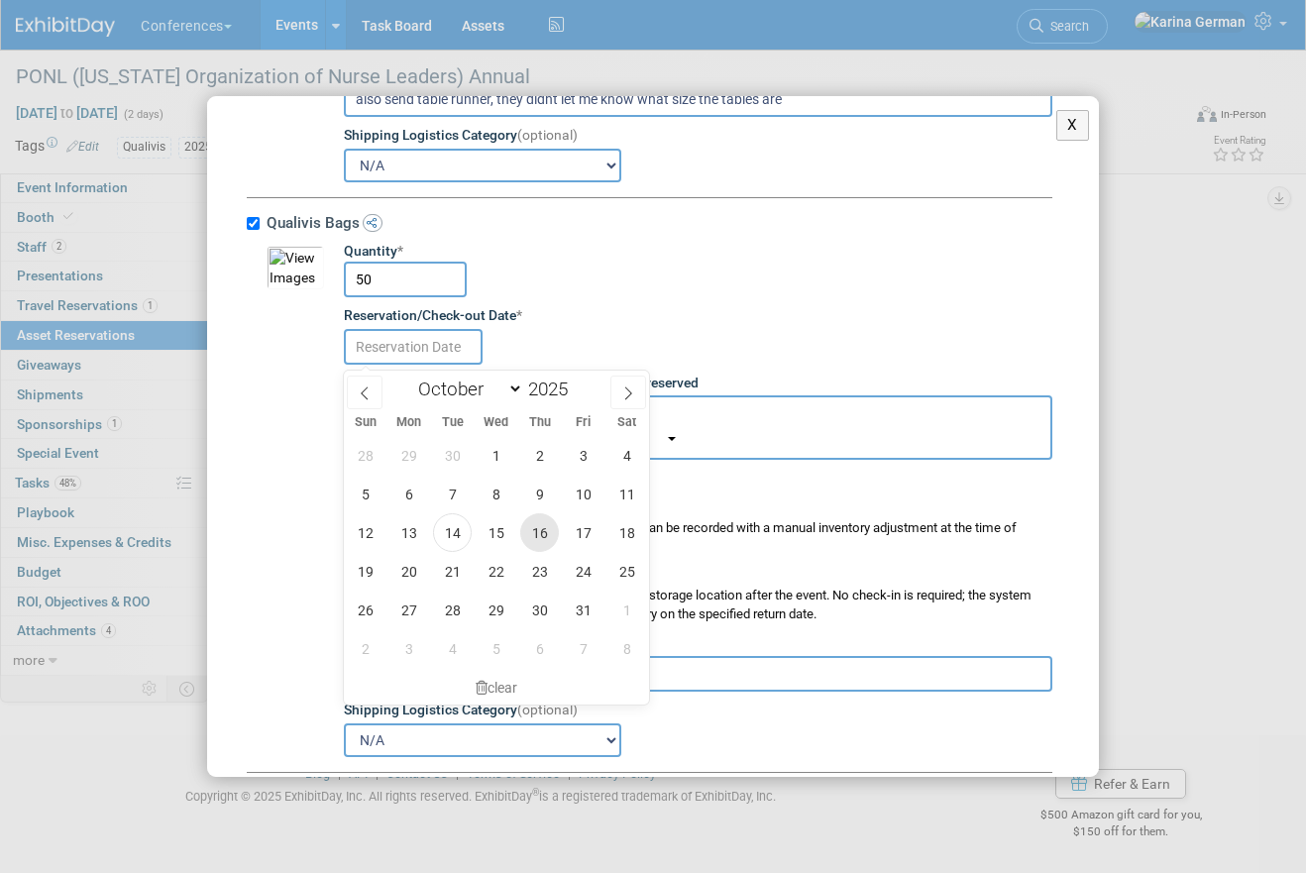
click at [550, 544] on span "16" at bounding box center [539, 532] width 39 height 39
type input "Oct 16, 2025"
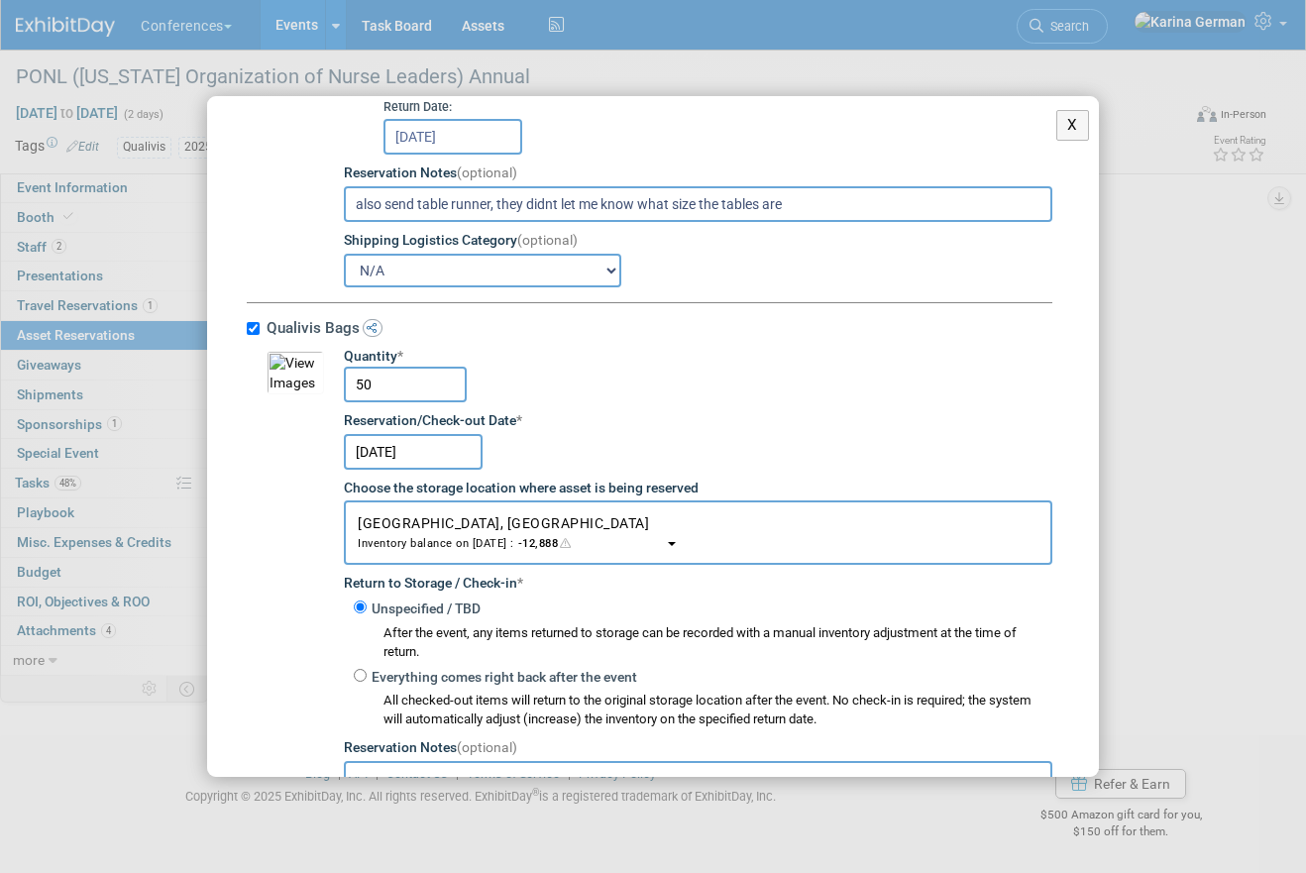
scroll to position [2685, 0]
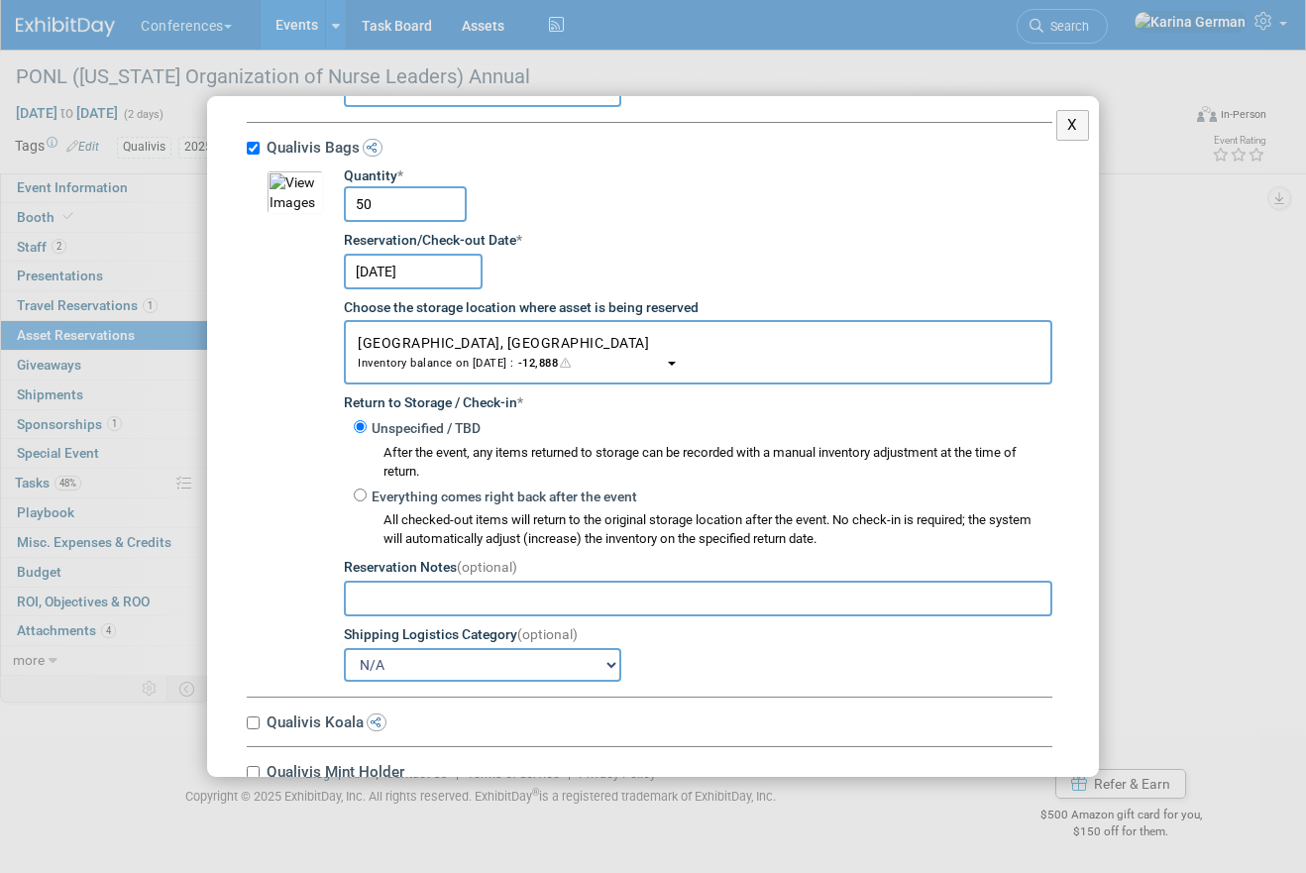
click at [387, 205] on input "50" at bounding box center [405, 204] width 123 height 36
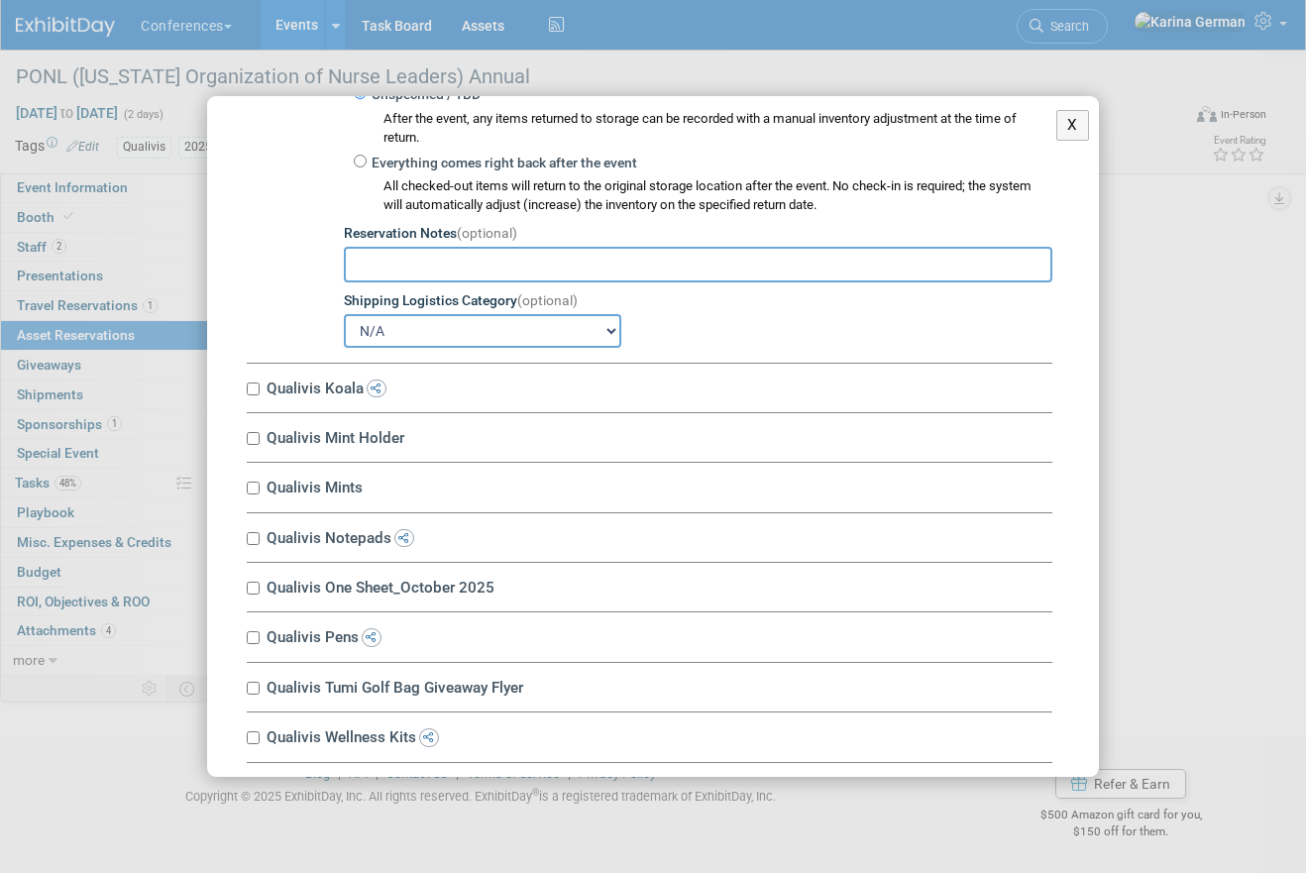
scroll to position [3056, 0]
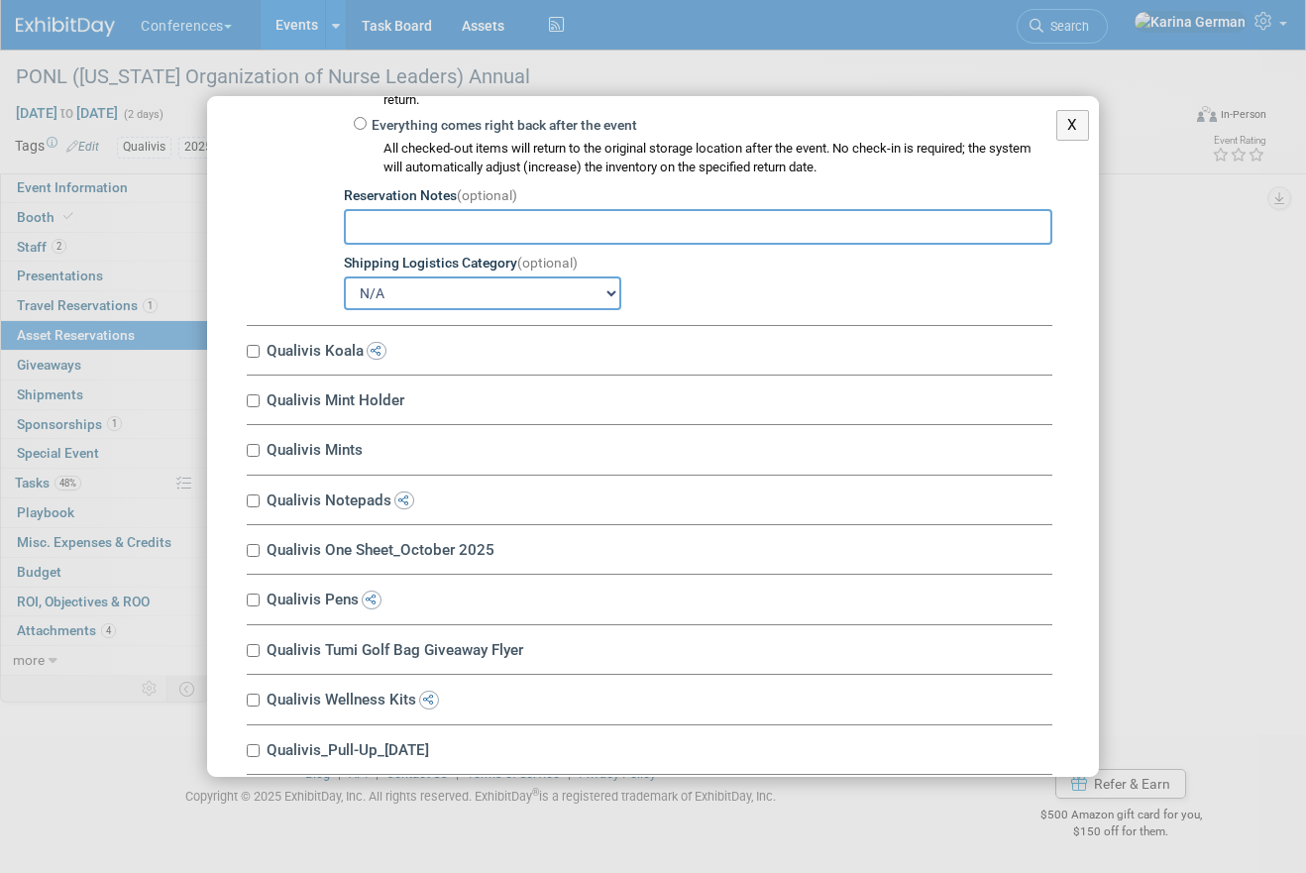
type input "75"
click at [334, 354] on label "Qualivis Koala" at bounding box center [657, 350] width 792 height 19
click at [260, 354] on input "Qualivis Koala" at bounding box center [253, 351] width 13 height 13
checkbox input "true"
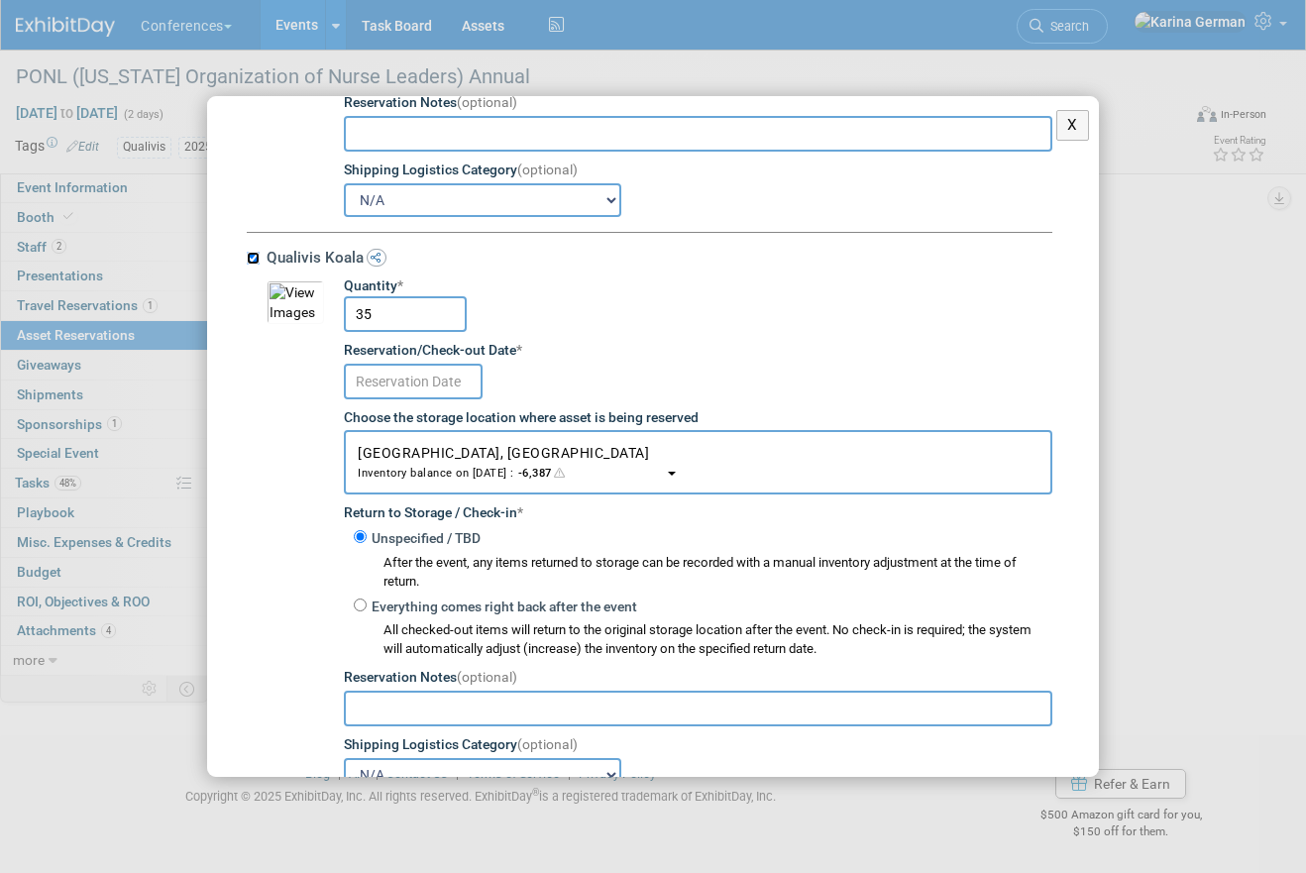
scroll to position [3171, 0]
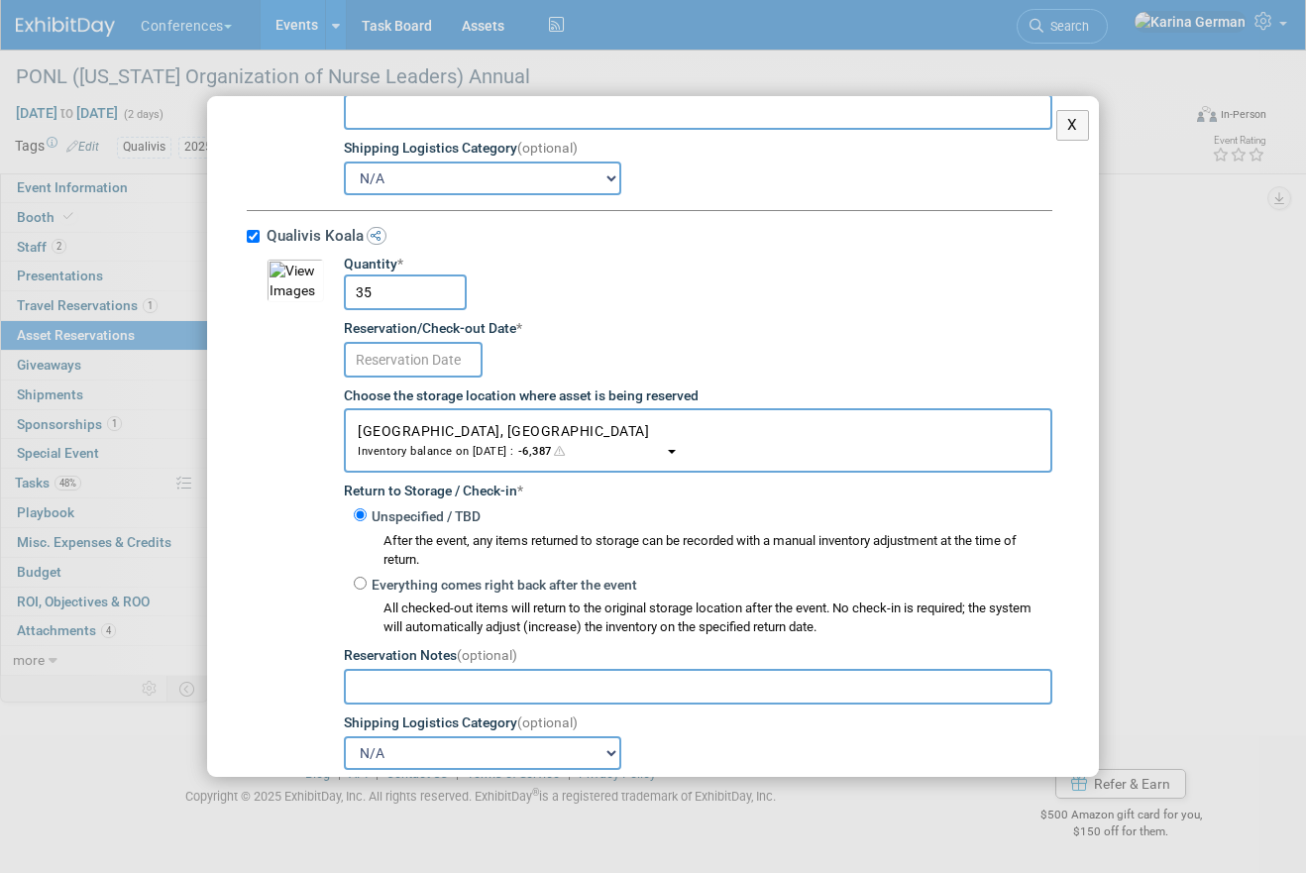
click at [408, 297] on input "35" at bounding box center [405, 293] width 123 height 36
type input "50"
click at [450, 369] on input "text" at bounding box center [413, 360] width 139 height 36
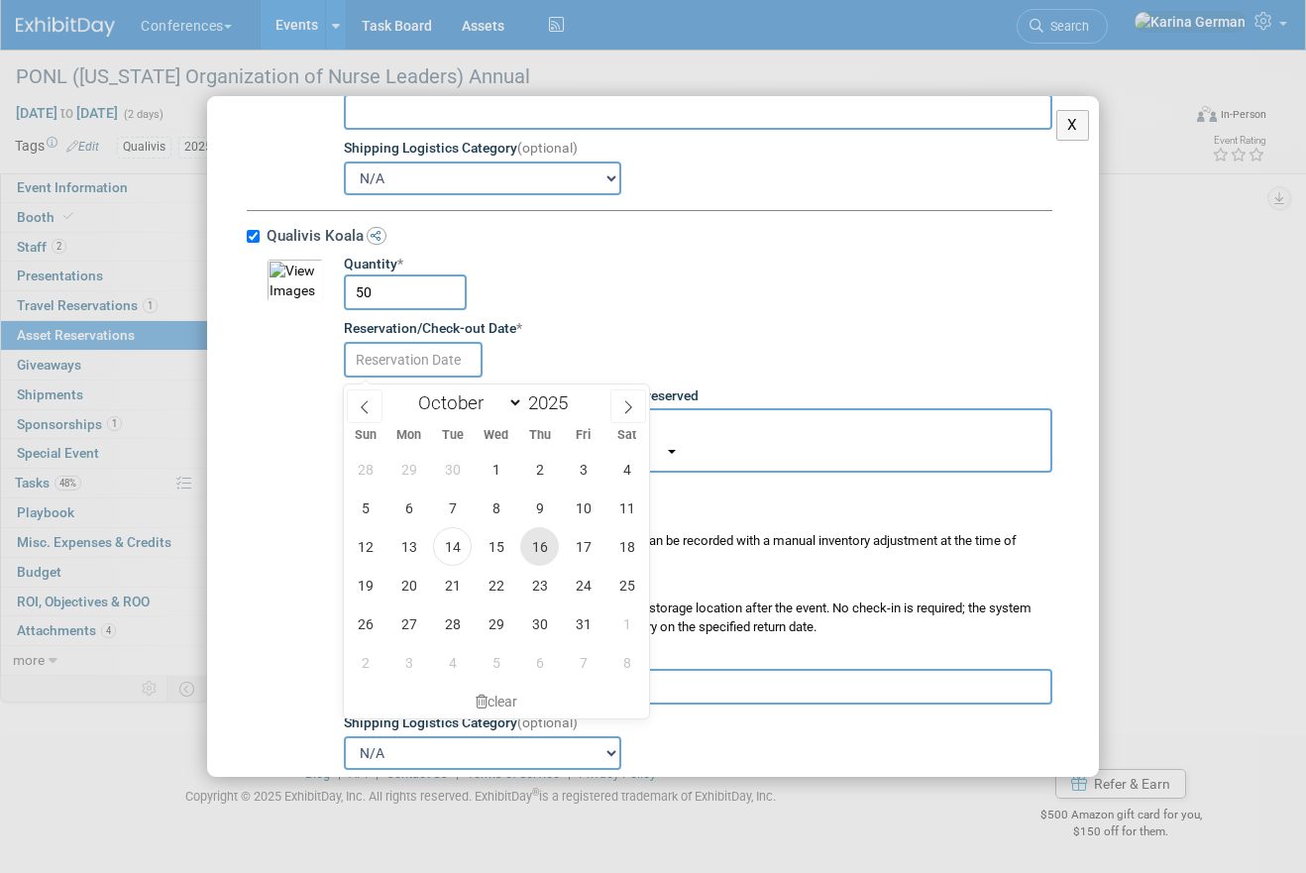
click at [534, 555] on span "16" at bounding box center [539, 546] width 39 height 39
type input "Oct 16, 2025"
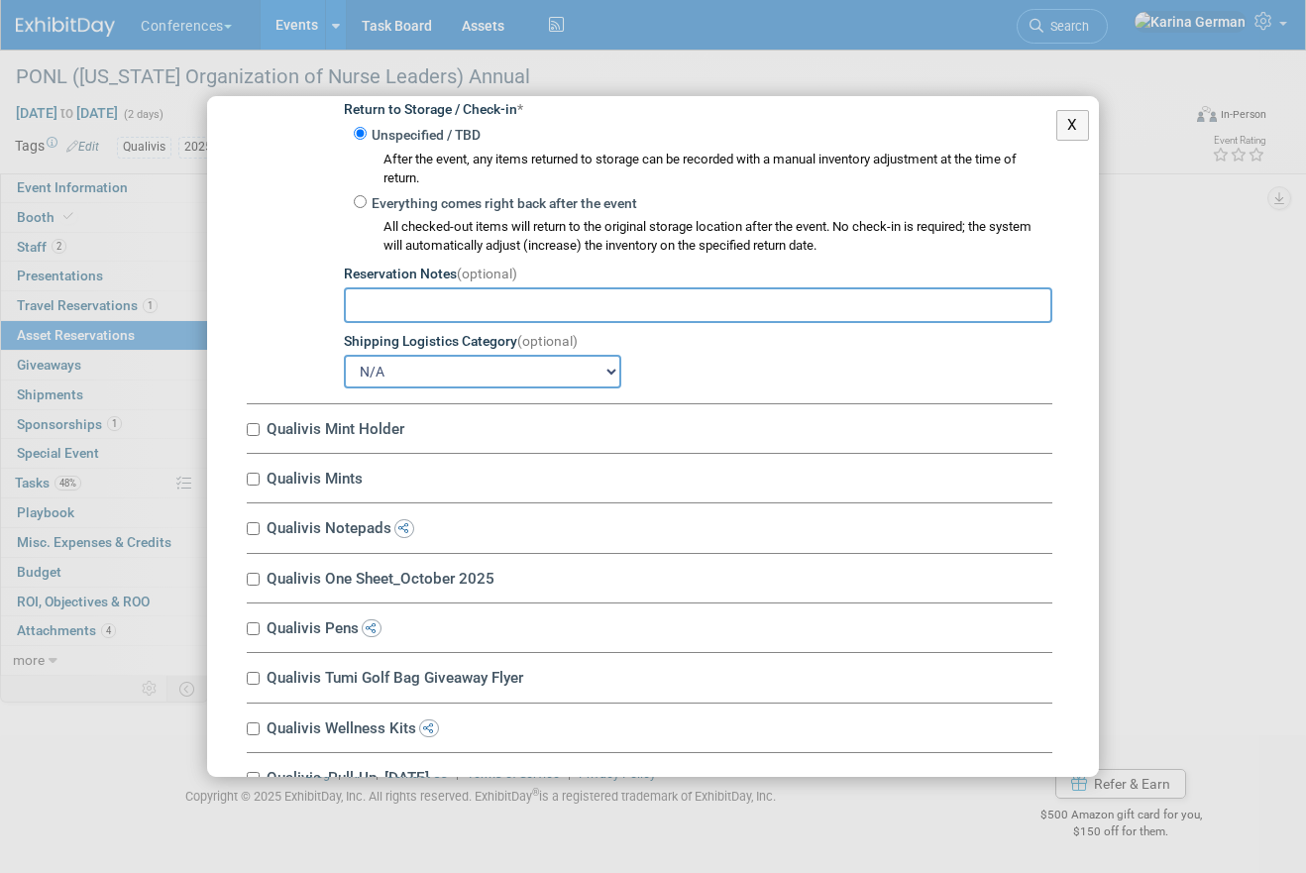
scroll to position [3569, 0]
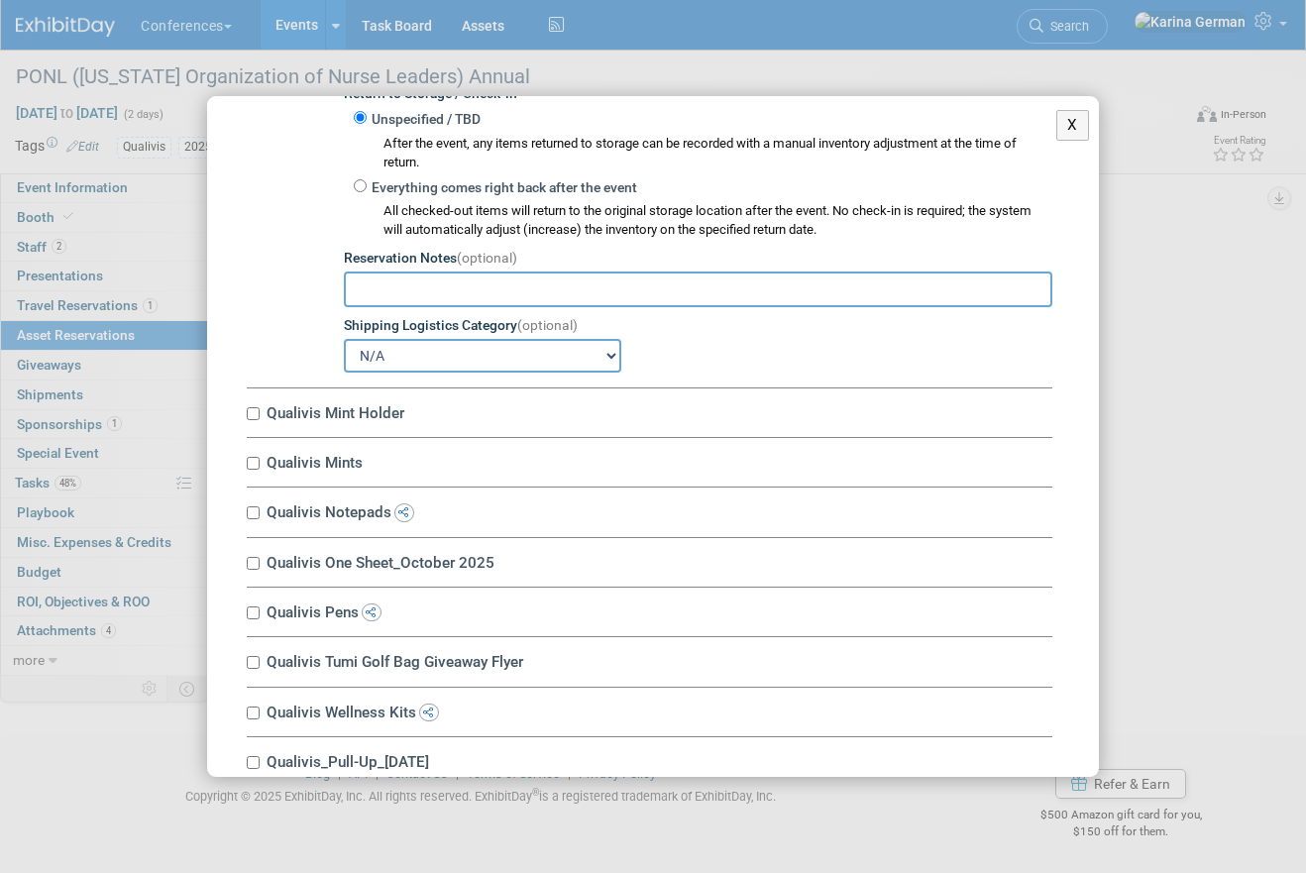
click at [358, 405] on div "Qualivis Mint Holder 10034671-10717475-ecde758f-c22b-4f7c-a577-41003fe3d098.jpg…" at bounding box center [650, 413] width 806 height 50
click at [358, 422] on label "Qualivis Mint Holder" at bounding box center [657, 412] width 792 height 19
click at [260, 420] on input "Qualivis Mint Holder" at bounding box center [253, 413] width 13 height 13
checkbox input "true"
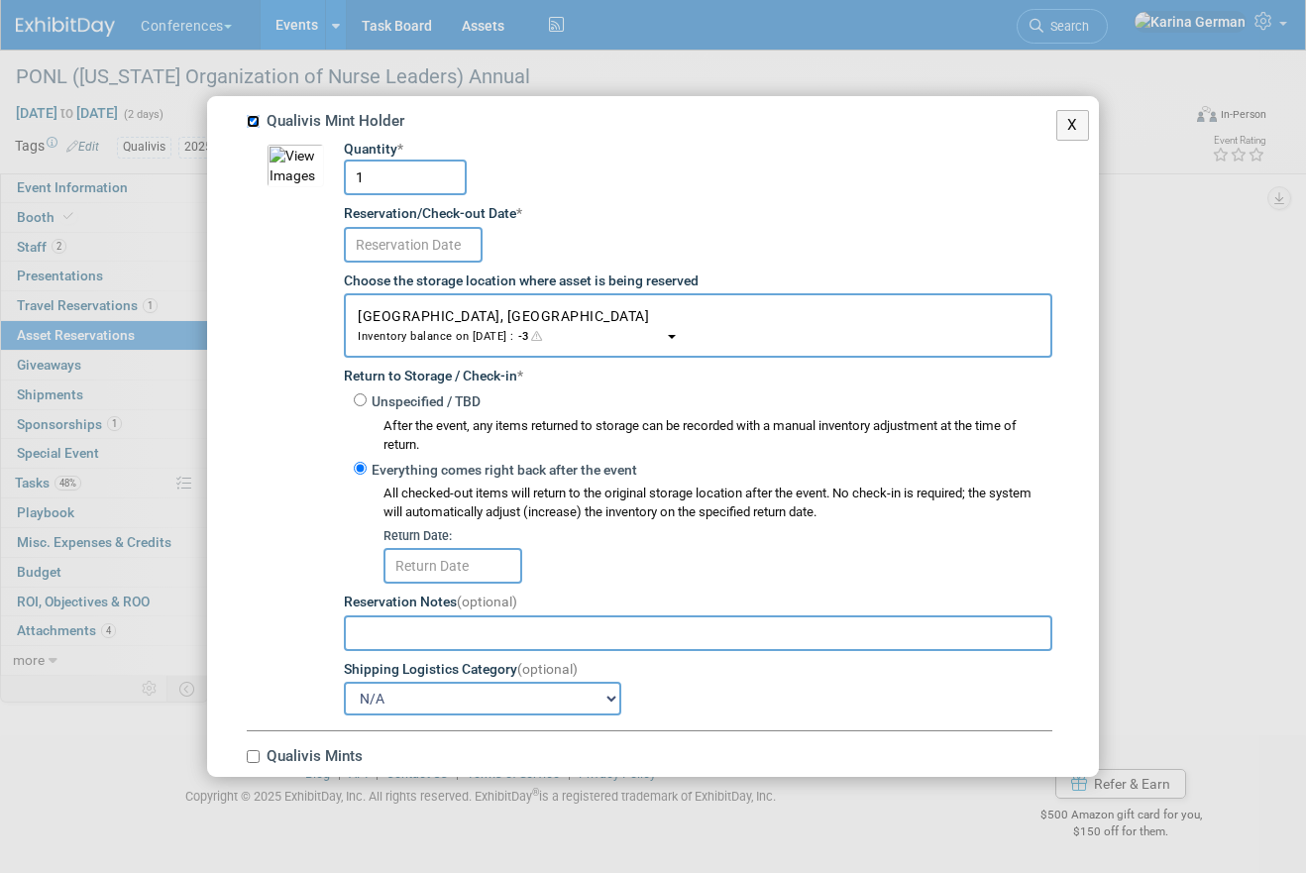
scroll to position [3860, 0]
click at [430, 250] on input "text" at bounding box center [413, 246] width 139 height 36
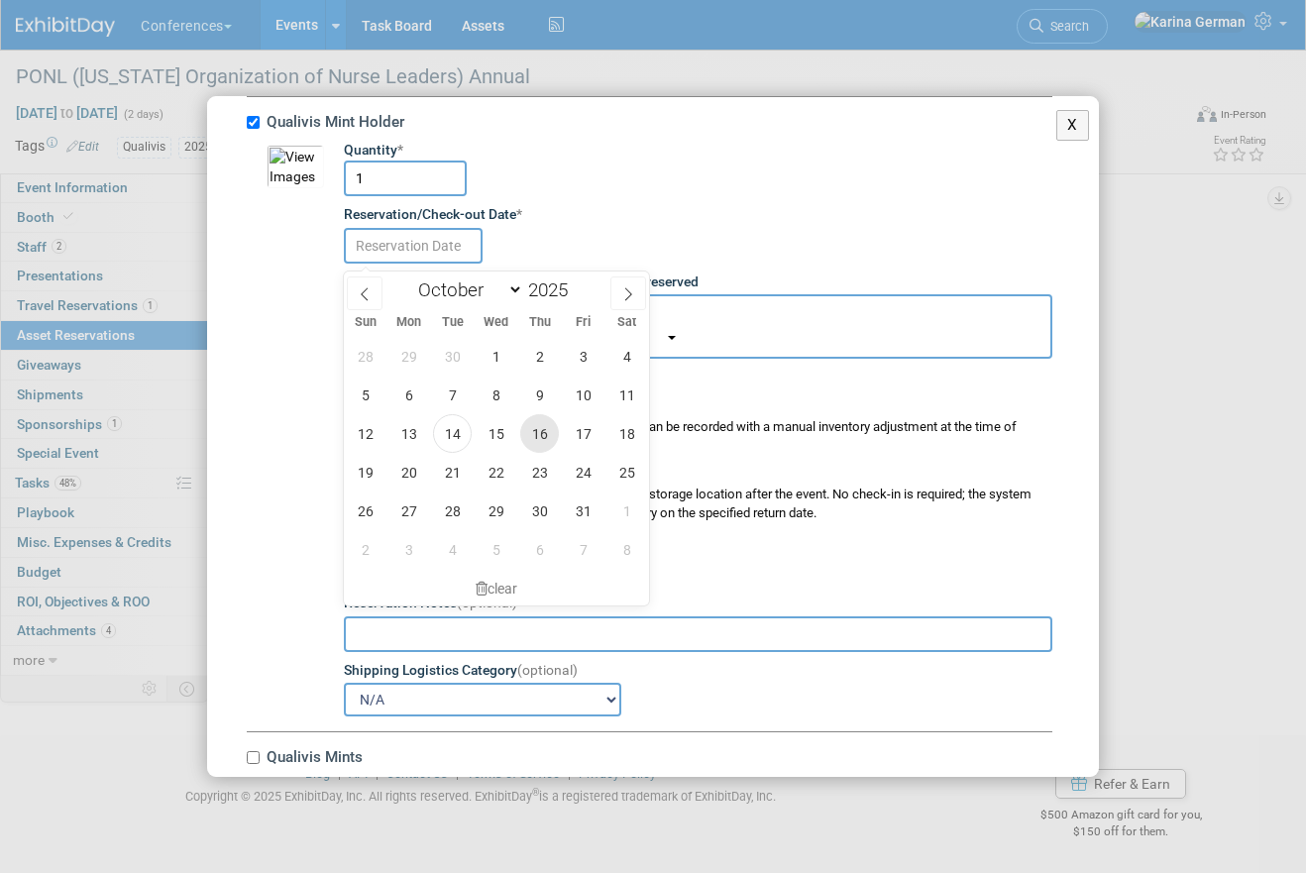
click at [553, 426] on span "16" at bounding box center [539, 433] width 39 height 39
type input "Oct 16, 2025"
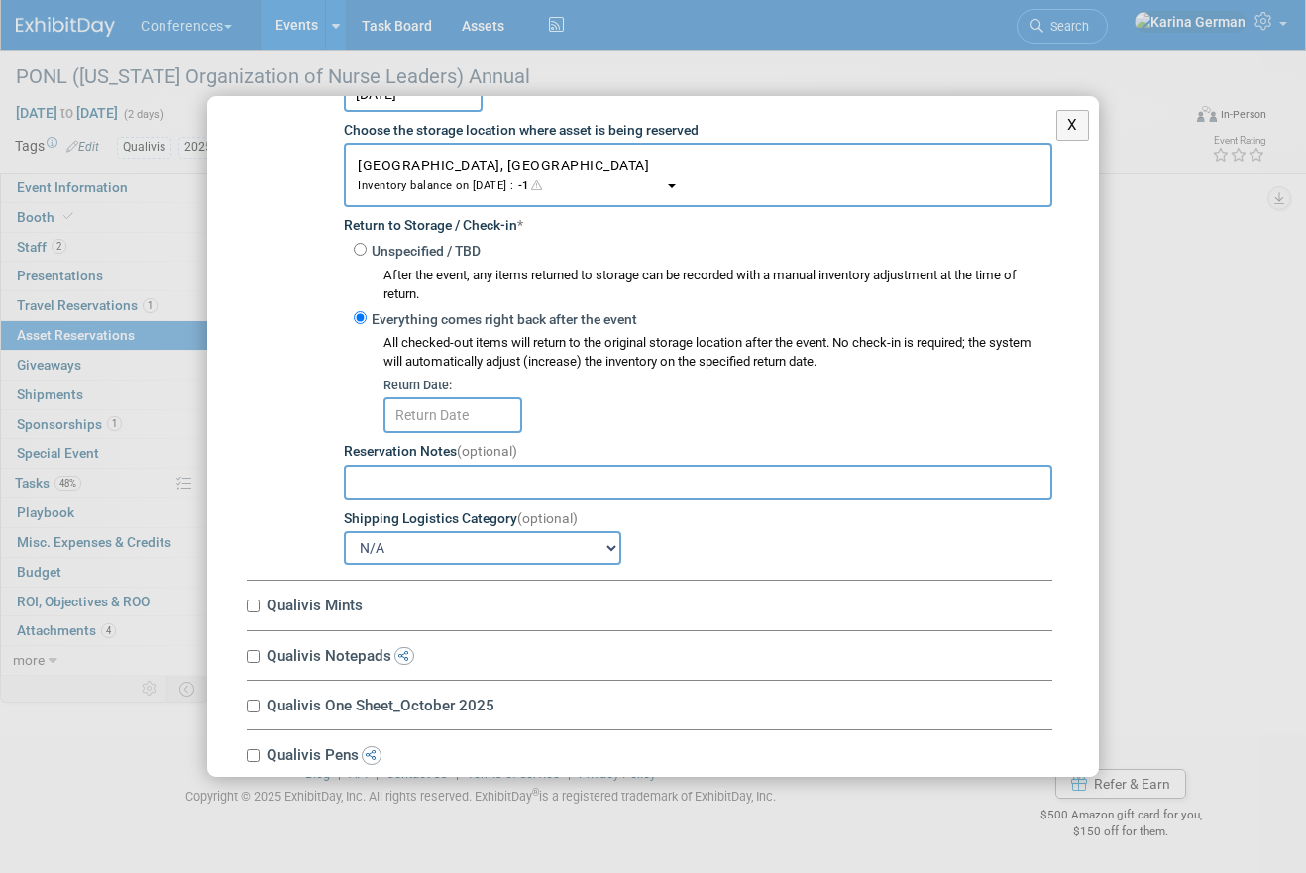
scroll to position [4054, 0]
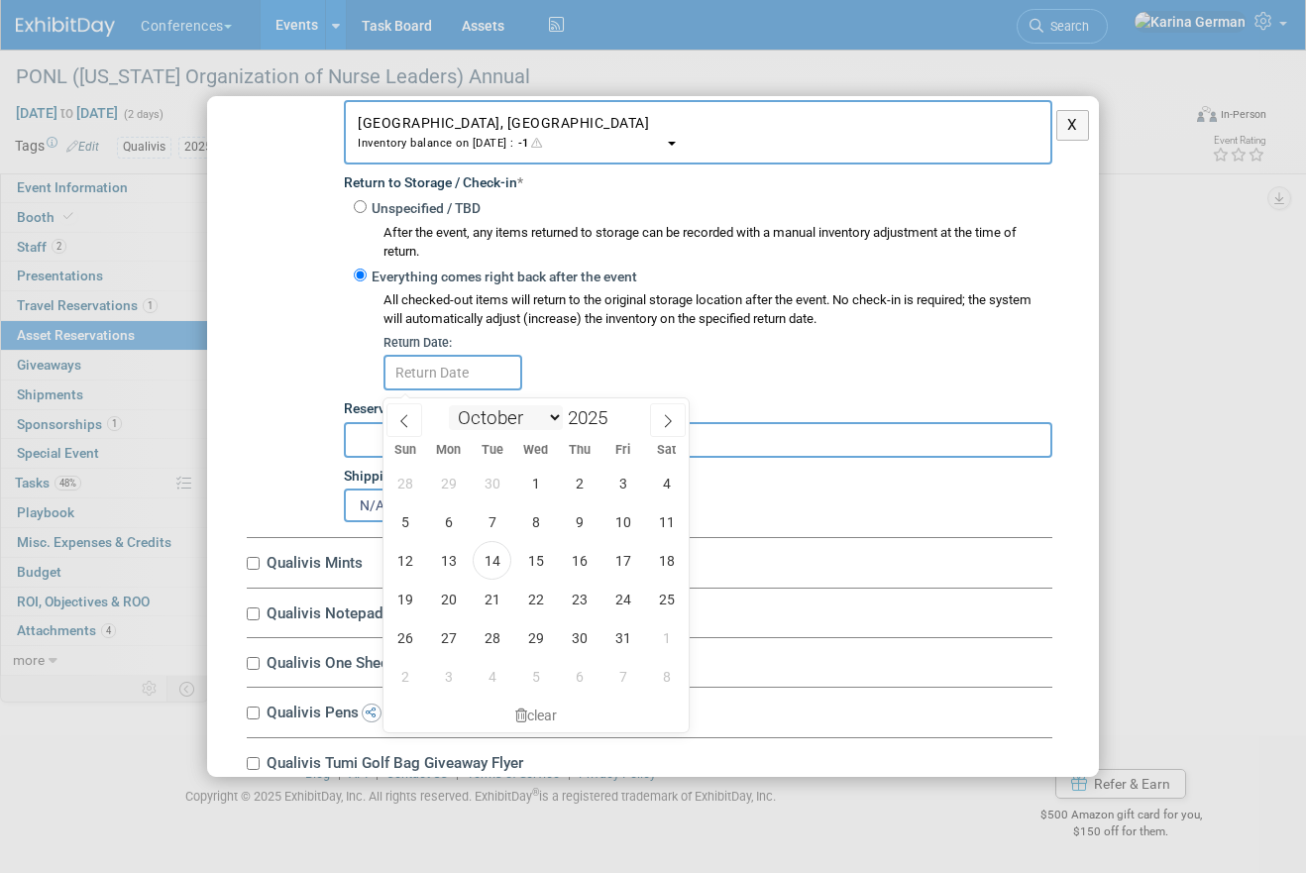
click at [480, 390] on input "text" at bounding box center [453, 373] width 139 height 36
click at [584, 627] on span "30" at bounding box center [579, 637] width 39 height 39
type input "Oct 30, 2025"
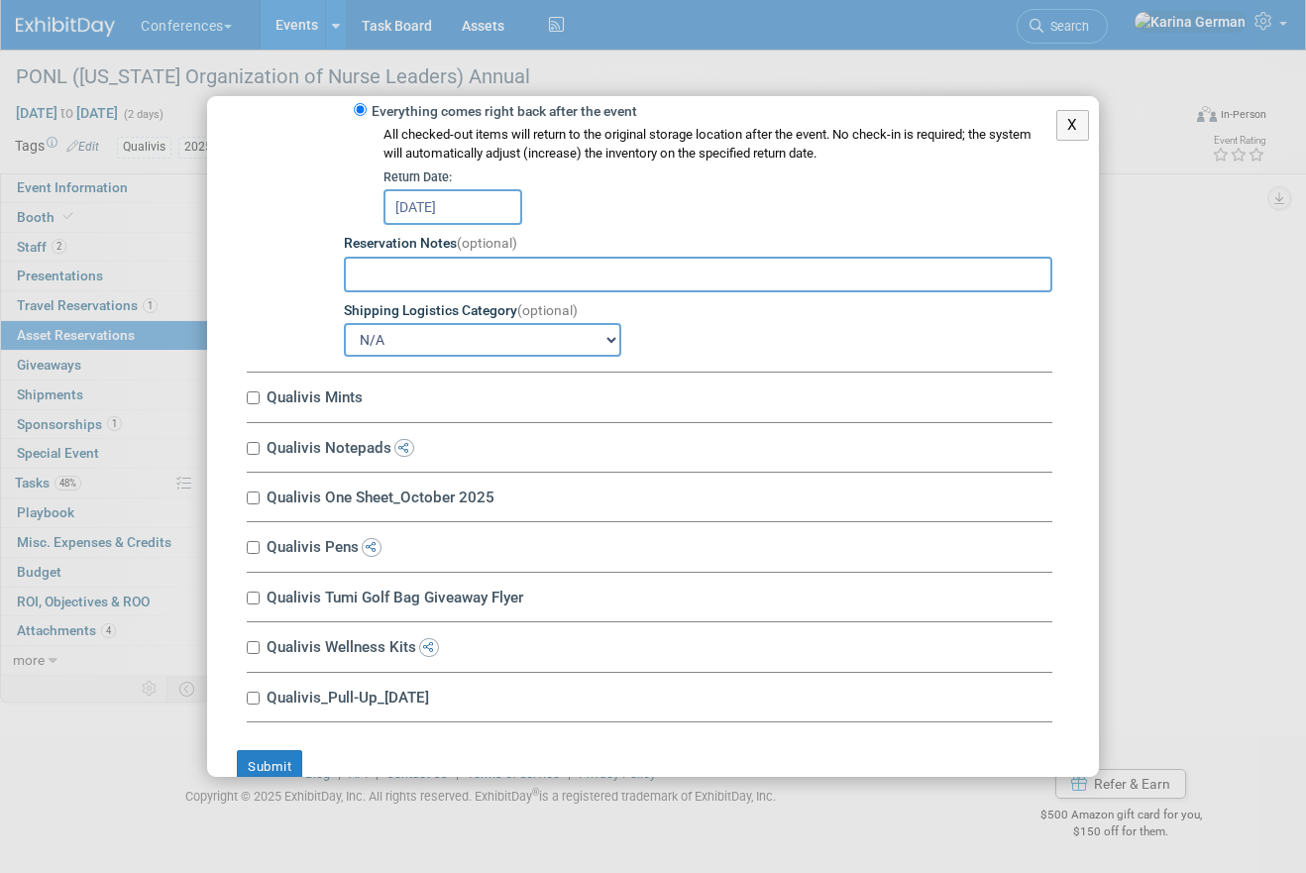
scroll to position [4261, 0]
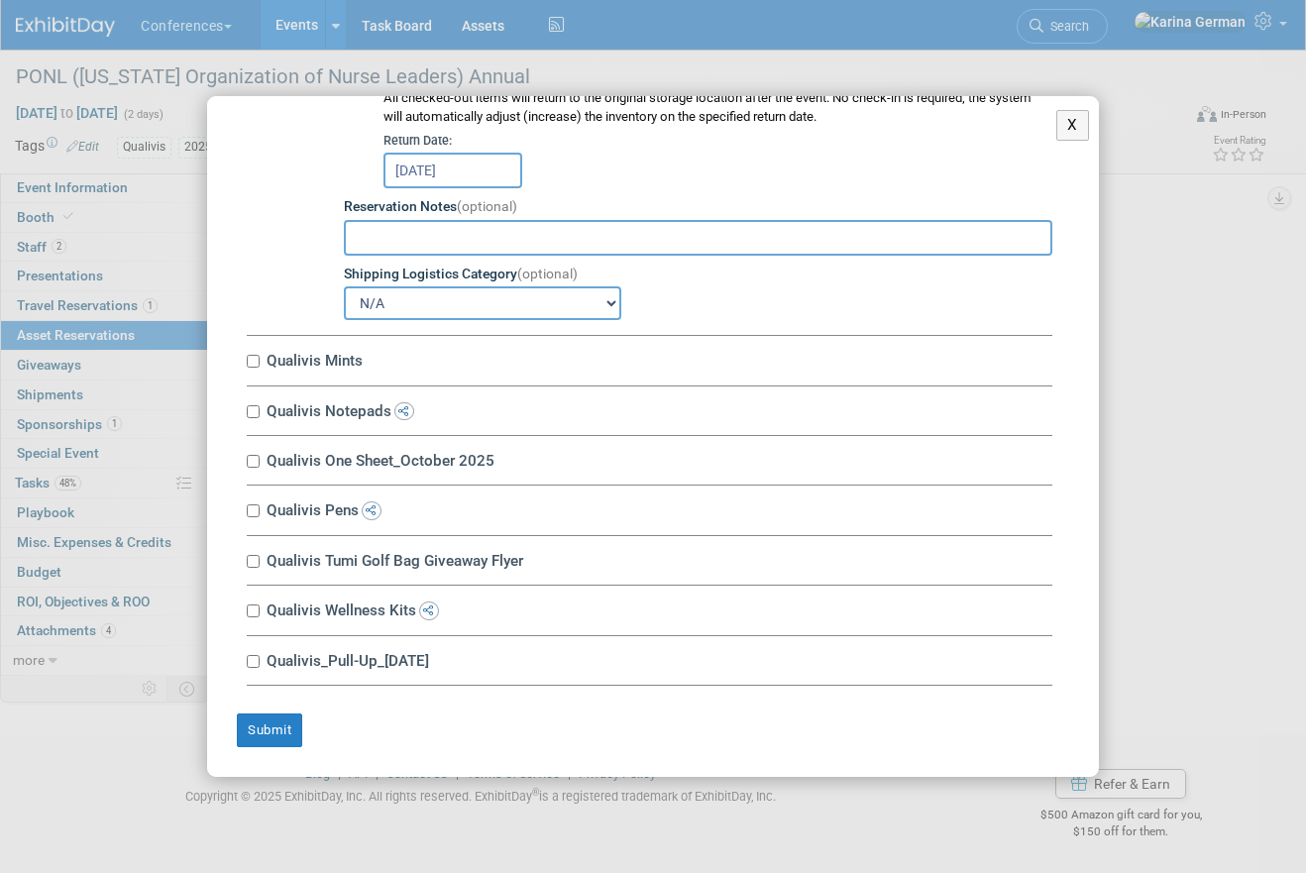
click at [332, 354] on label "Qualivis Mints" at bounding box center [657, 360] width 792 height 19
click at [260, 355] on input "Qualivis Mints" at bounding box center [253, 361] width 13 height 13
checkbox input "true"
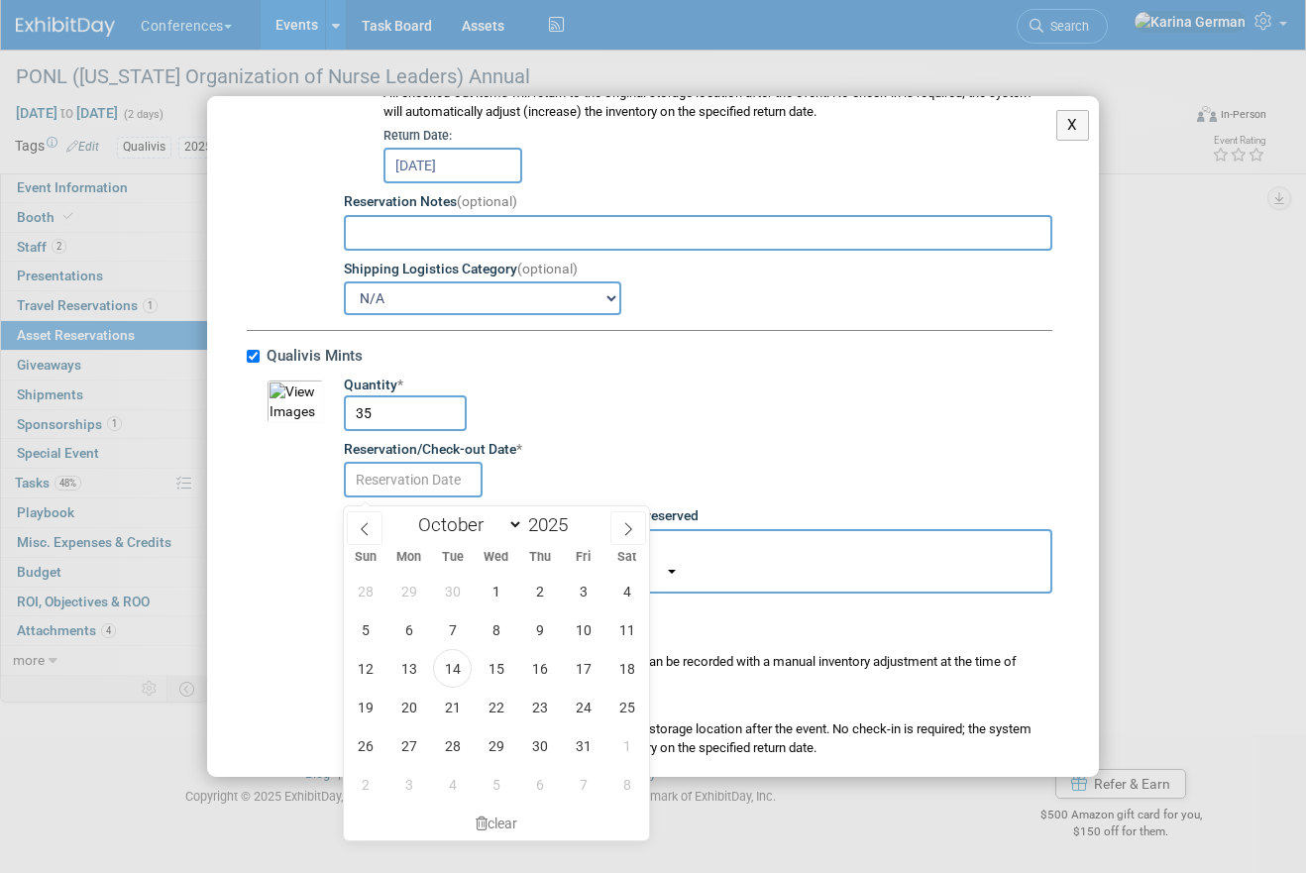
click at [421, 483] on input "text" at bounding box center [413, 480] width 139 height 36
click at [546, 674] on span "16" at bounding box center [539, 668] width 39 height 39
type input "Oct 16, 2025"
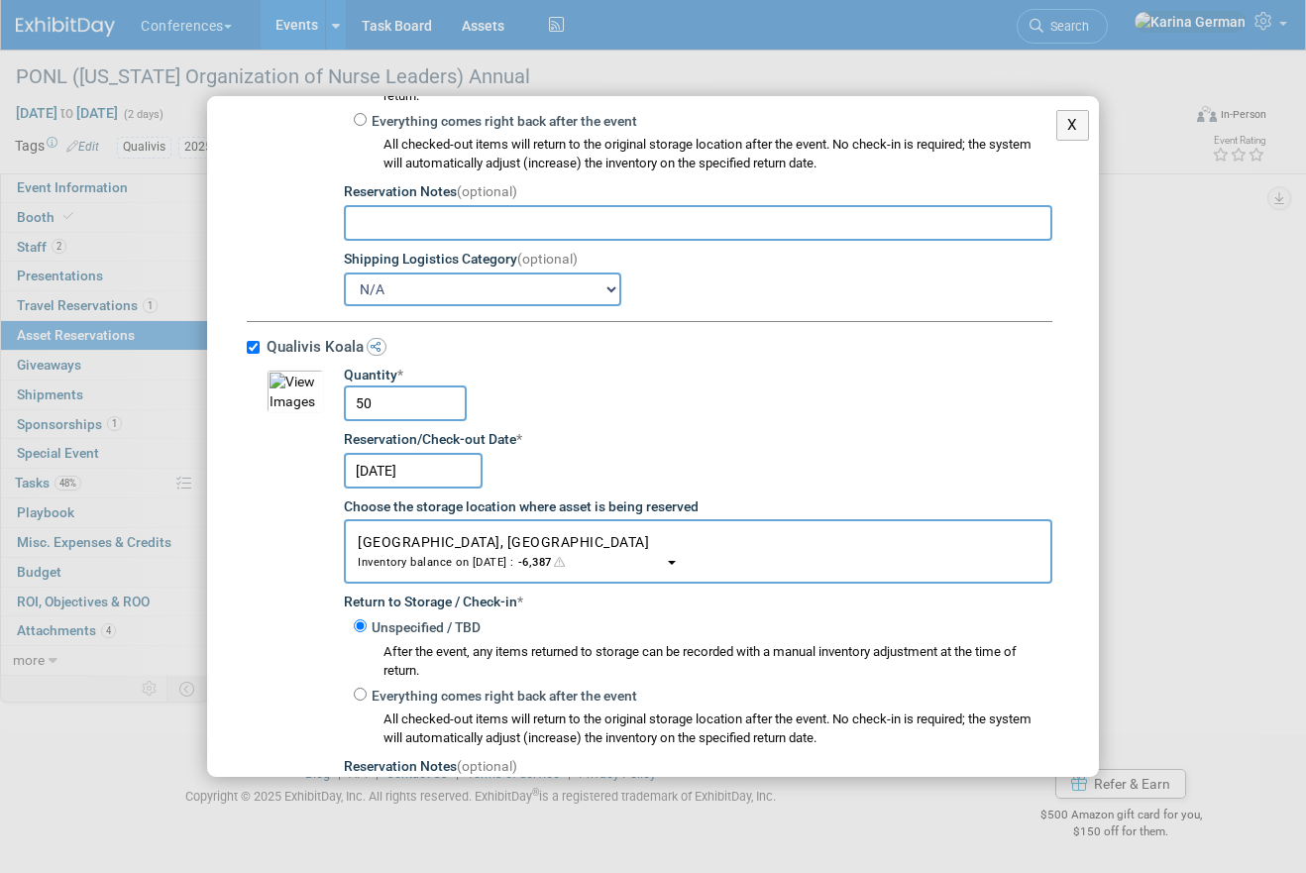
scroll to position [3058, 0]
click at [409, 398] on input "50" at bounding box center [405, 405] width 123 height 36
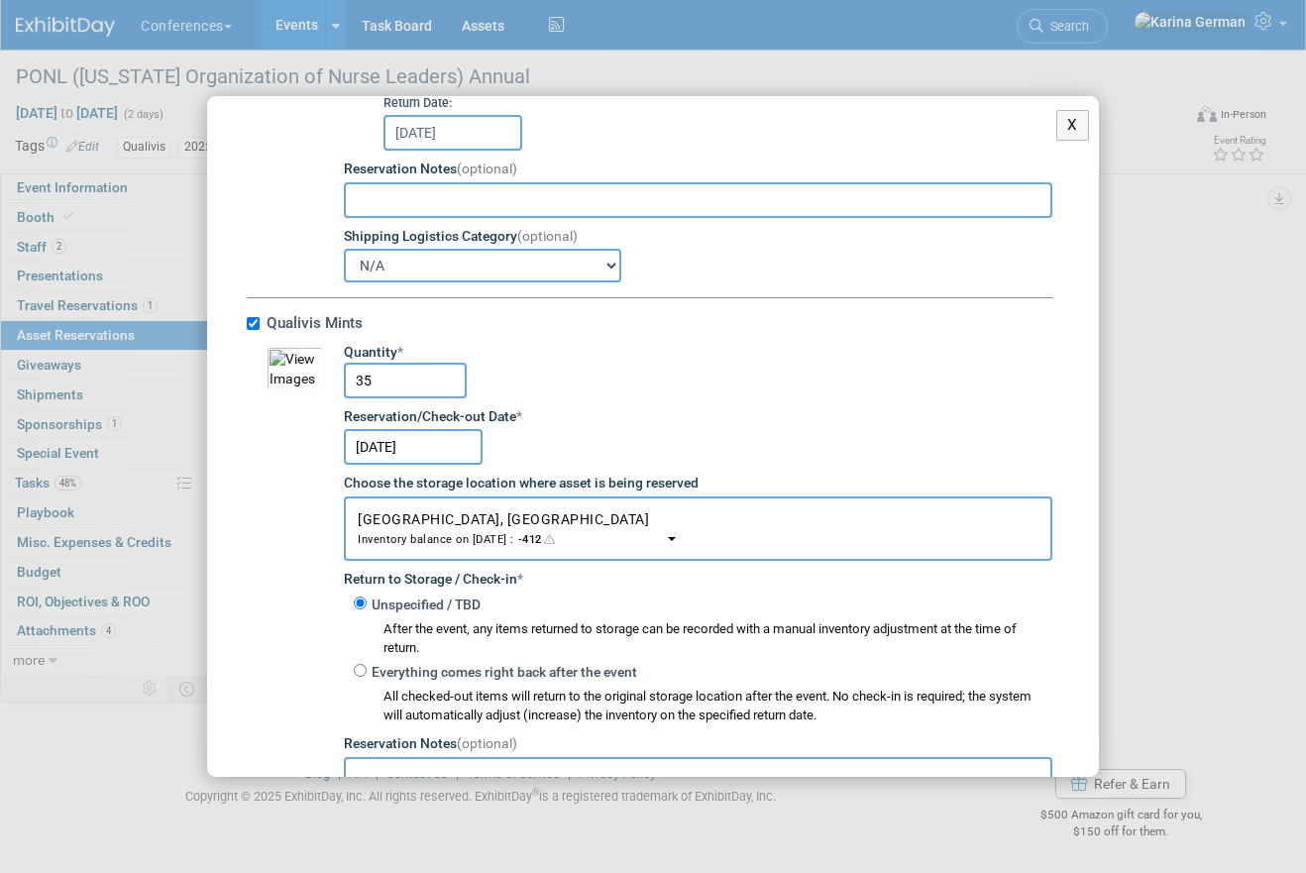
scroll to position [4306, 0]
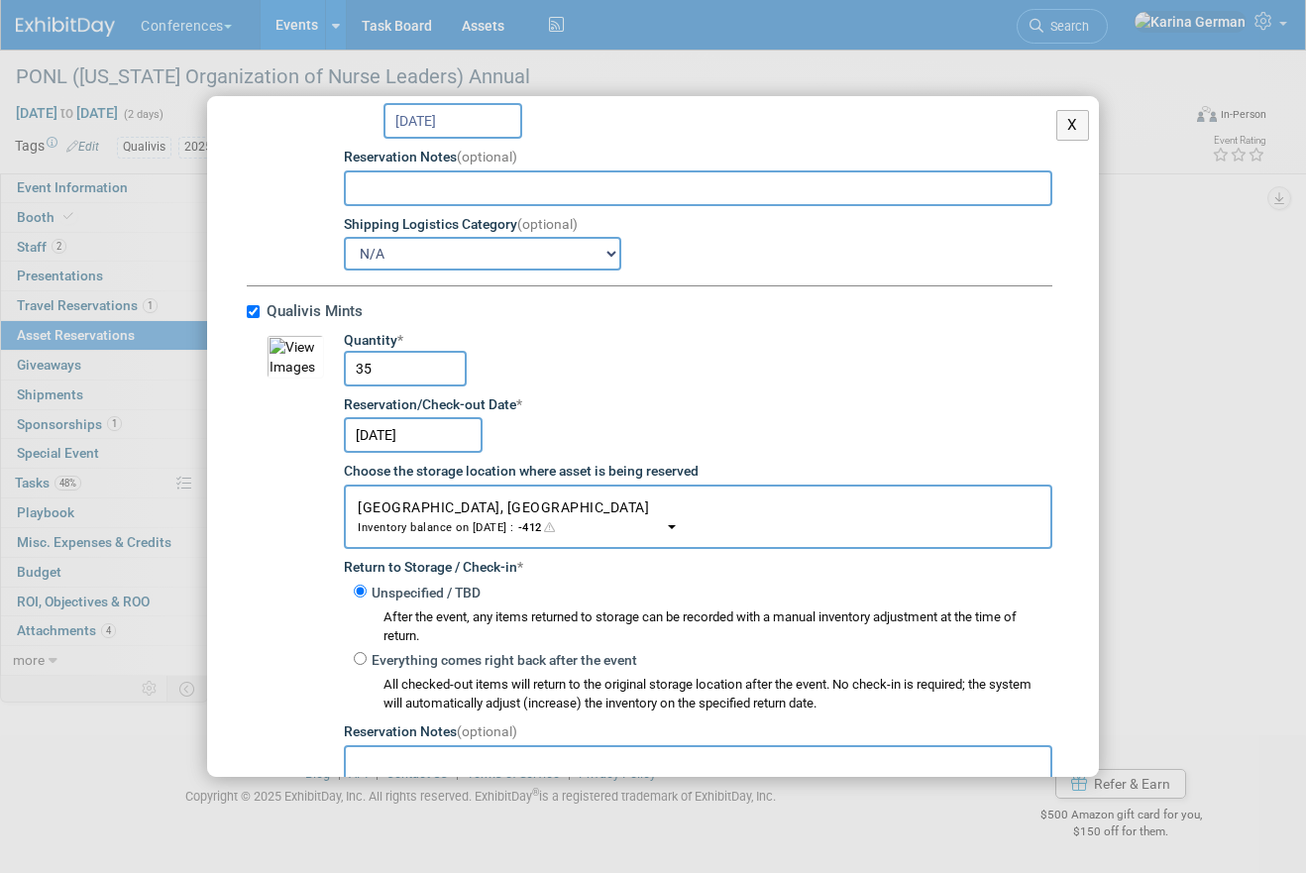
type input "35"
click at [419, 385] on input "35" at bounding box center [405, 369] width 123 height 36
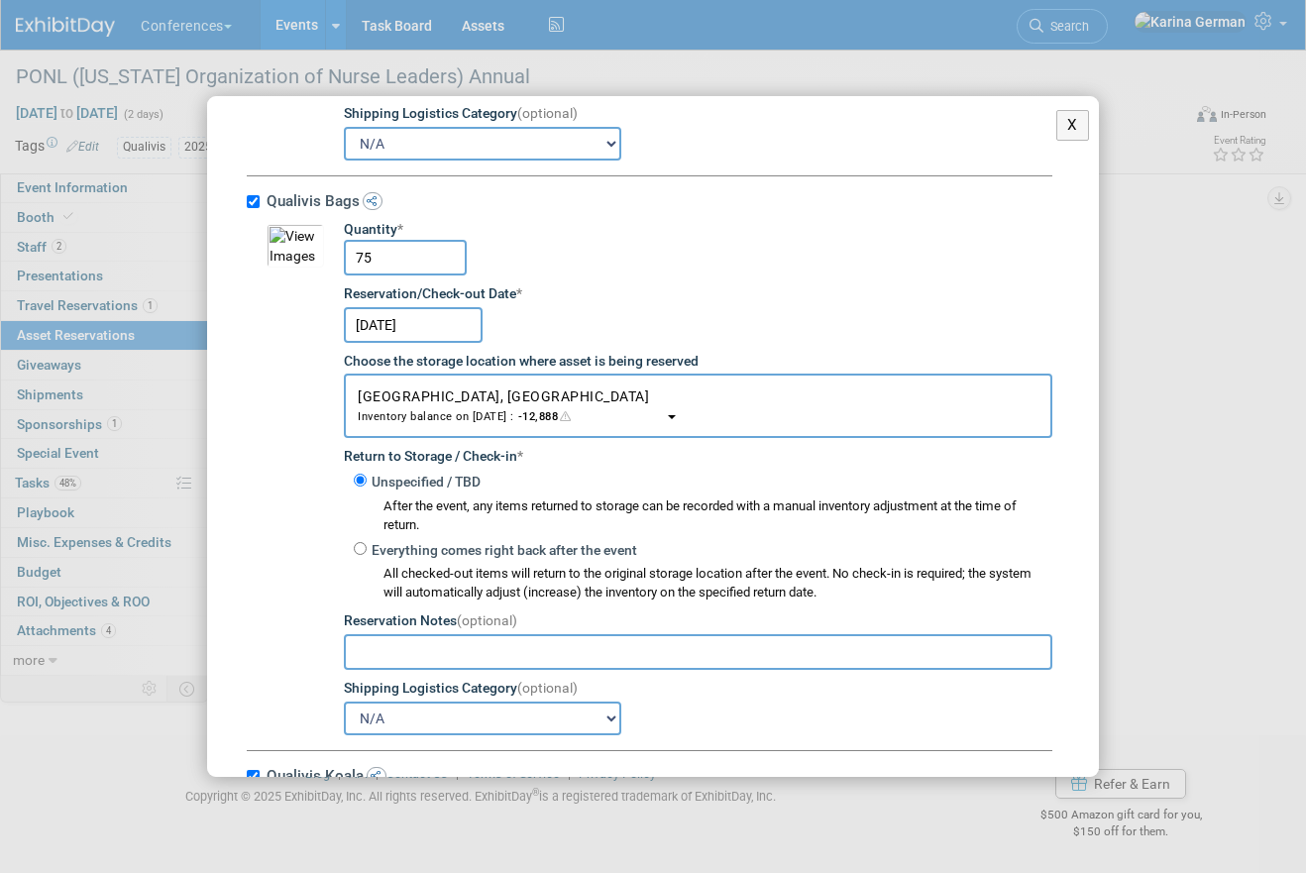
scroll to position [2629, 0]
type input "75"
click at [408, 259] on input "75" at bounding box center [405, 260] width 123 height 36
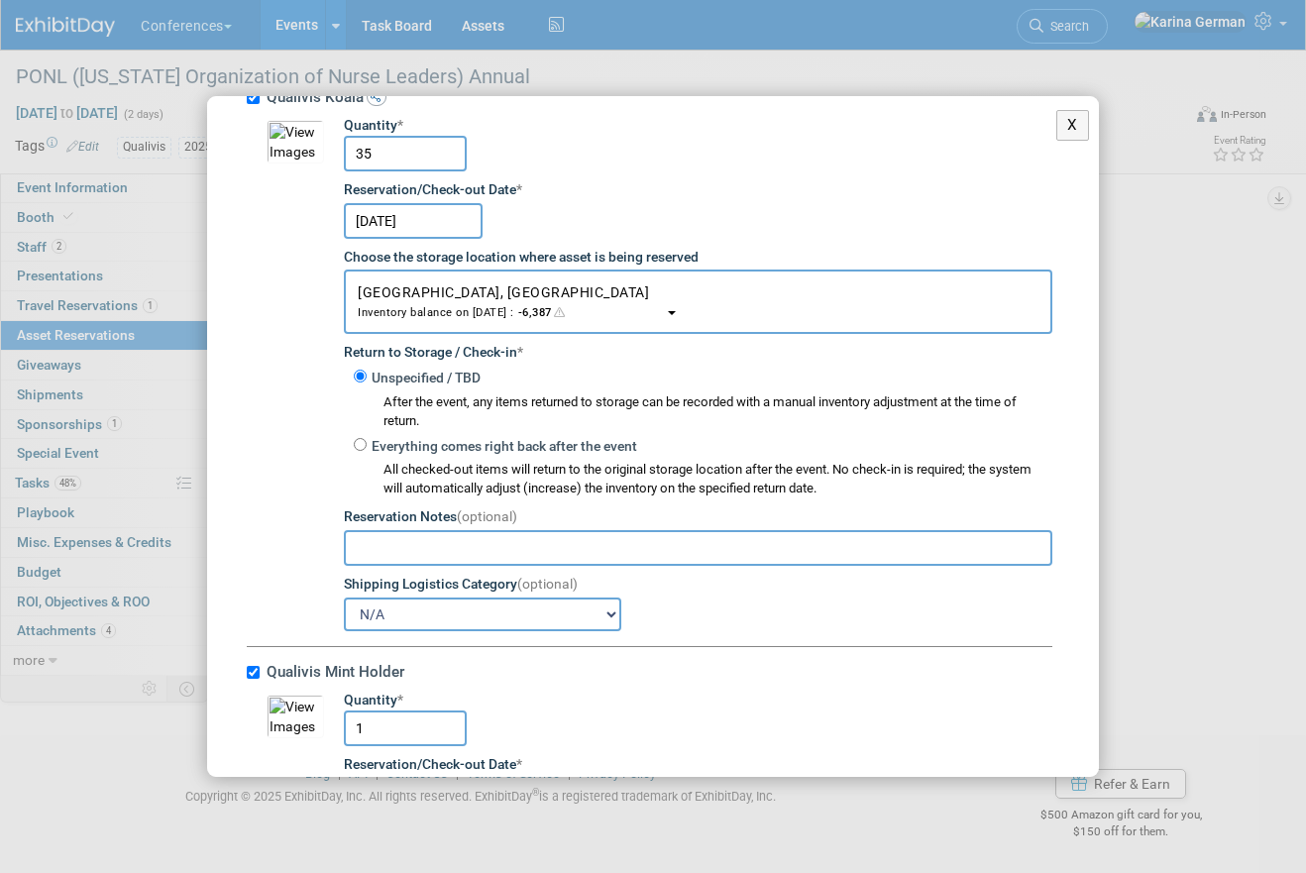
scroll to position [3339, 0]
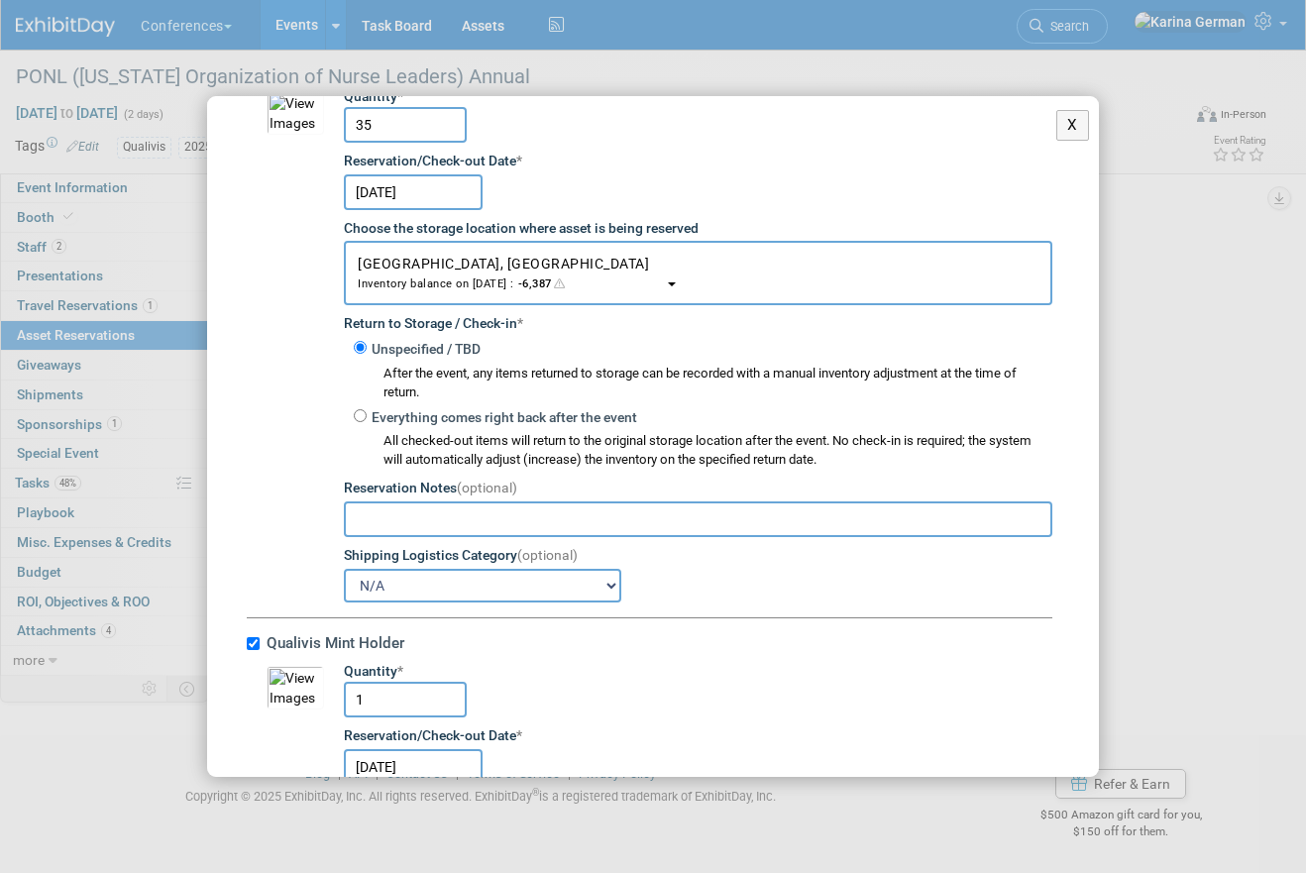
type input "50"
click at [397, 130] on input "35" at bounding box center [405, 125] width 123 height 36
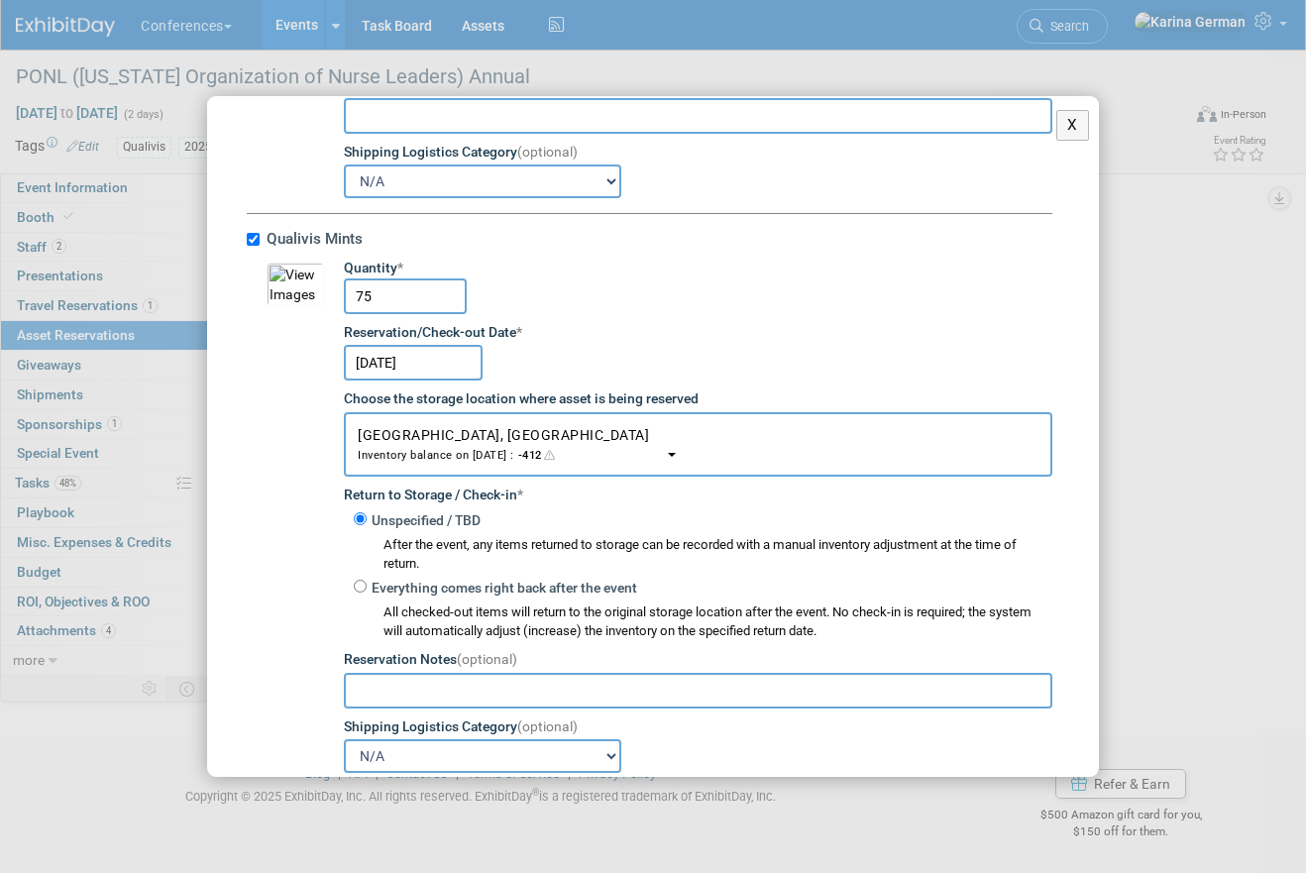
scroll to position [4383, 0]
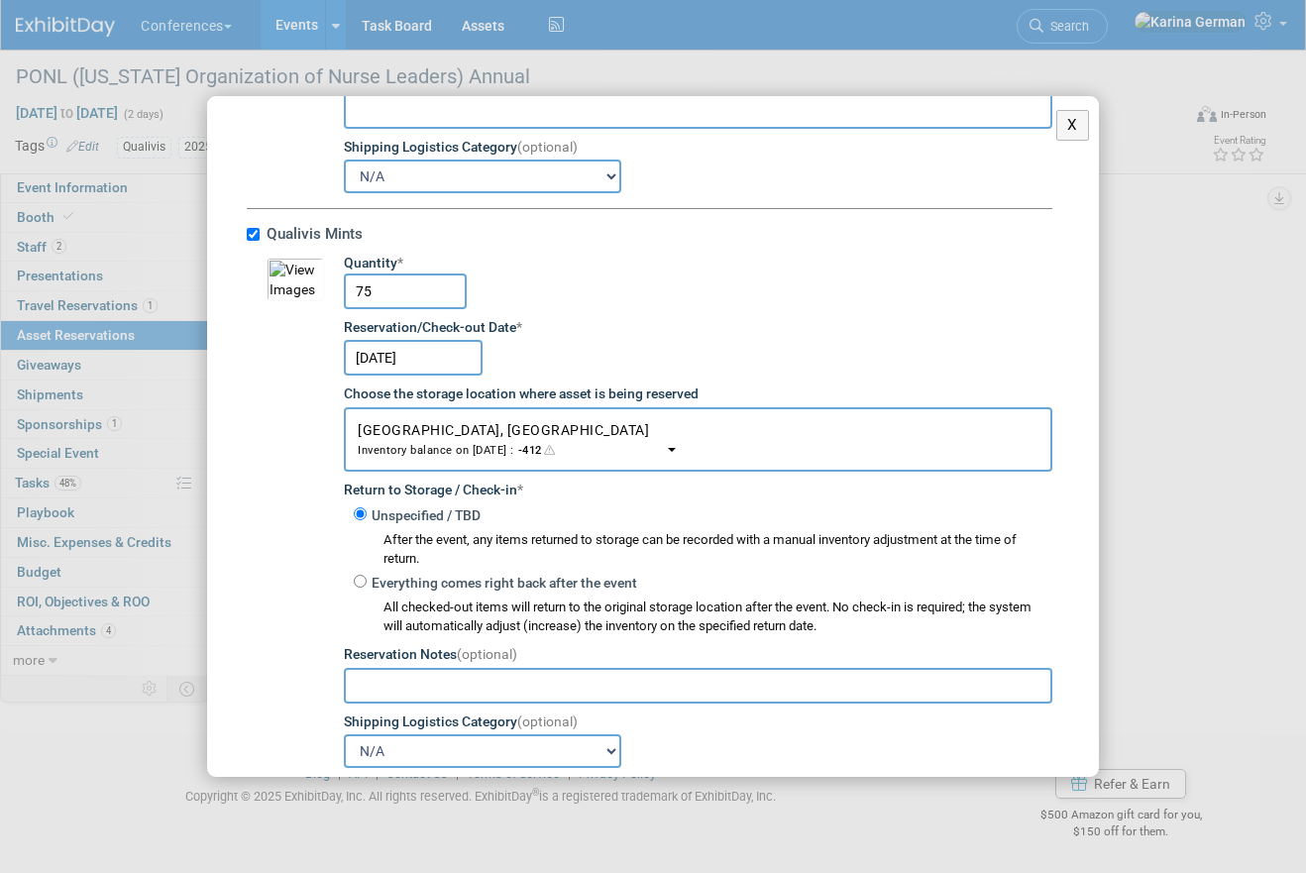
type input "50"
click at [416, 282] on input "75" at bounding box center [405, 292] width 123 height 36
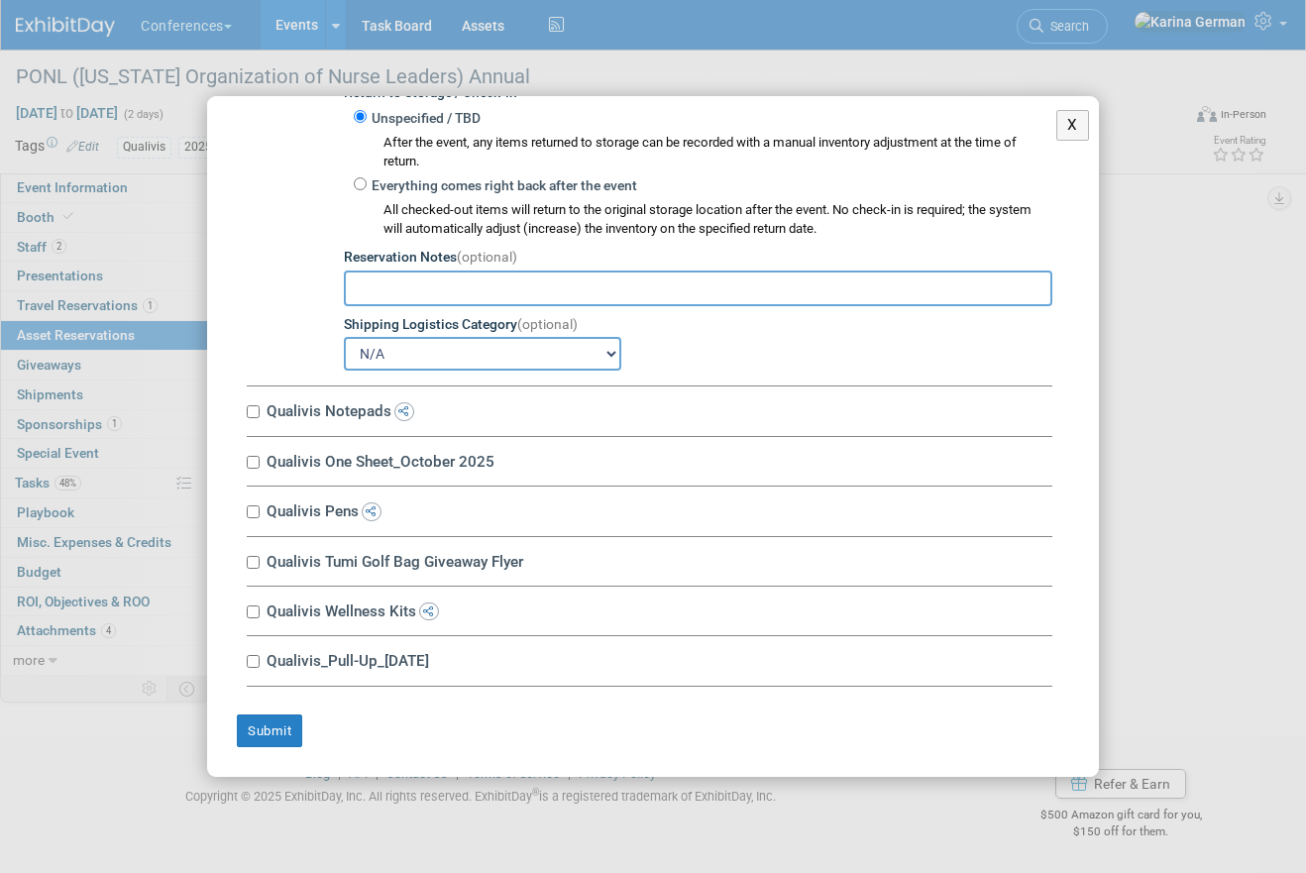
type input "50"
click at [340, 415] on label "Qualivis Notepads" at bounding box center [657, 410] width 792 height 19
click at [260, 415] on input "Qualivis Notepads" at bounding box center [253, 411] width 13 height 13
checkbox input "true"
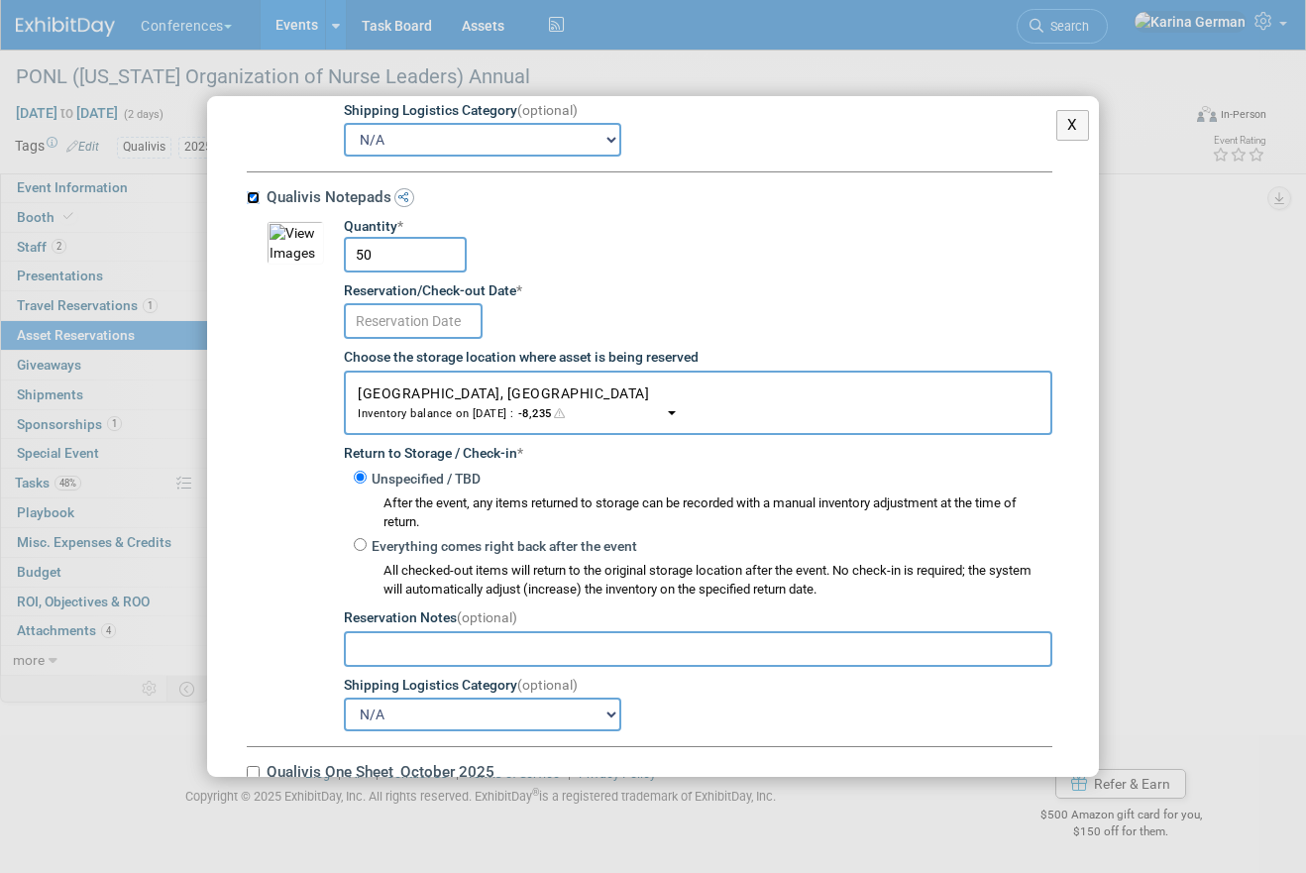
scroll to position [5039, 0]
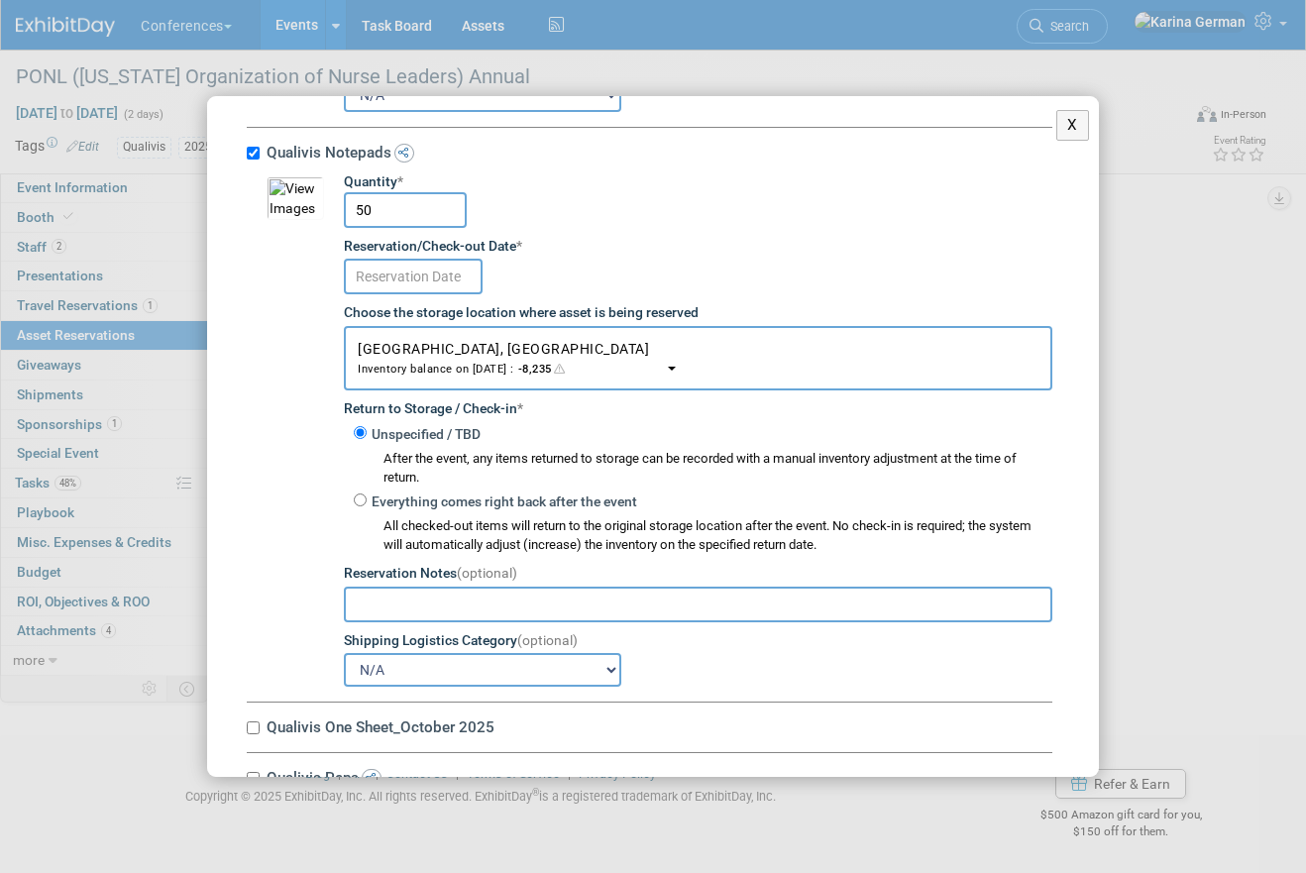
click at [461, 306] on td "Quantity * 50 Reservation/Check-out Date * Choose the storage location where as…" at bounding box center [688, 429] width 728 height 515
click at [456, 291] on input "text" at bounding box center [413, 277] width 139 height 36
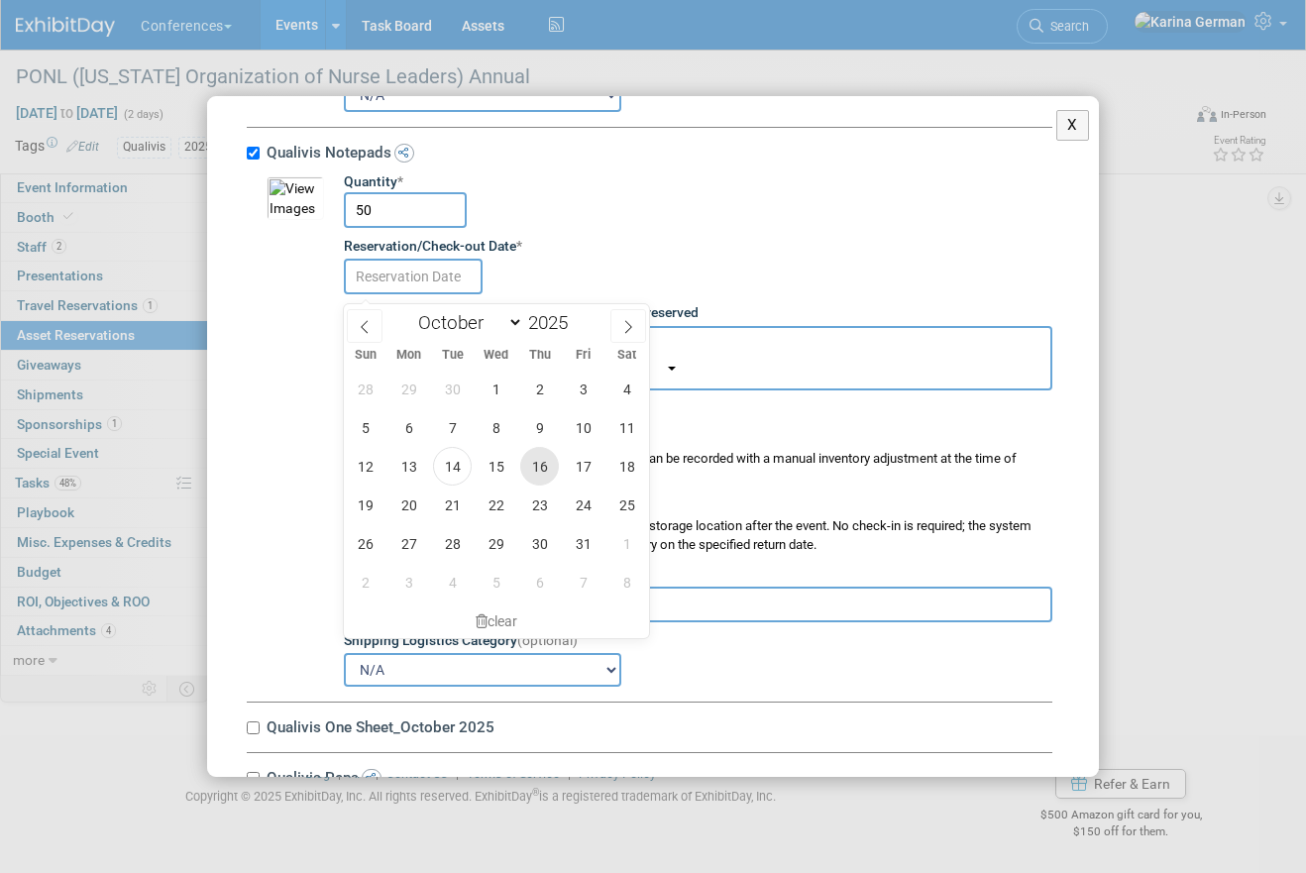
click at [553, 471] on span "16" at bounding box center [539, 466] width 39 height 39
type input "Oct 16, 2025"
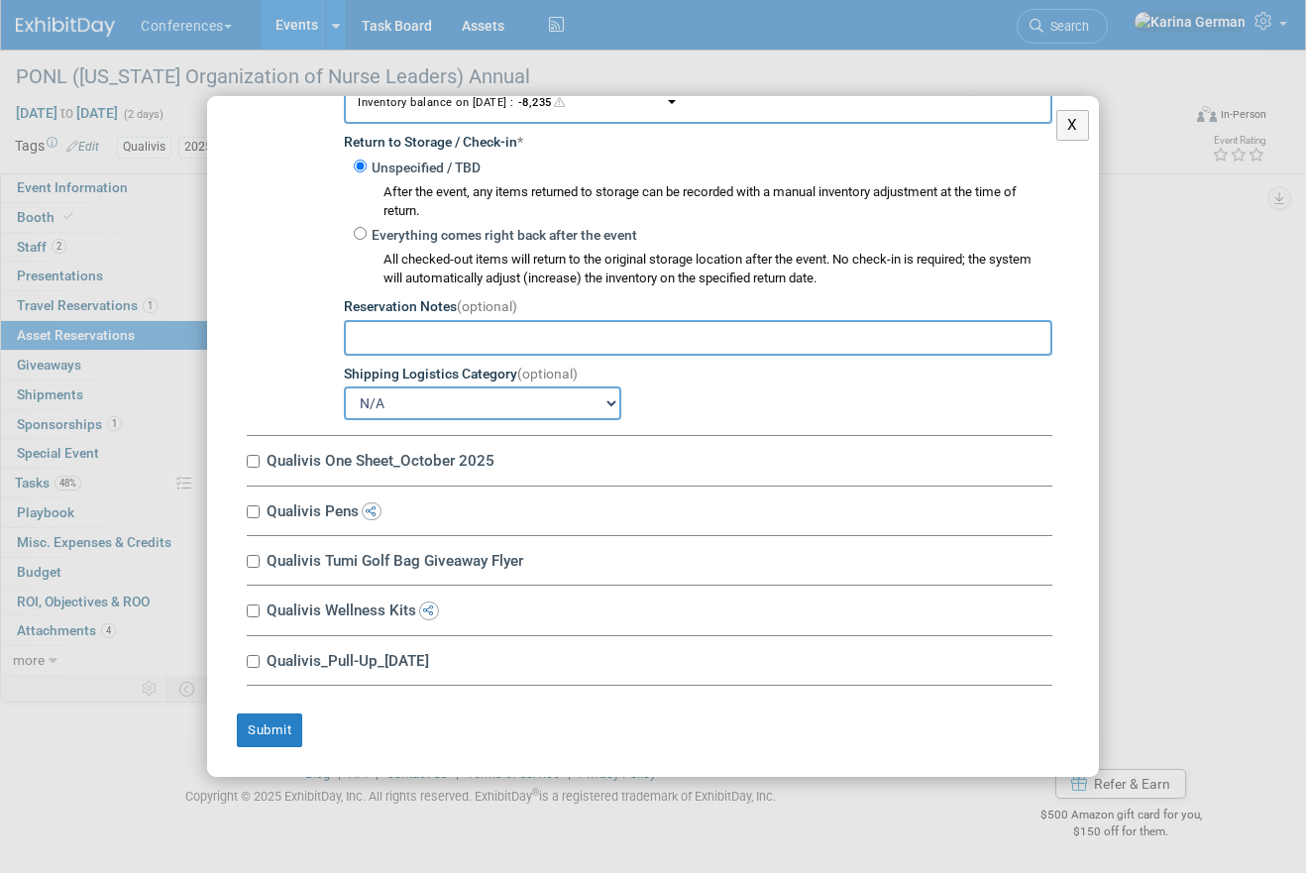
click at [422, 468] on label "Qualivis One Sheet_October 2025" at bounding box center [657, 460] width 792 height 19
click at [260, 468] on input "Qualivis One Sheet_October 2025" at bounding box center [253, 461] width 13 height 13
checkbox input "true"
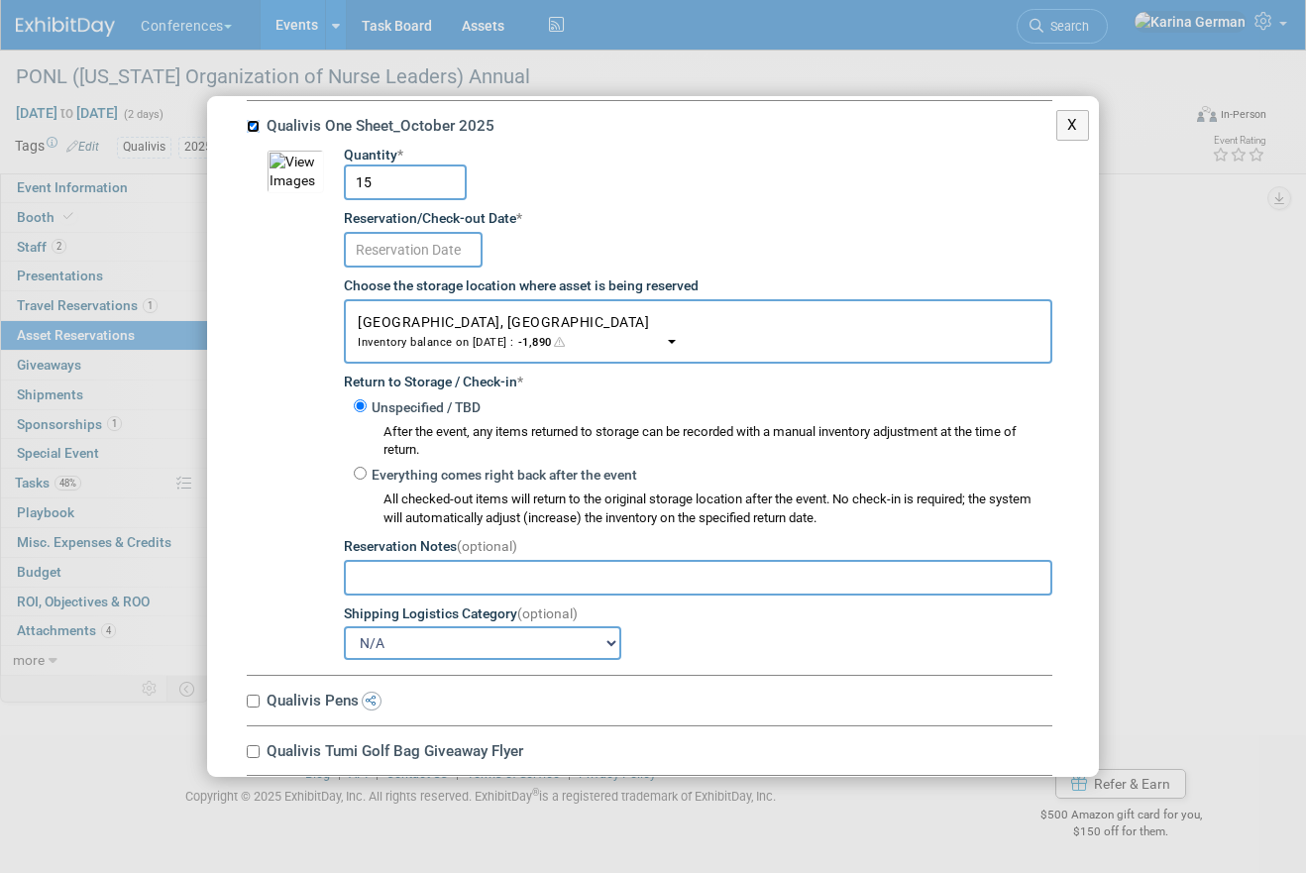
scroll to position [5644, 0]
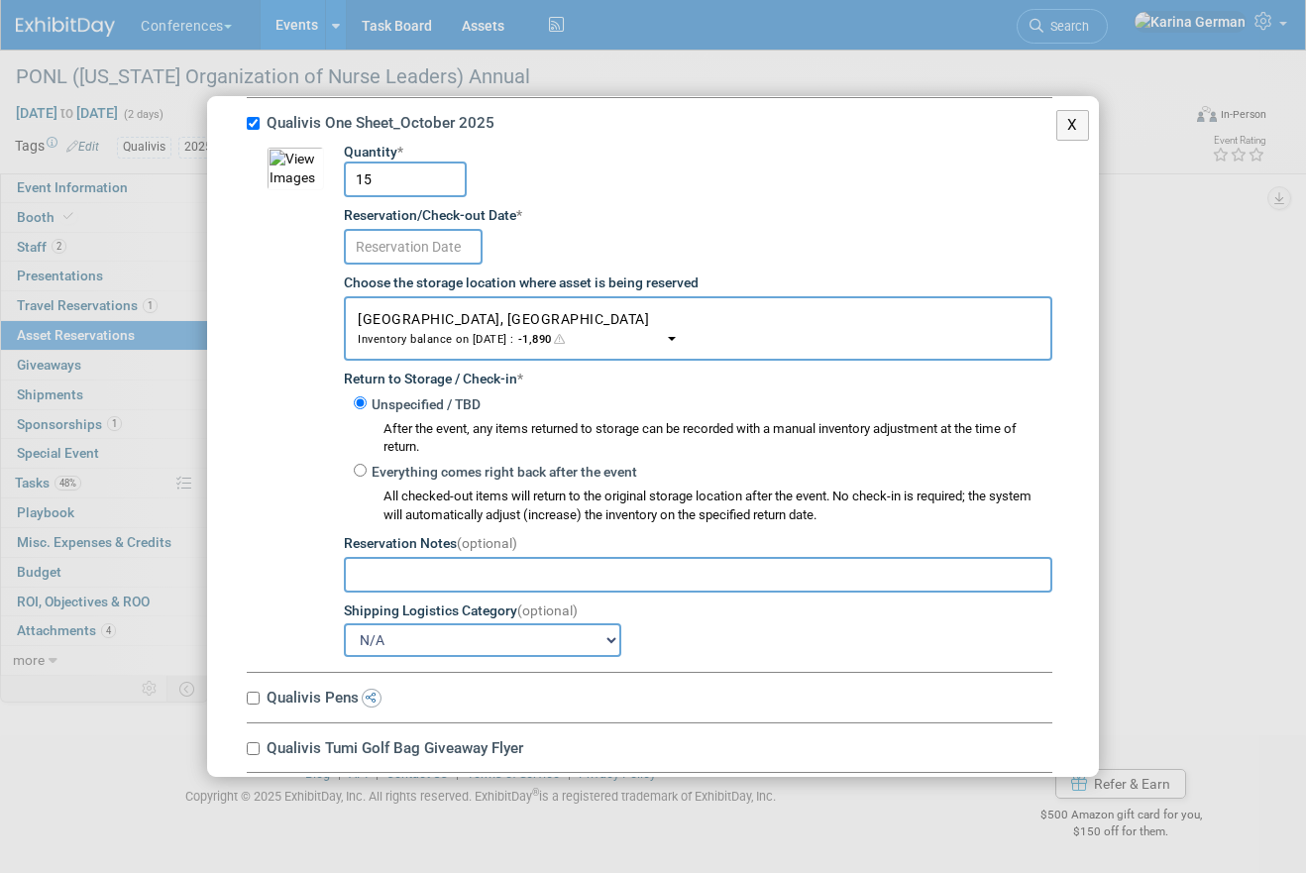
click at [442, 254] on input "text" at bounding box center [413, 247] width 139 height 36
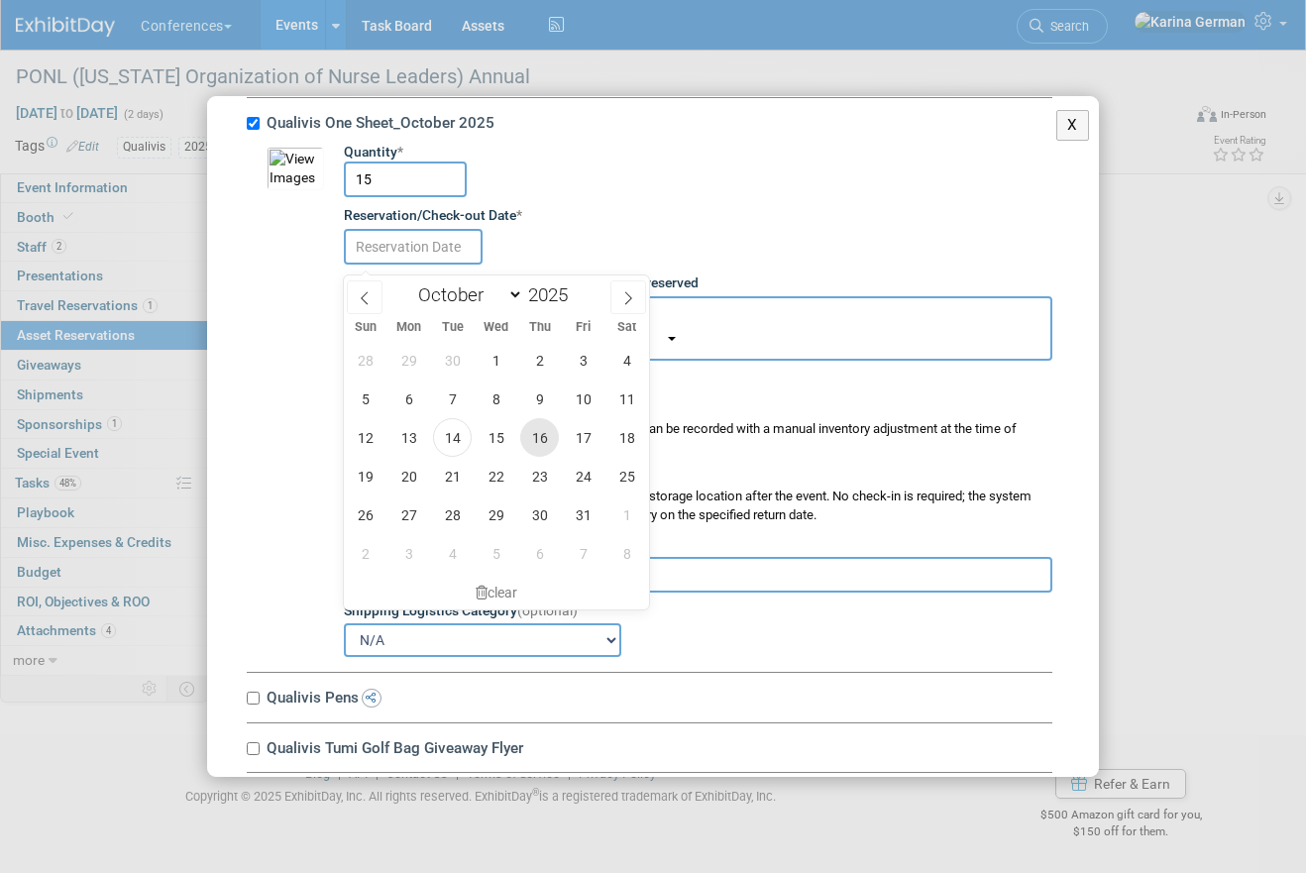
click at [540, 429] on span "16" at bounding box center [539, 437] width 39 height 39
type input "Oct 16, 2025"
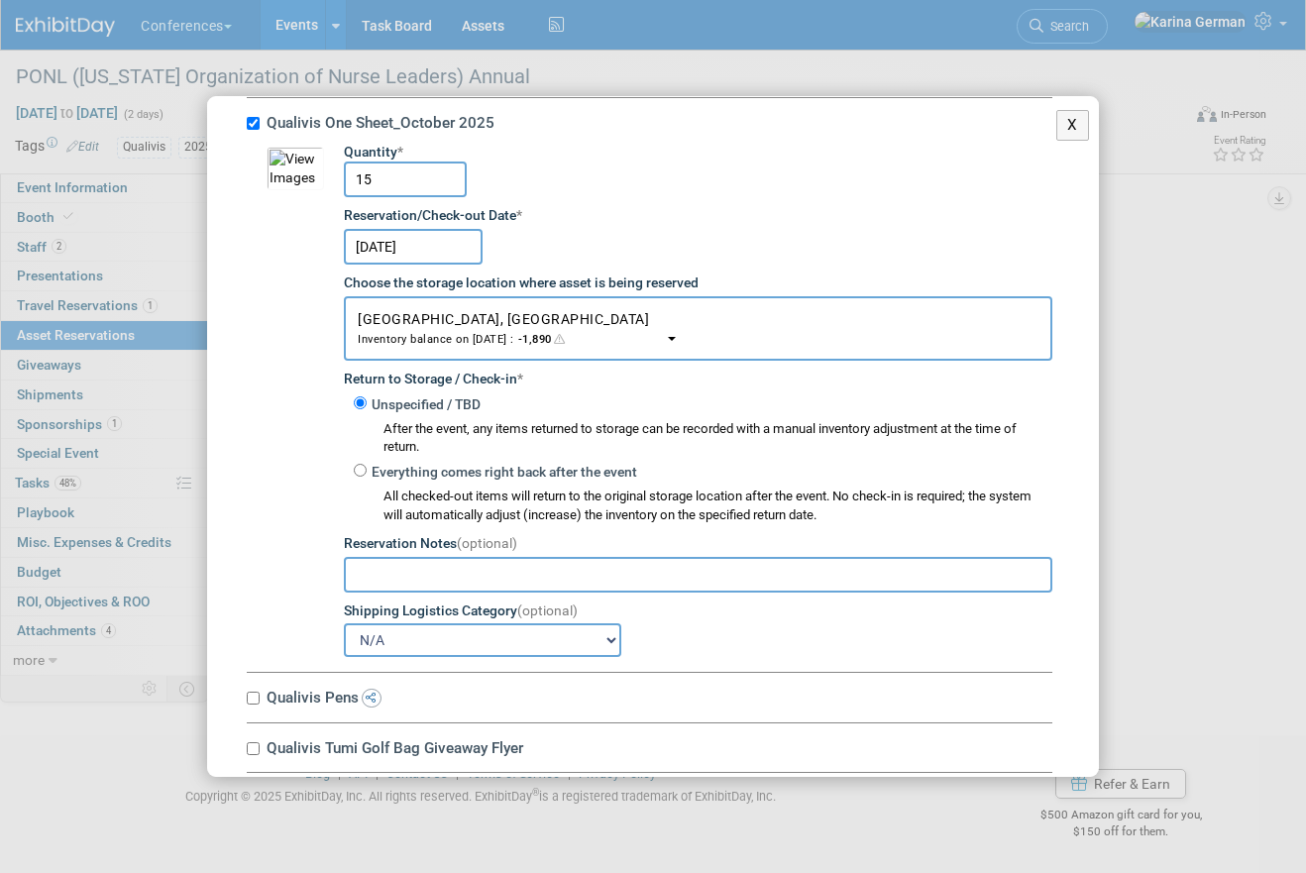
scroll to position [5839, 0]
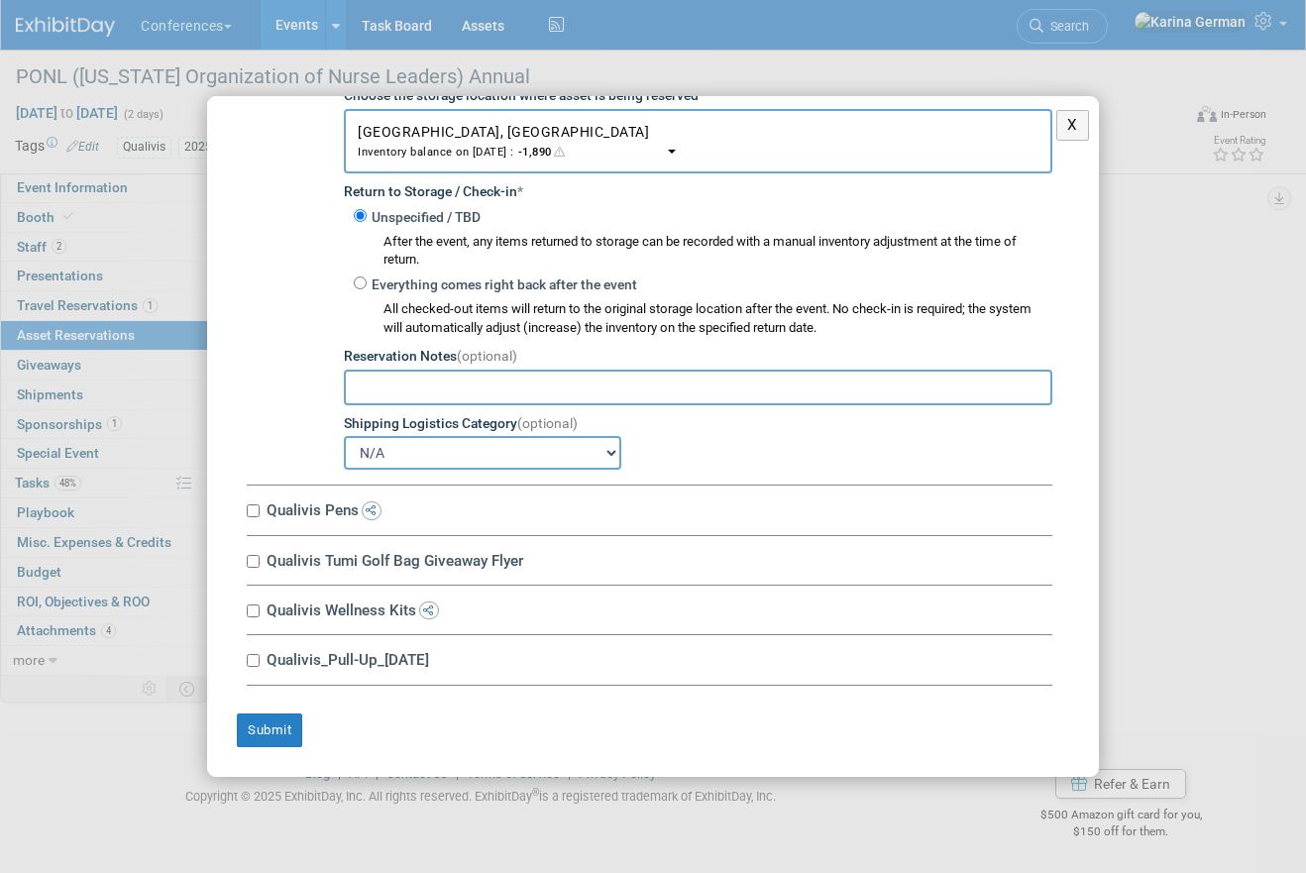
click at [333, 507] on label "Qualivis Pens" at bounding box center [657, 509] width 792 height 19
click at [260, 507] on input "Qualivis Pens" at bounding box center [253, 510] width 13 height 13
checkbox input "true"
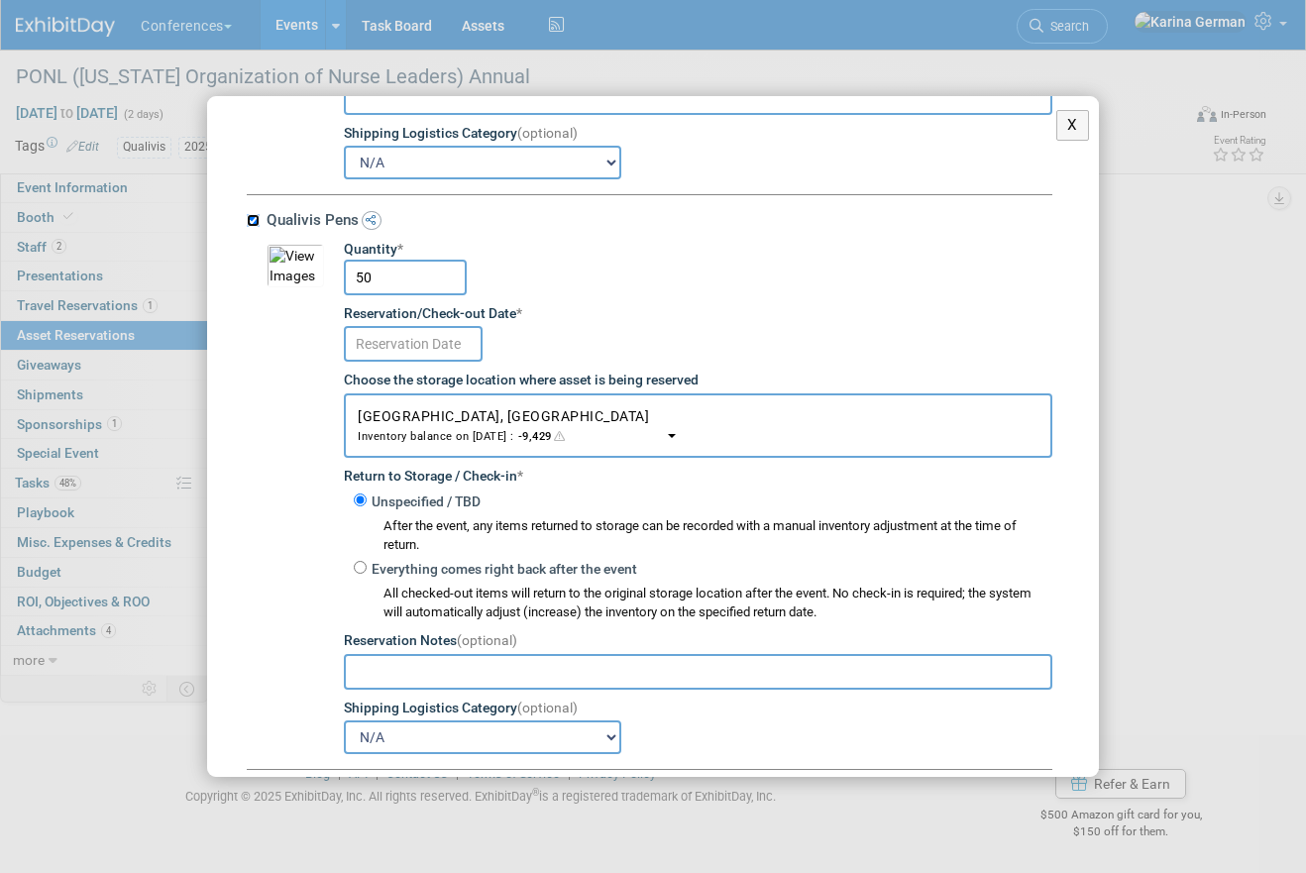
scroll to position [6215, 0]
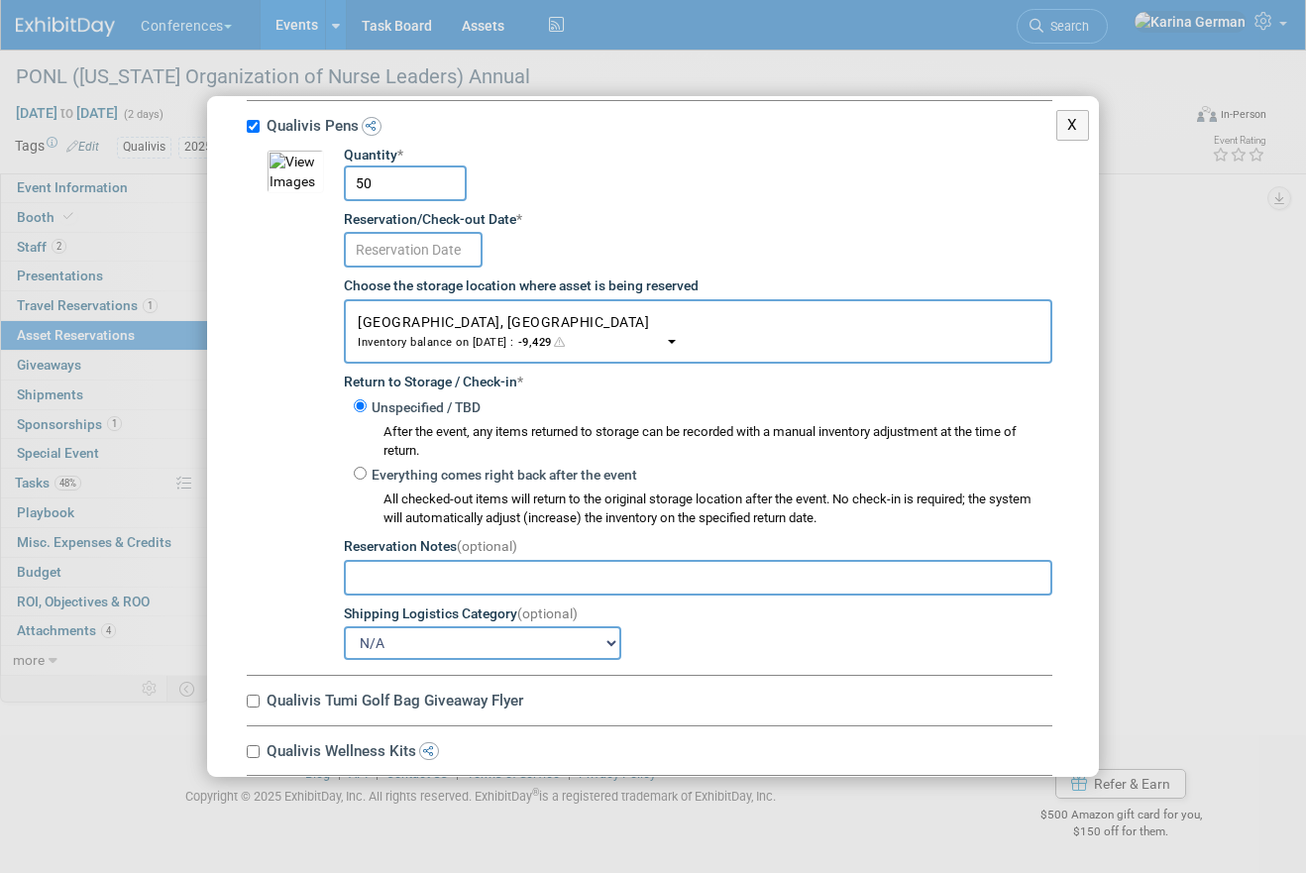
click at [436, 260] on input "text" at bounding box center [413, 250] width 139 height 36
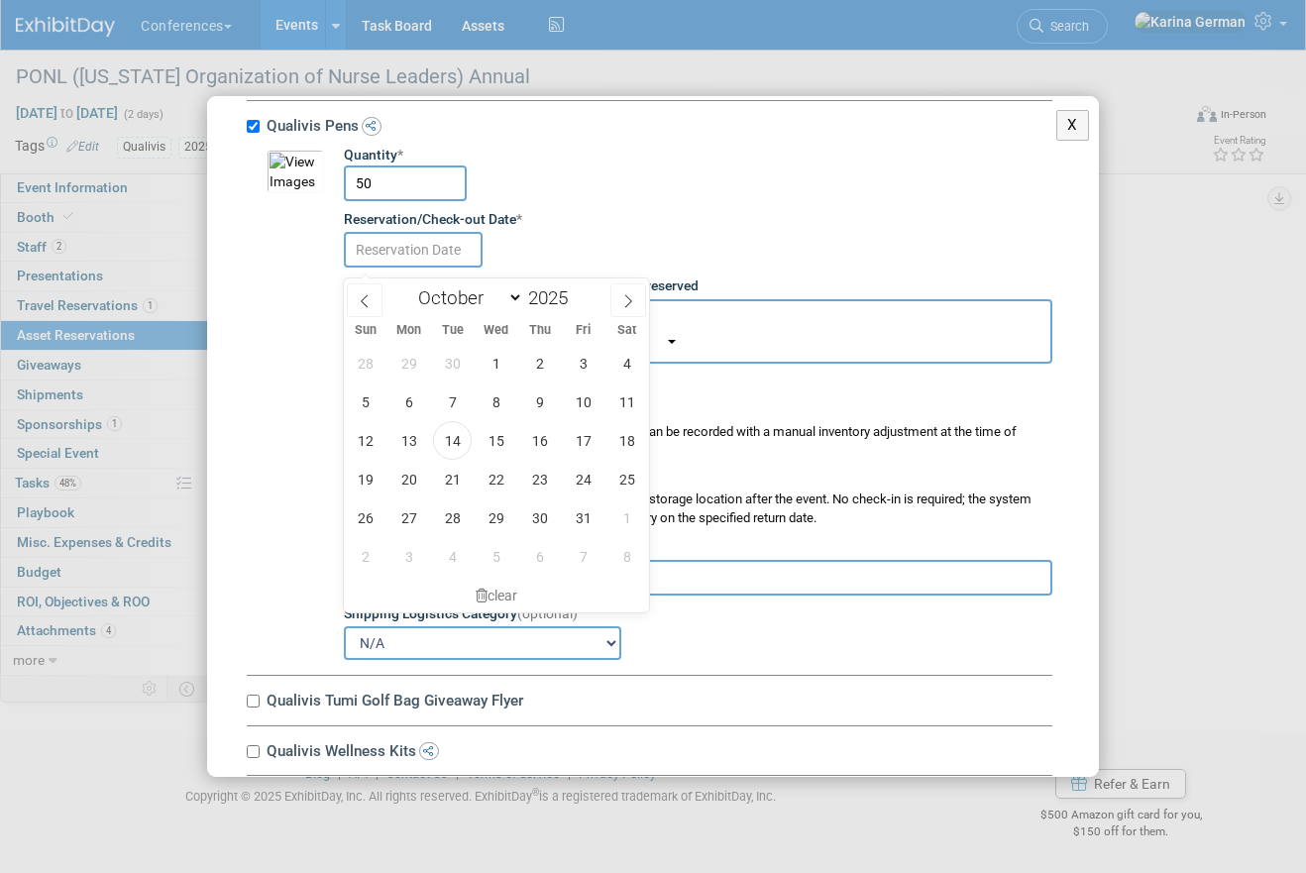
click at [555, 454] on div "28 29 30 1 2 3 4 5 6 7 8 9 10 11 12 13 14 15 16 17 18 19 20 21 22 23 24 25 26 2…" at bounding box center [496, 460] width 305 height 232
click at [544, 435] on span "16" at bounding box center [539, 440] width 39 height 39
type input "Oct 16, 2025"
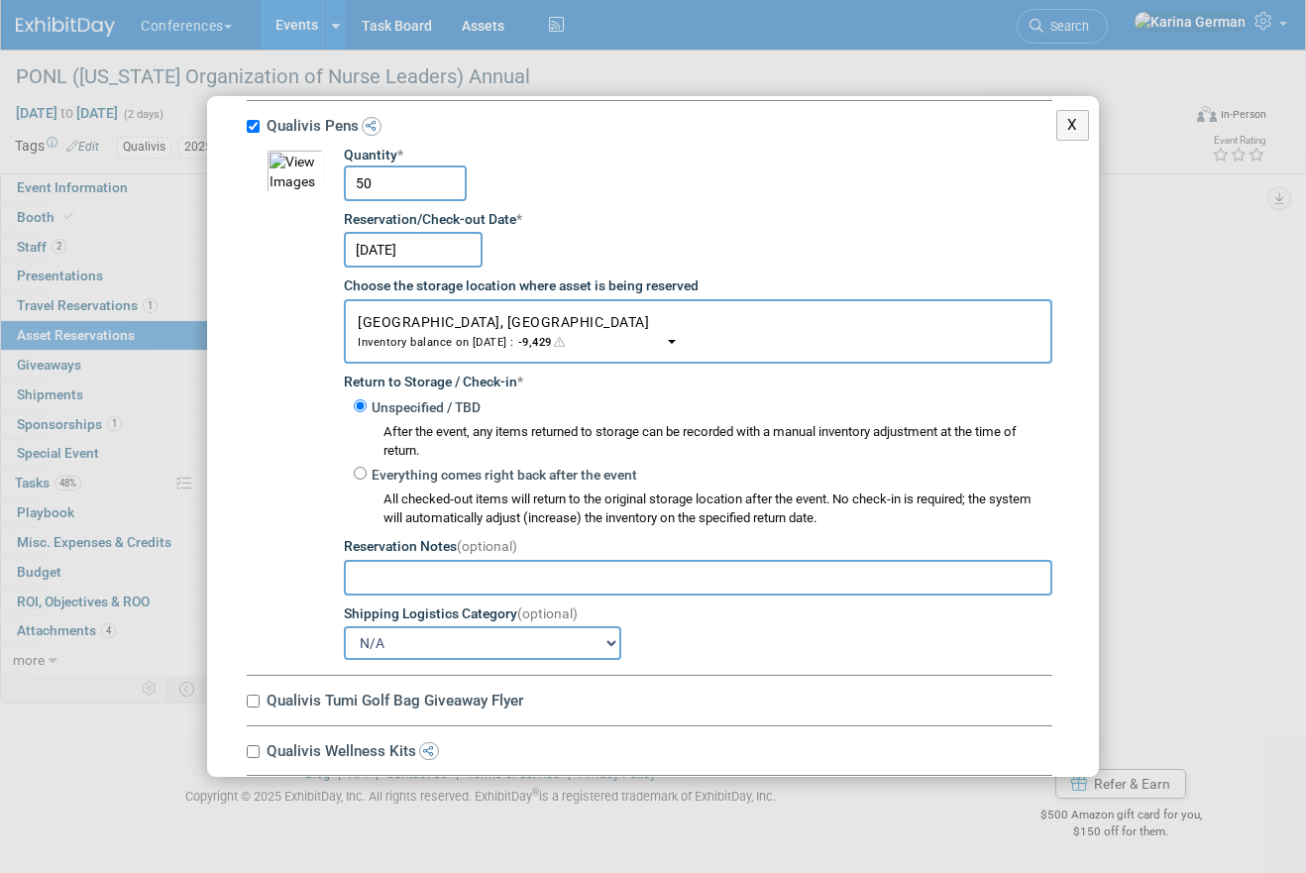
scroll to position [6365, 0]
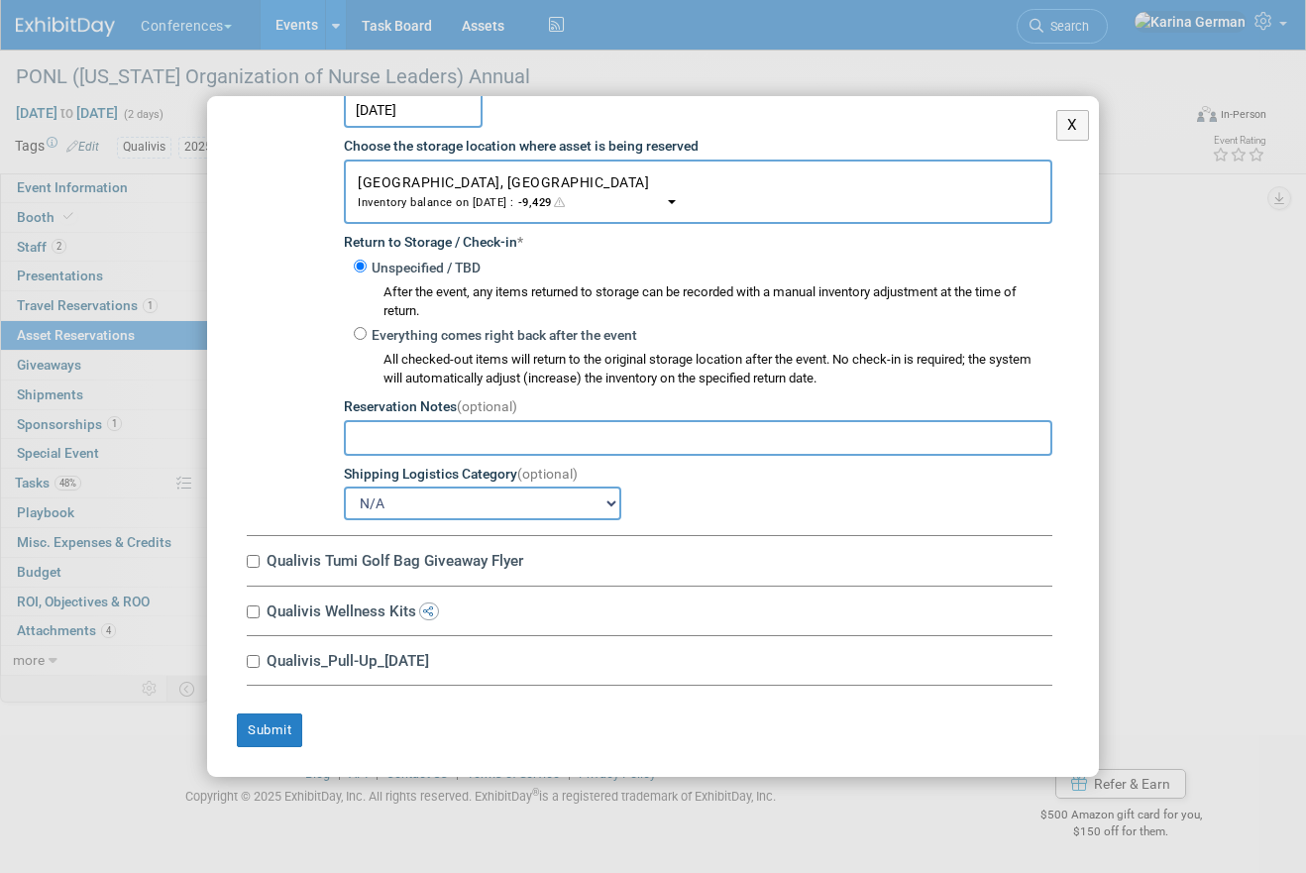
click at [326, 563] on label "Qualivis Tumi Golf Bag Giveaway Flyer" at bounding box center [657, 560] width 792 height 19
click at [260, 563] on input "Qualivis Tumi Golf Bag Giveaway Flyer" at bounding box center [253, 561] width 13 height 13
checkbox input "true"
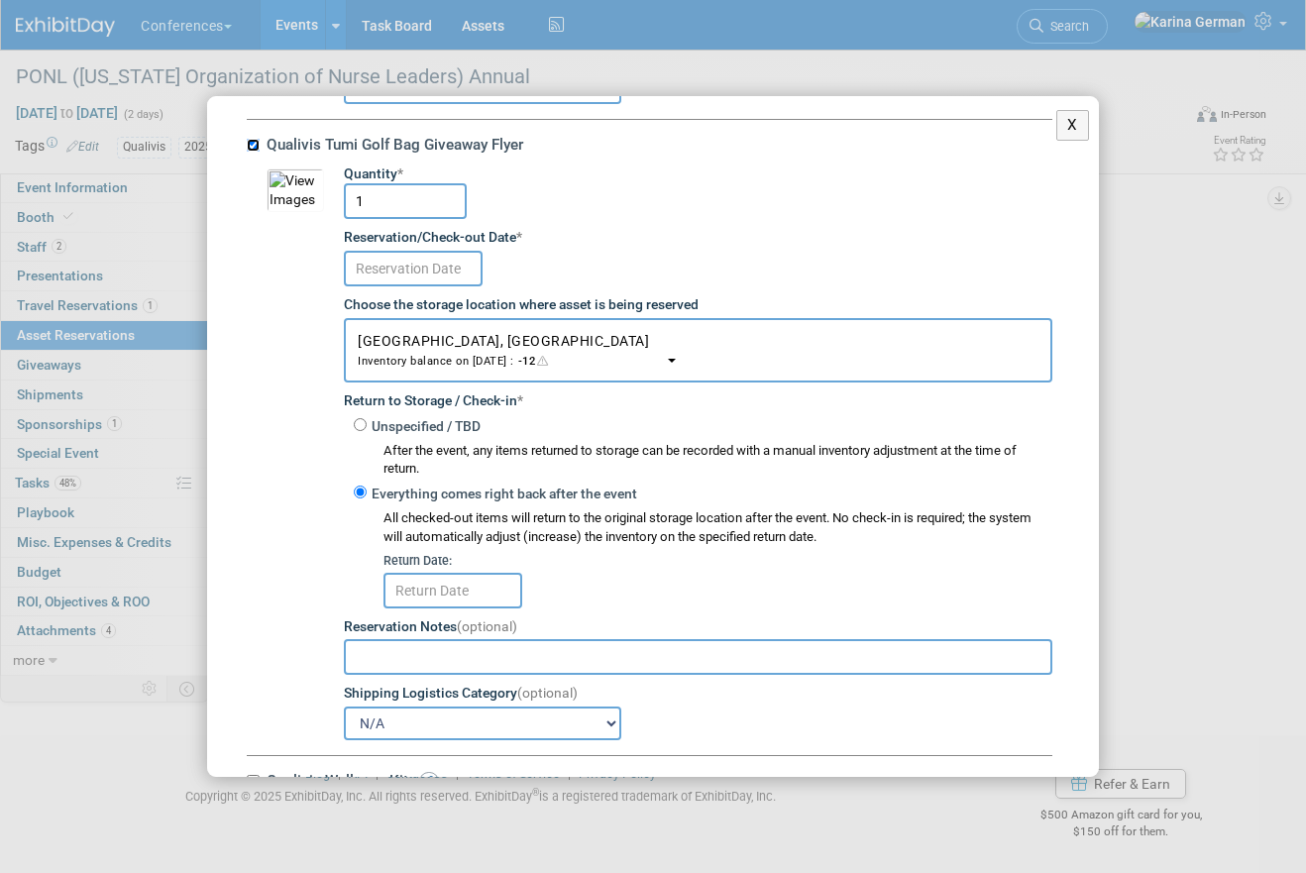
scroll to position [6809, 0]
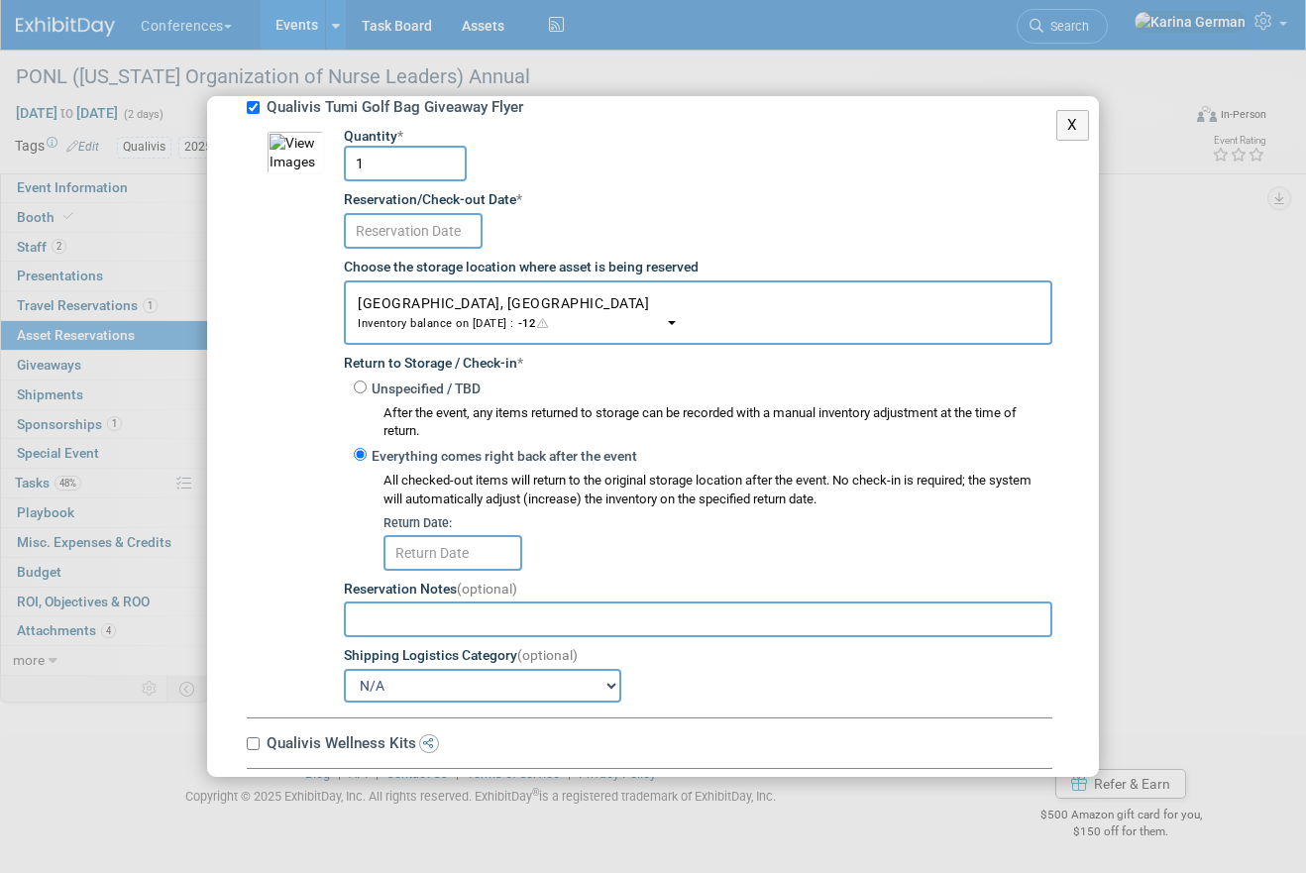
click at [438, 222] on div at bounding box center [698, 229] width 709 height 39
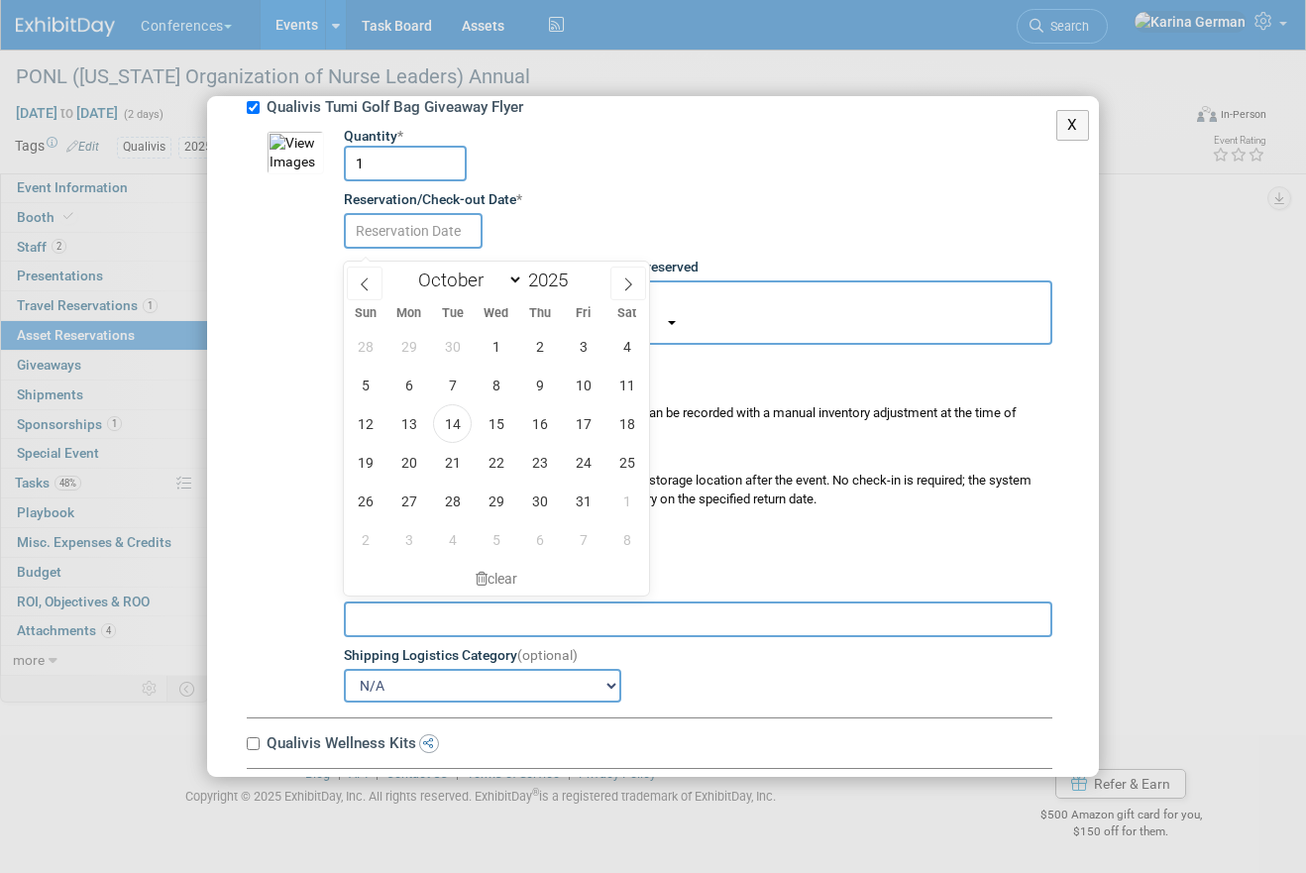
click at [438, 241] on input "text" at bounding box center [413, 231] width 139 height 36
click at [556, 429] on span "16" at bounding box center [539, 423] width 39 height 39
type input "Oct 16, 2025"
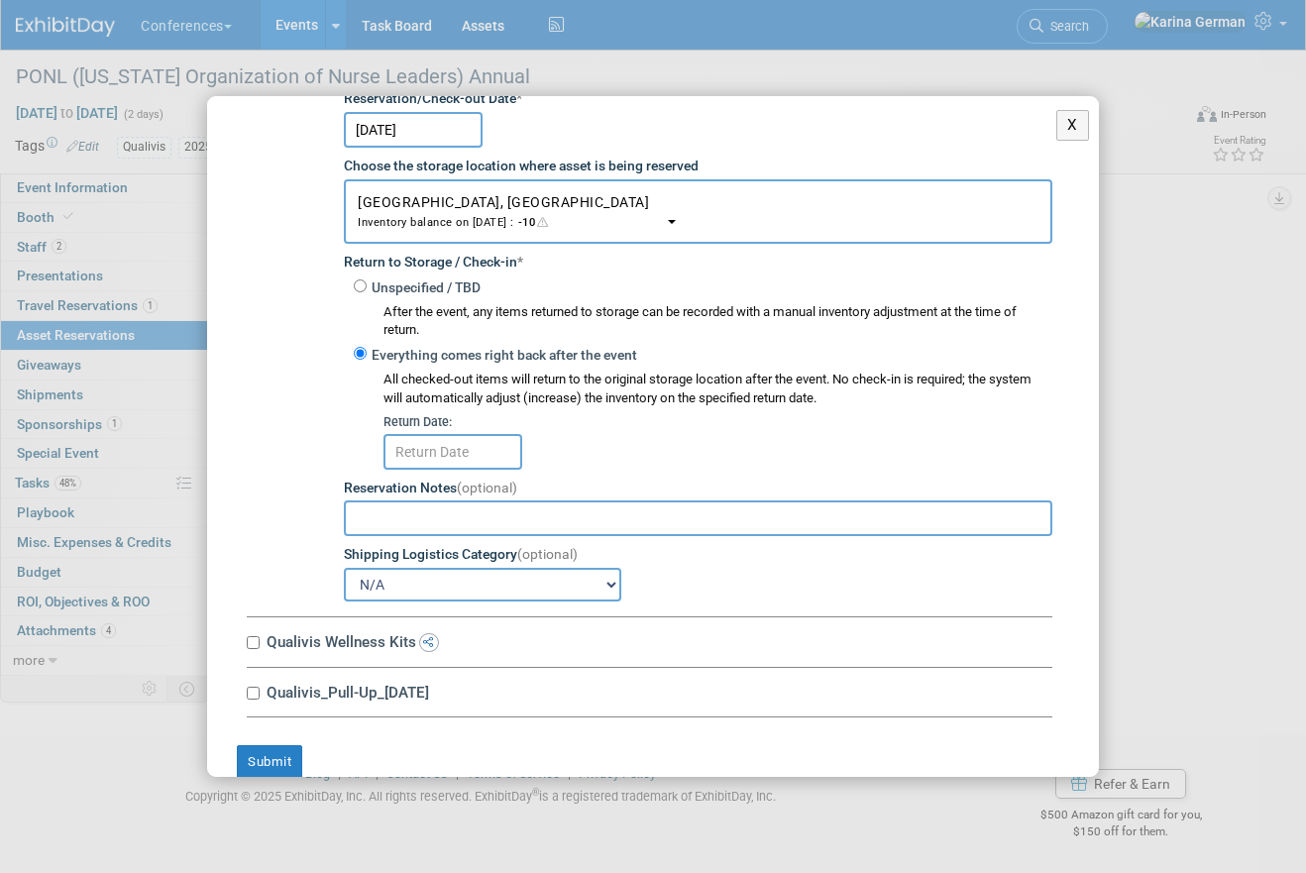
scroll to position [6922, 0]
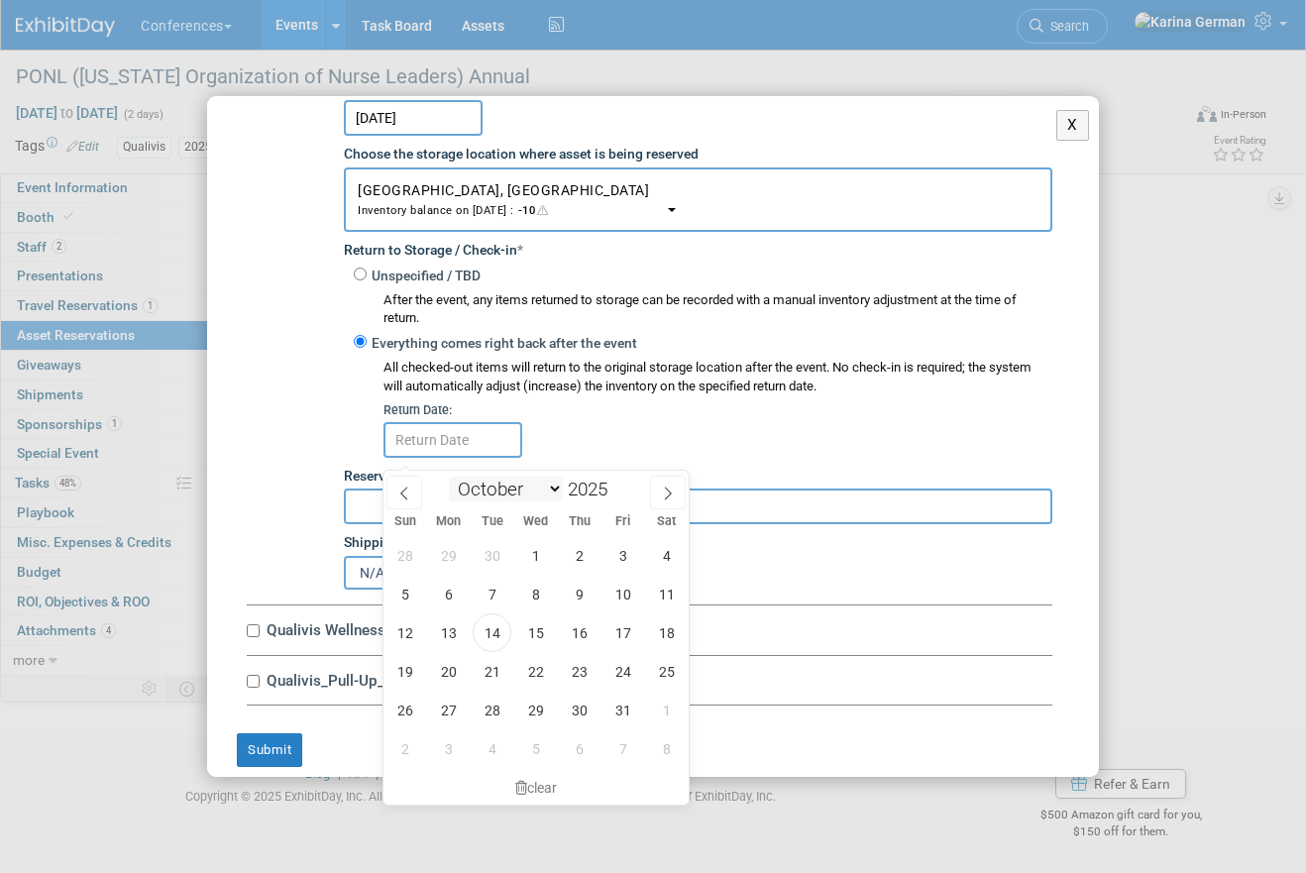
click at [466, 458] on input "text" at bounding box center [453, 440] width 139 height 36
click at [594, 715] on span "30" at bounding box center [579, 710] width 39 height 39
type input "Oct 30, 2025"
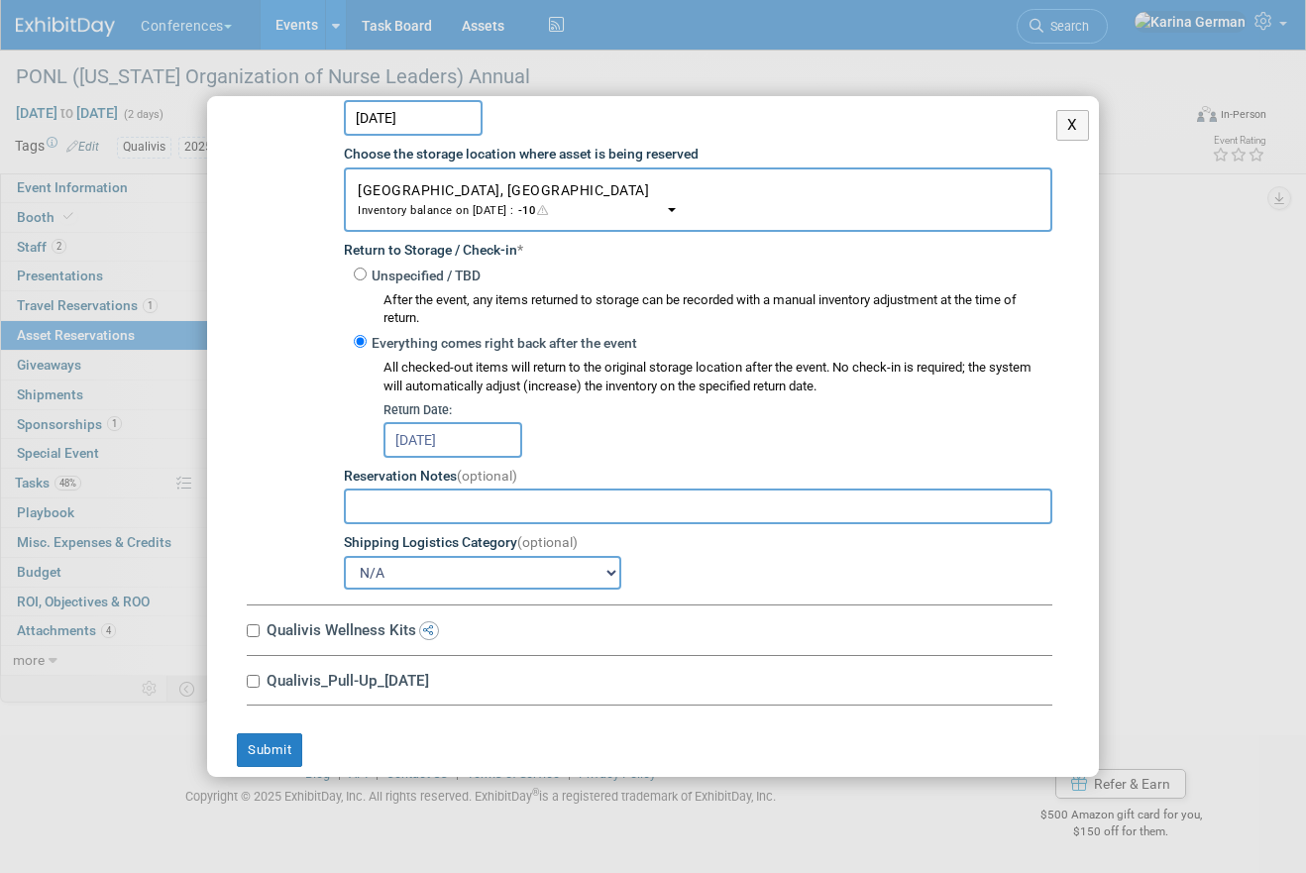
click at [372, 639] on label "Qualivis Wellness Kits" at bounding box center [657, 629] width 792 height 19
click at [260, 637] on input "Qualivis Wellness Kits" at bounding box center [253, 630] width 13 height 13
checkbox input "true"
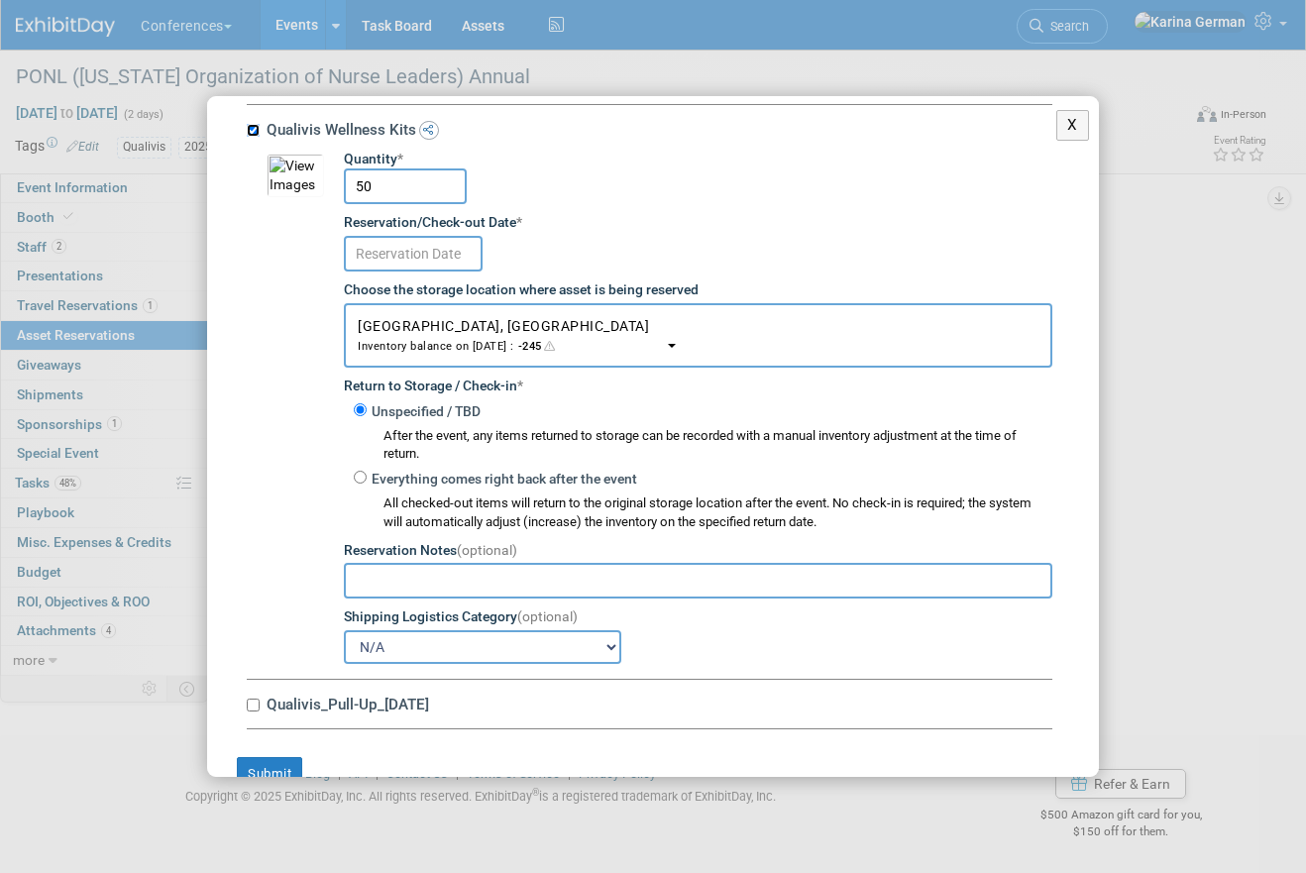
scroll to position [7478, 0]
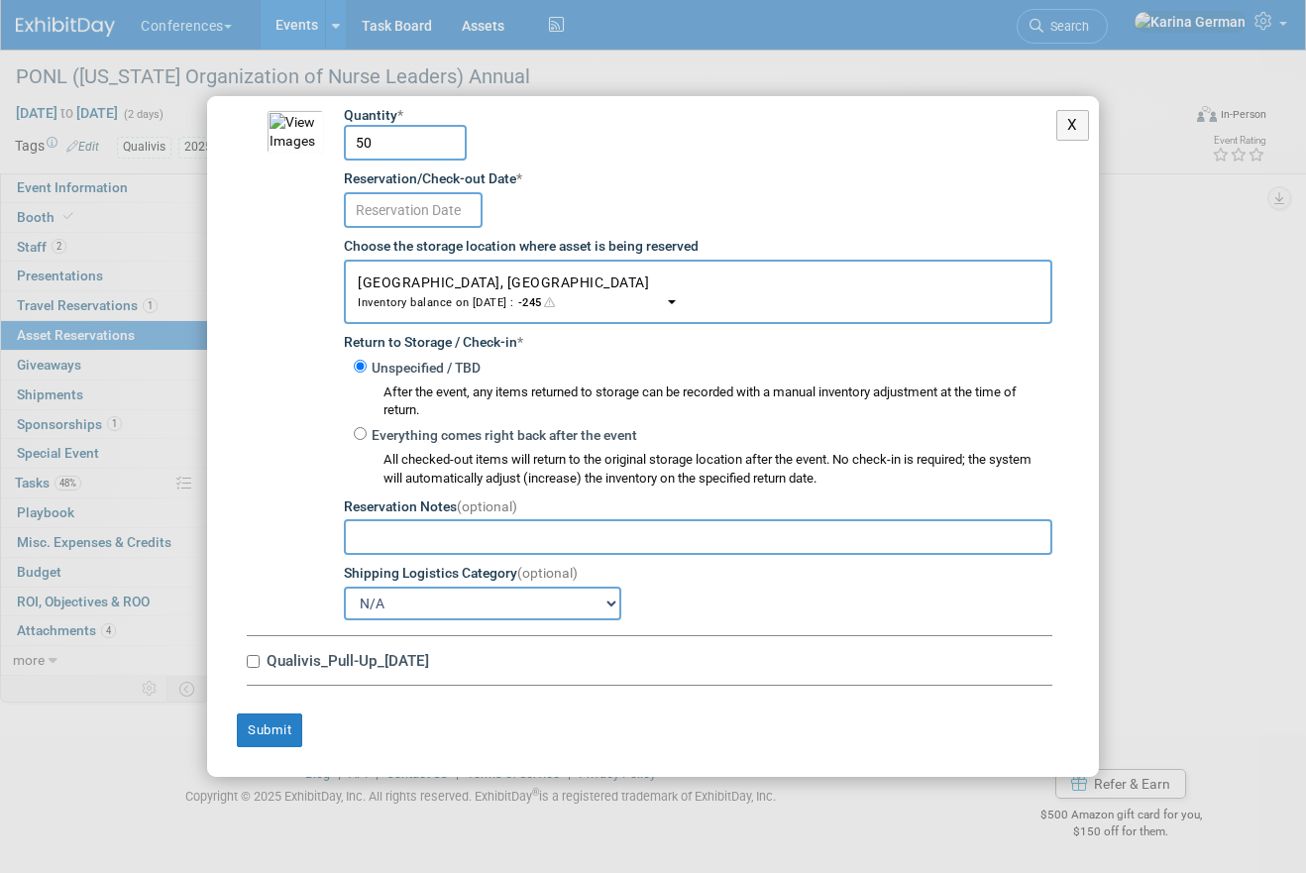
click at [453, 225] on input "text" at bounding box center [413, 210] width 139 height 36
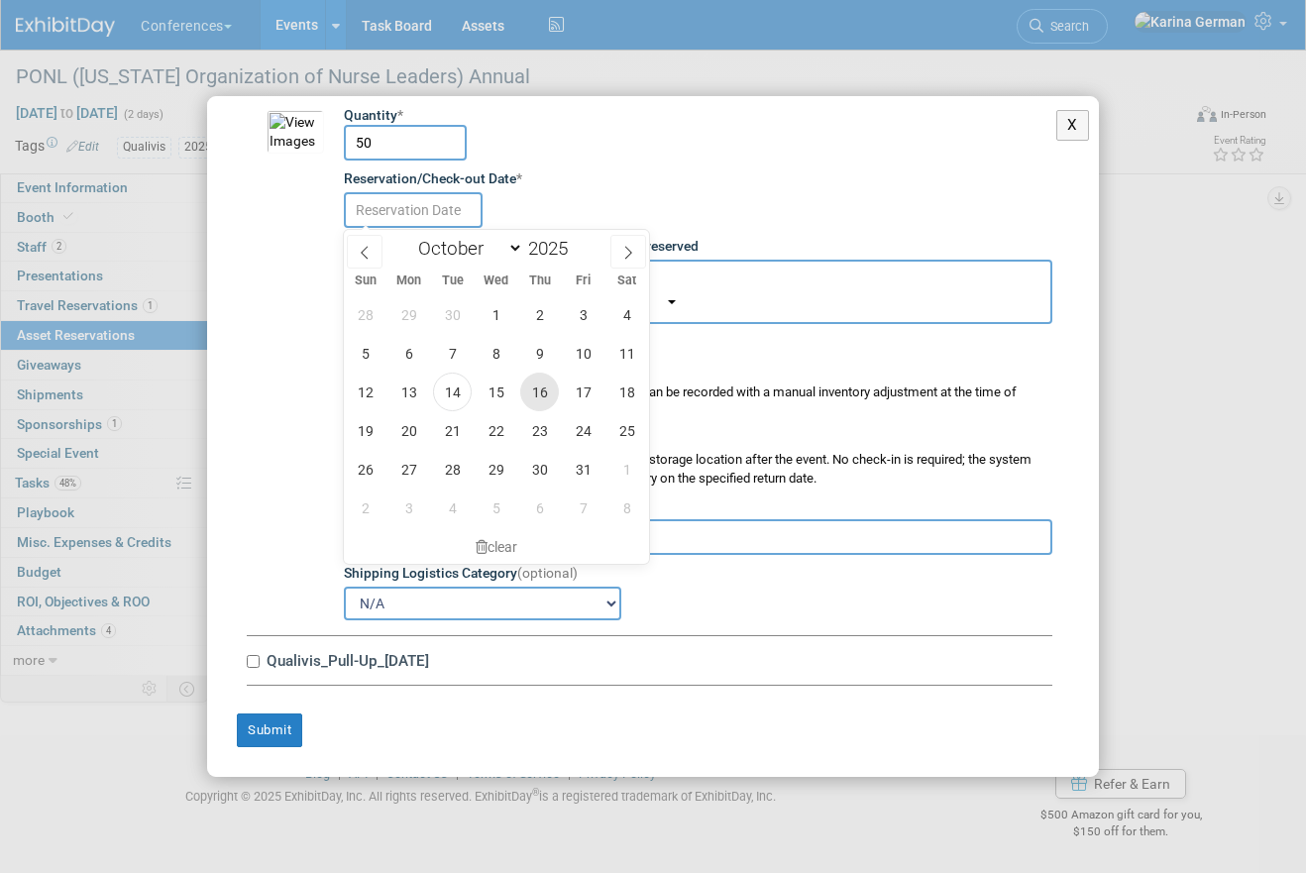
click at [541, 380] on span "16" at bounding box center [539, 392] width 39 height 39
type input "Oct 16, 2025"
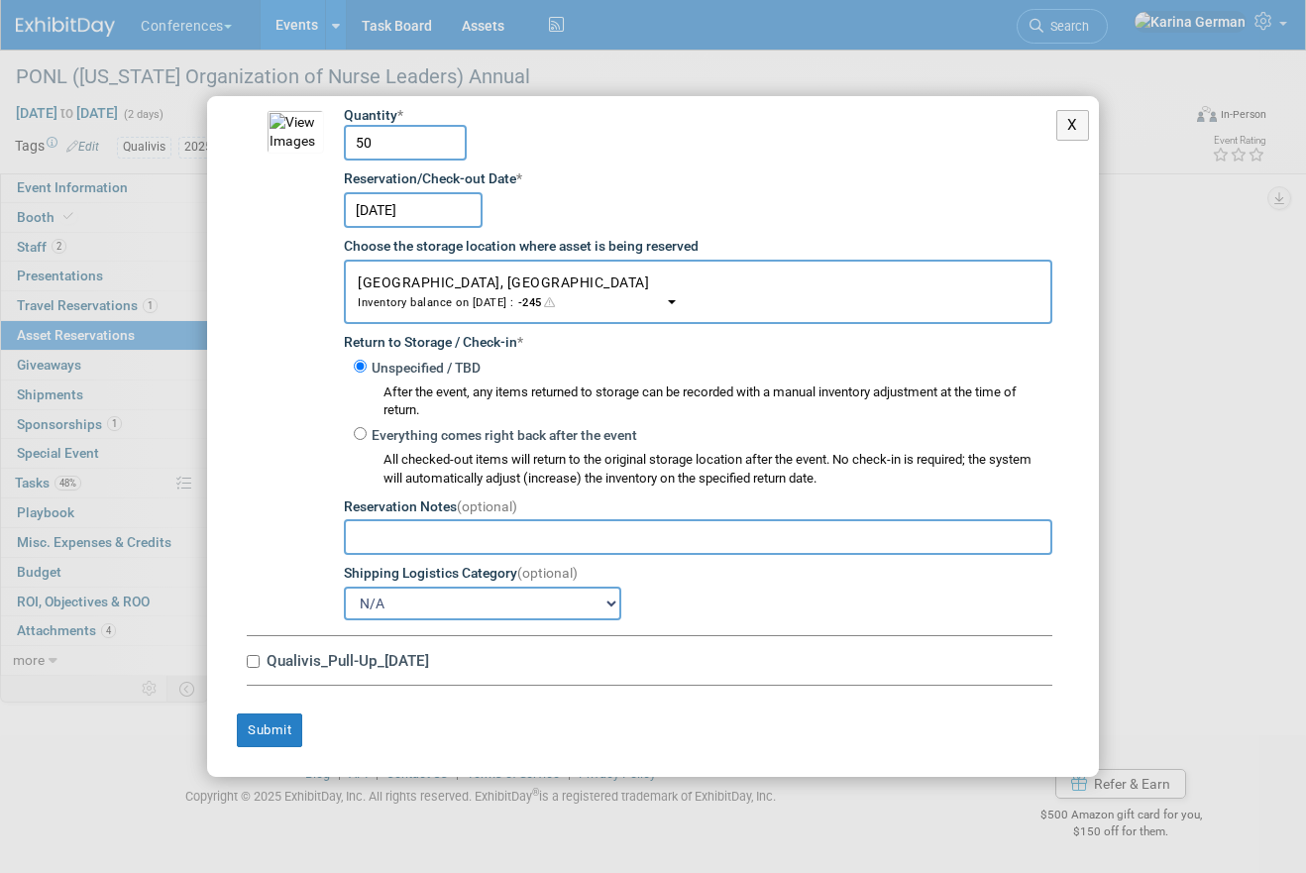
click at [359, 659] on label "Qualivis_Pull-Up_1.27.25" at bounding box center [657, 660] width 792 height 19
click at [260, 659] on input "Qualivis_Pull-Up_1.27.25" at bounding box center [253, 661] width 13 height 13
checkbox input "true"
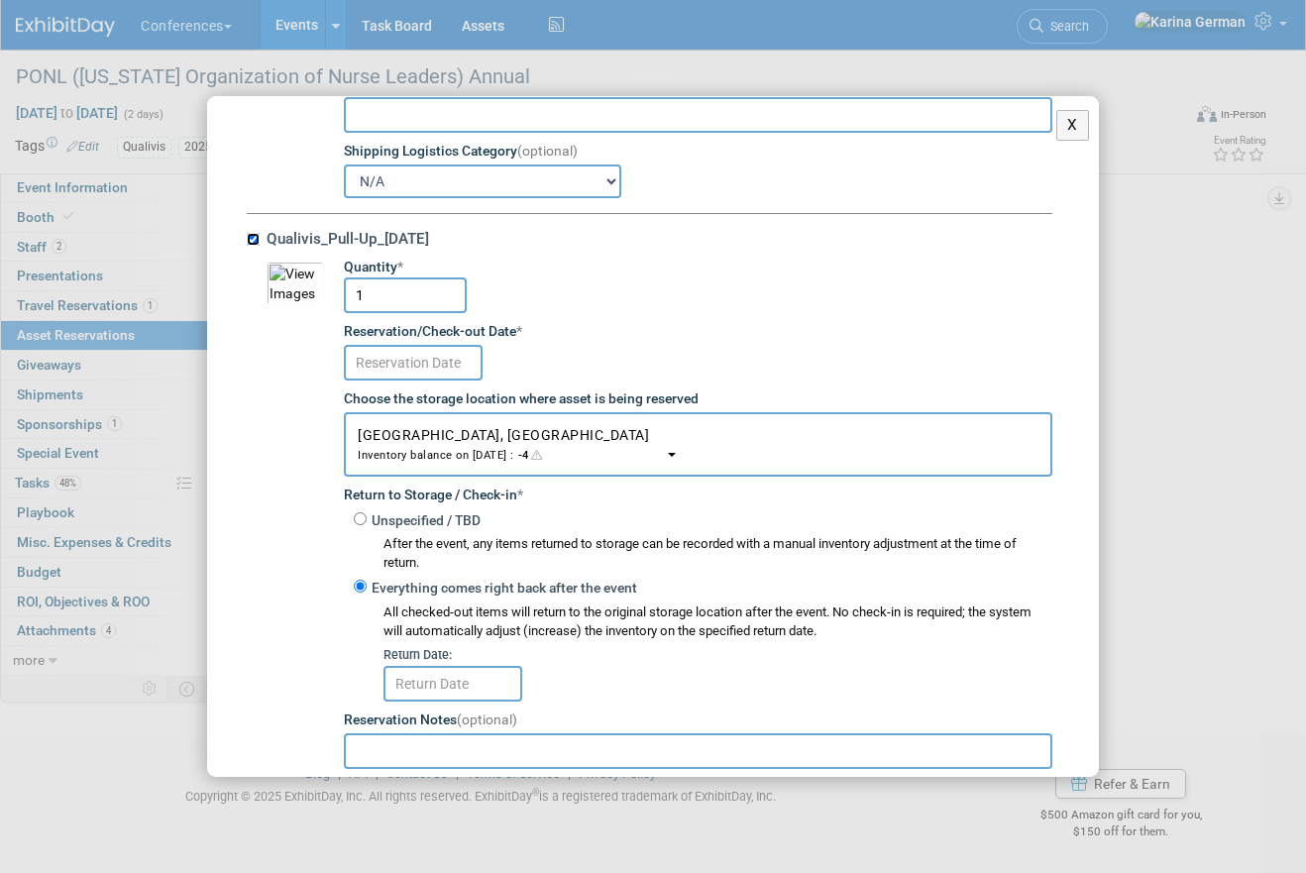
scroll to position [7947, 0]
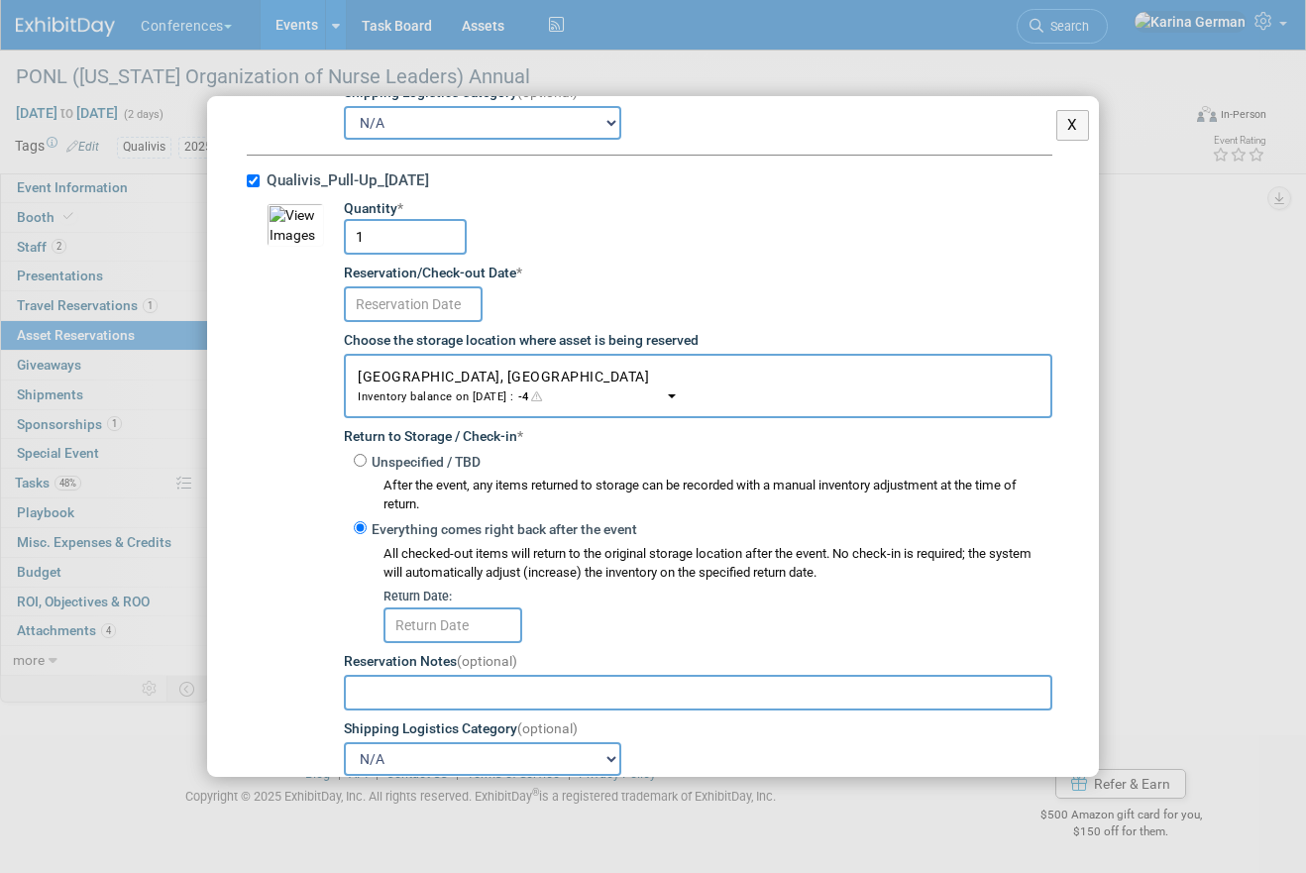
click at [420, 319] on input "text" at bounding box center [413, 304] width 139 height 36
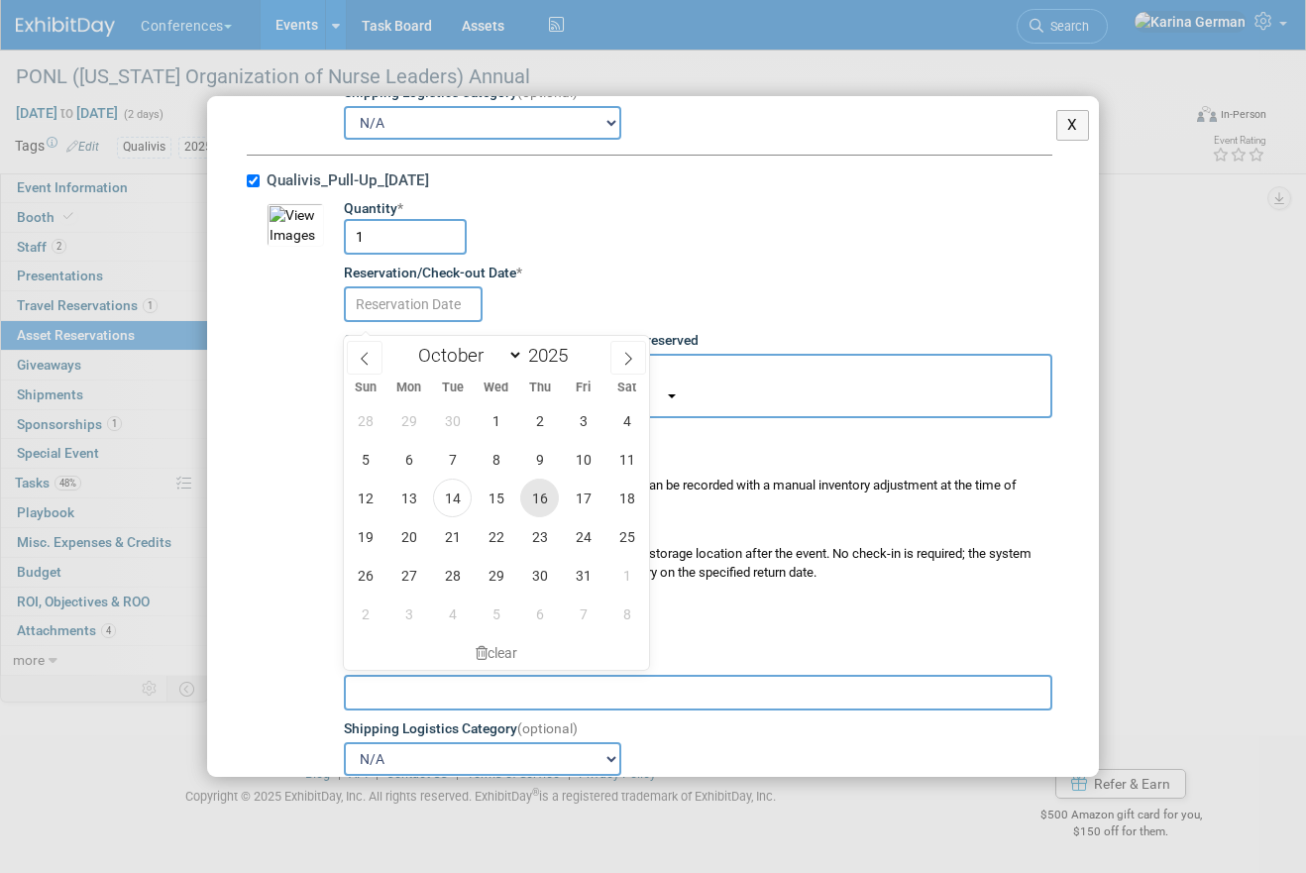
click at [547, 482] on span "16" at bounding box center [539, 498] width 39 height 39
type input "Oct 16, 2025"
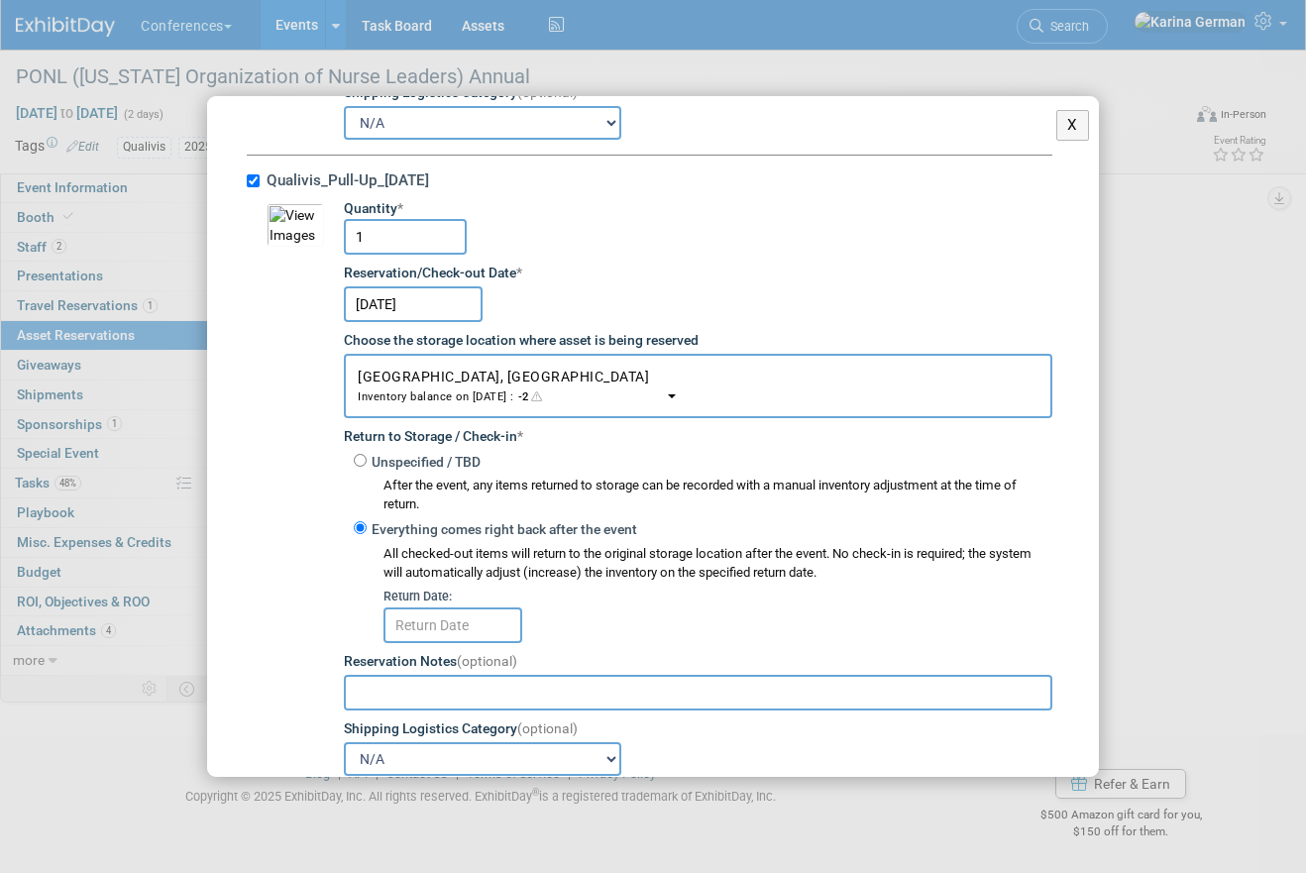
scroll to position [8065, 0]
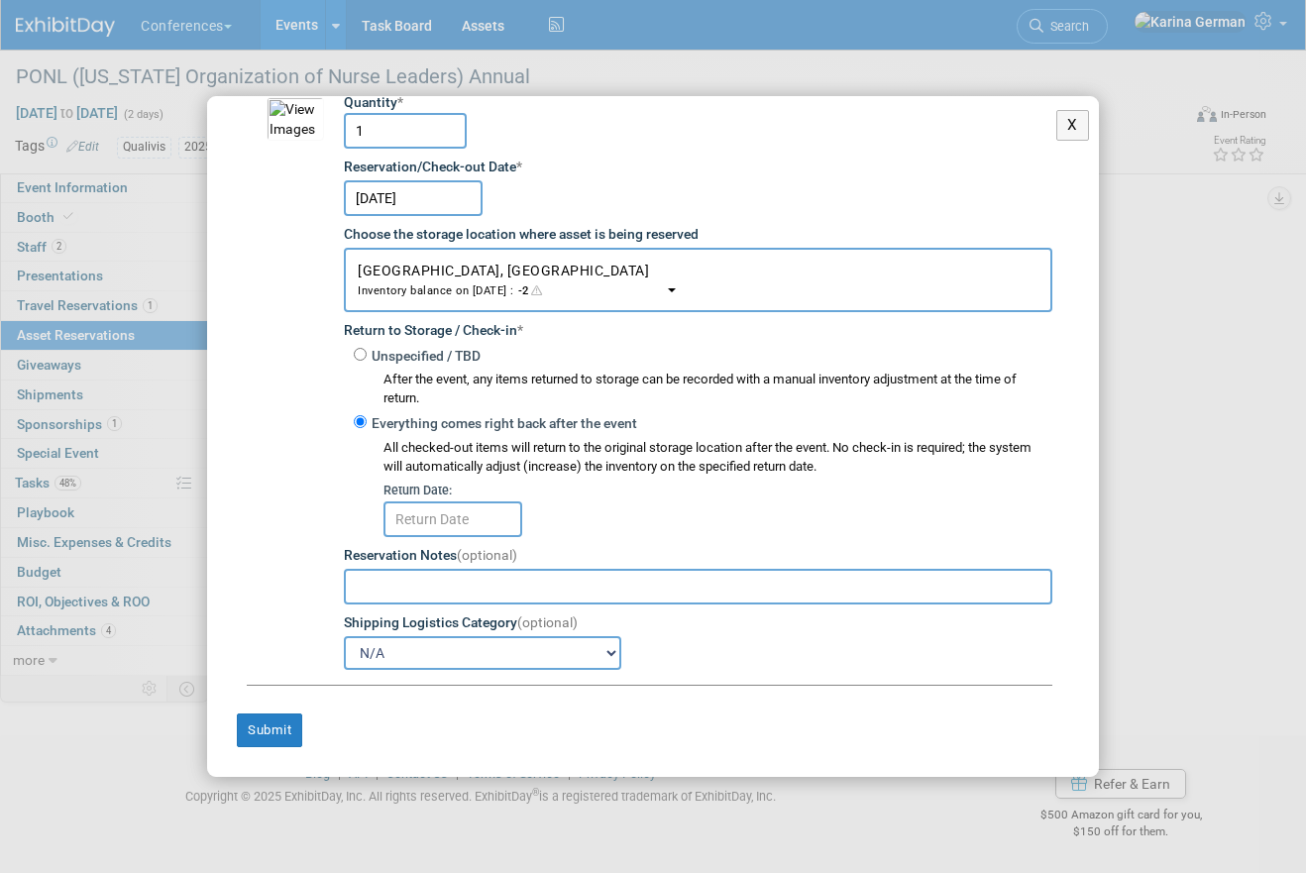
click at [472, 527] on input "text" at bounding box center [453, 519] width 139 height 36
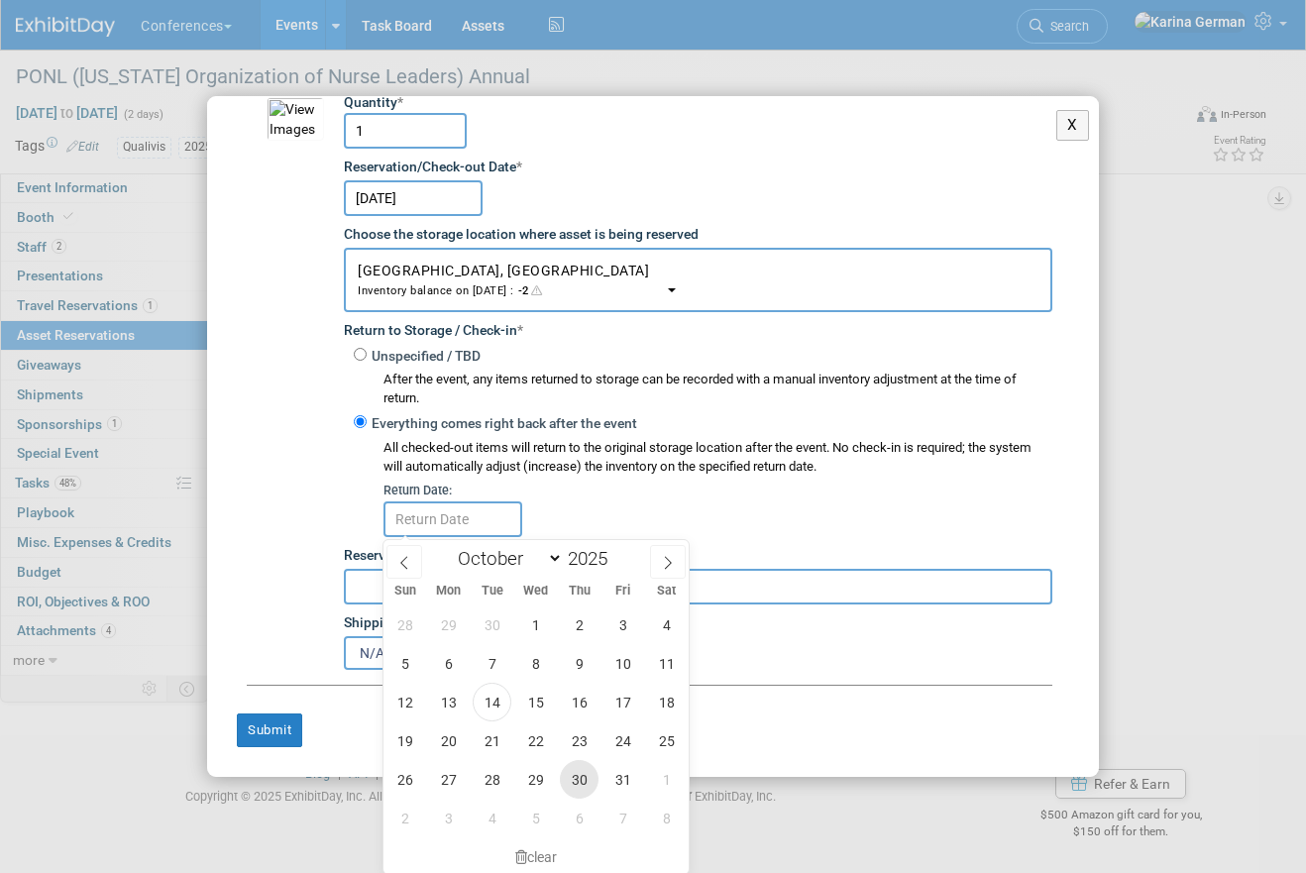
click at [579, 771] on span "30" at bounding box center [579, 779] width 39 height 39
type input "Oct 30, 2025"
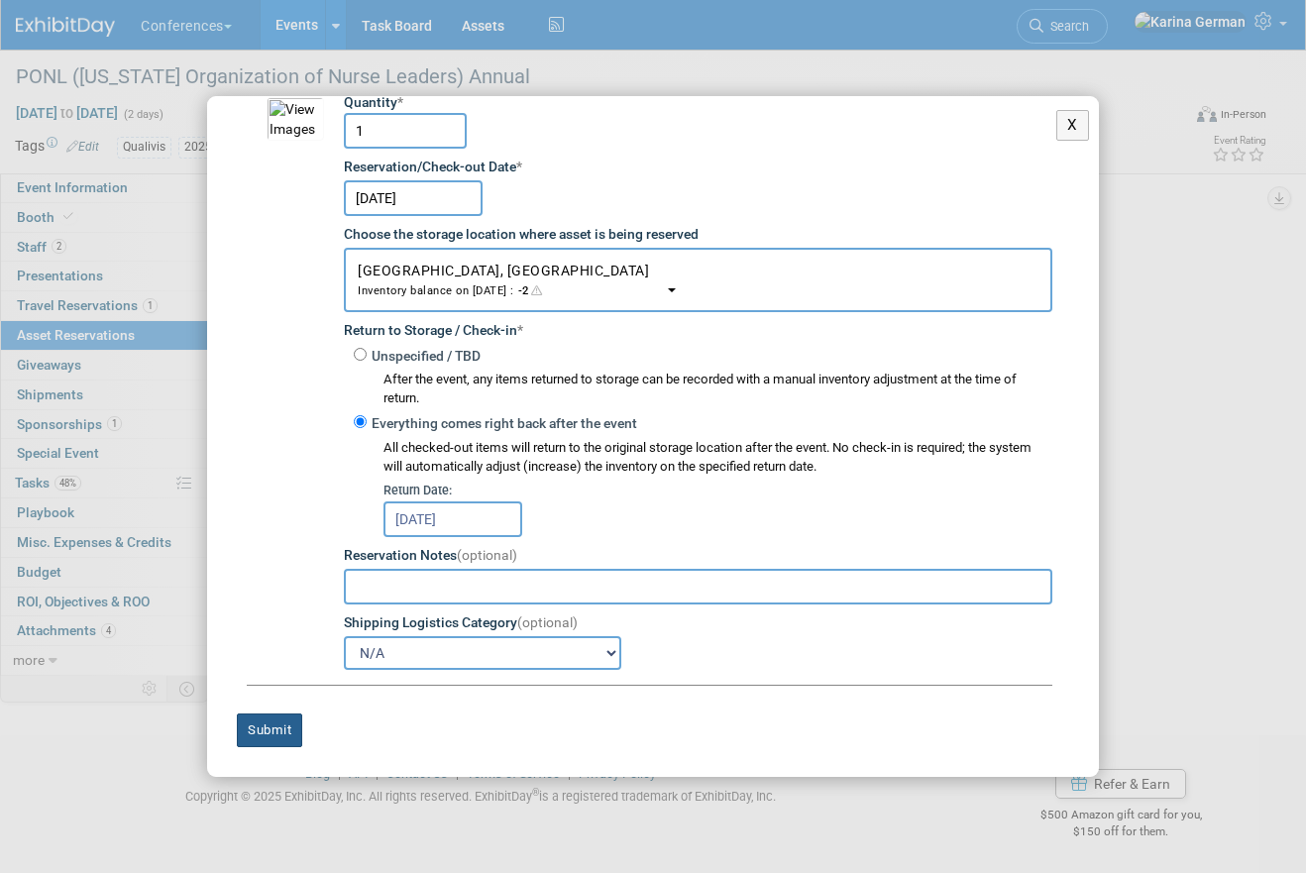
click at [278, 725] on button "Submit" at bounding box center [269, 731] width 65 height 34
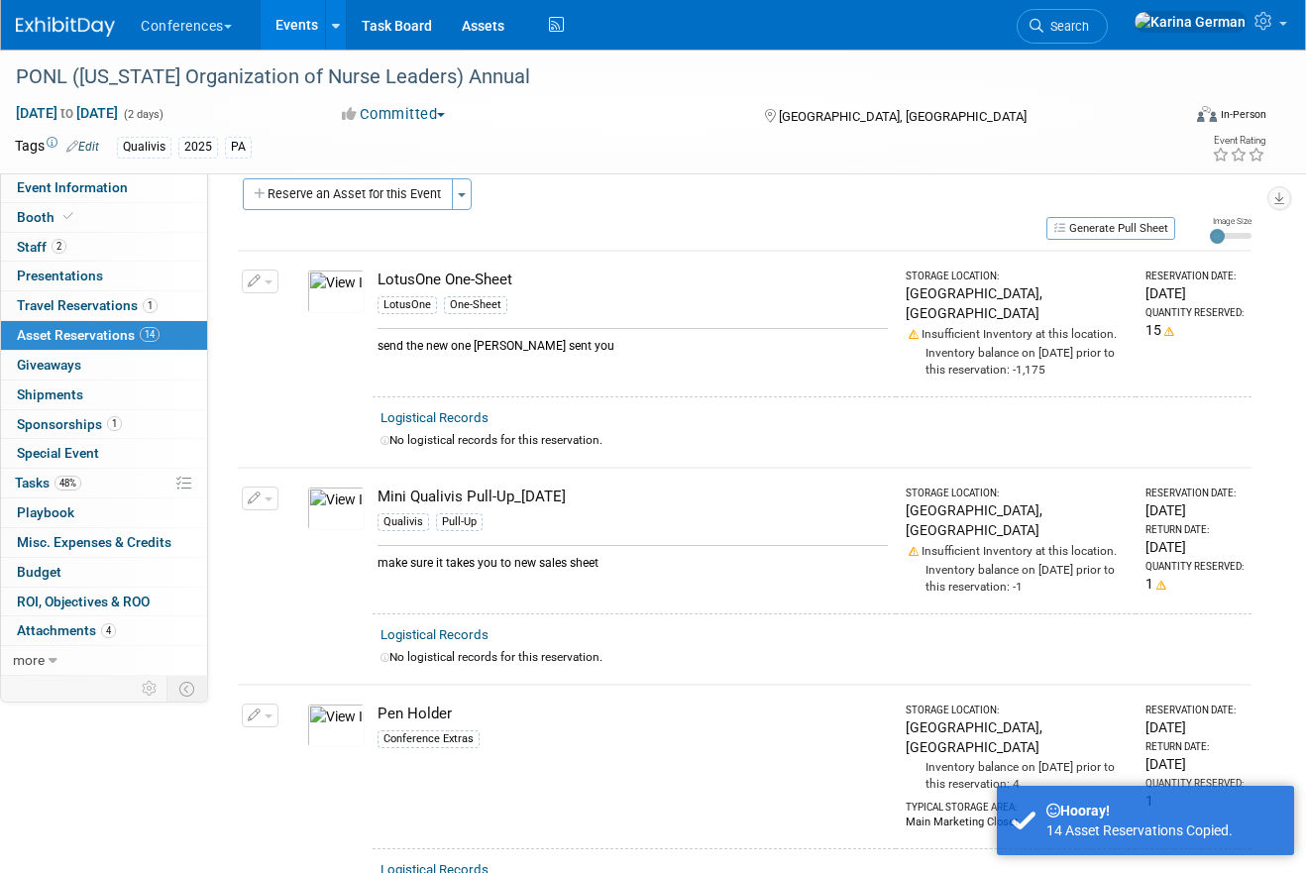
click at [68, 468] on div "Special Event Special Event" at bounding box center [104, 454] width 206 height 30
click at [58, 474] on link "48% Tasks 48%" at bounding box center [104, 483] width 206 height 29
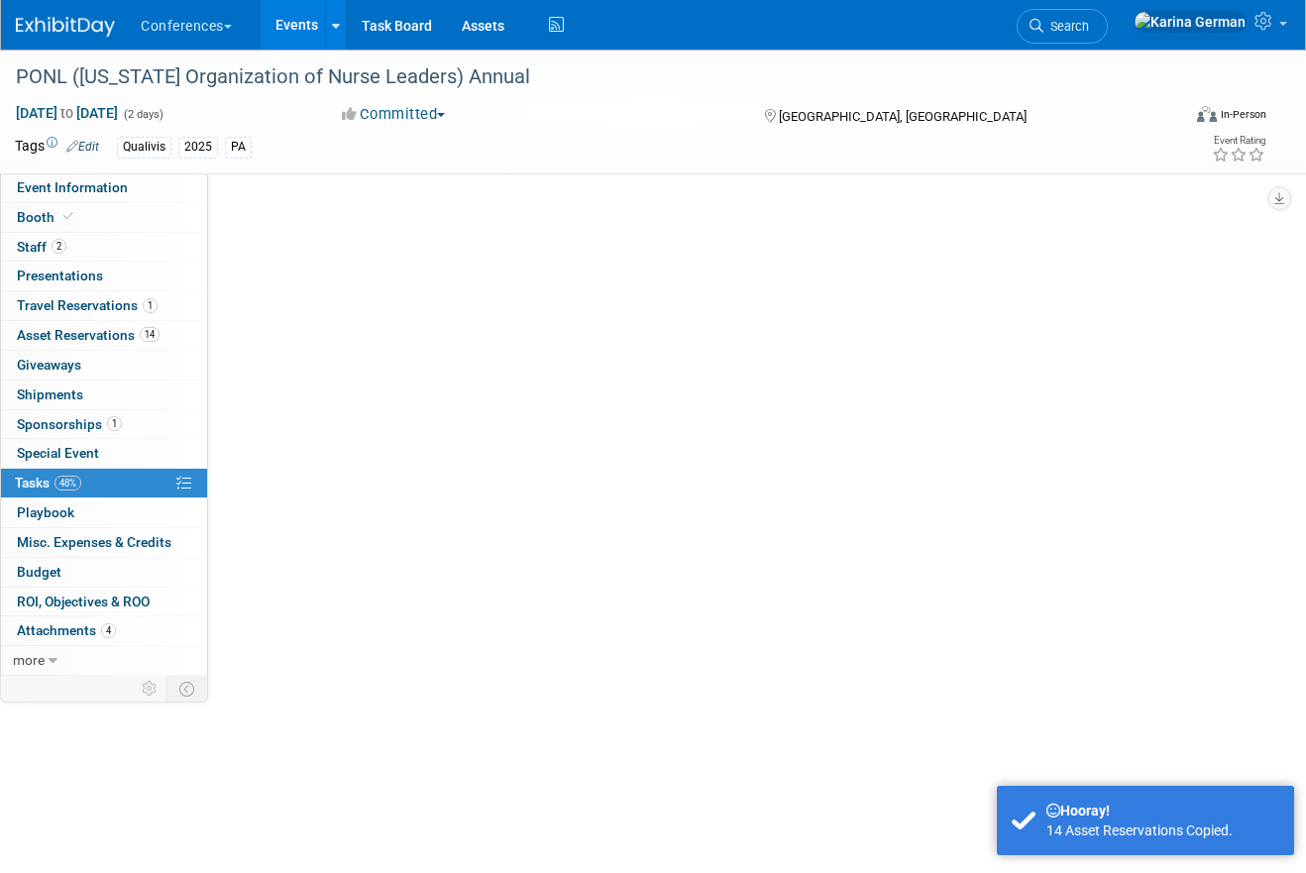
scroll to position [0, 0]
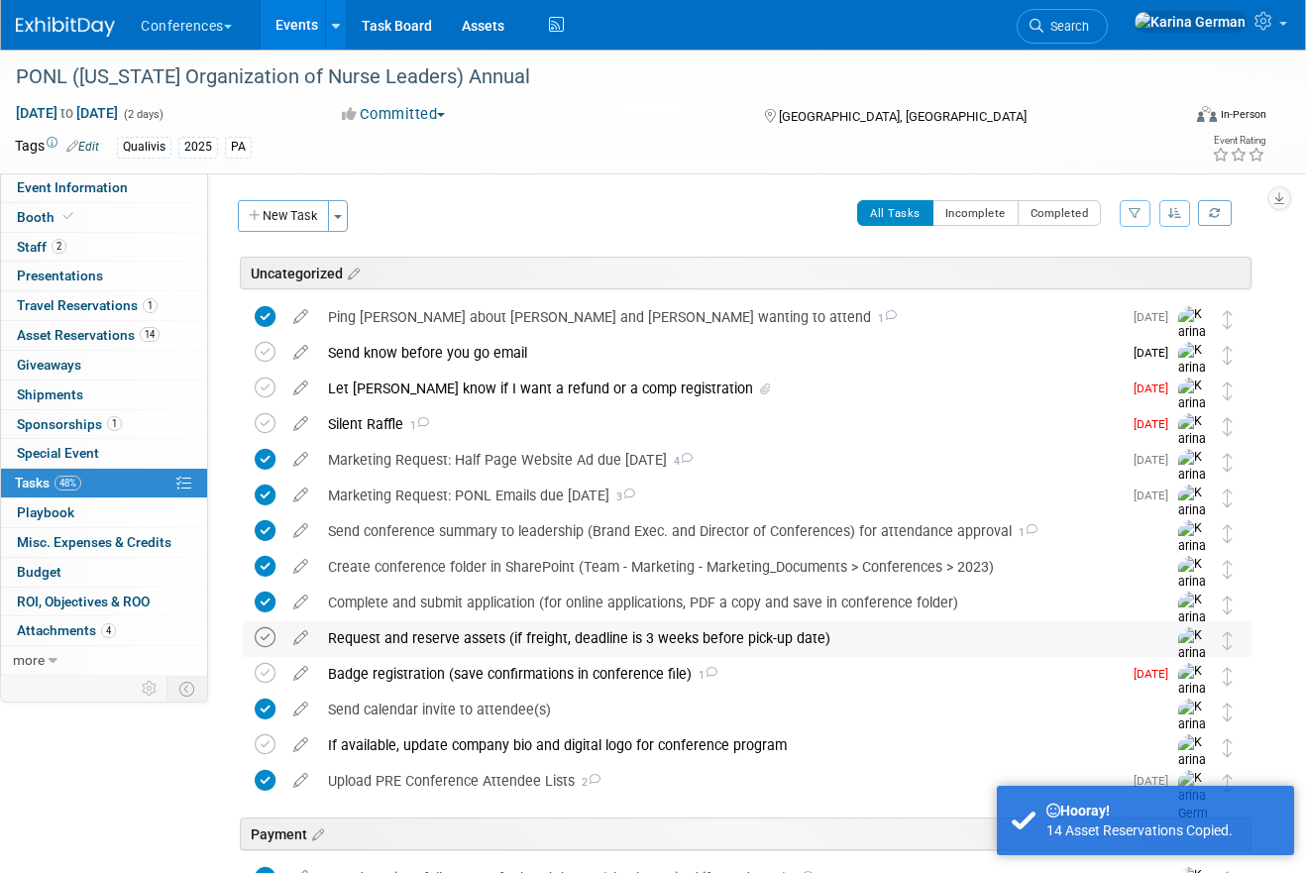
click at [266, 633] on icon at bounding box center [265, 637] width 21 height 21
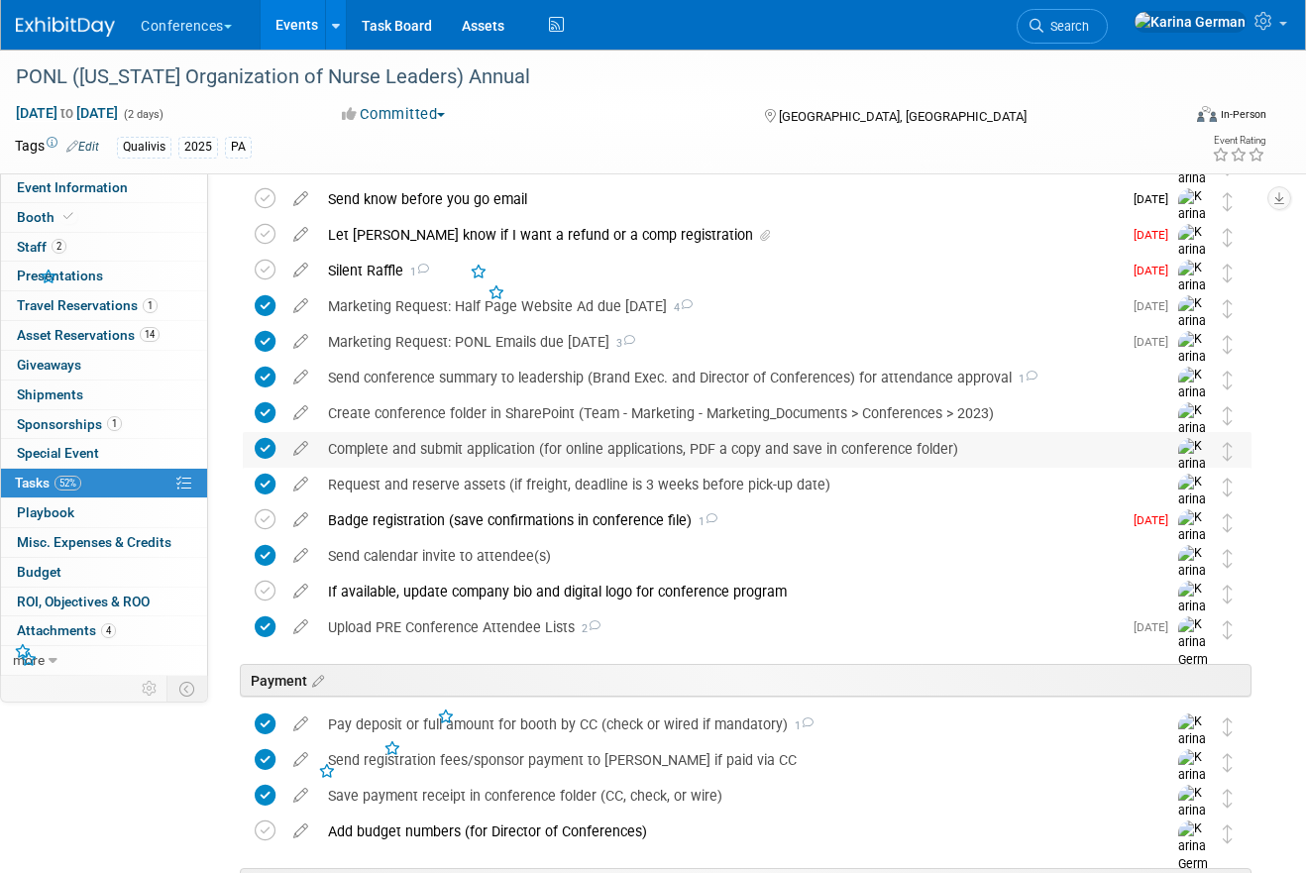
scroll to position [177, 0]
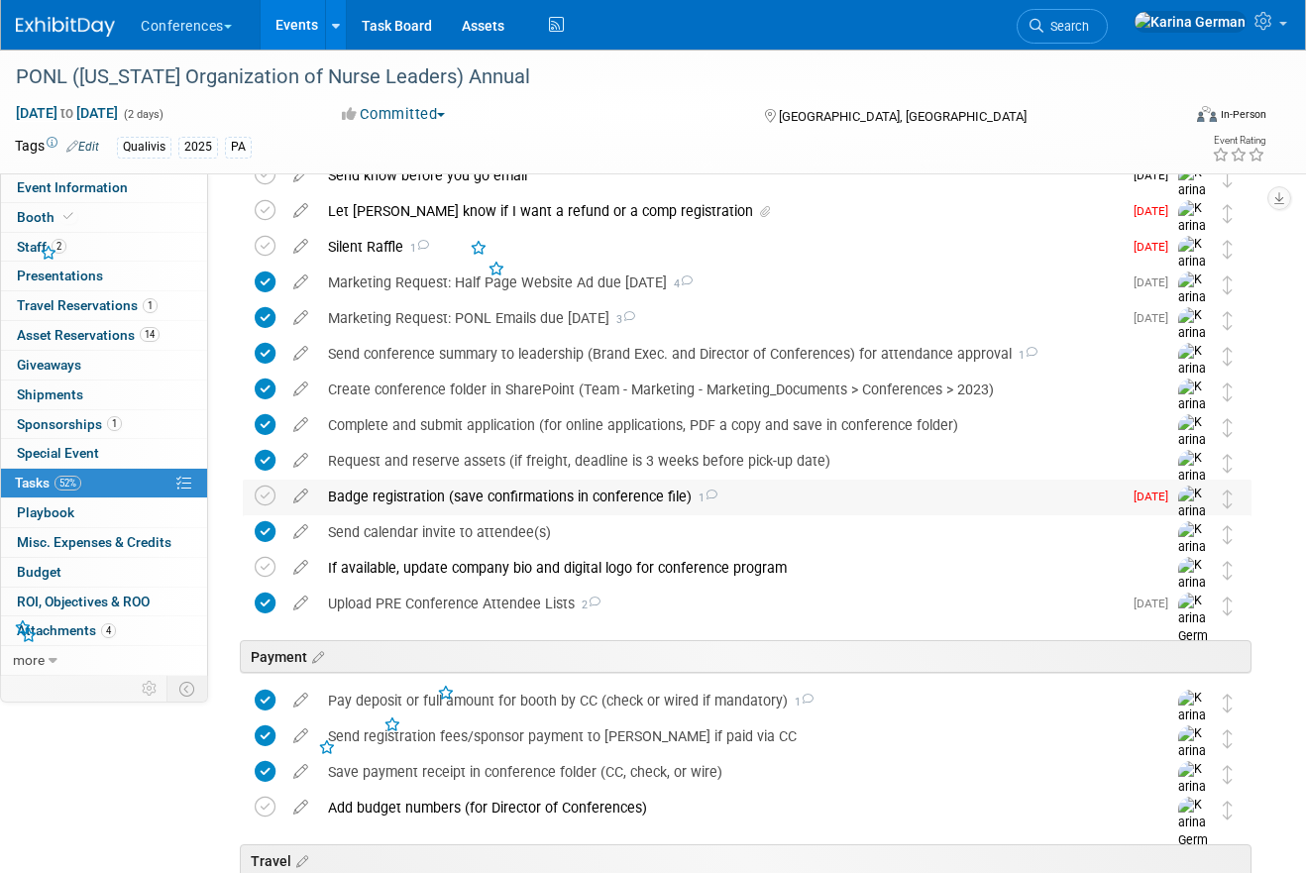
click at [550, 512] on div "Badge registration (save confirmations in conference file) 1" at bounding box center [720, 497] width 804 height 34
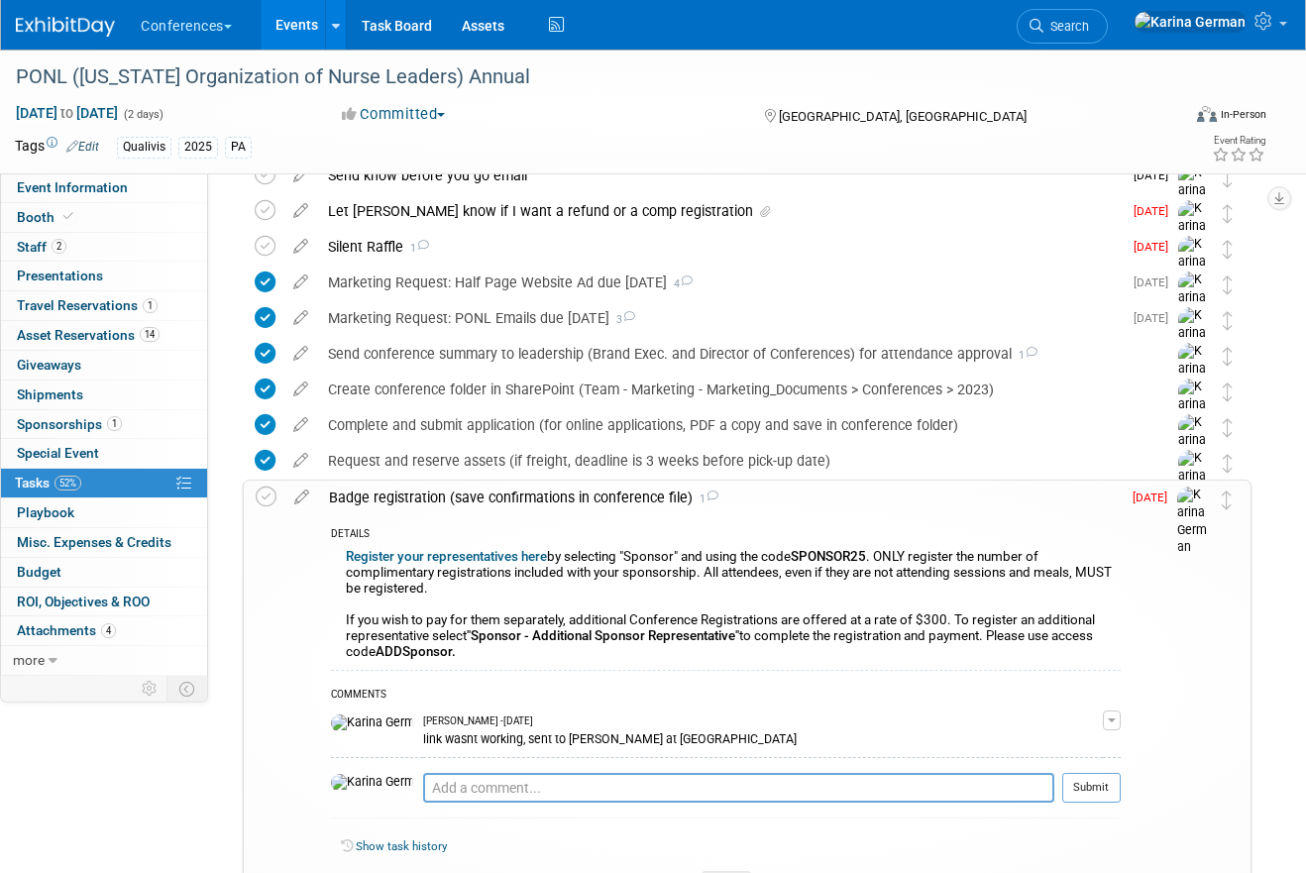
click at [550, 510] on div "Badge registration (save confirmations in conference file) 1" at bounding box center [720, 498] width 802 height 34
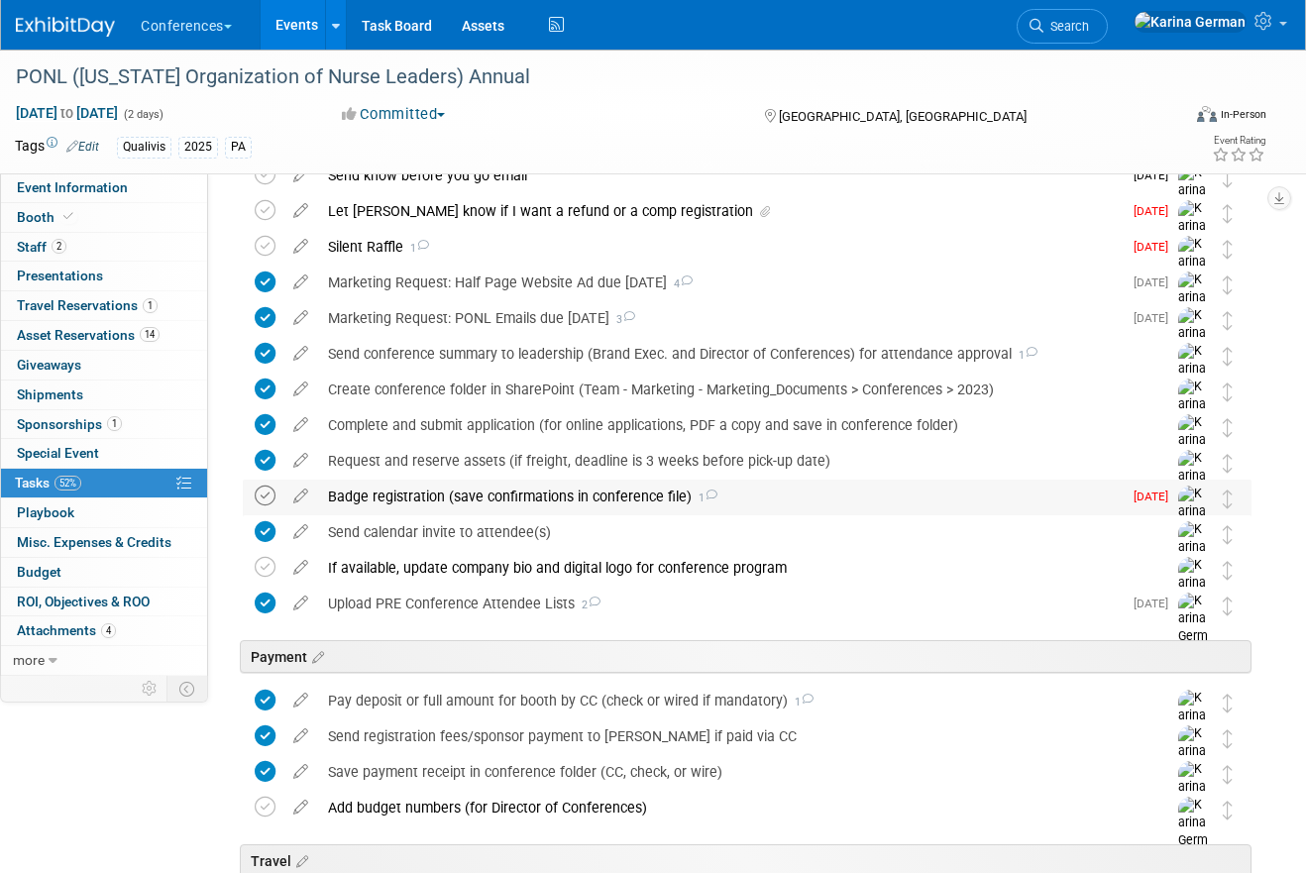
click at [272, 492] on icon at bounding box center [265, 496] width 21 height 21
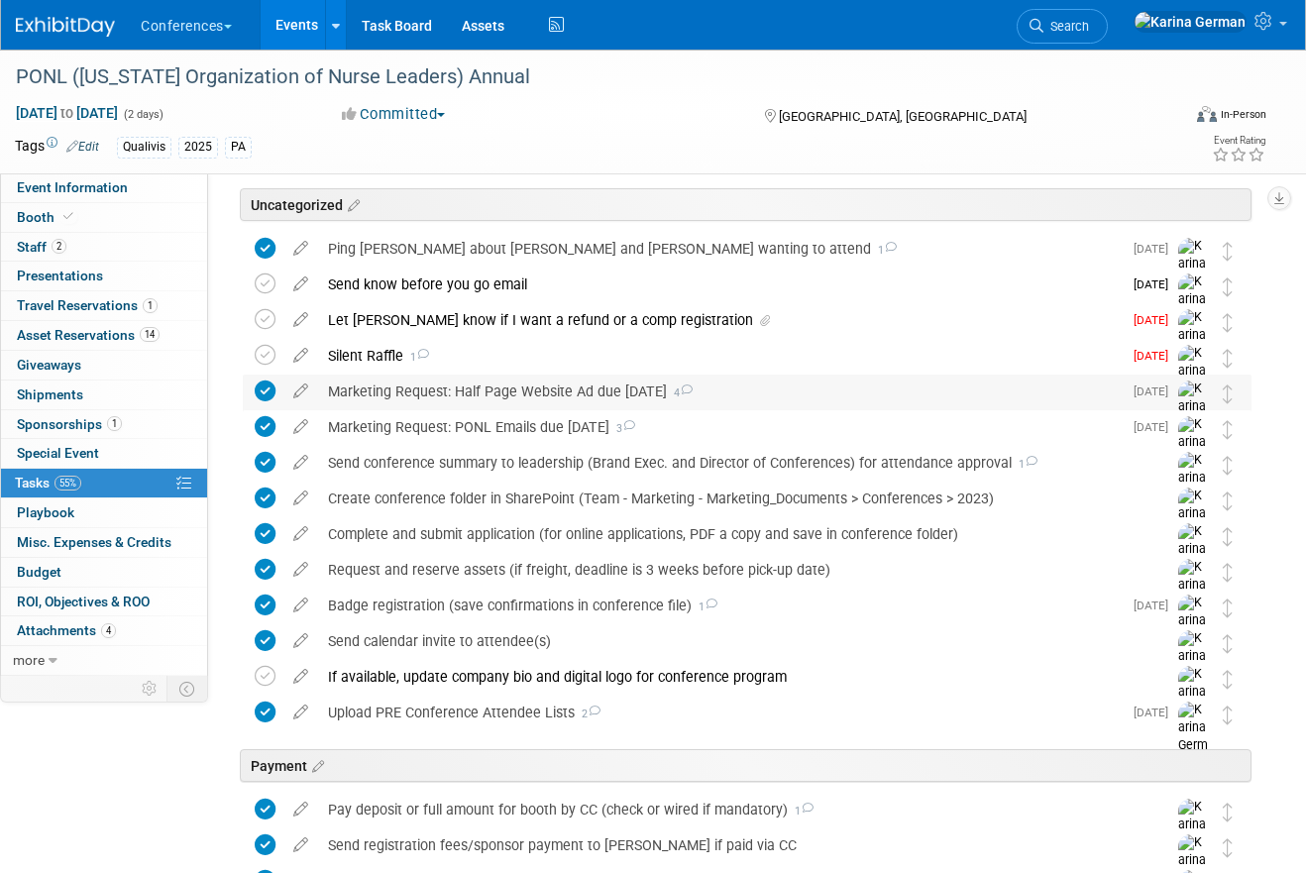
scroll to position [0, 0]
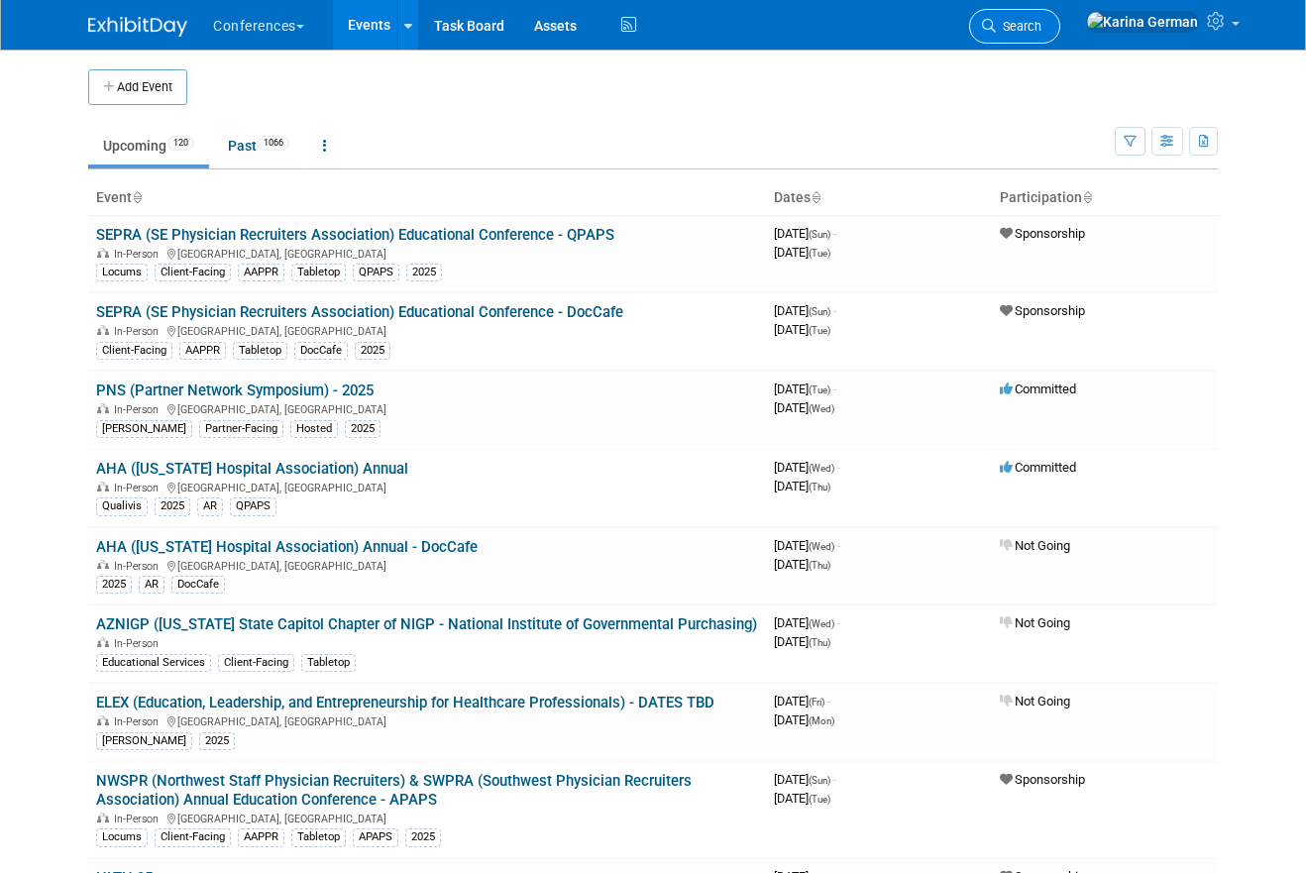
click at [1060, 24] on link "Search" at bounding box center [1014, 26] width 91 height 35
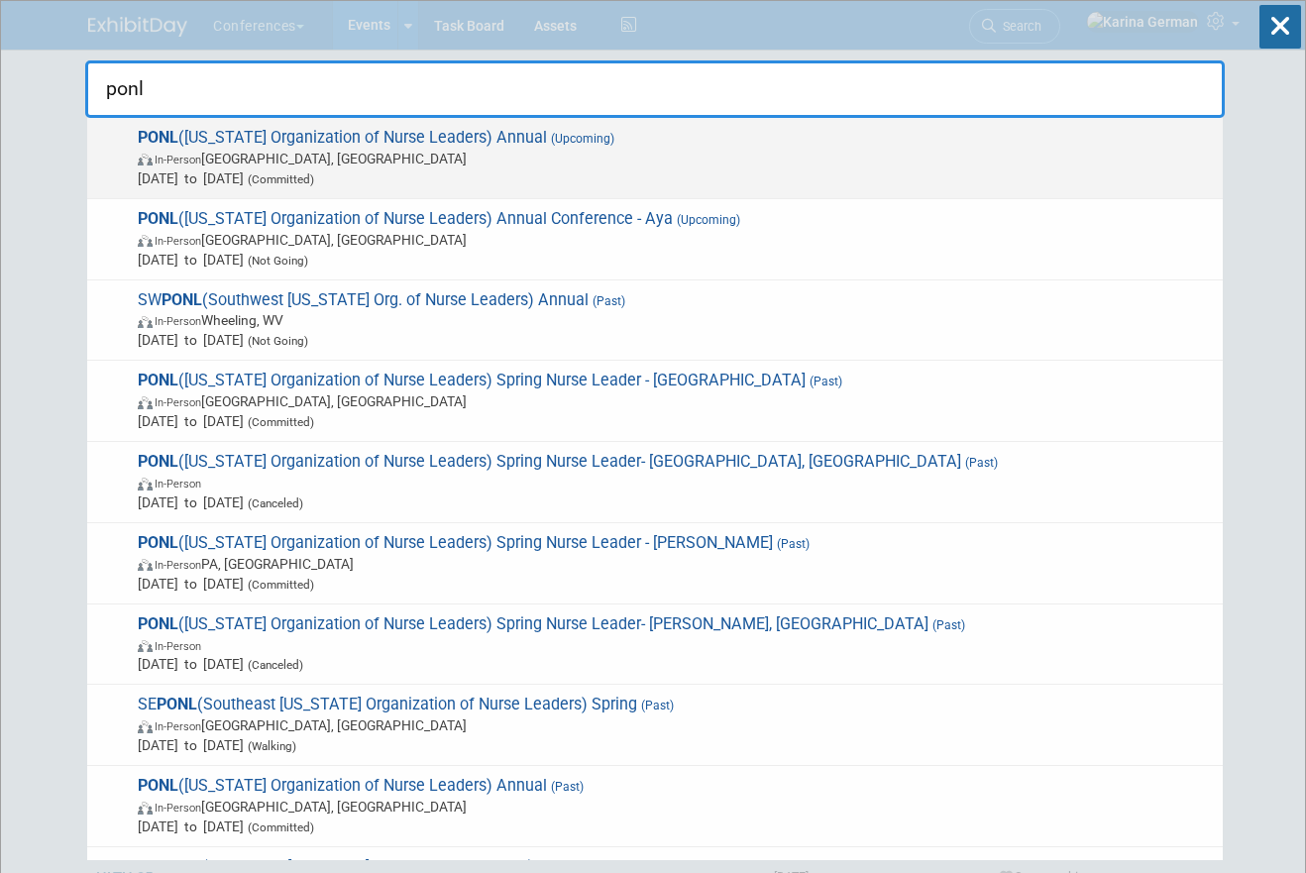
type input "ponl"
click at [408, 178] on span "[DATE] to [DATE] (Committed)" at bounding box center [675, 178] width 1075 height 20
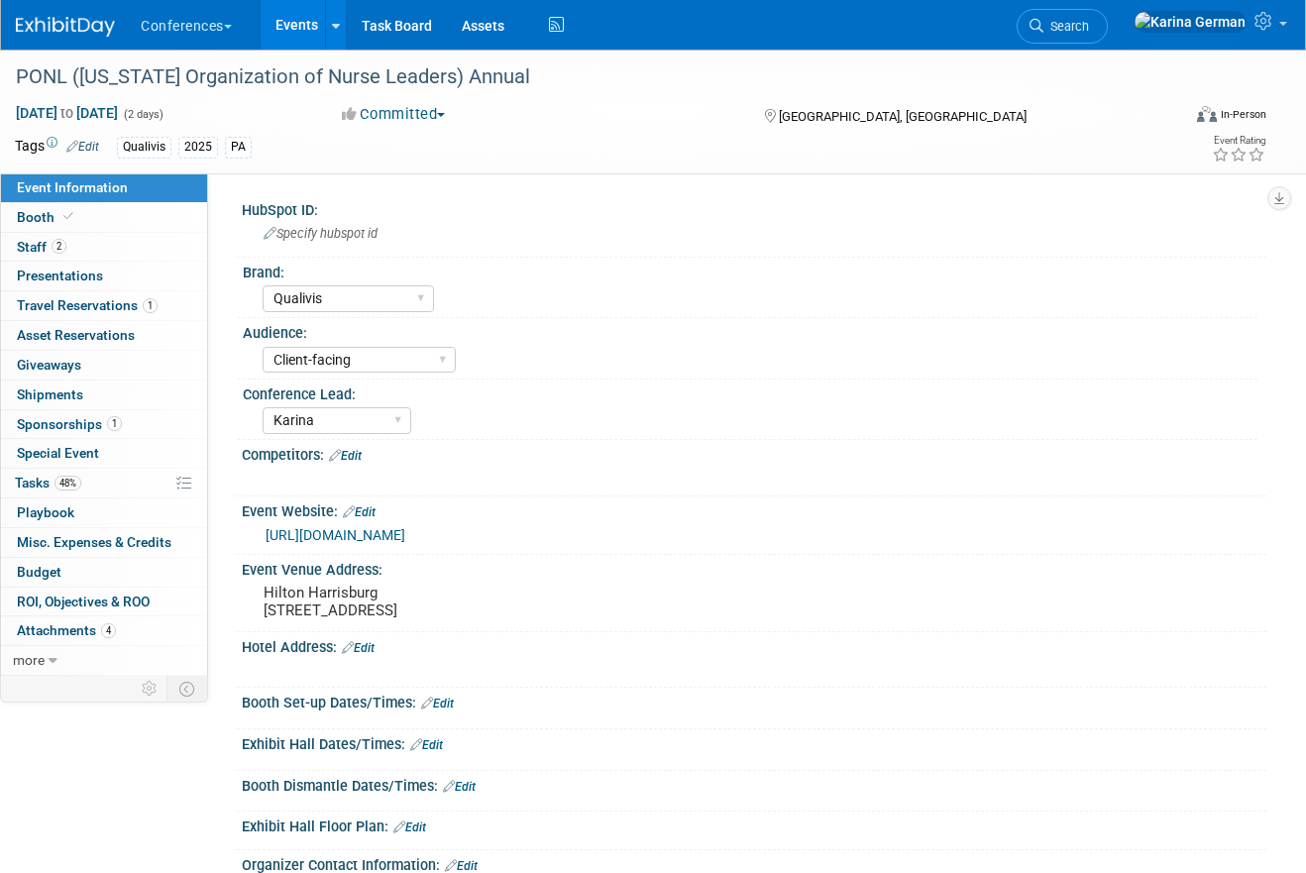
select select "Qualivis"
select select "Client-facing"
select select "Karina"
click at [120, 489] on link "48% Tasks 48%" at bounding box center [104, 483] width 206 height 29
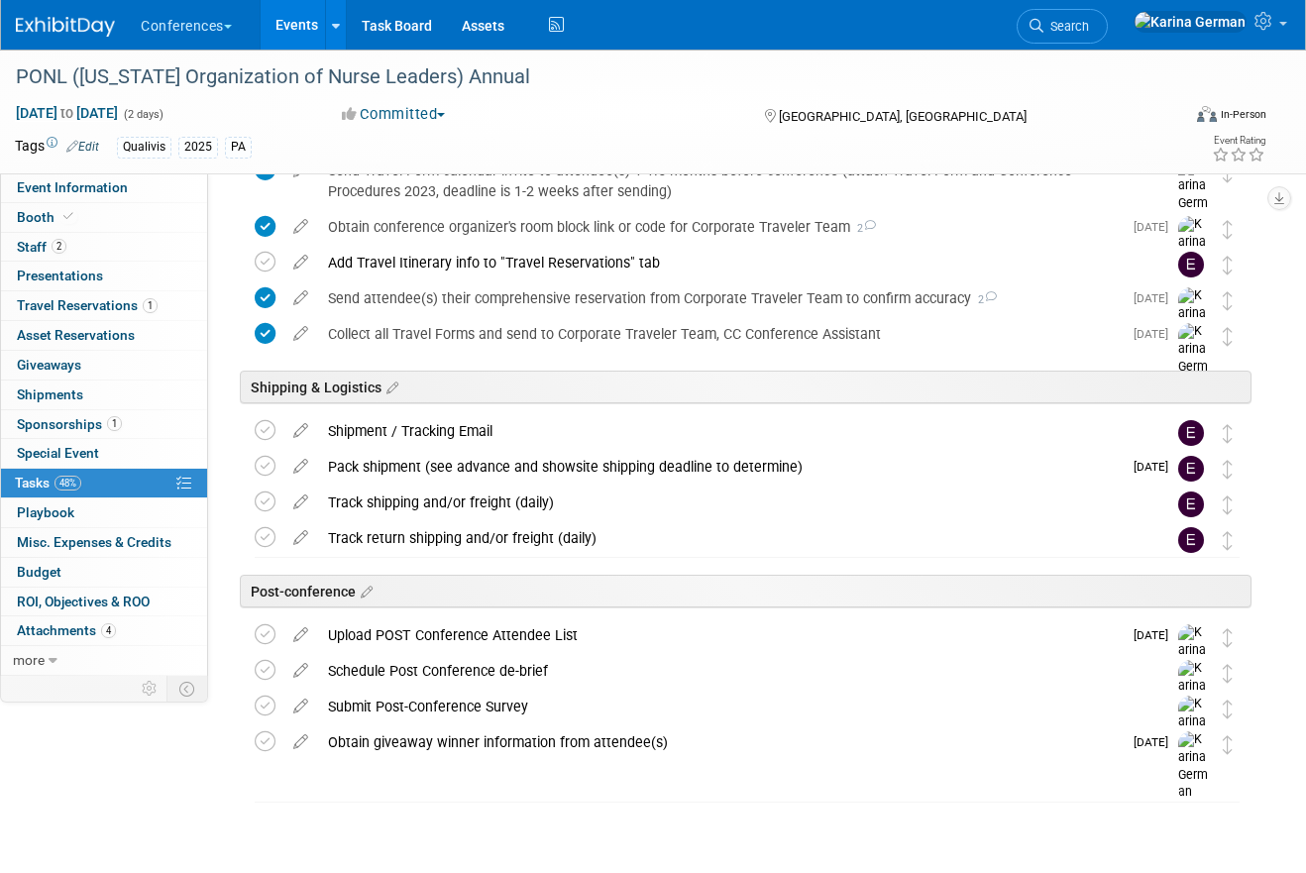
scroll to position [921, 0]
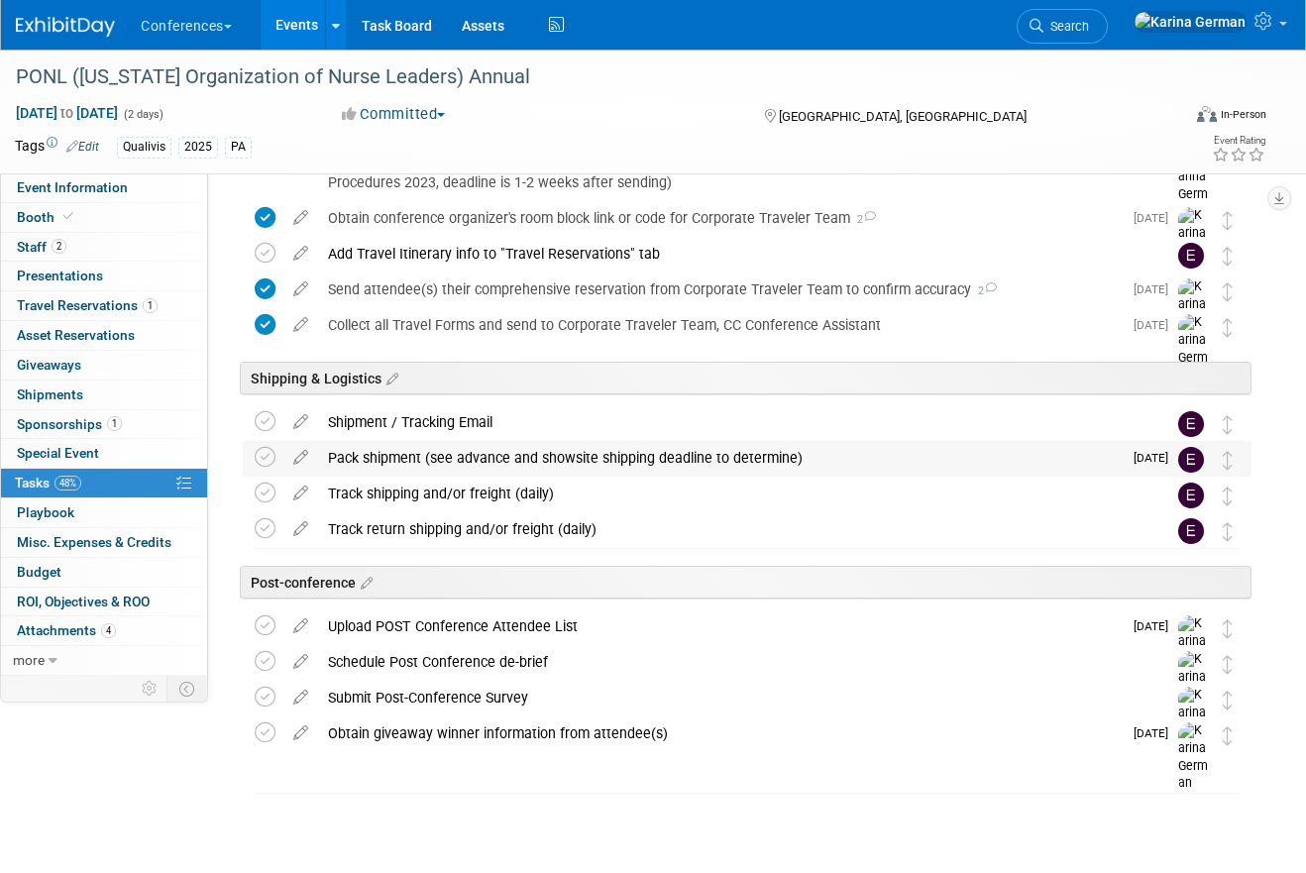
click at [469, 458] on div "Pack shipment (see advance and showsite shipping deadline to determine)" at bounding box center [720, 458] width 804 height 34
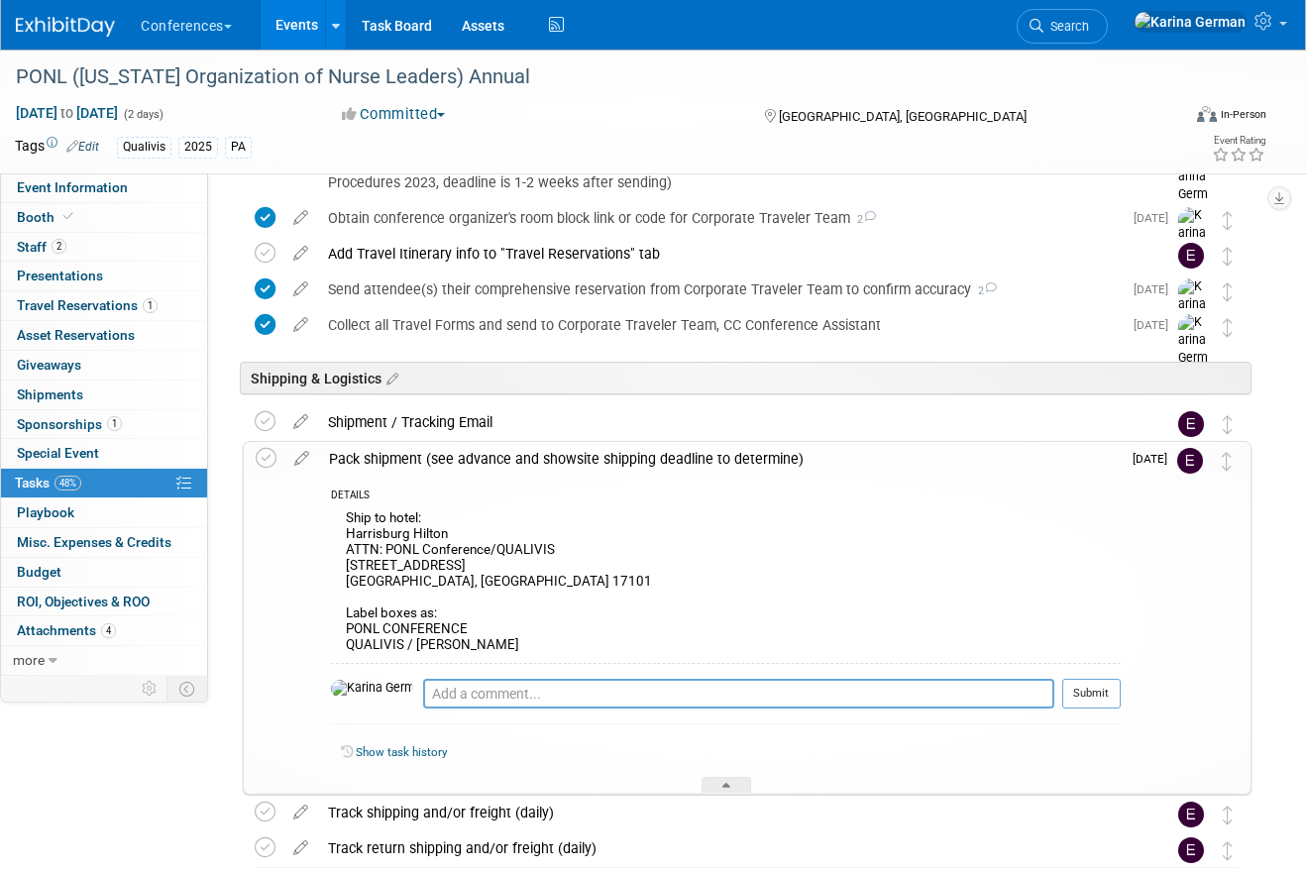
scroll to position [1062, 0]
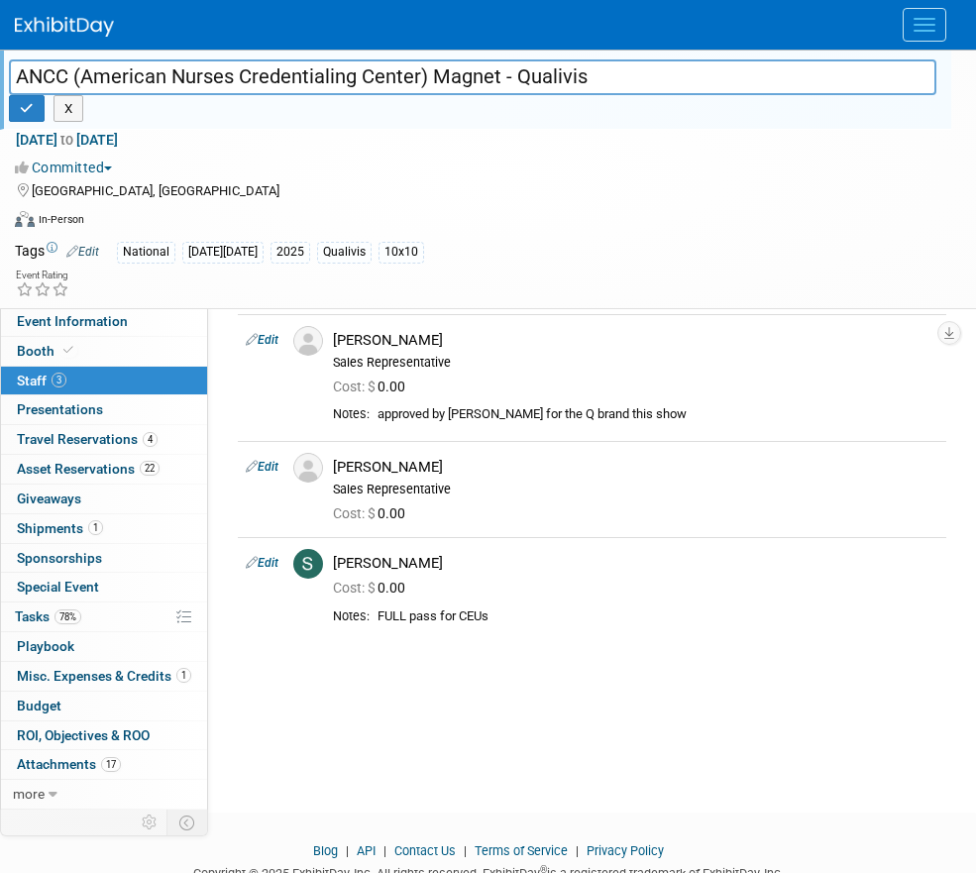
click at [924, 19] on span "Menu" at bounding box center [925, 19] width 22 height 2
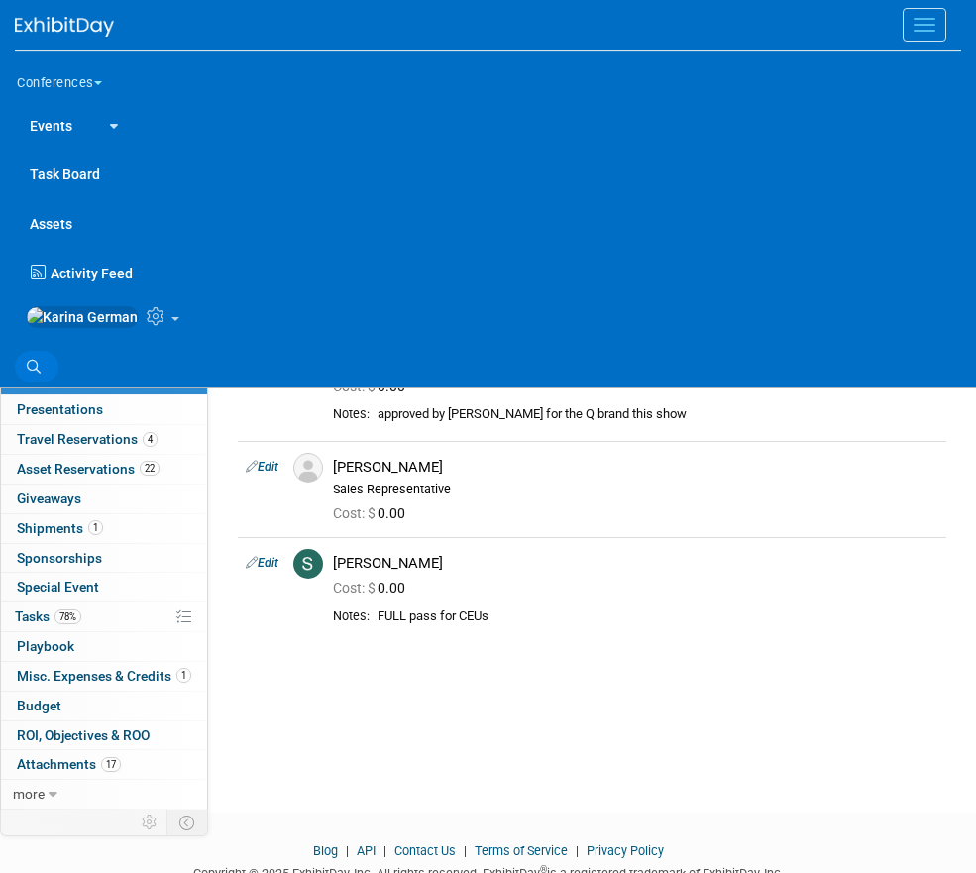
click at [22, 383] on link "Search" at bounding box center [37, 367] width 44 height 32
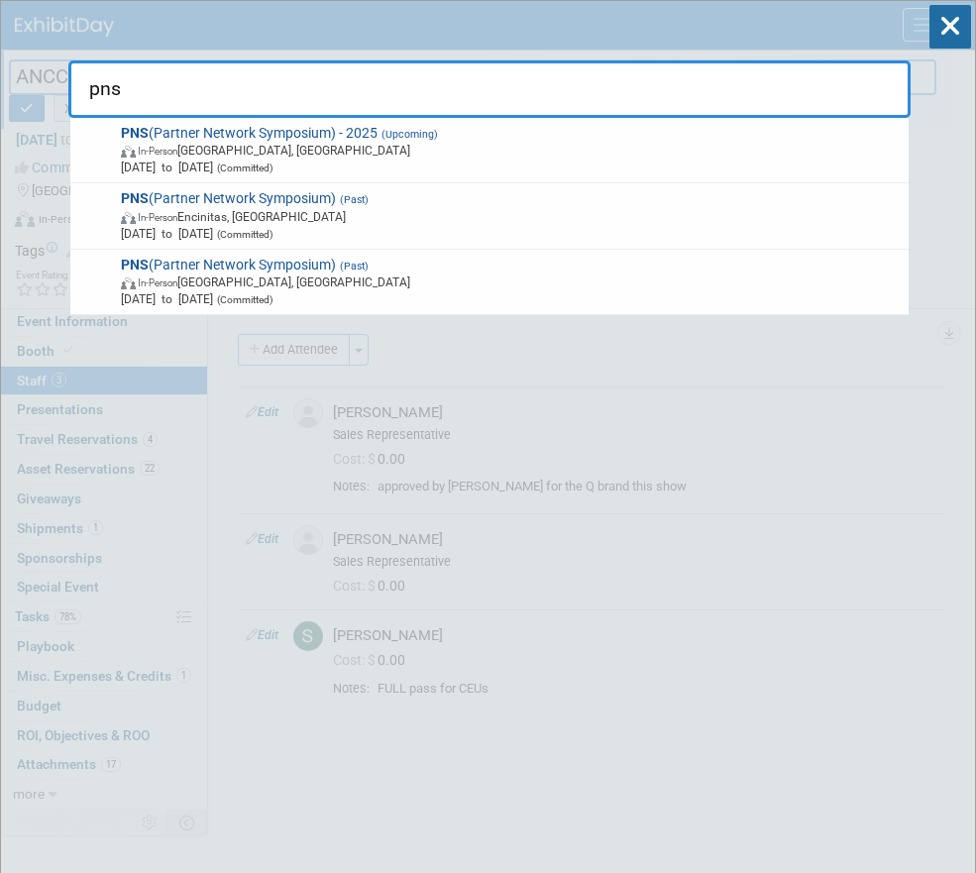
type input "pns"
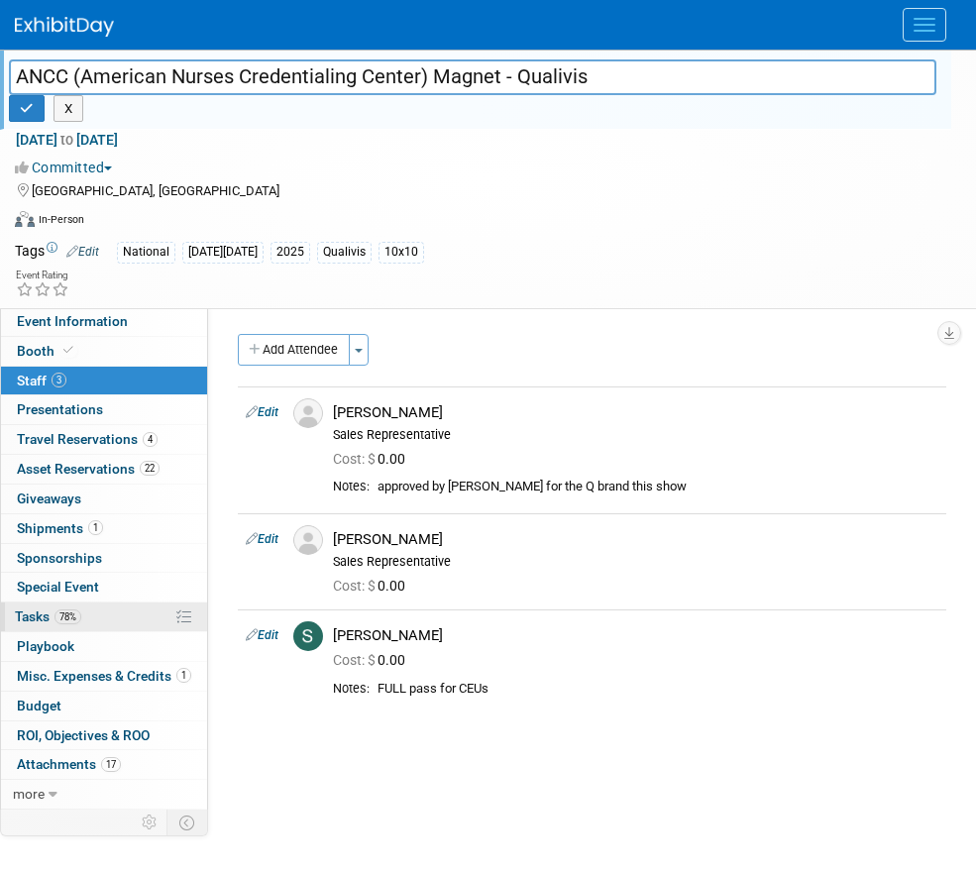
click at [94, 626] on link "78% Tasks 78%" at bounding box center [104, 617] width 206 height 29
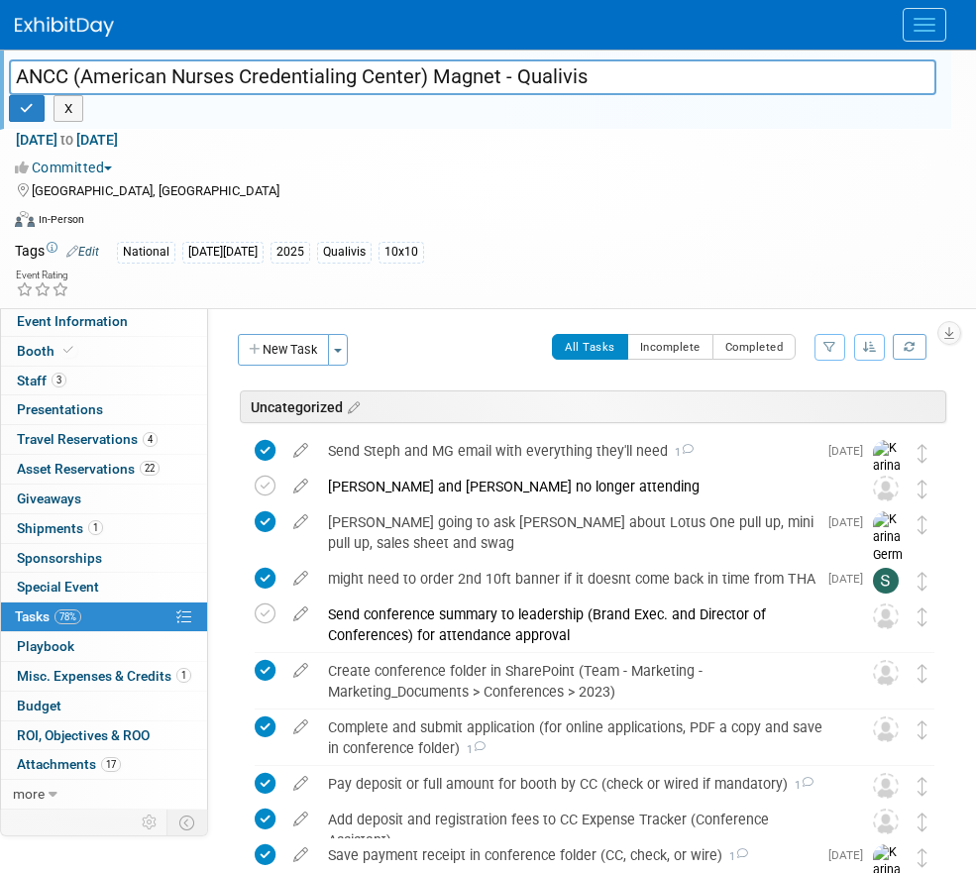
click at [287, 355] on button "New Task" at bounding box center [283, 350] width 91 height 32
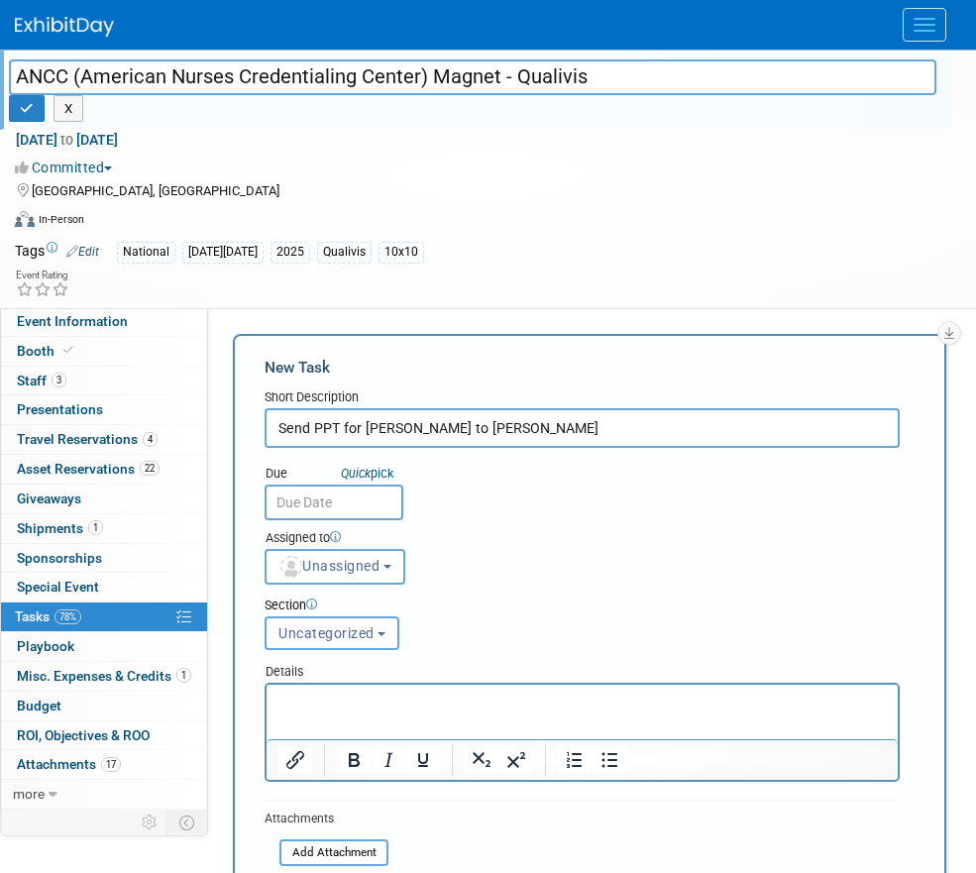
type input "Send PPT for [PERSON_NAME] to [PERSON_NAME]"
click at [363, 495] on input "text" at bounding box center [334, 503] width 139 height 36
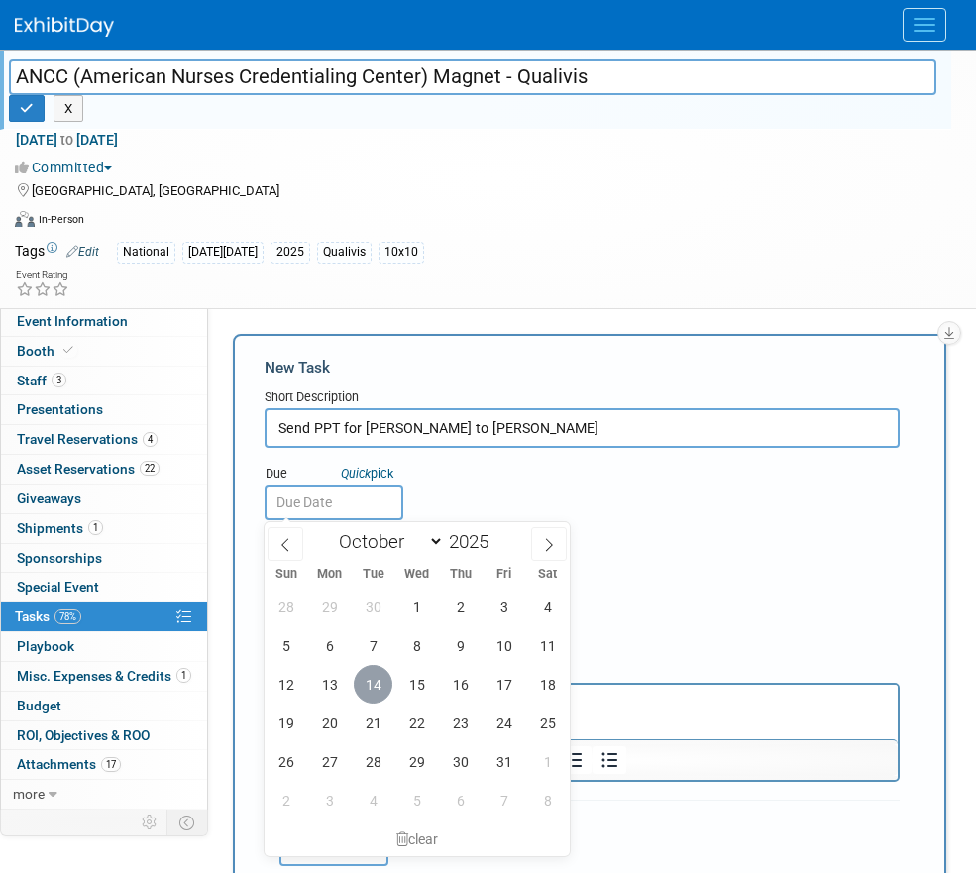
click at [379, 684] on span "14" at bounding box center [373, 684] width 39 height 39
type input "[DATE]"
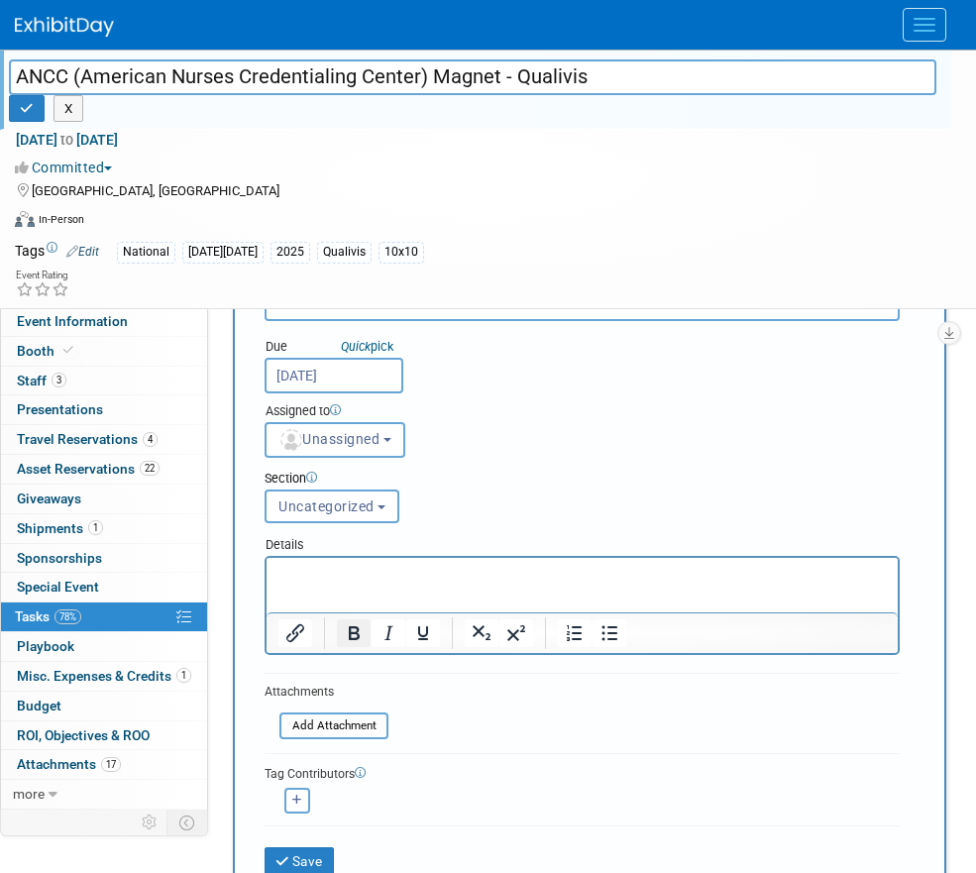
scroll to position [172, 0]
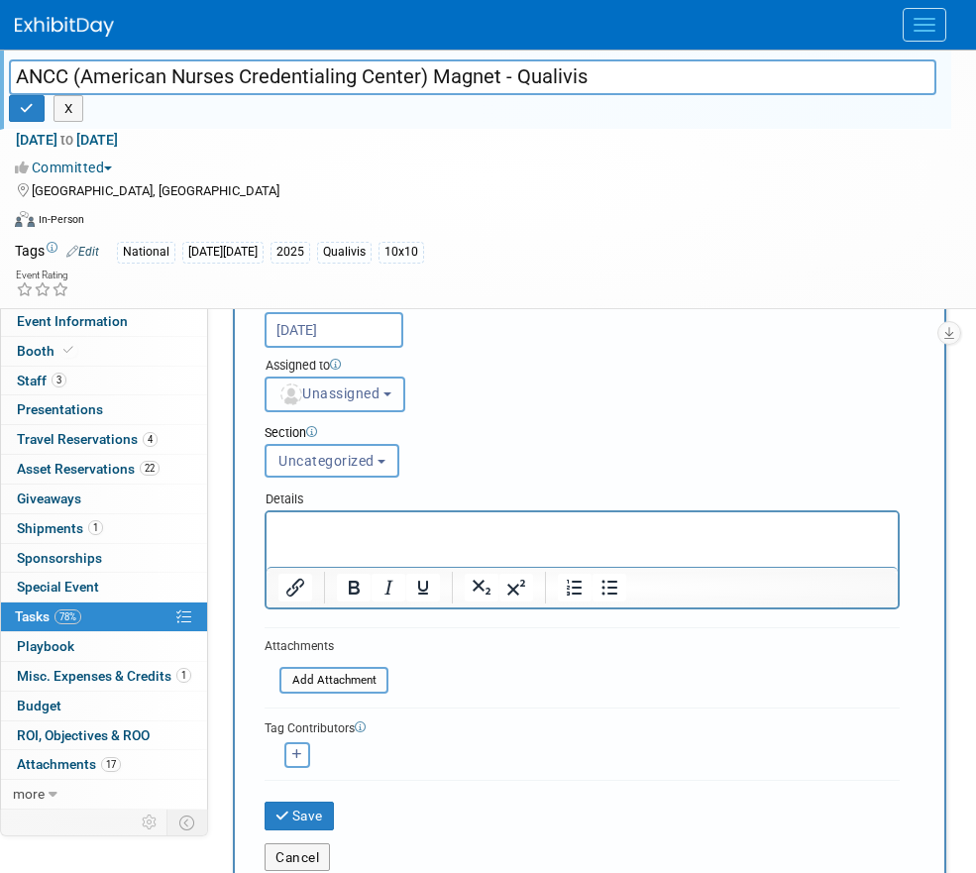
click at [363, 409] on button "Unassigned" at bounding box center [335, 395] width 141 height 36
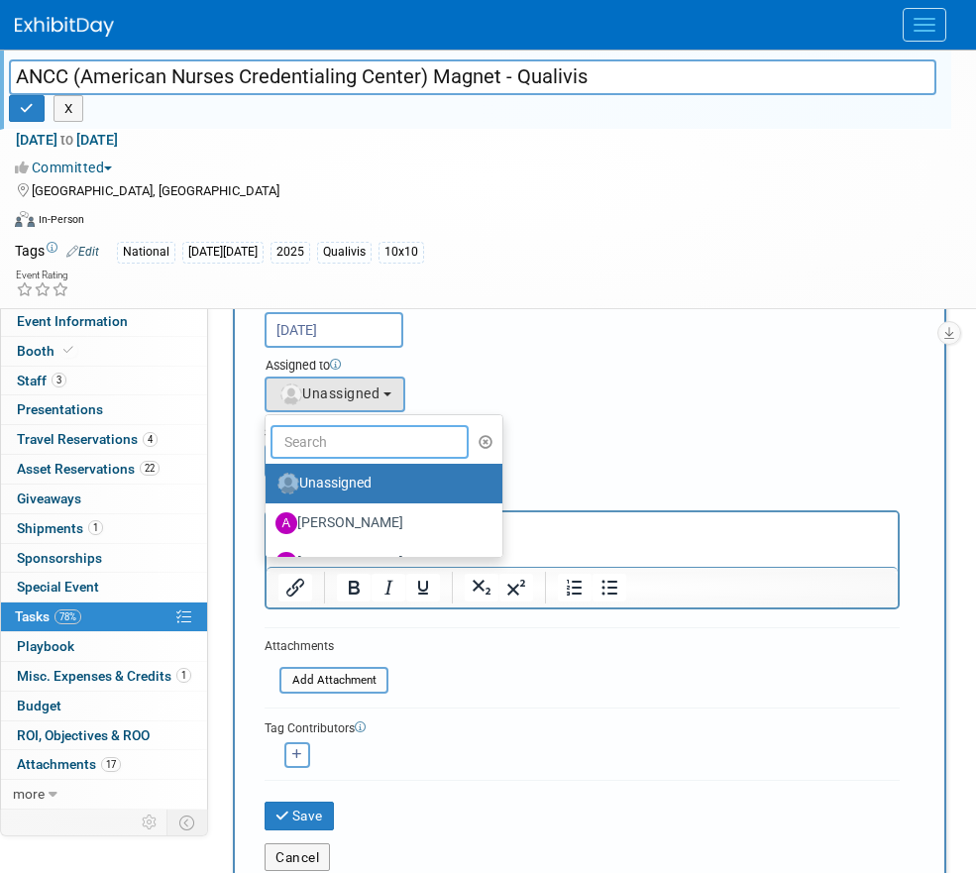
click at [361, 457] on input "text" at bounding box center [370, 442] width 198 height 34
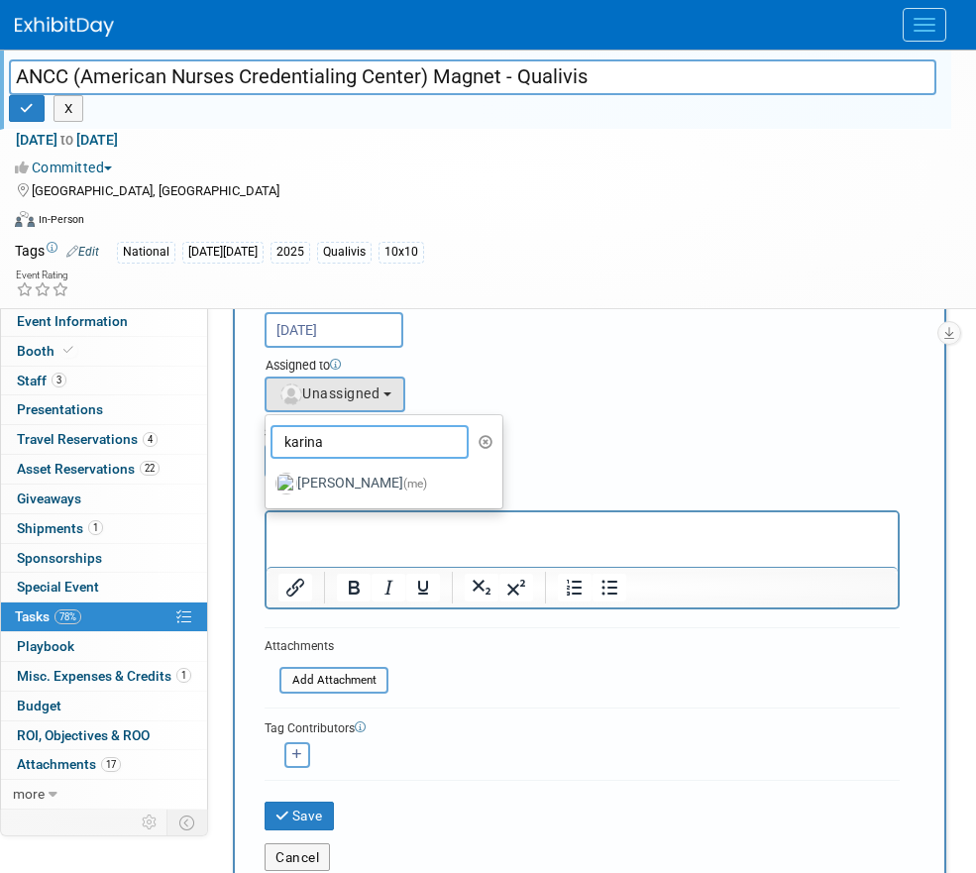
type input "karina"
click at [339, 479] on label "Karina German (me)" at bounding box center [378, 484] width 207 height 32
click at [269, 479] on input "Karina German (me)" at bounding box center [262, 481] width 13 height 13
select select "eb9a80ed-01df-455e-b7c9-ebccef2a47a7"
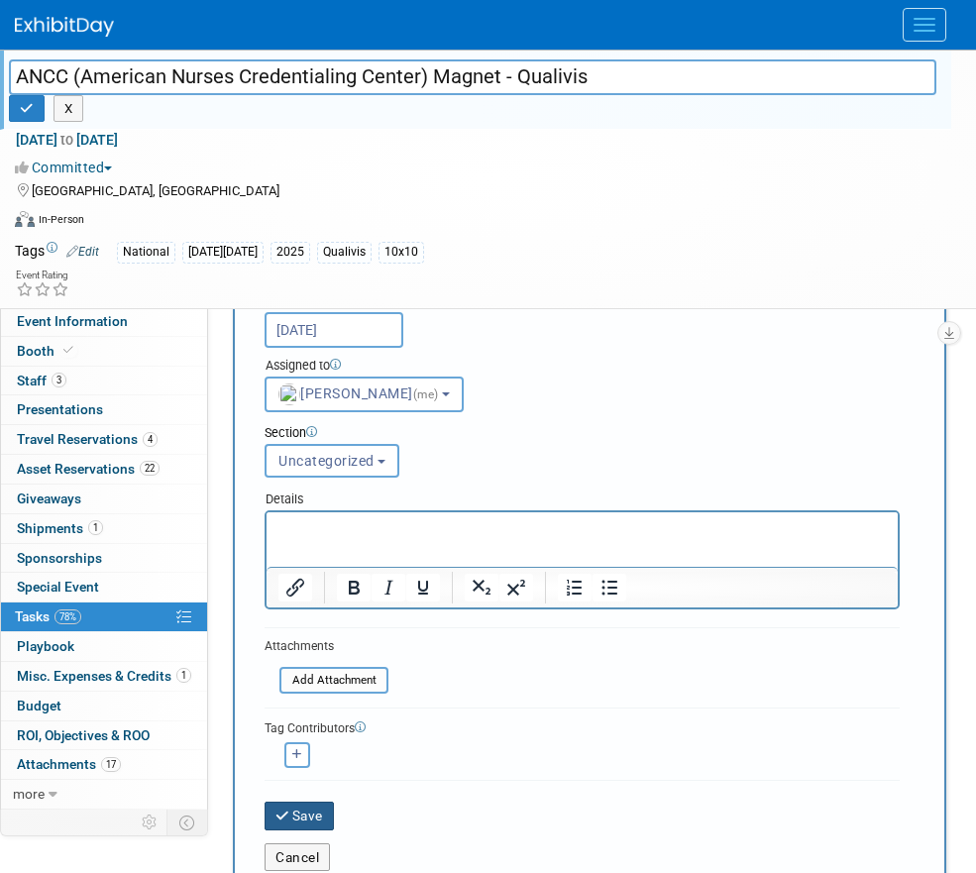
click at [317, 821] on button "Save" at bounding box center [299, 816] width 69 height 28
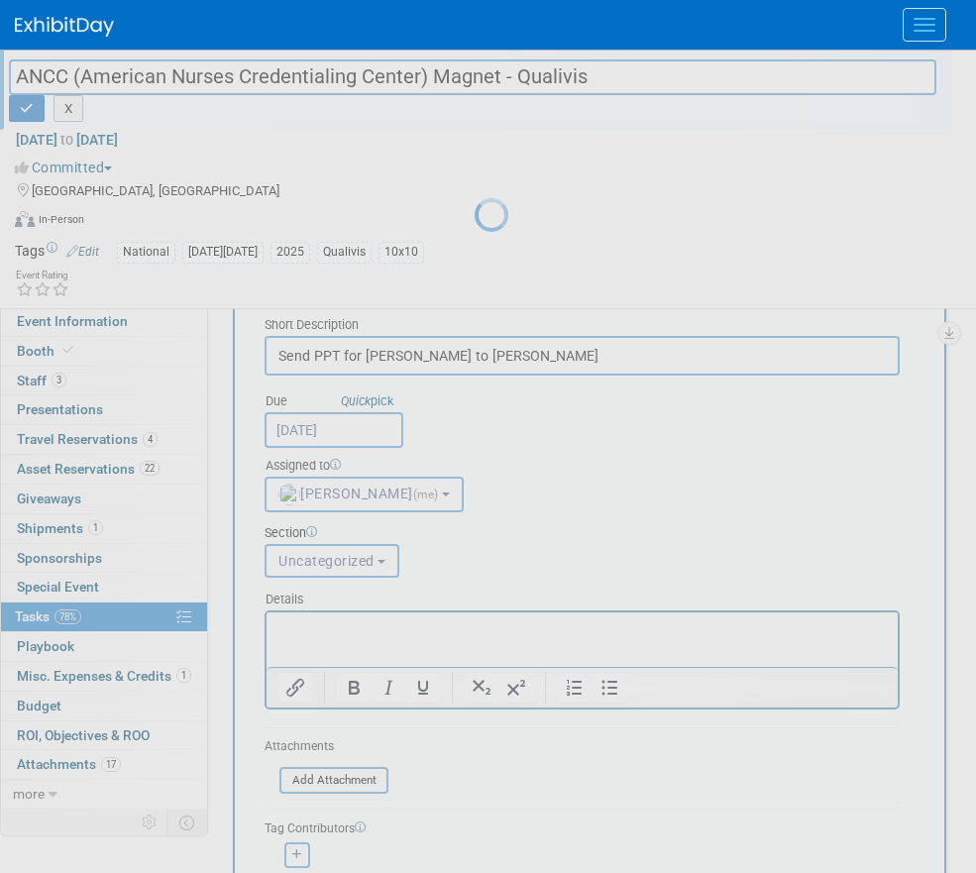
scroll to position [0, 0]
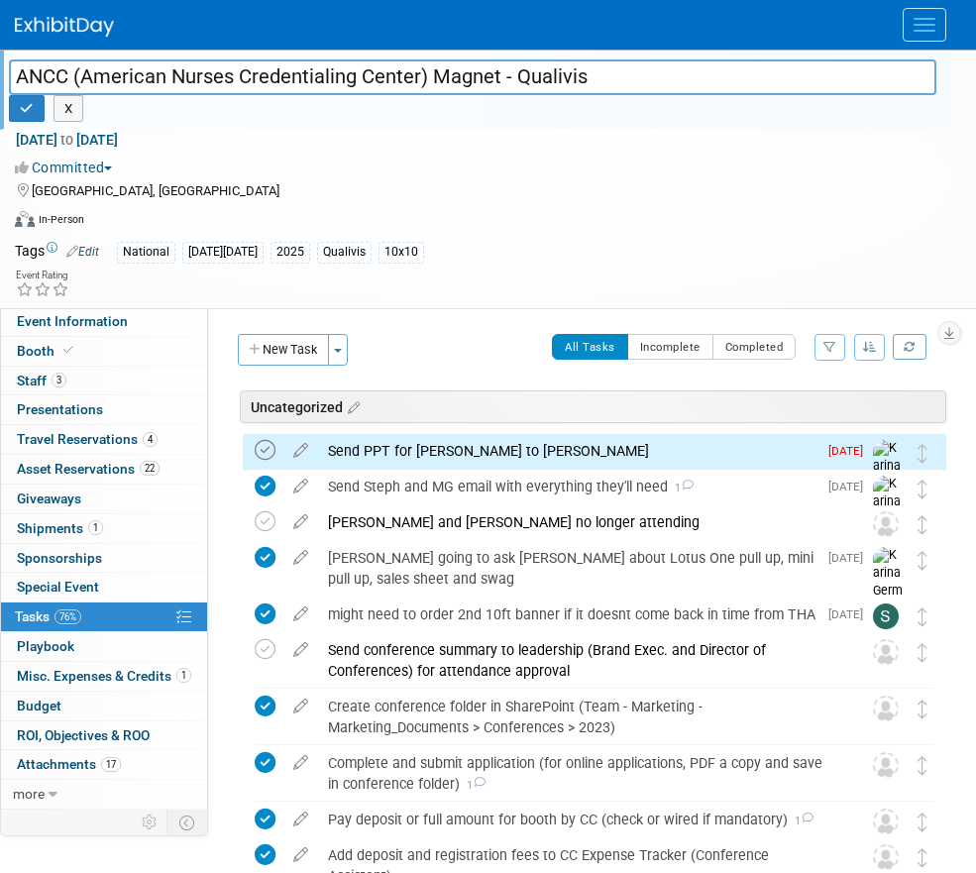
click at [267, 456] on icon at bounding box center [265, 450] width 21 height 21
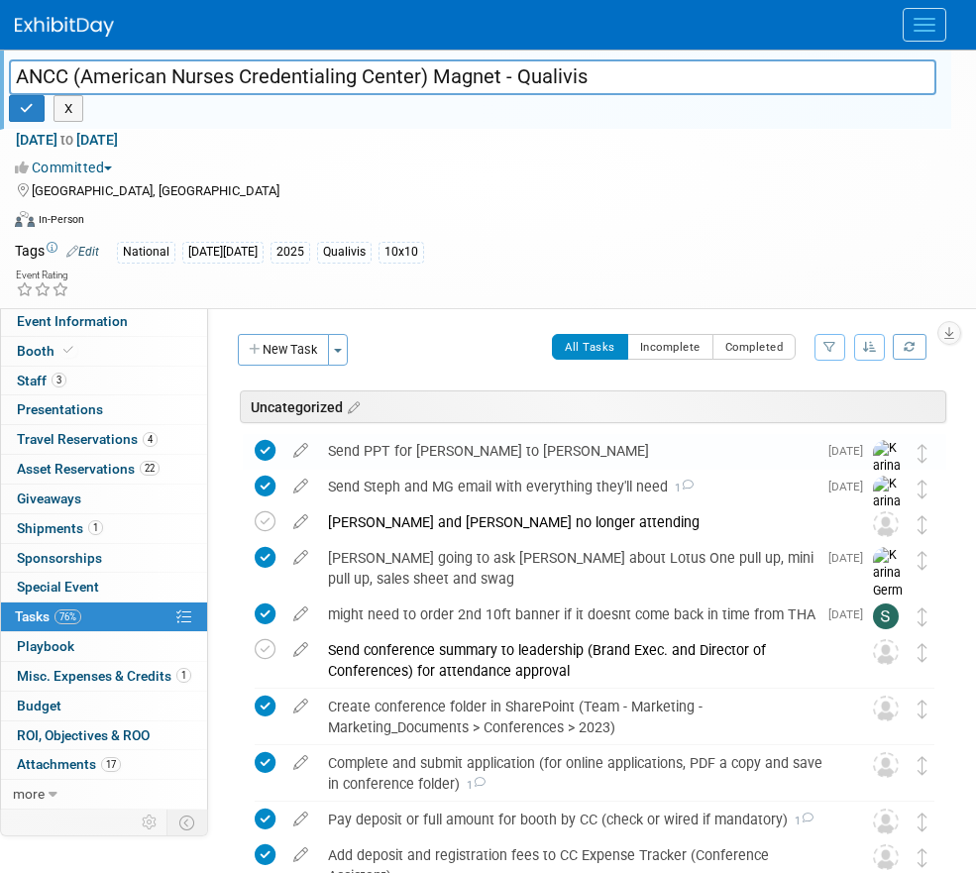
click at [918, 30] on span "Menu" at bounding box center [925, 31] width 22 height 2
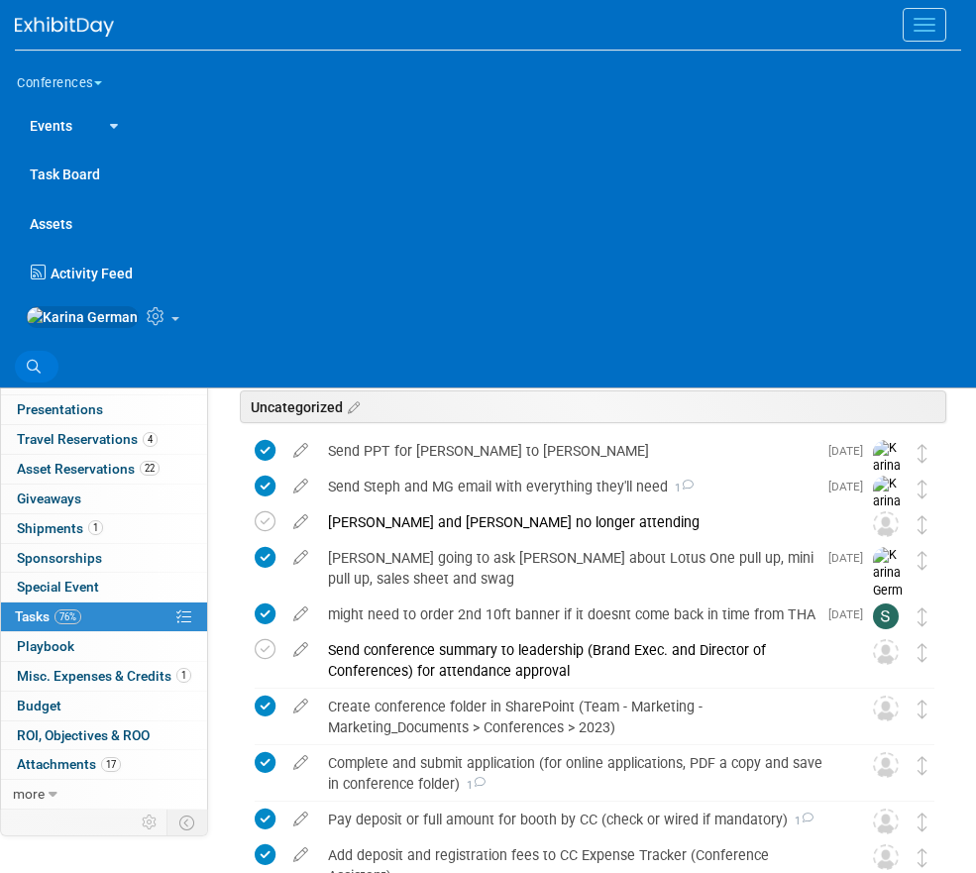
click at [35, 374] on icon at bounding box center [34, 367] width 14 height 14
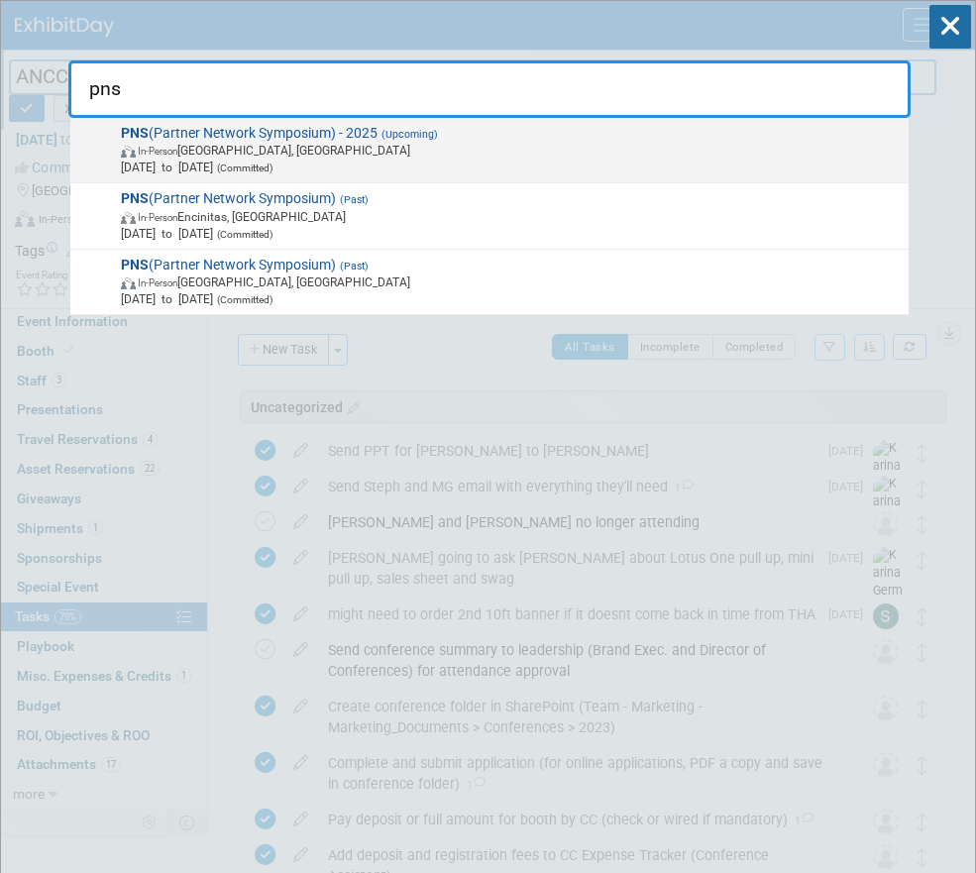
type input "pns"
click at [336, 143] on span "In-Person San Diego, CA" at bounding box center [511, 150] width 781 height 17
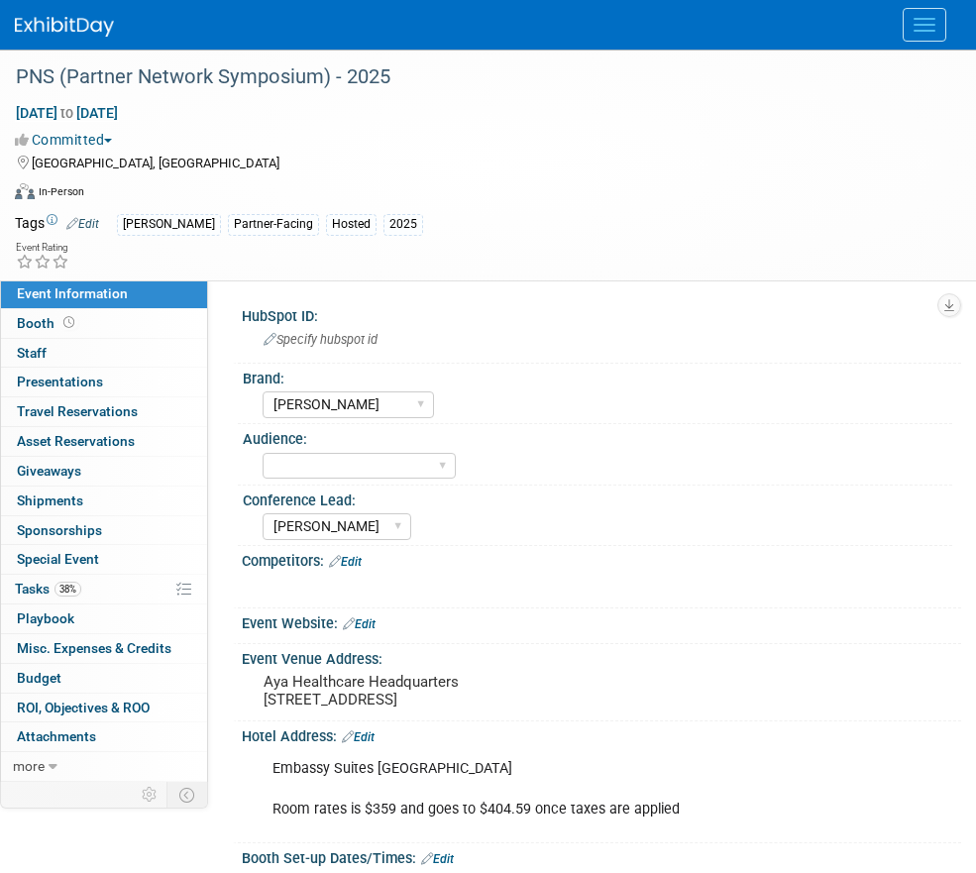
select select "[PERSON_NAME]"
click at [69, 590] on span "38%" at bounding box center [68, 589] width 27 height 15
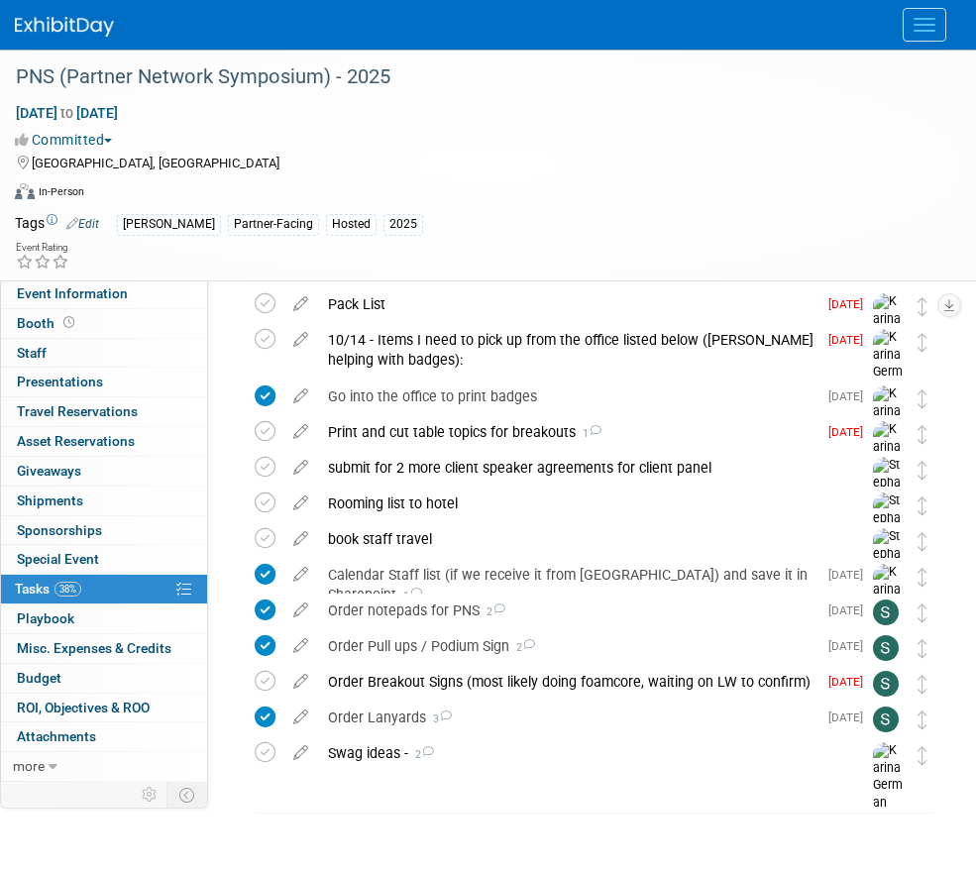
scroll to position [84, 0]
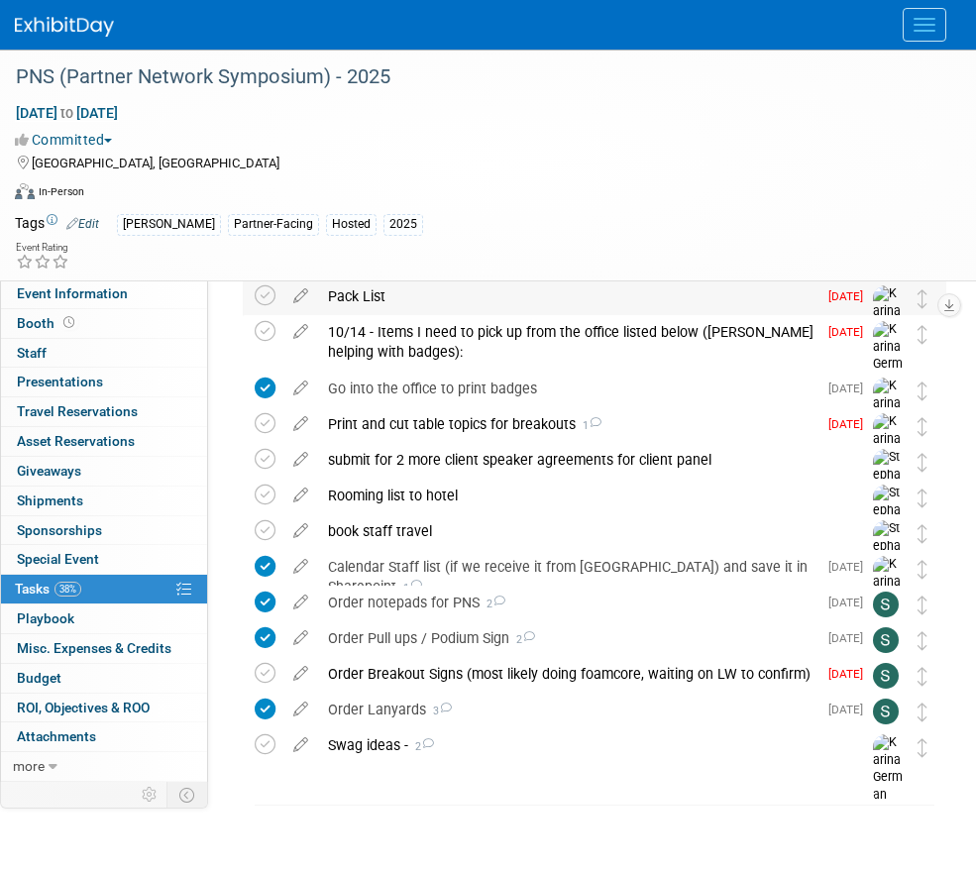
click at [475, 298] on div "Pack List" at bounding box center [567, 296] width 498 height 34
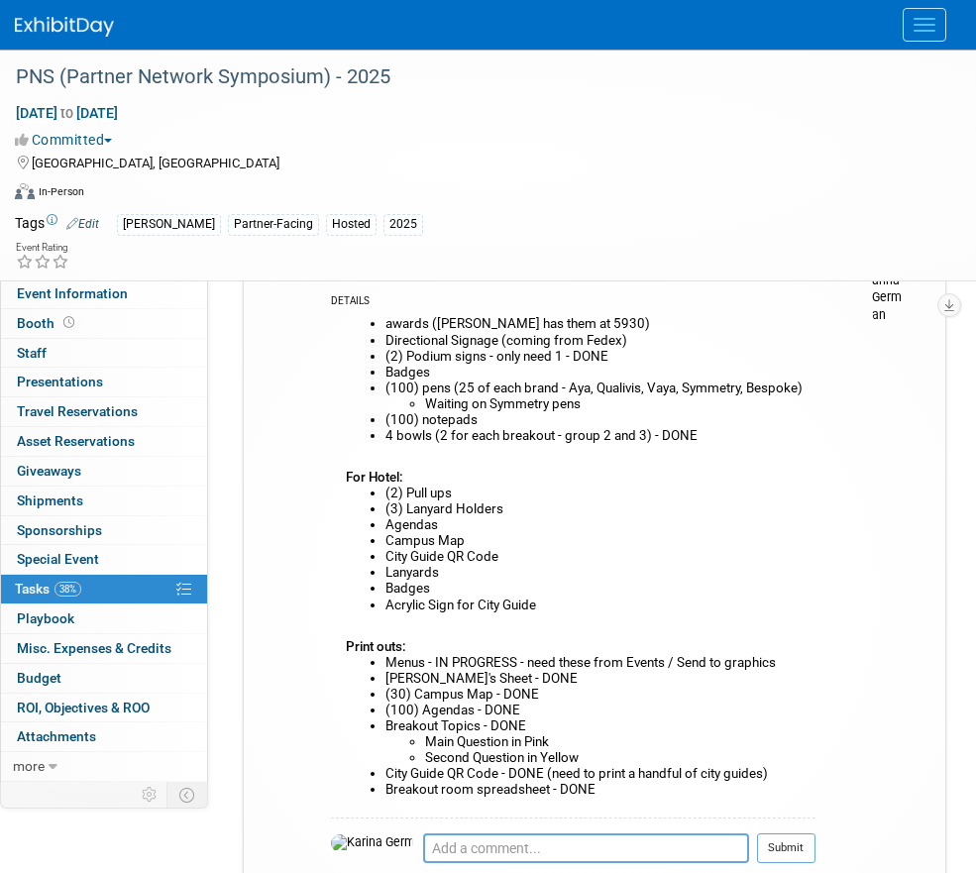
scroll to position [115, 0]
